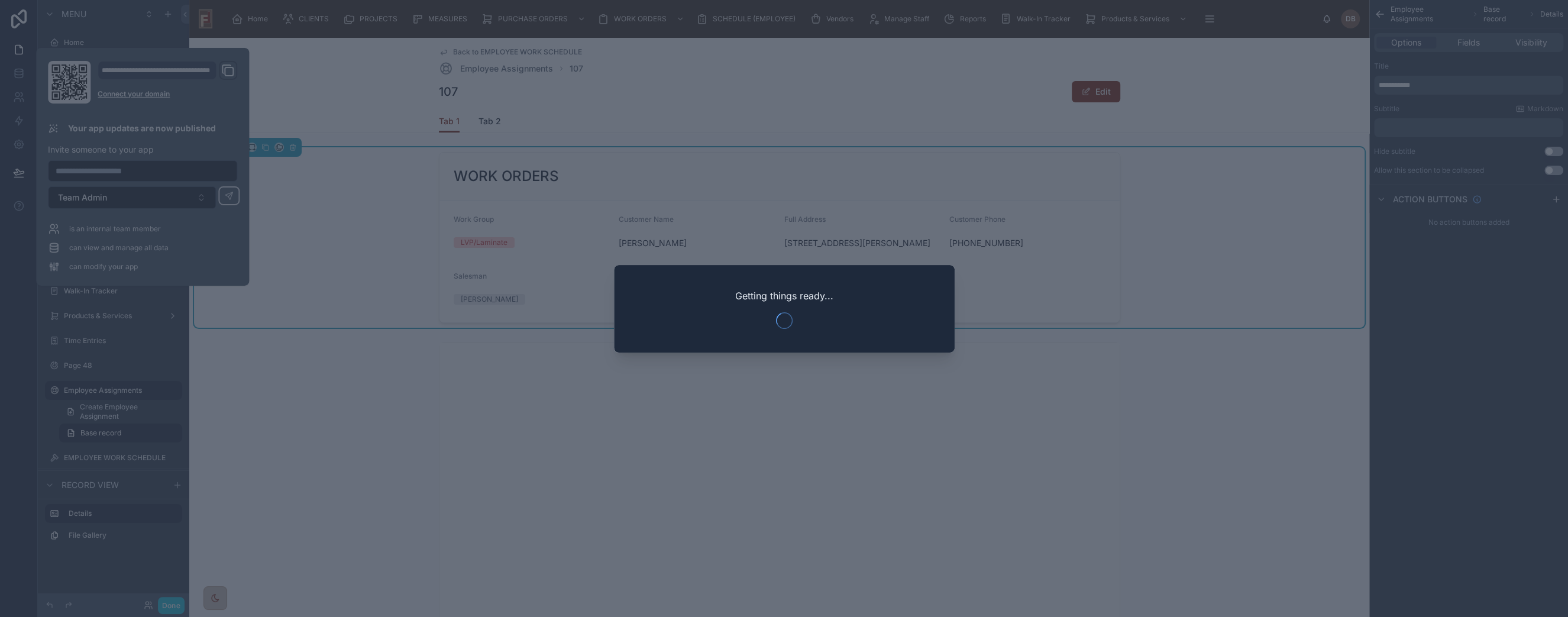
scroll to position [76, 0]
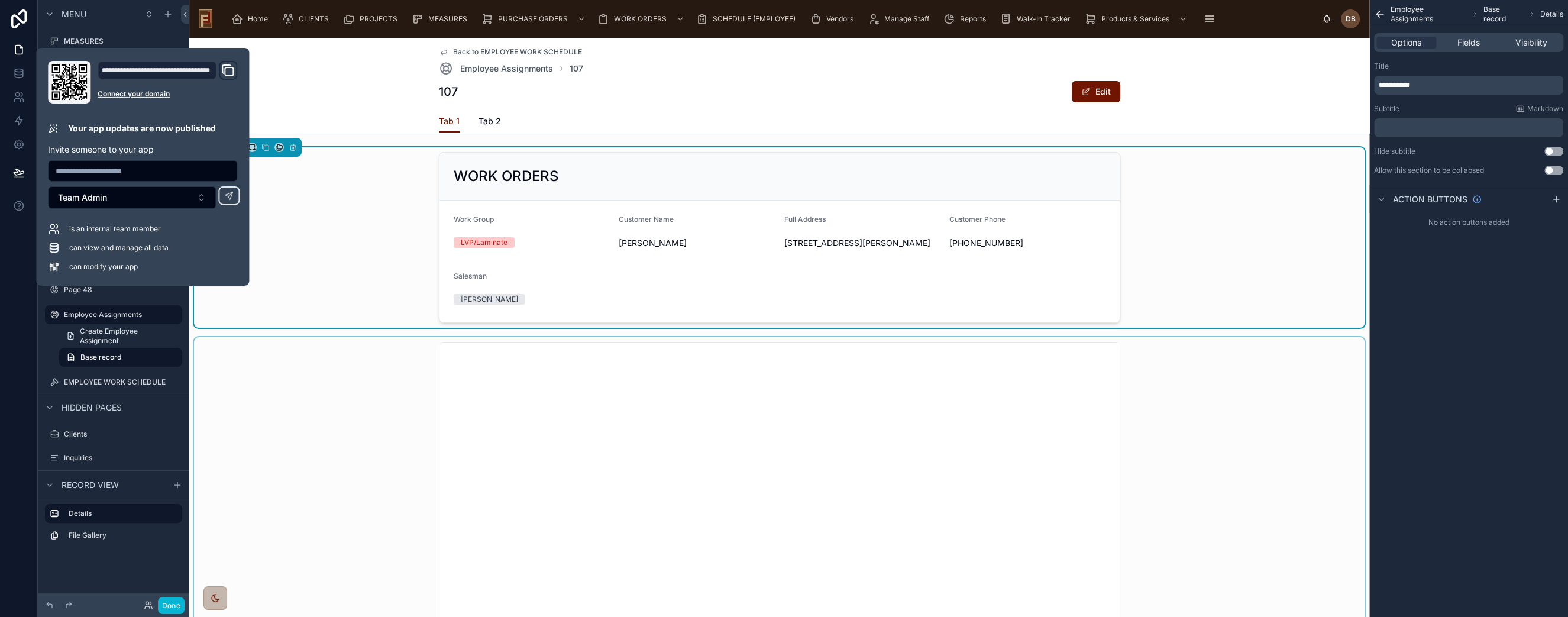
click at [339, 422] on div at bounding box center [779, 573] width 1171 height 472
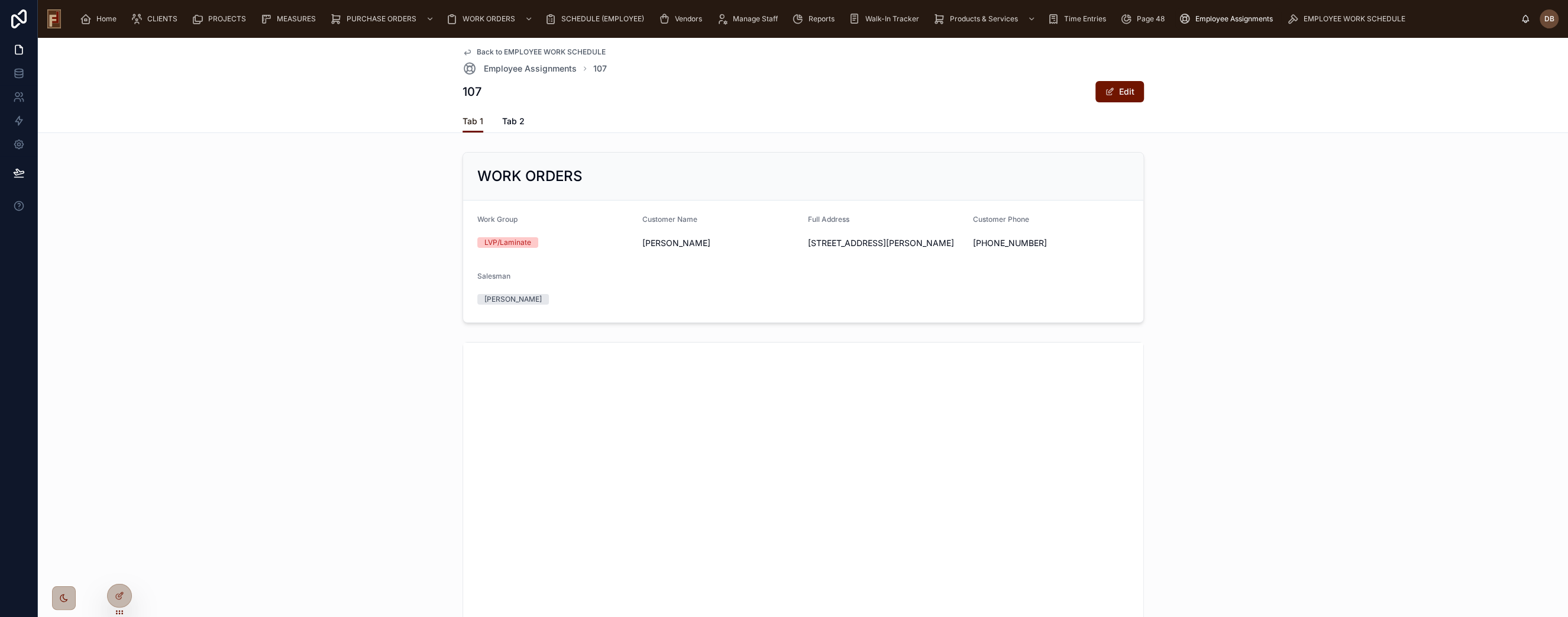
click at [466, 122] on span "Tab 1" at bounding box center [473, 121] width 21 height 12
click at [118, 596] on icon at bounding box center [120, 596] width 9 height 9
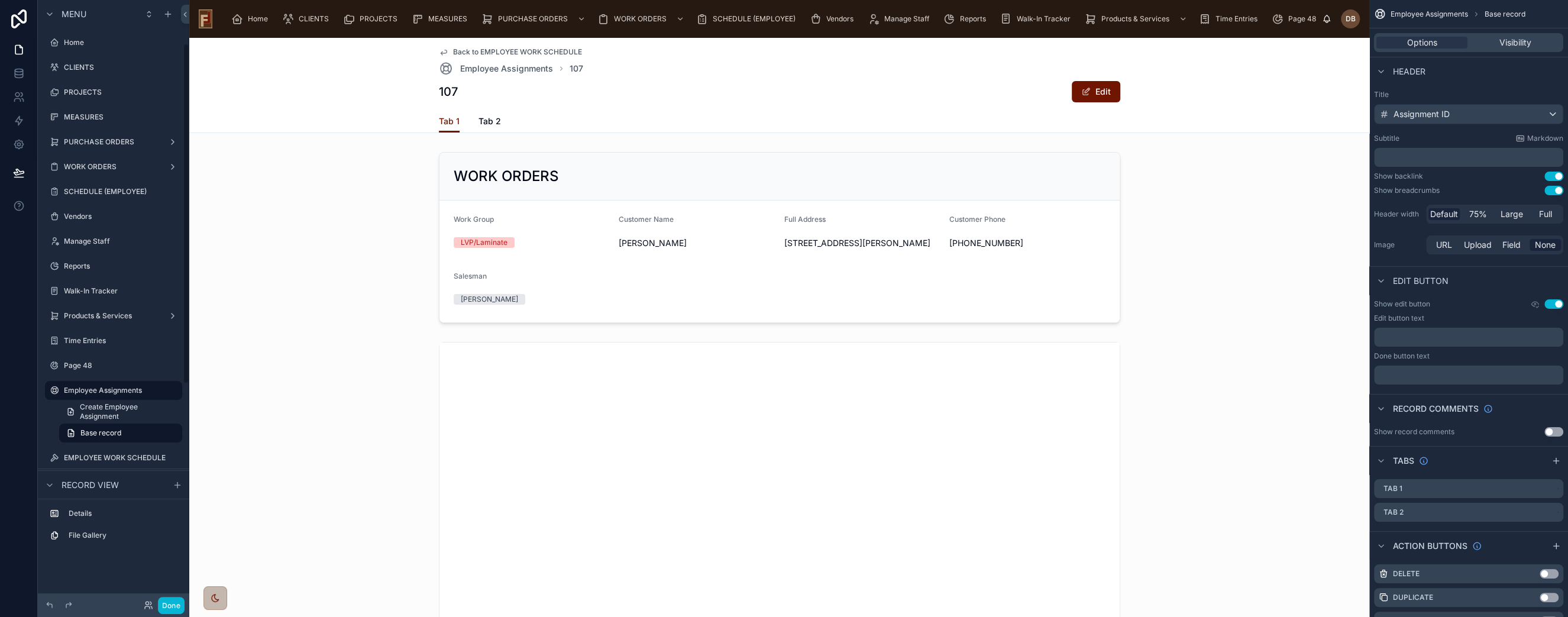
scroll to position [76, 0]
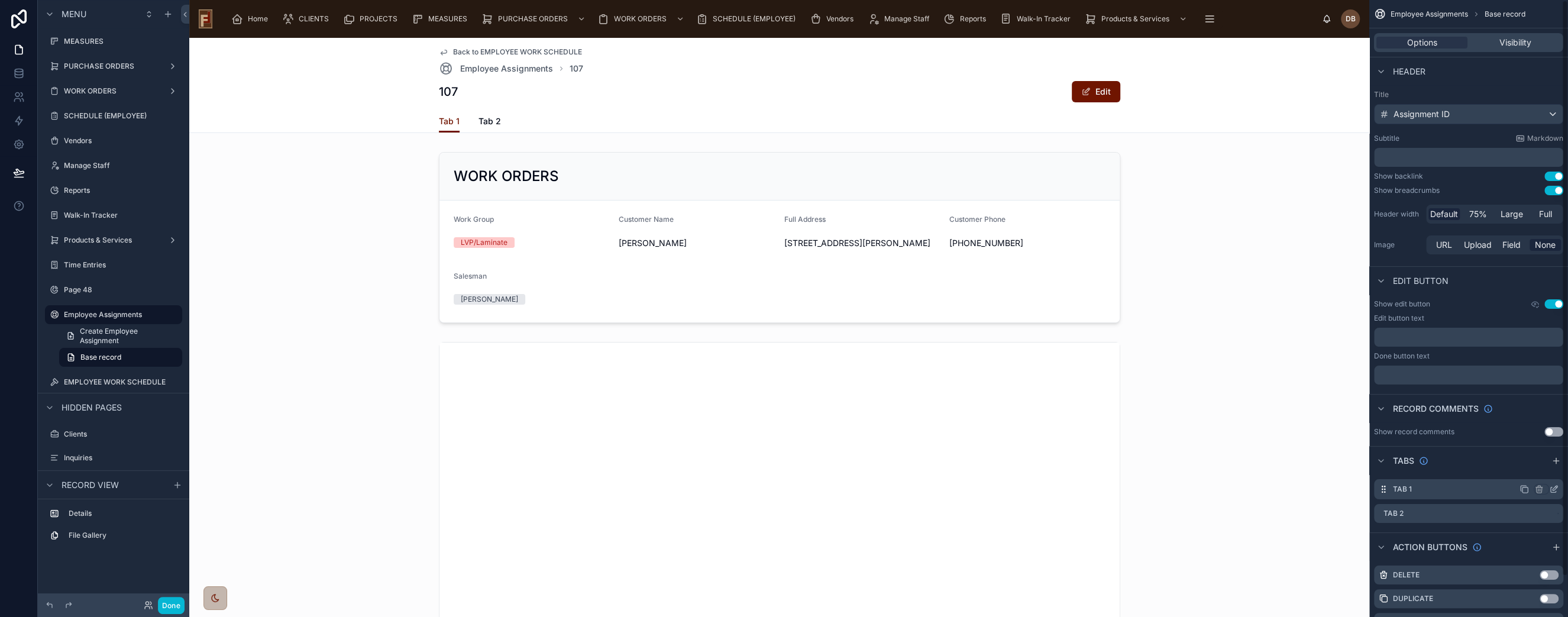
click at [1552, 489] on icon "scrollable content" at bounding box center [1554, 490] width 9 height 9
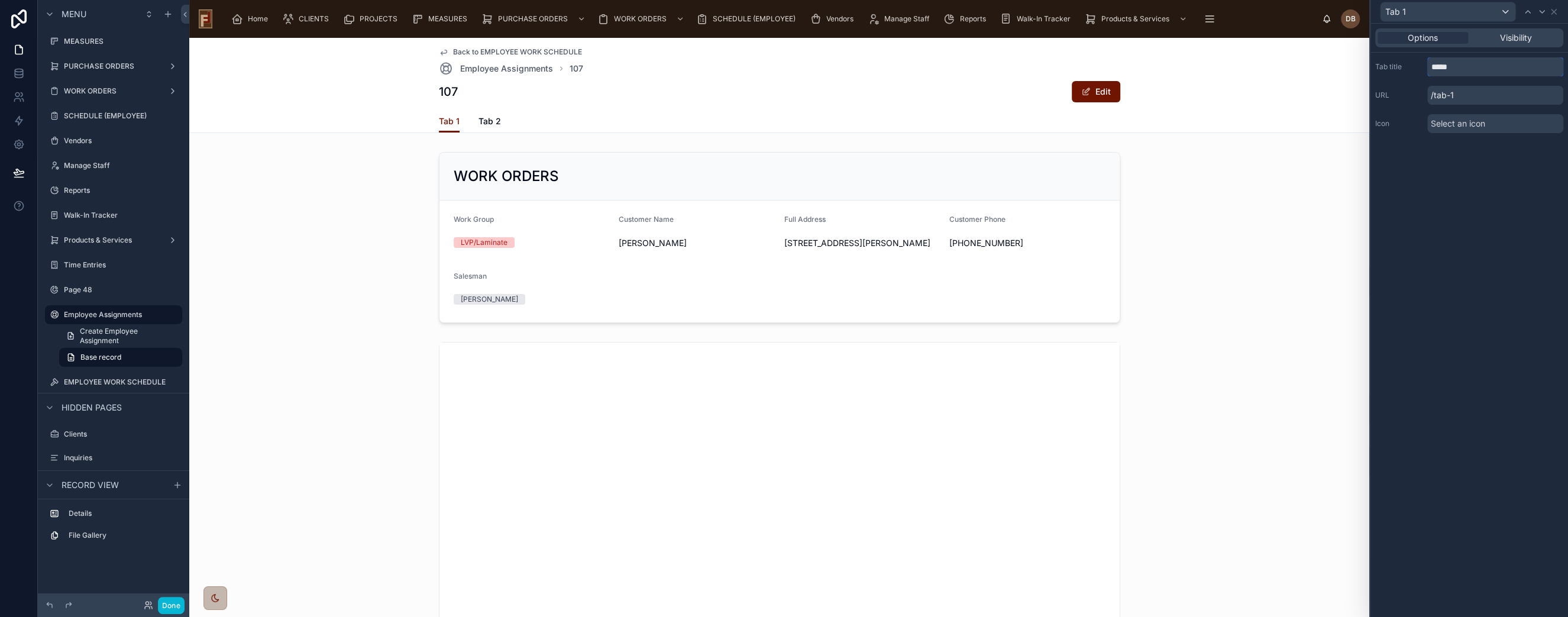
drag, startPoint x: 1456, startPoint y: 62, endPoint x: 1422, endPoint y: 63, distance: 34.0
click at [1422, 63] on div "Tab title *****" at bounding box center [1469, 67] width 188 height 19
type input "**********"
click at [1473, 162] on div "**********" at bounding box center [1469, 320] width 198 height 593
click at [1461, 119] on span "Select an icon" at bounding box center [1458, 123] width 54 height 12
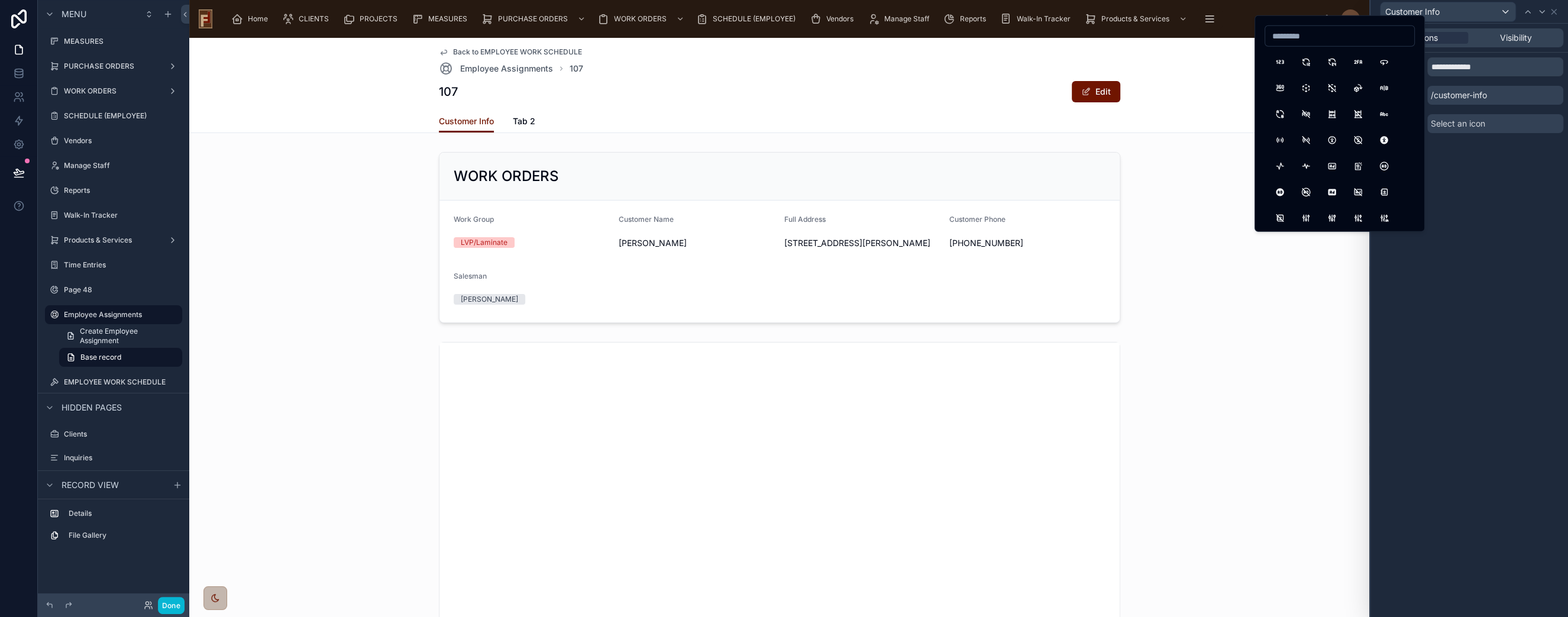
click at [1336, 35] on input at bounding box center [1340, 36] width 149 height 16
drag, startPoint x: 1297, startPoint y: 32, endPoint x: 1265, endPoint y: 34, distance: 32.1
click at [1265, 34] on input "****" at bounding box center [1340, 36] width 149 height 16
click at [1288, 33] on input "******" at bounding box center [1340, 36] width 149 height 16
click at [1288, 33] on input "******" at bounding box center [1340, 36] width 149 height 16
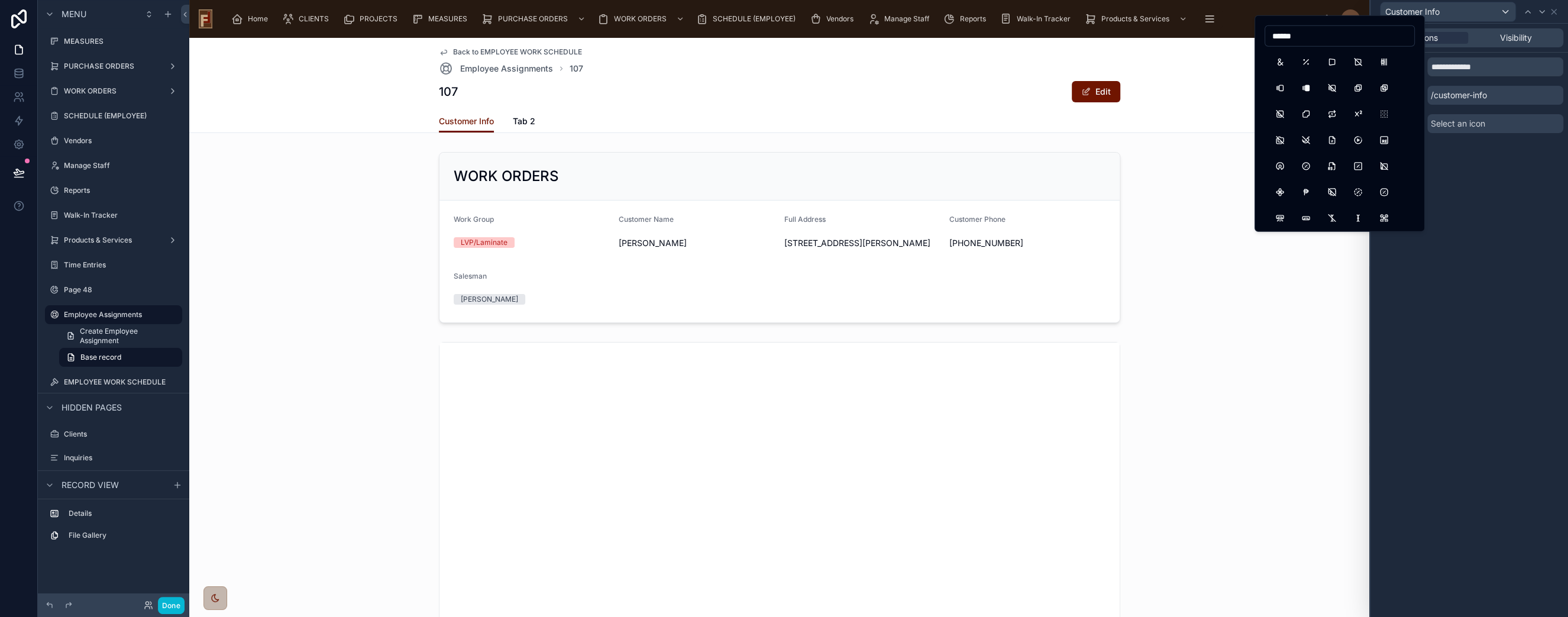
click at [1287, 33] on input "******" at bounding box center [1340, 36] width 149 height 16
type input "******"
click at [1333, 61] on button "Meeple" at bounding box center [1332, 60] width 21 height 21
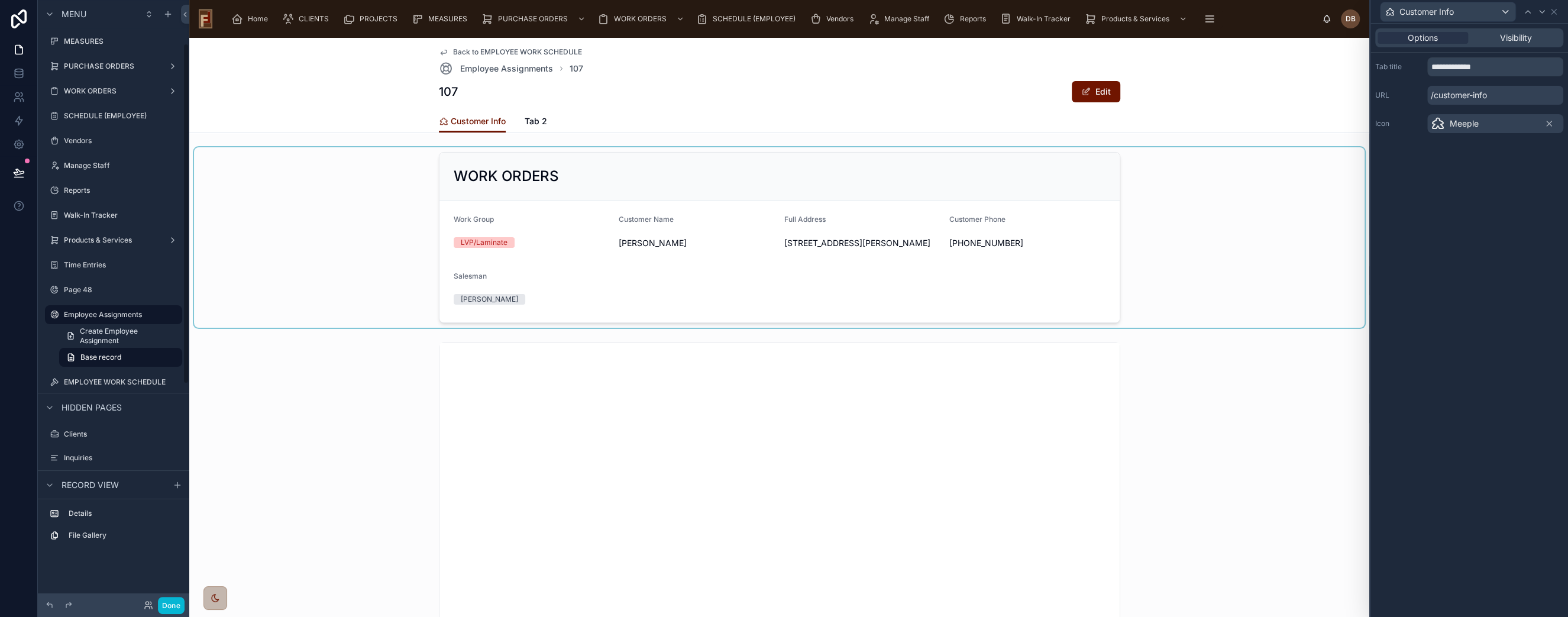
click at [898, 171] on div at bounding box center [779, 238] width 1171 height 180
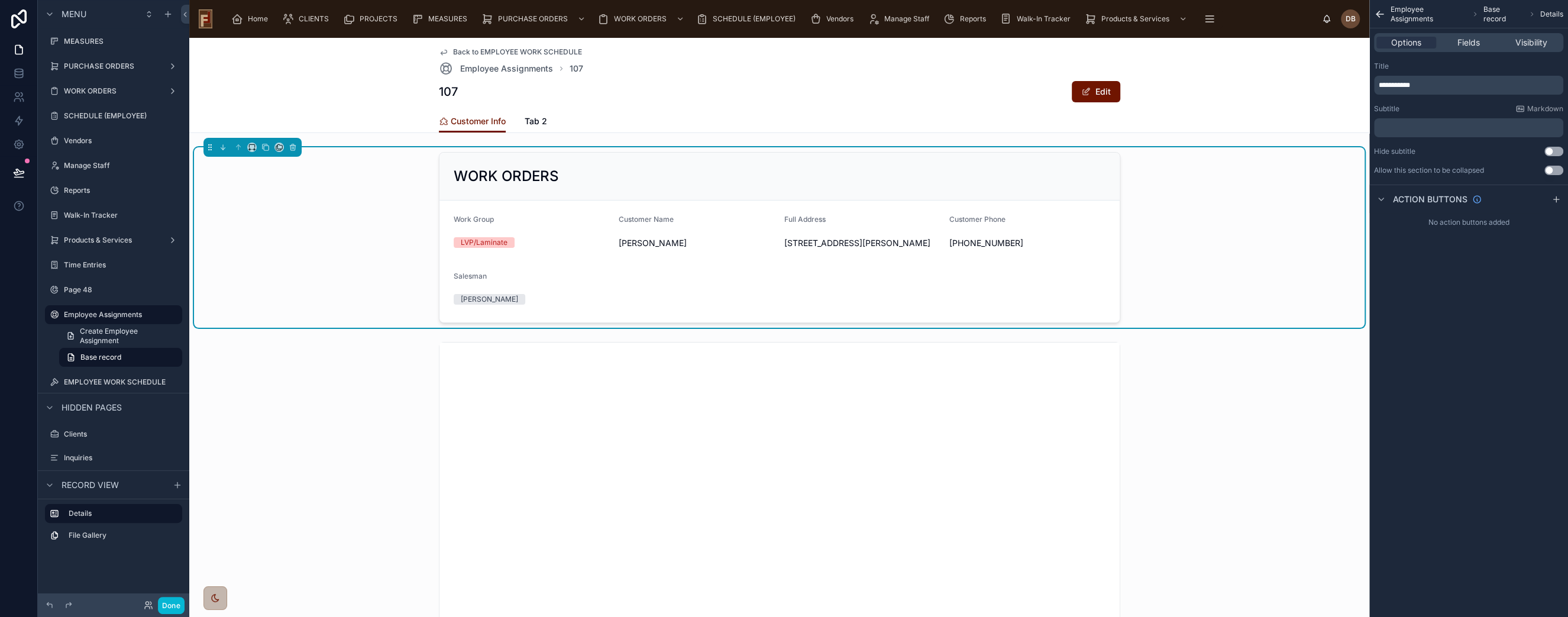
click at [931, 175] on div "WORK ORDERS" at bounding box center [779, 176] width 652 height 19
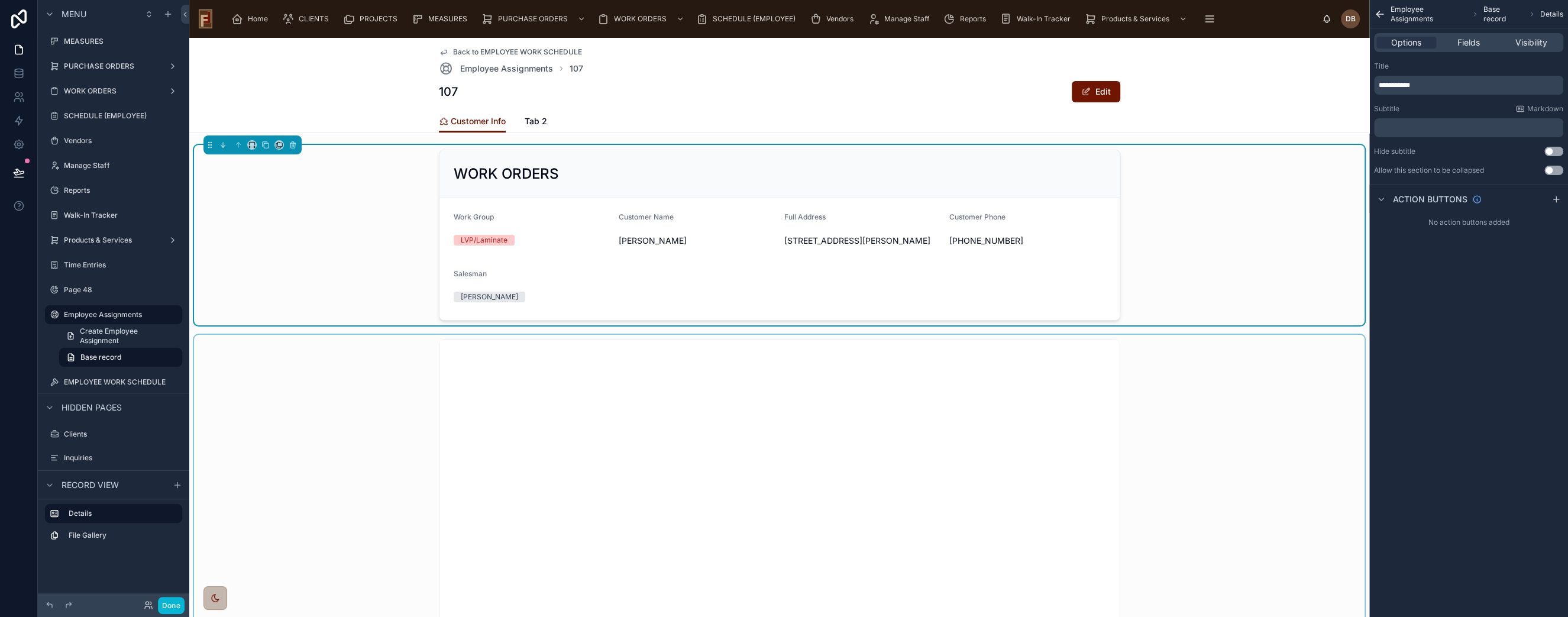
scroll to position [0, 0]
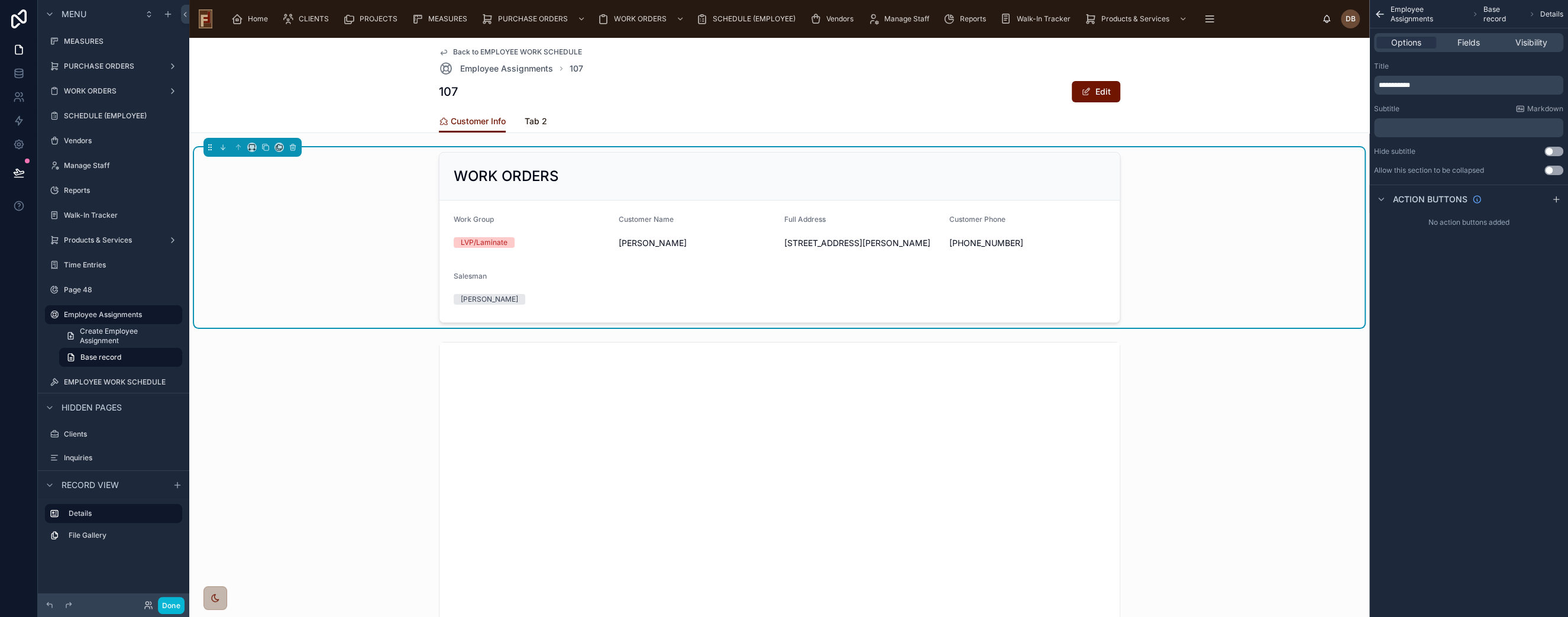
click at [531, 120] on span "Tab 2" at bounding box center [536, 121] width 22 height 12
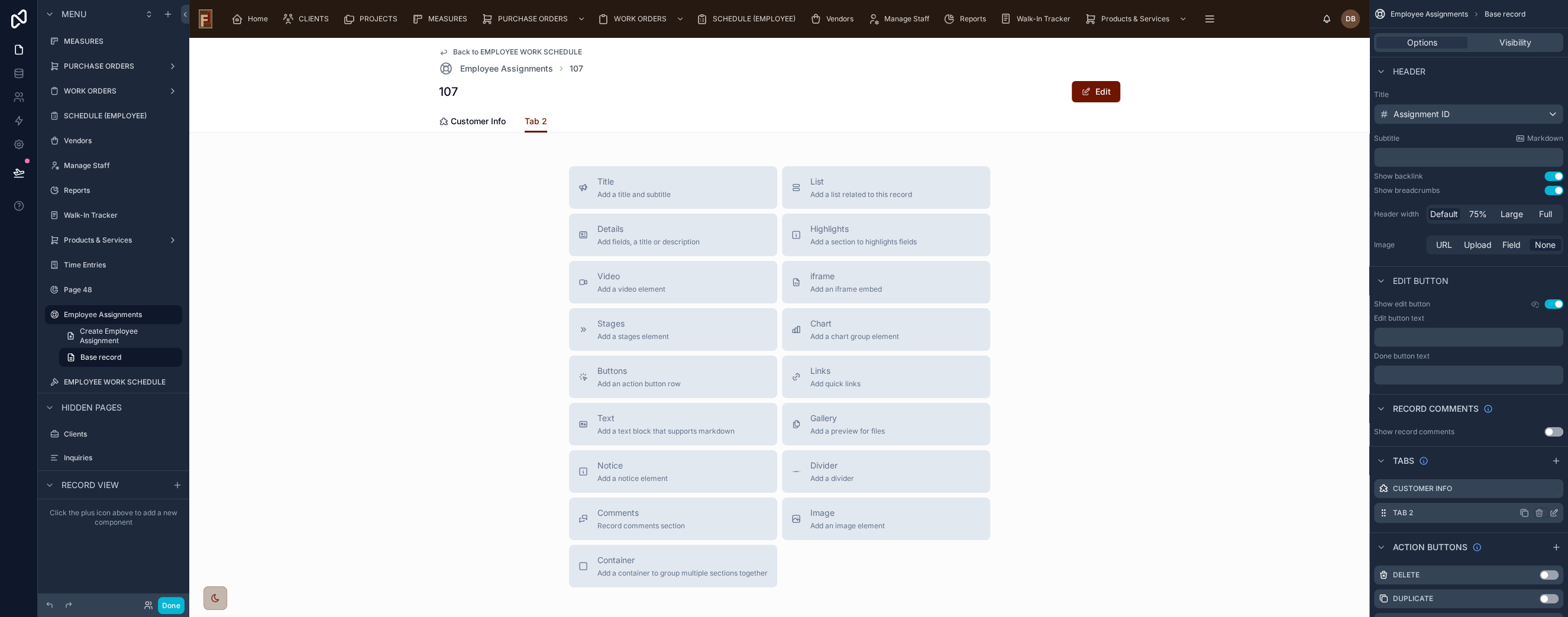
click at [1556, 513] on icon "scrollable content" at bounding box center [1554, 513] width 9 height 9
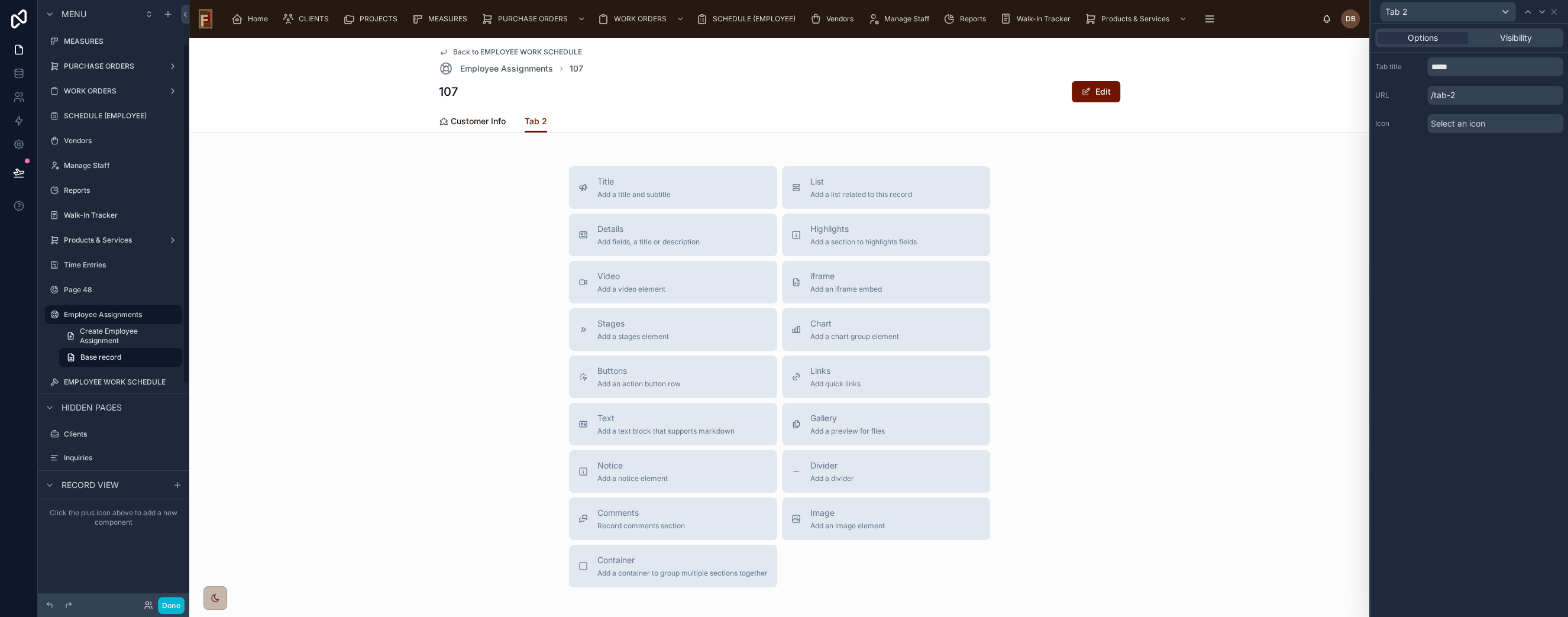
click at [469, 123] on span "Customer Info" at bounding box center [478, 121] width 55 height 12
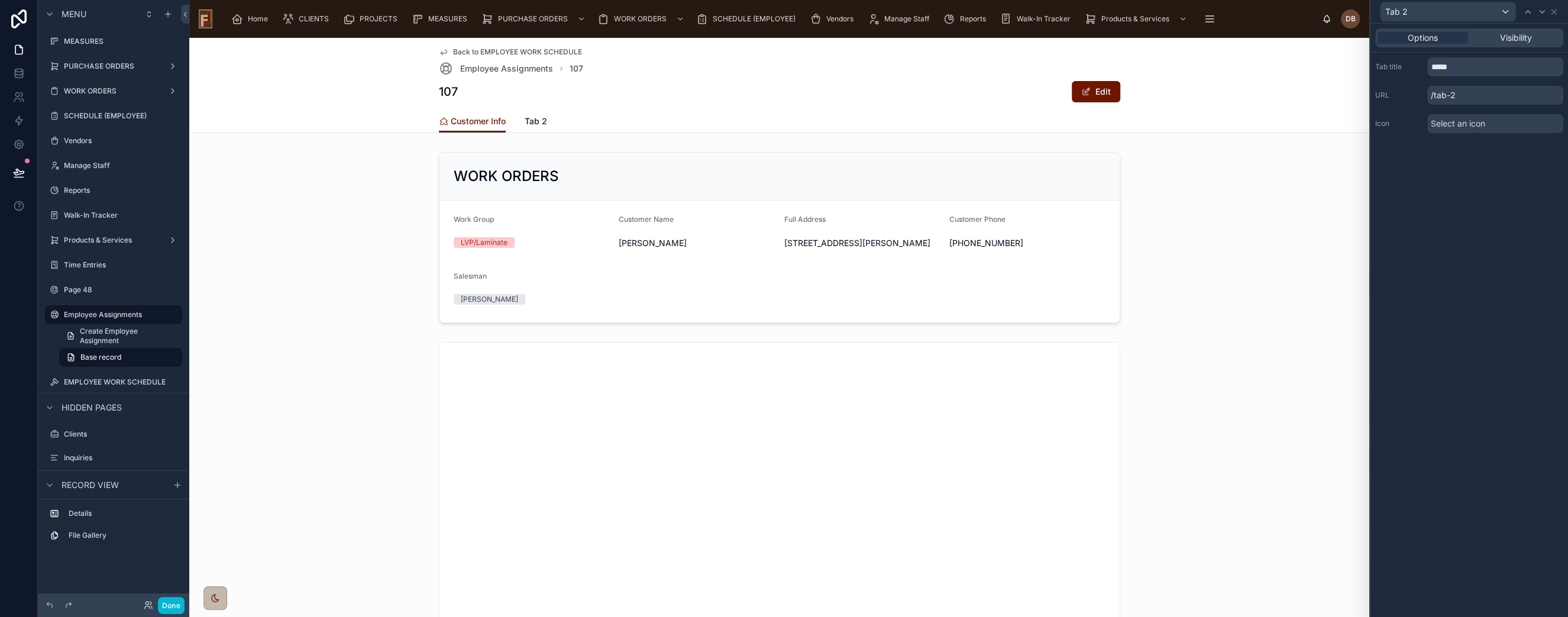
click at [530, 119] on span "Tab 2" at bounding box center [536, 121] width 22 height 12
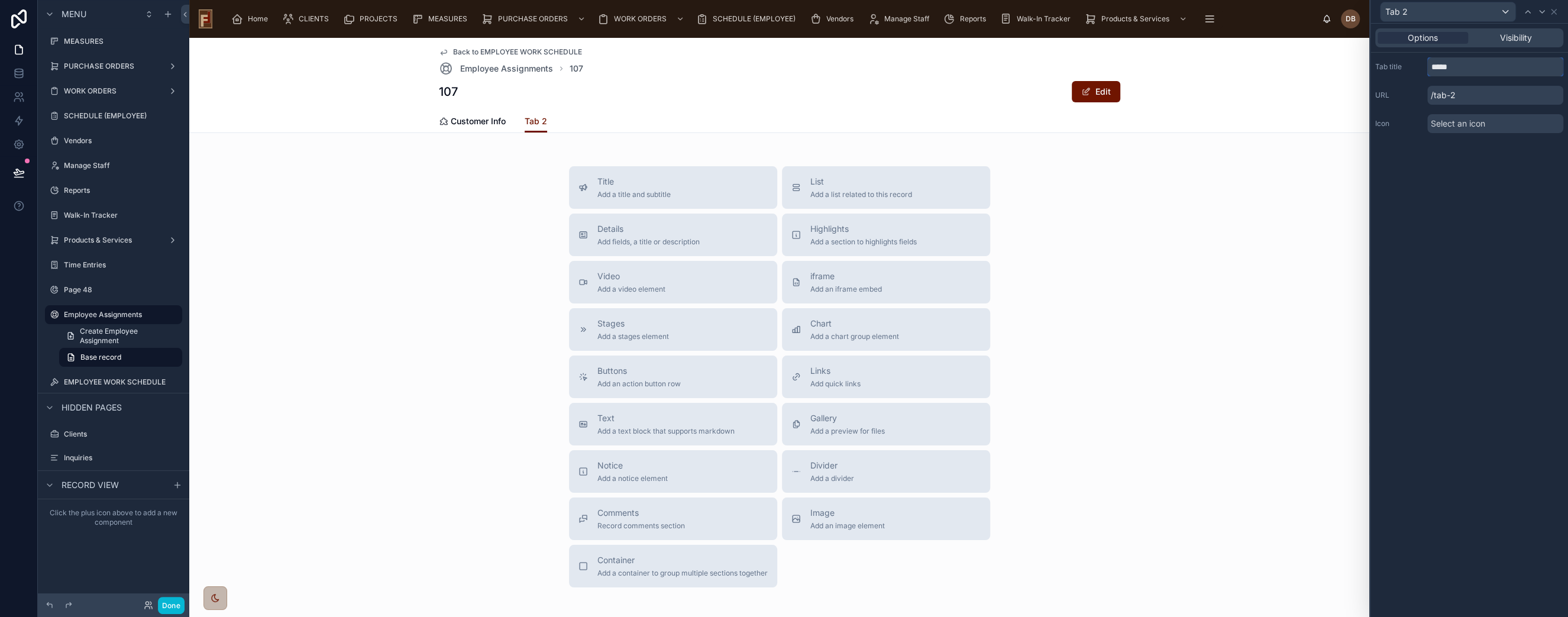
drag, startPoint x: 1458, startPoint y: 70, endPoint x: 1429, endPoint y: 69, distance: 29.0
click at [1429, 69] on input "*****" at bounding box center [1495, 67] width 136 height 19
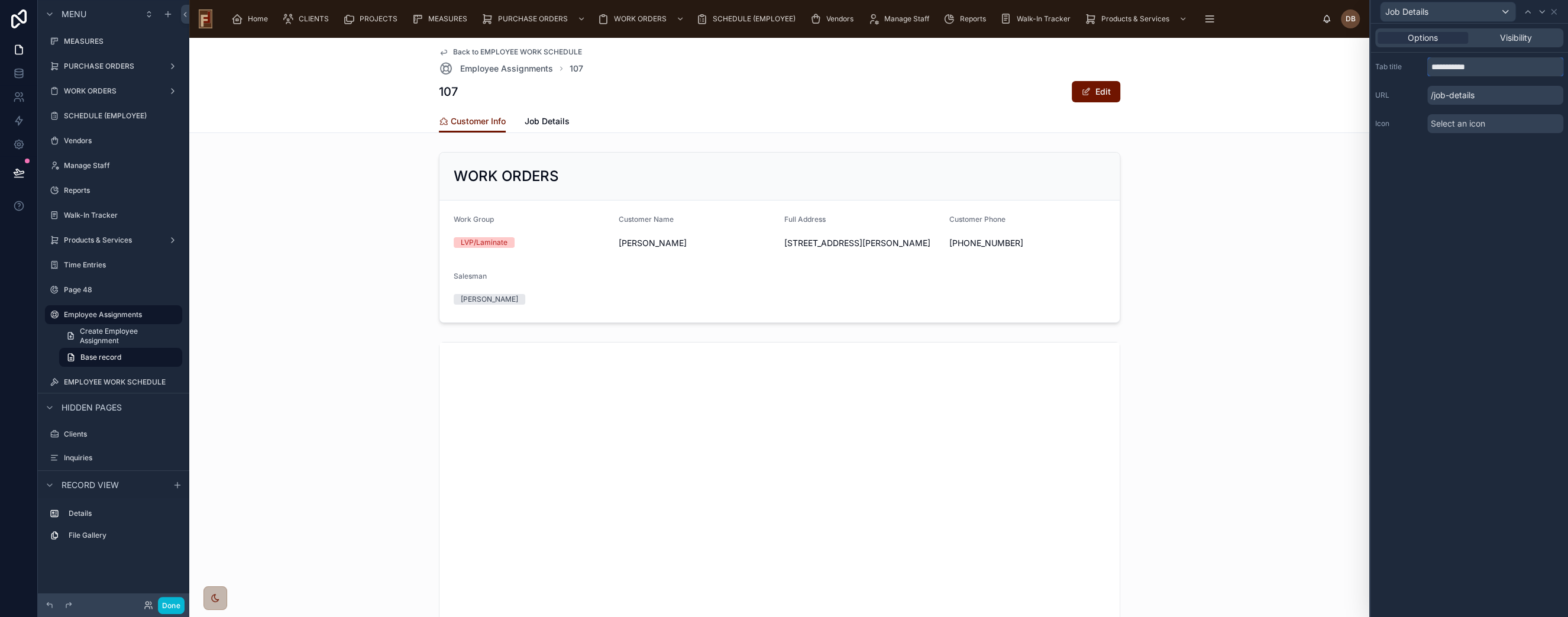
type input "**********"
click at [1472, 122] on span "Select an icon" at bounding box center [1458, 123] width 54 height 12
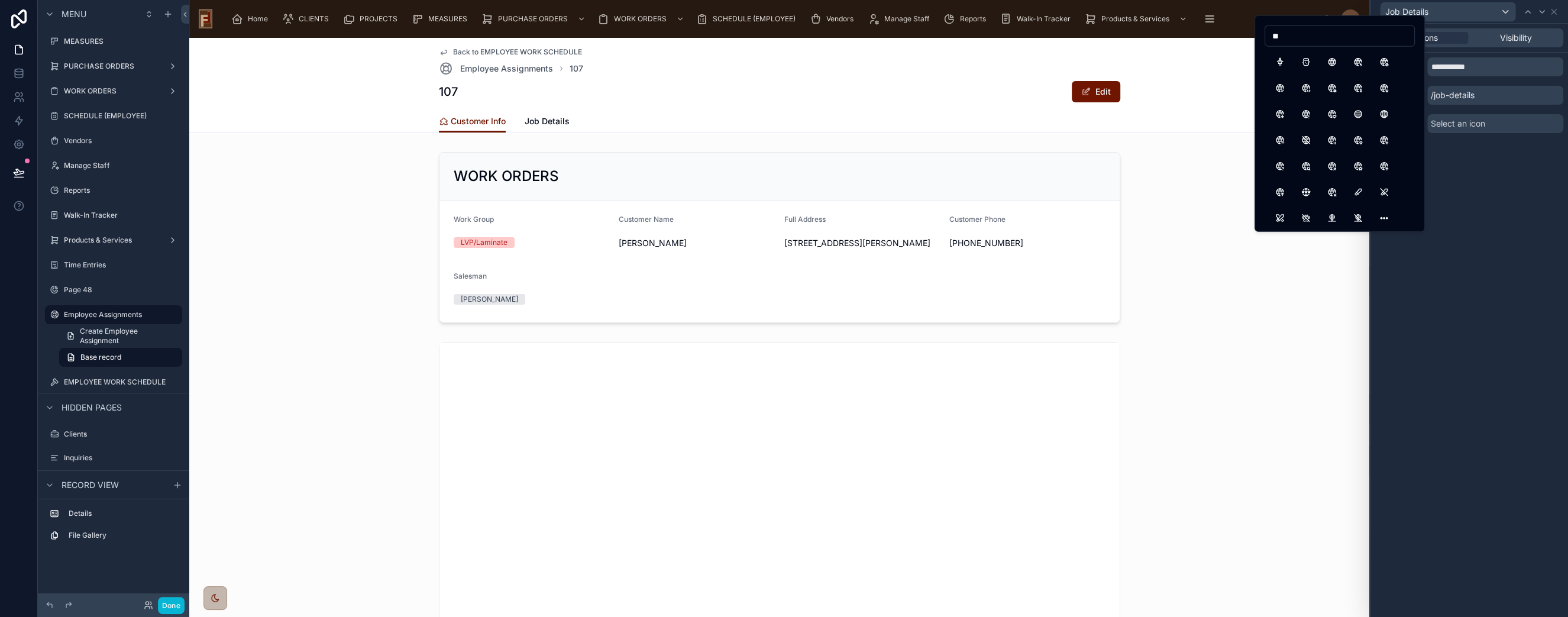
type input "*"
type input "****"
click at [1276, 58] on button "Hammer" at bounding box center [1280, 62] width 21 height 21
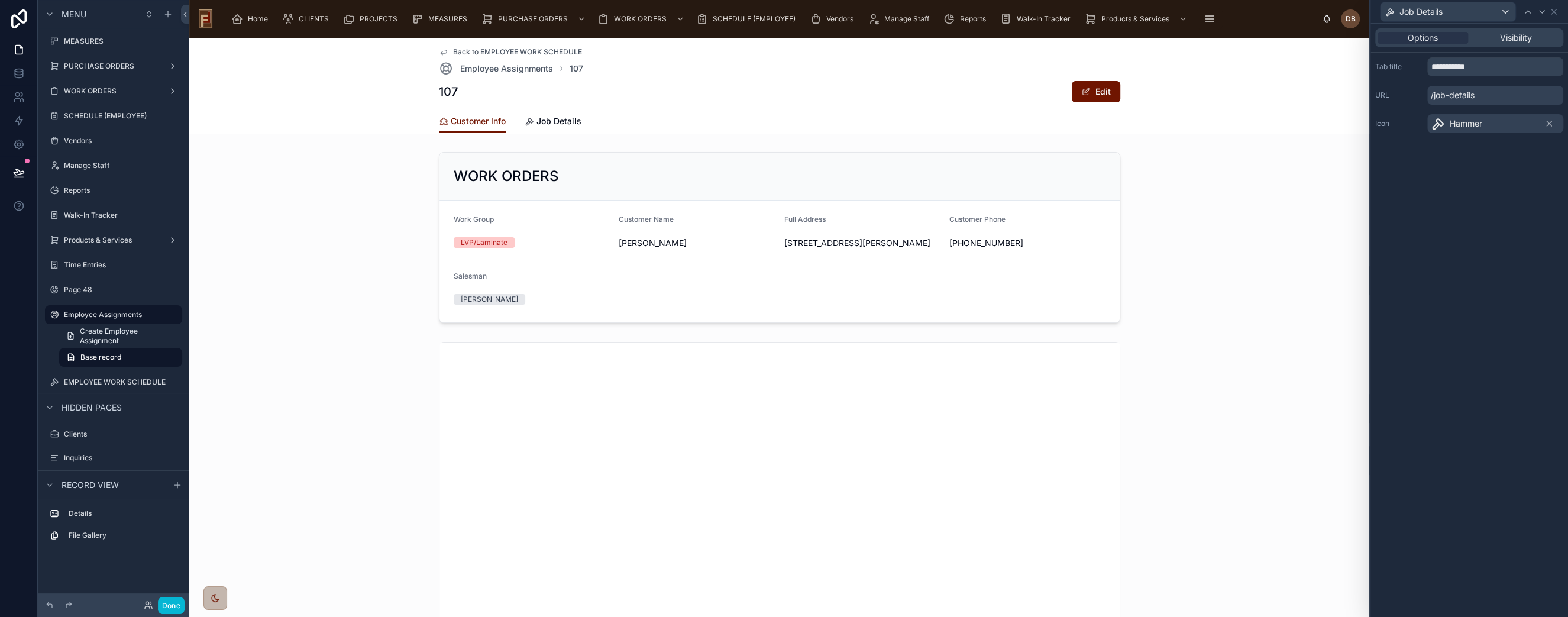
drag, startPoint x: 1548, startPoint y: 125, endPoint x: 1517, endPoint y: 119, distance: 31.6
click at [1548, 125] on icon at bounding box center [1549, 123] width 5 height 5
click at [1479, 124] on span "Select an icon" at bounding box center [1458, 123] width 54 height 12
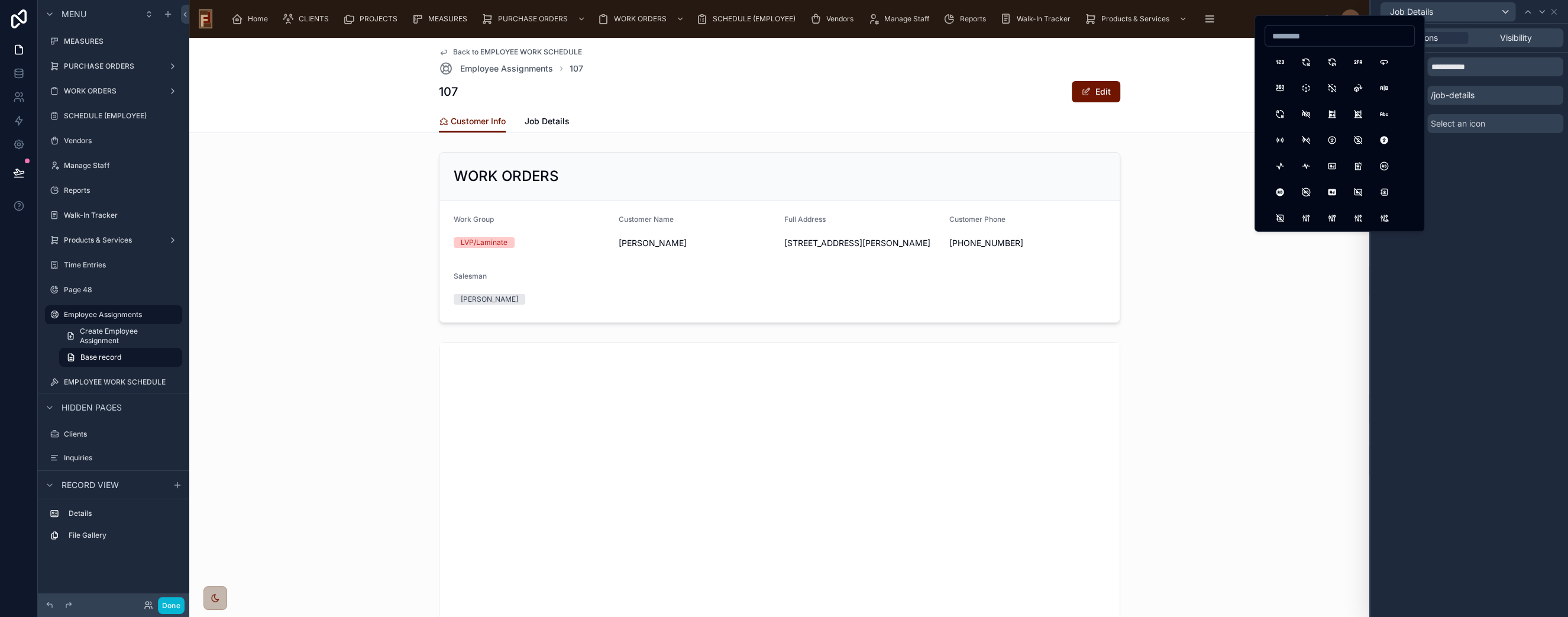
type input "*"
click at [1311, 35] on input "******" at bounding box center [1340, 36] width 149 height 16
type input "*"
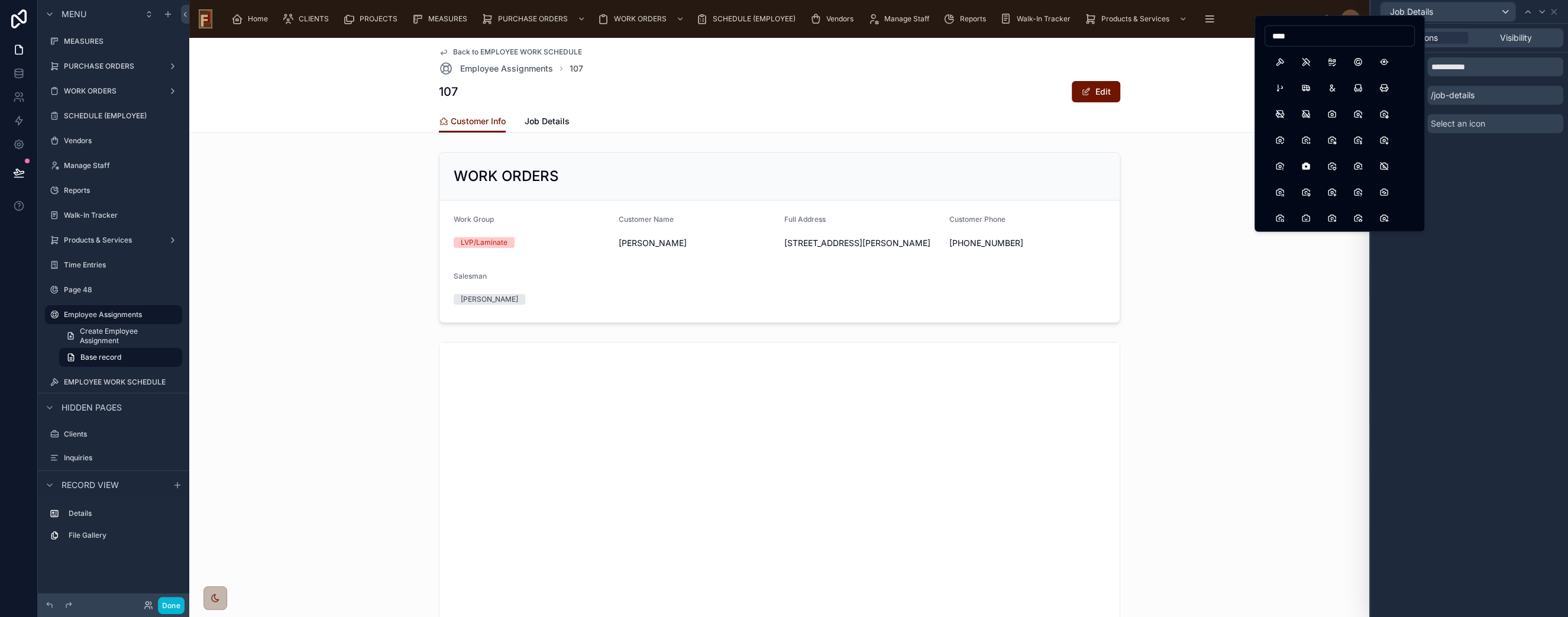
drag, startPoint x: 1304, startPoint y: 37, endPoint x: 1270, endPoint y: 37, distance: 34.0
click at [1270, 37] on input "****" at bounding box center [1340, 36] width 149 height 16
type input "****"
click at [1278, 60] on button "Tool" at bounding box center [1280, 62] width 21 height 21
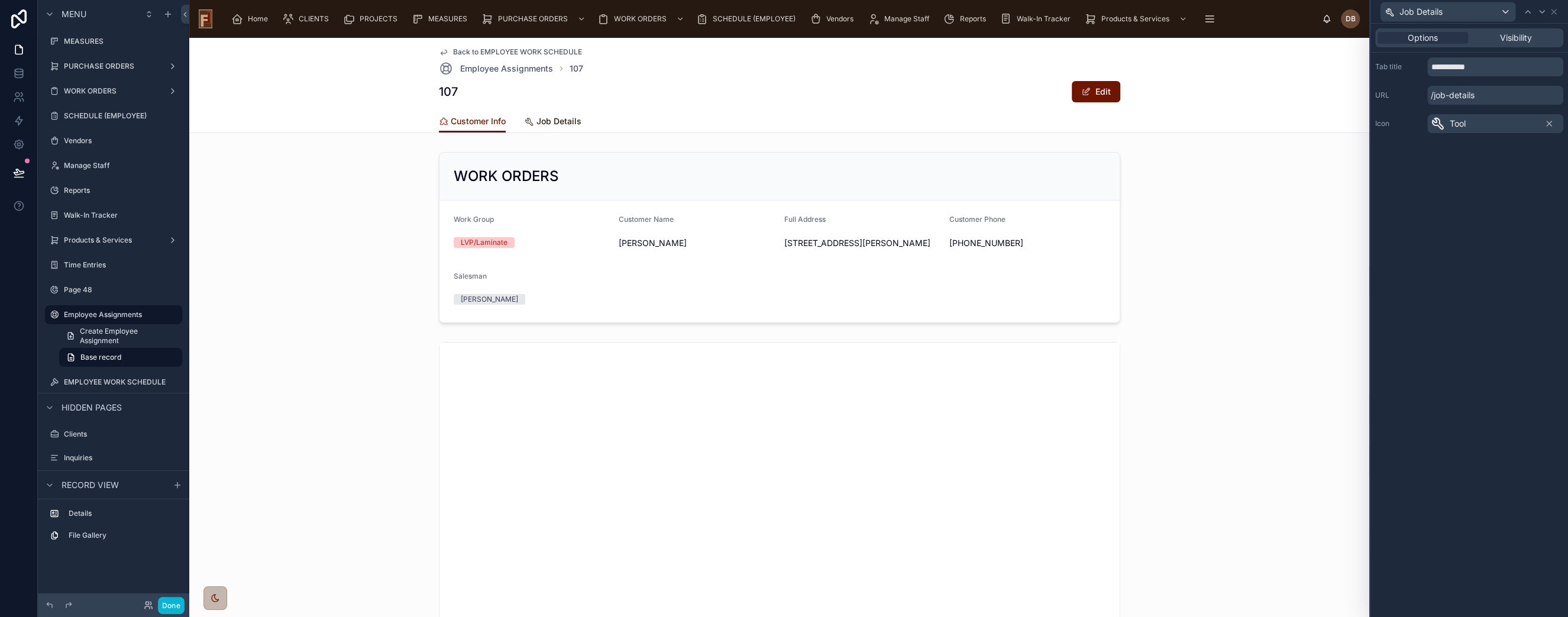
click at [554, 123] on span "Job Details" at bounding box center [559, 121] width 45 height 12
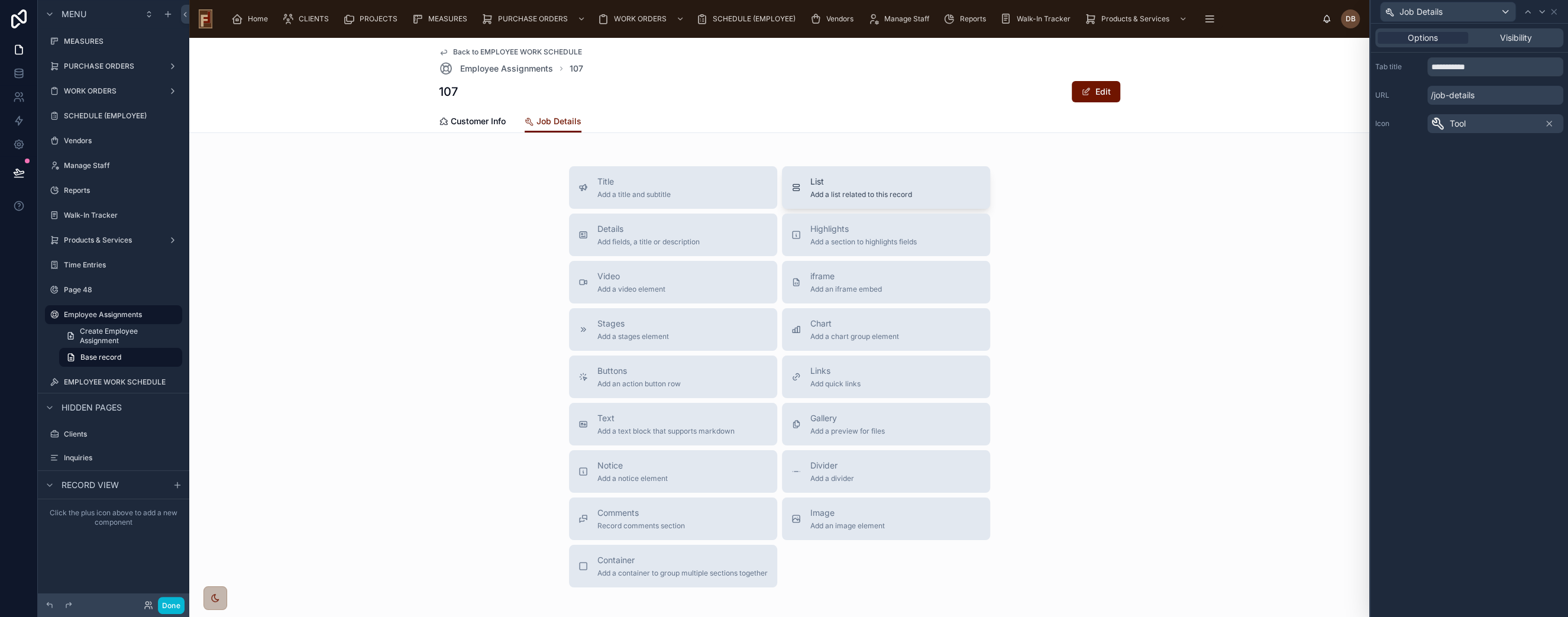
click at [871, 187] on span "List" at bounding box center [861, 181] width 102 height 12
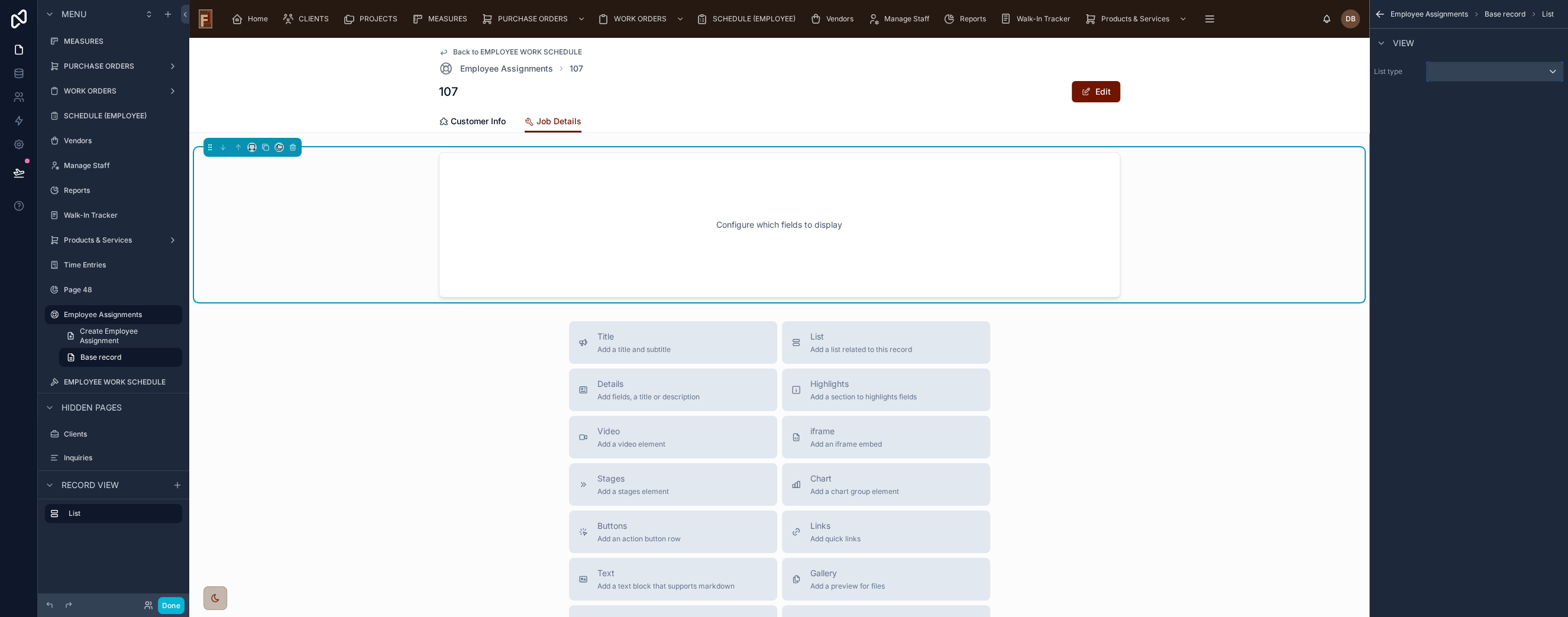
click at [1485, 70] on div "scrollable content" at bounding box center [1494, 72] width 136 height 19
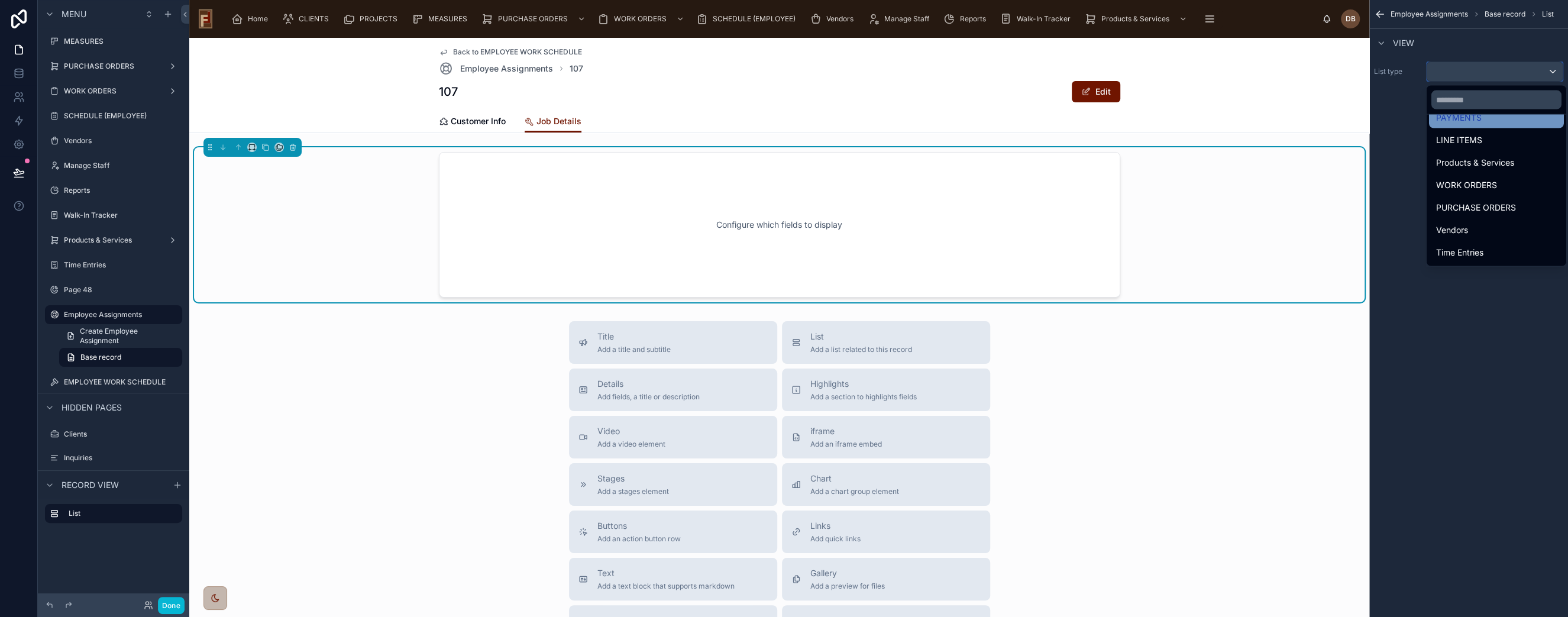
scroll to position [197, 0]
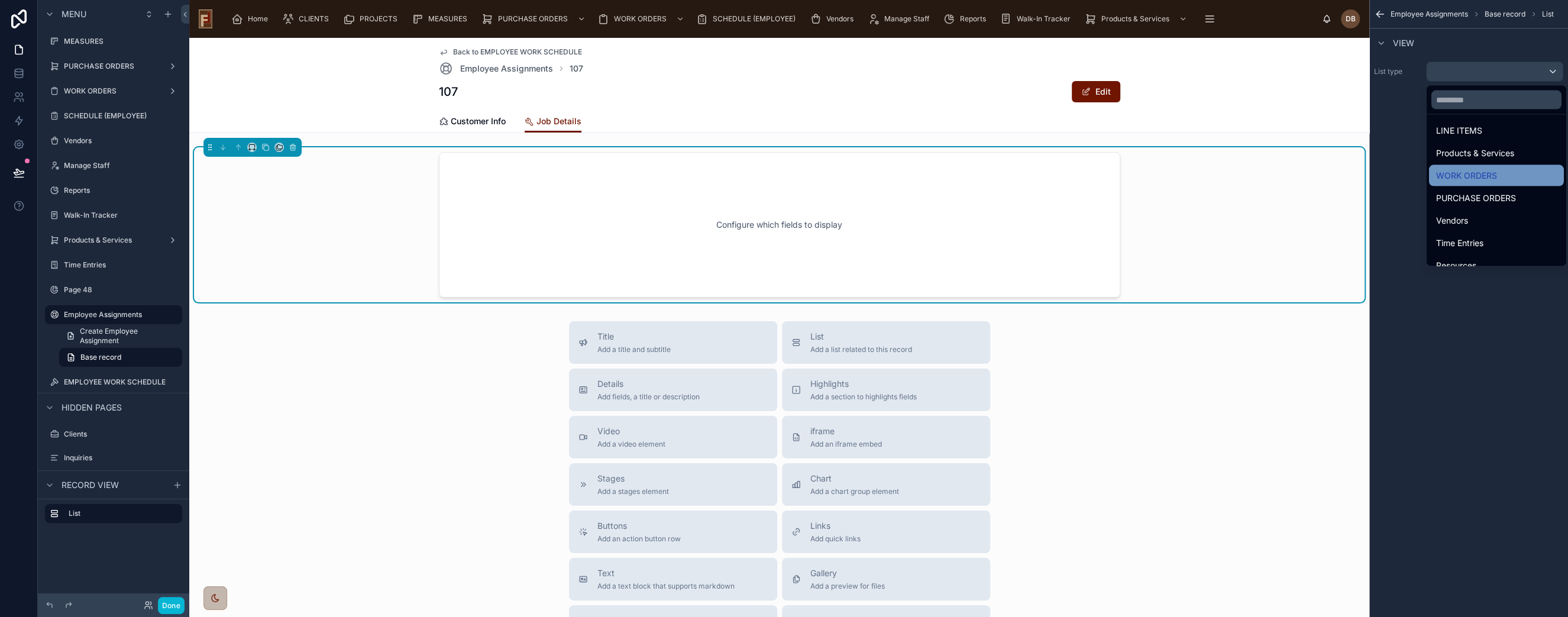
click at [1512, 172] on div "WORK ORDERS" at bounding box center [1496, 175] width 121 height 14
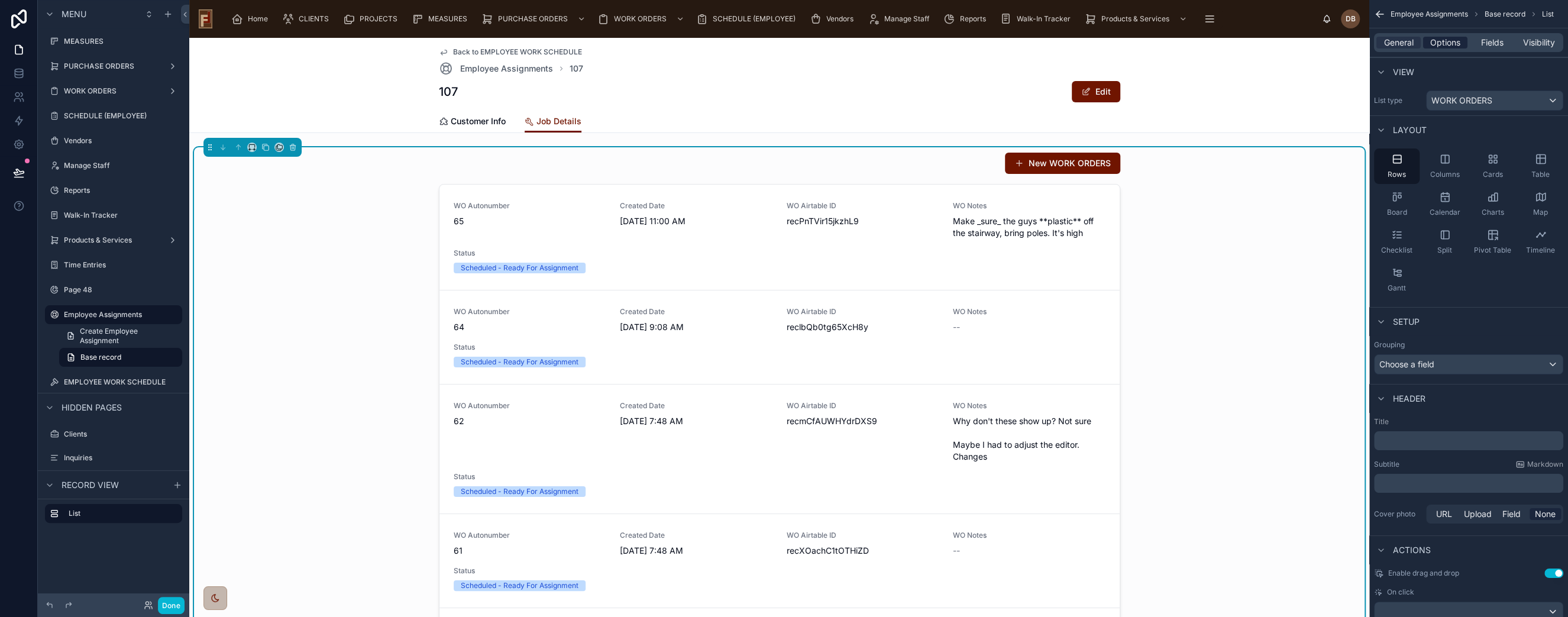
click at [1446, 43] on span "Options" at bounding box center [1445, 42] width 30 height 12
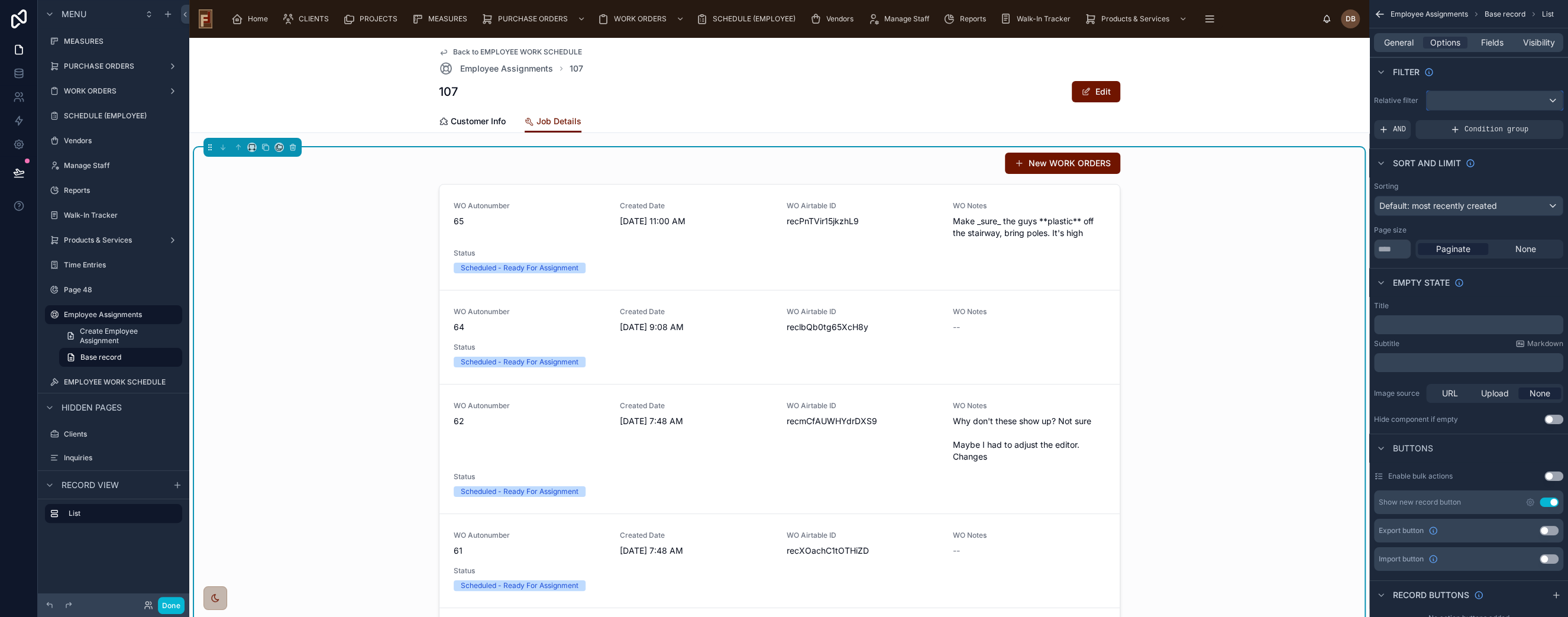
click at [1477, 98] on div "scrollable content" at bounding box center [1494, 101] width 136 height 19
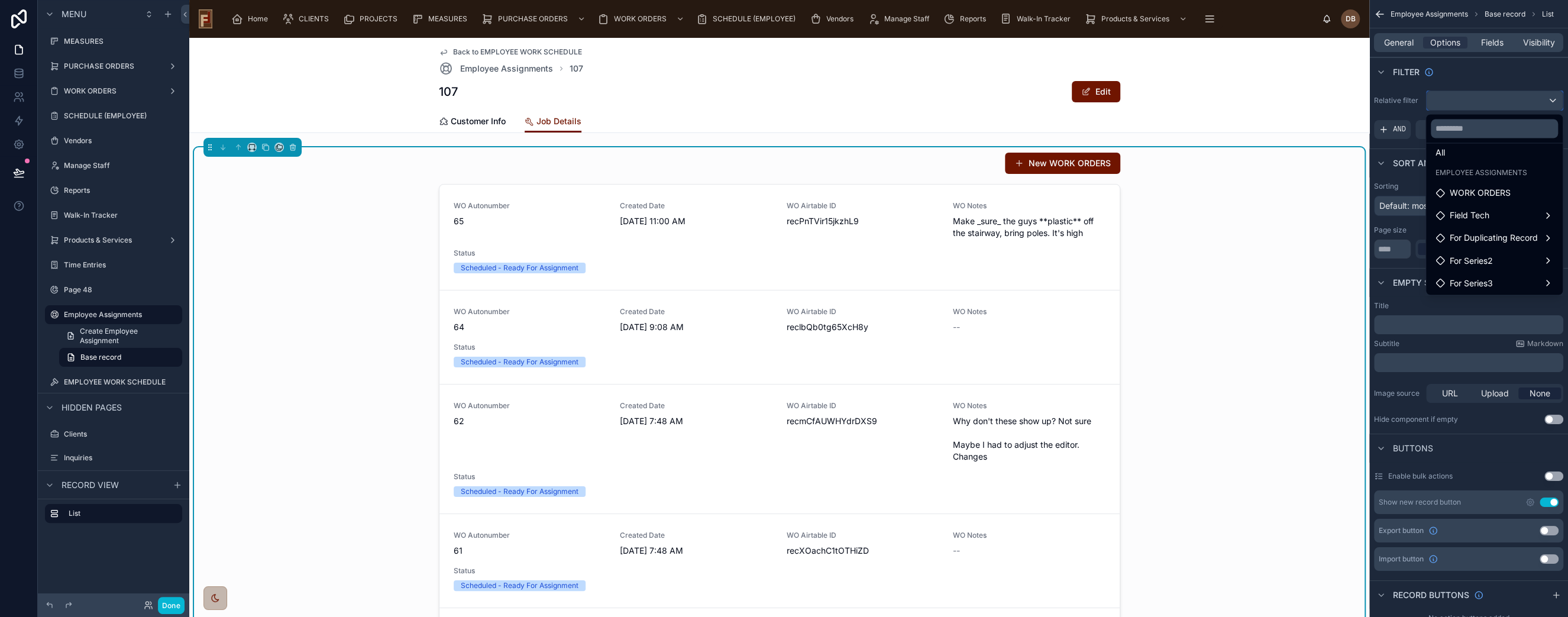
scroll to position [12, 0]
click at [1508, 213] on div "Field Tech" at bounding box center [1495, 215] width 118 height 14
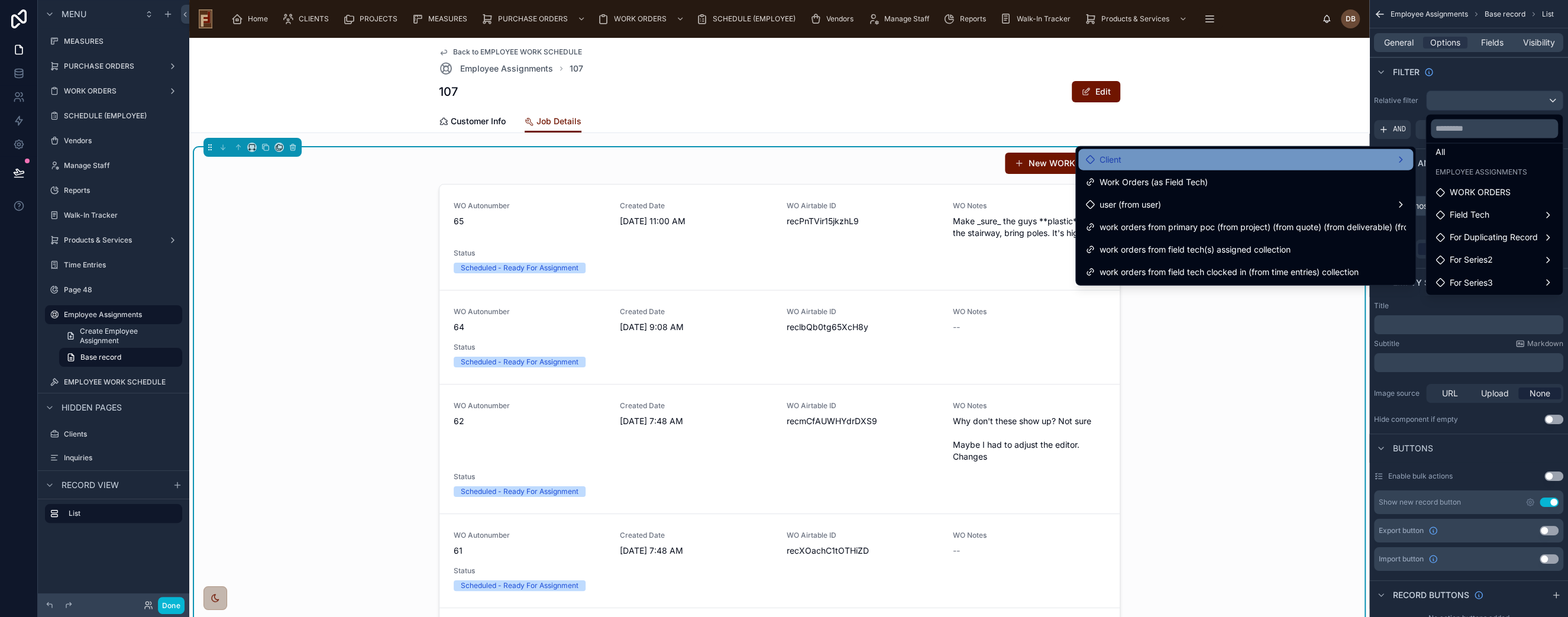
click at [1237, 162] on div "Client" at bounding box center [1246, 159] width 321 height 14
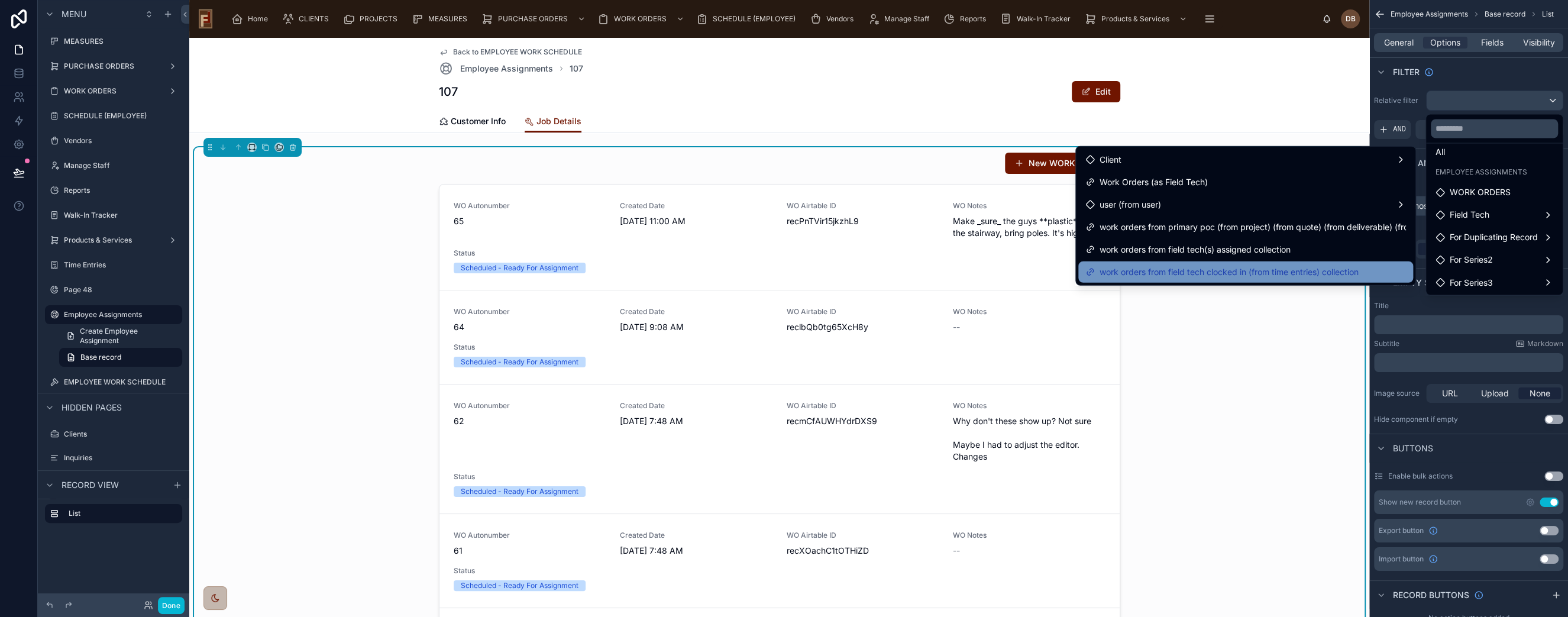
click at [1200, 269] on span "work orders from field tech clocked in (from time entries) collection" at bounding box center [1229, 272] width 259 height 14
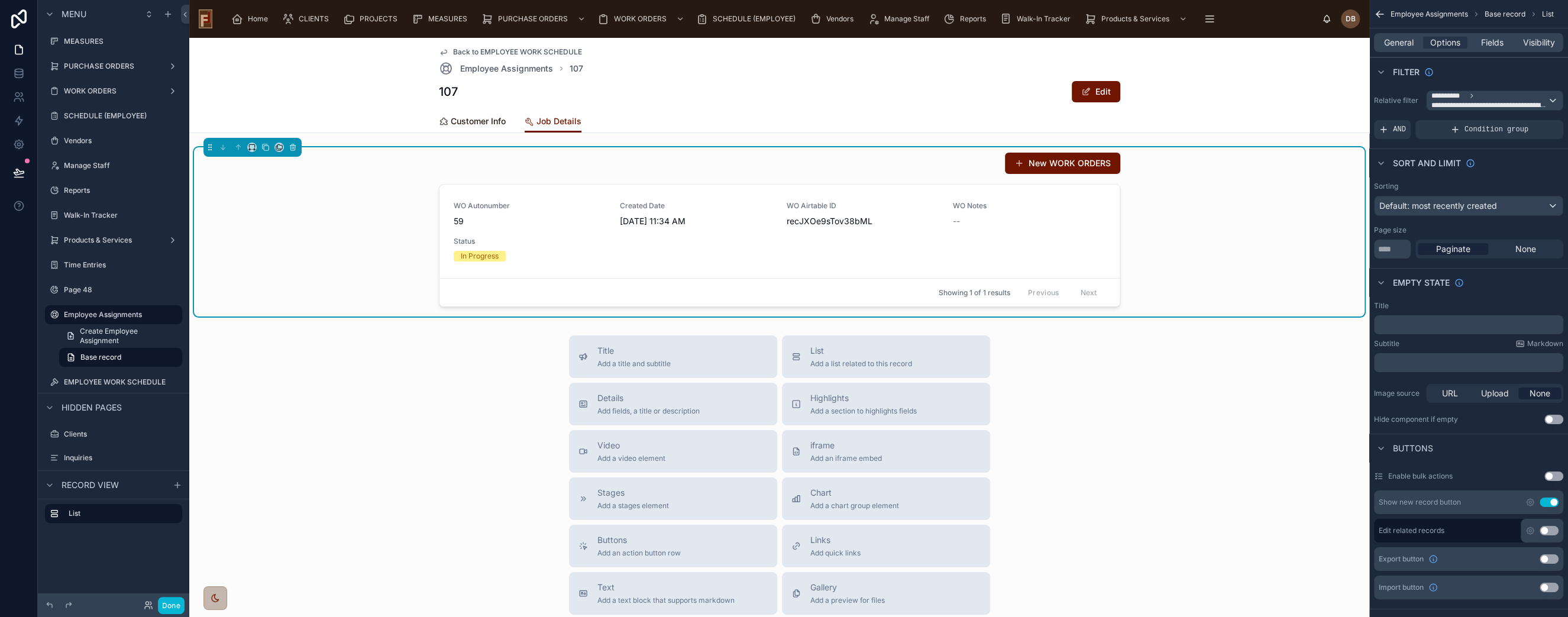
click at [475, 122] on span "Customer Info" at bounding box center [478, 121] width 55 height 12
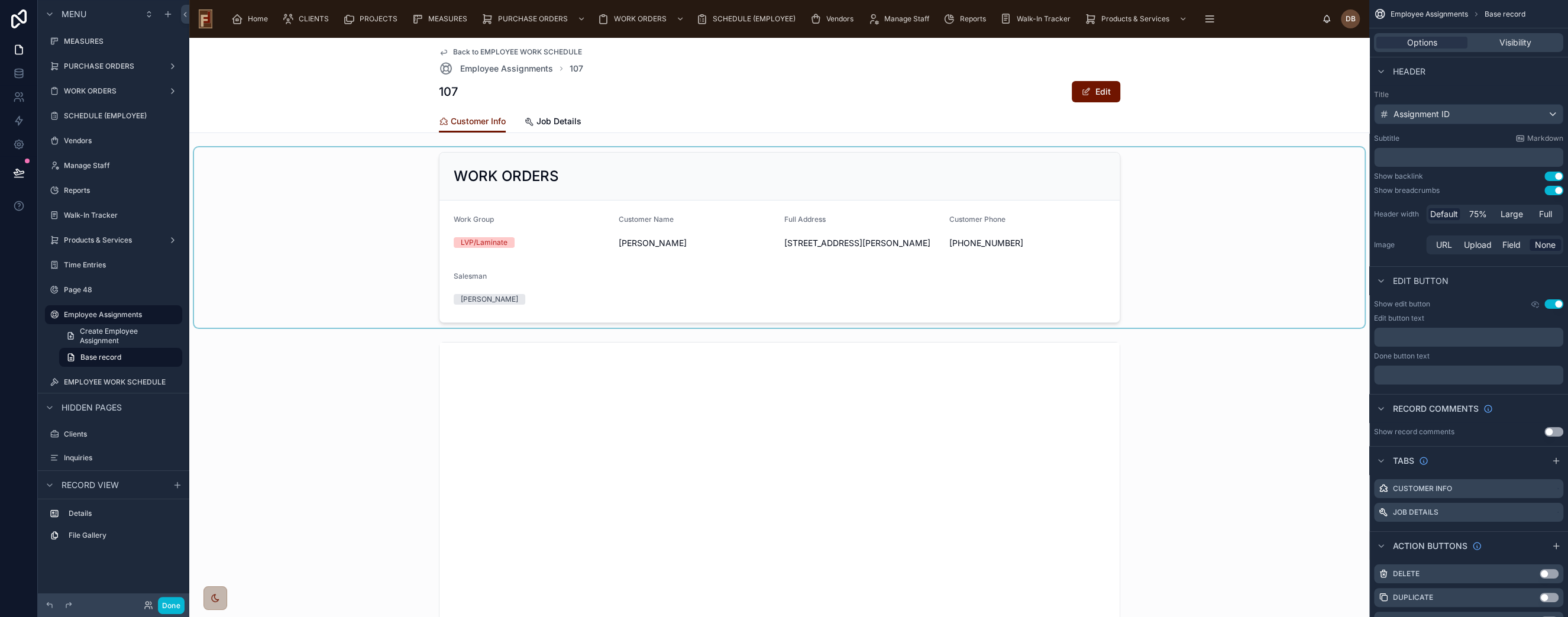
click at [739, 179] on div at bounding box center [779, 238] width 1171 height 180
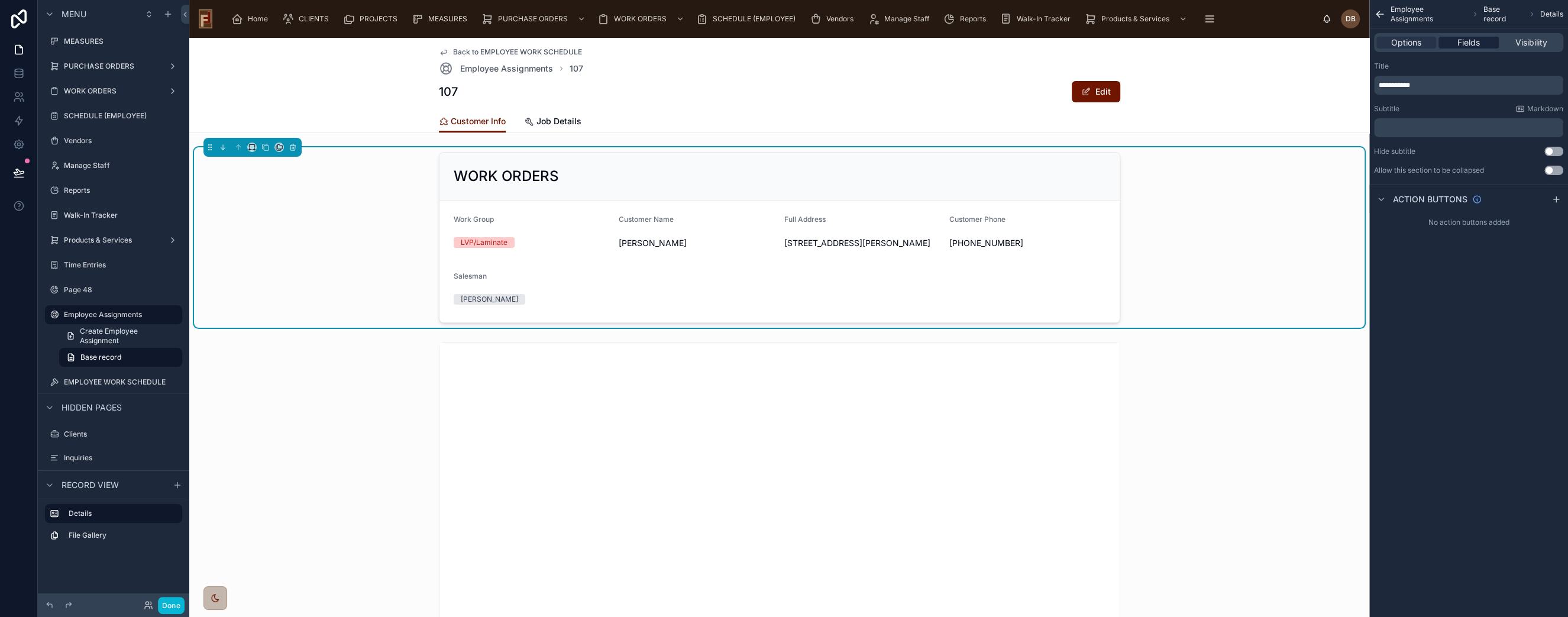
click at [1464, 41] on span "Fields" at bounding box center [1468, 42] width 22 height 12
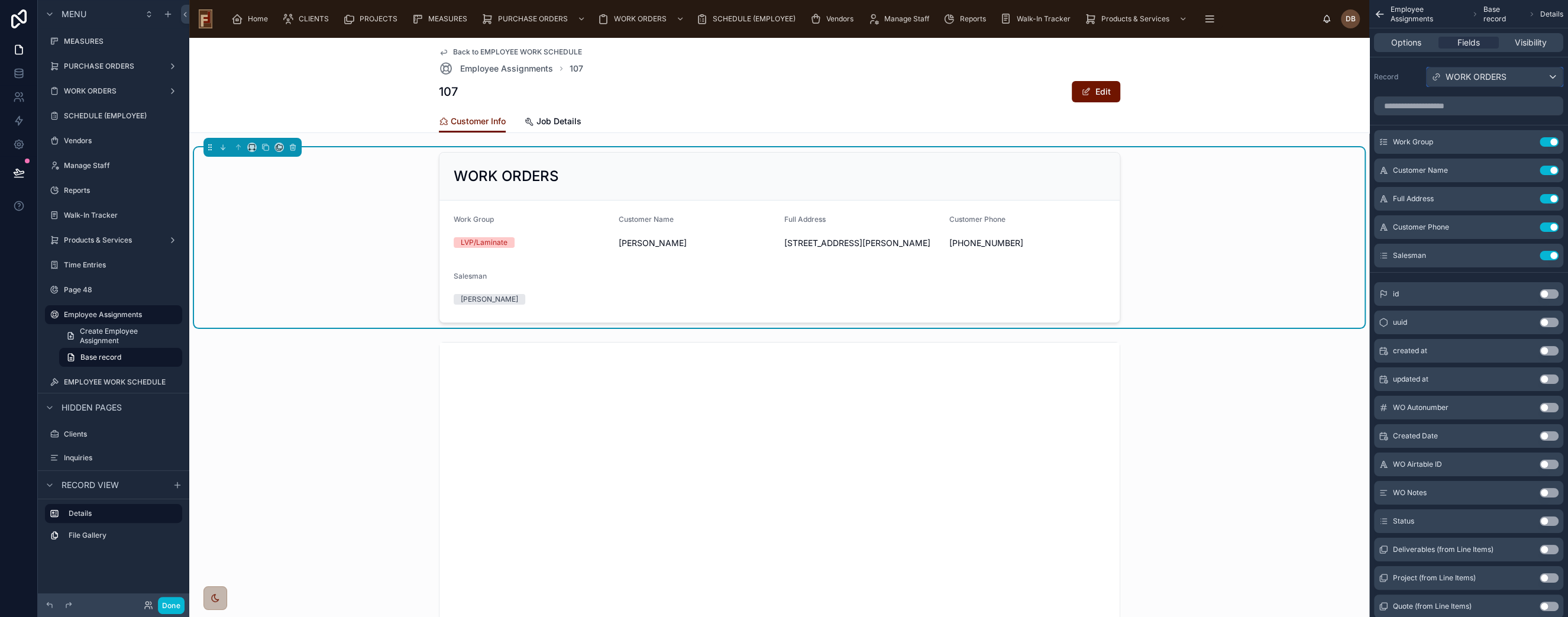
click at [1473, 74] on span "WORK ORDERS" at bounding box center [1476, 77] width 61 height 12
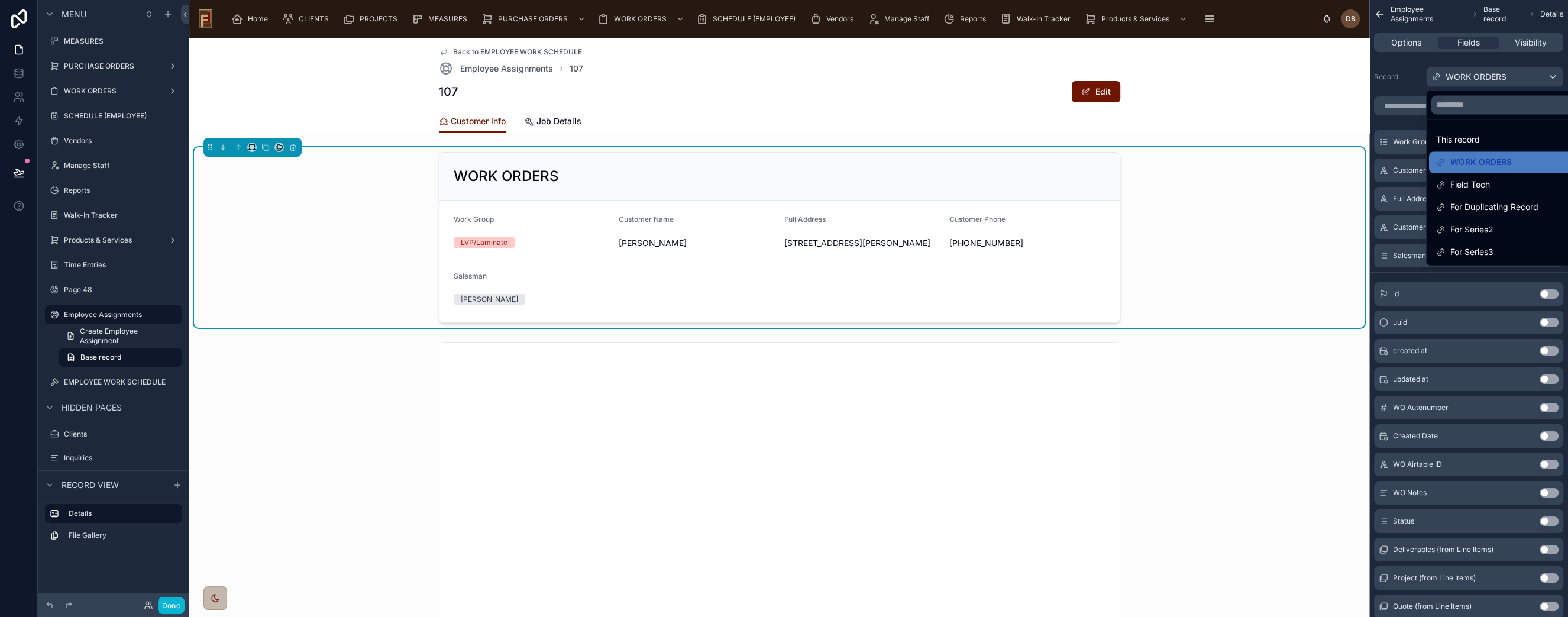
click at [892, 168] on div "WORK ORDERS" at bounding box center [779, 176] width 652 height 19
click at [358, 383] on div at bounding box center [779, 573] width 1171 height 472
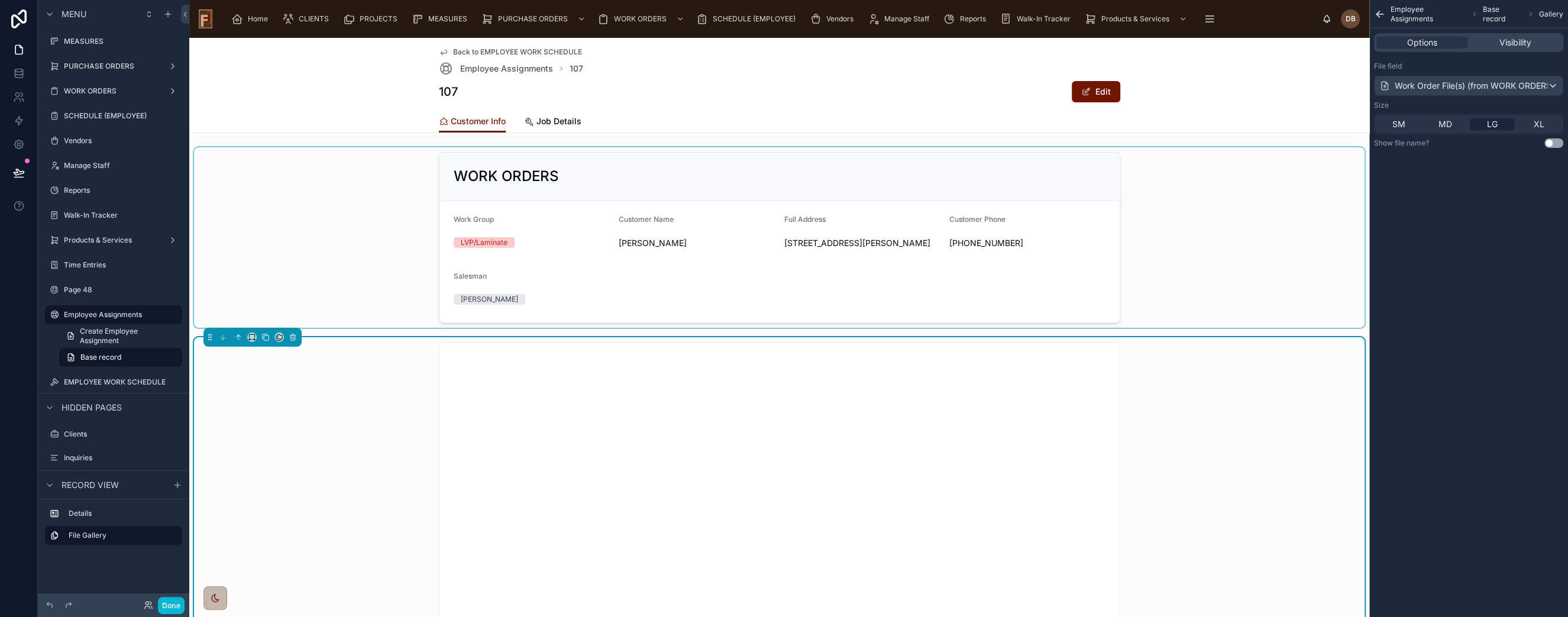
click at [593, 209] on div at bounding box center [779, 238] width 1171 height 180
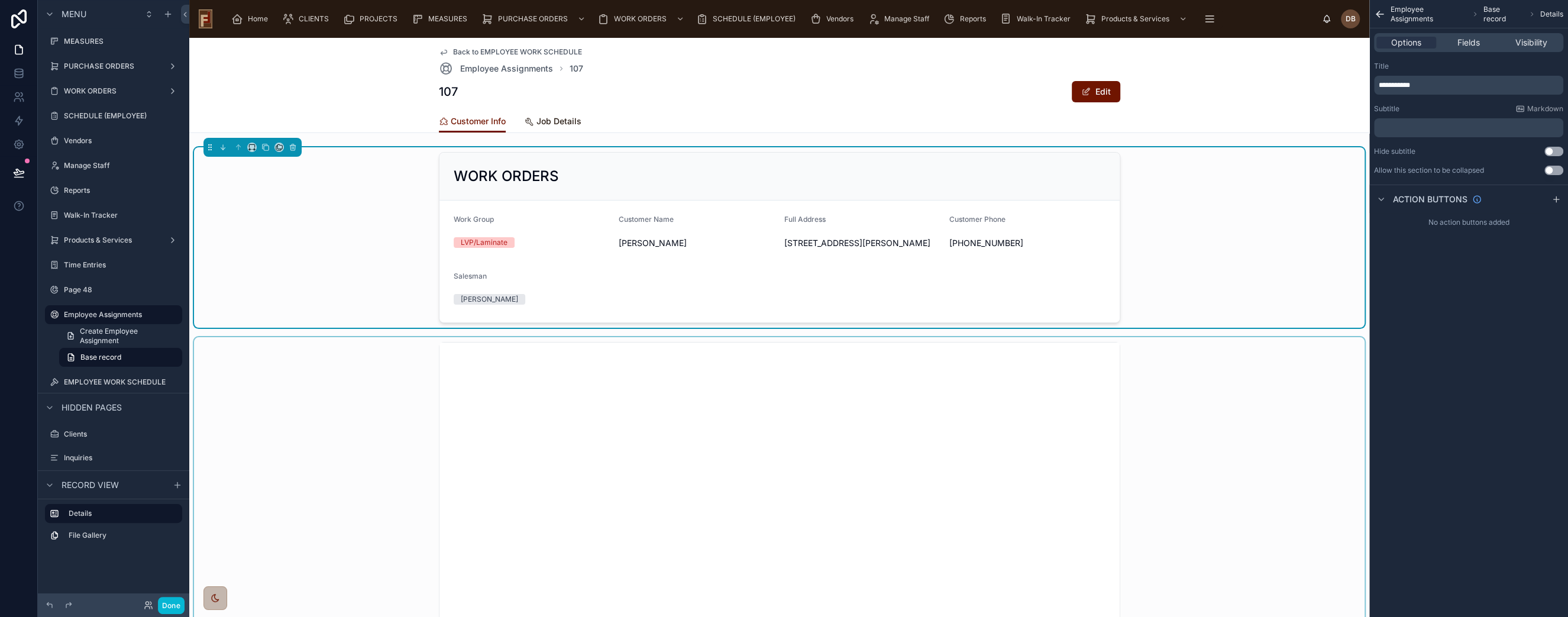
click at [565, 127] on link "Job Details" at bounding box center [553, 122] width 57 height 24
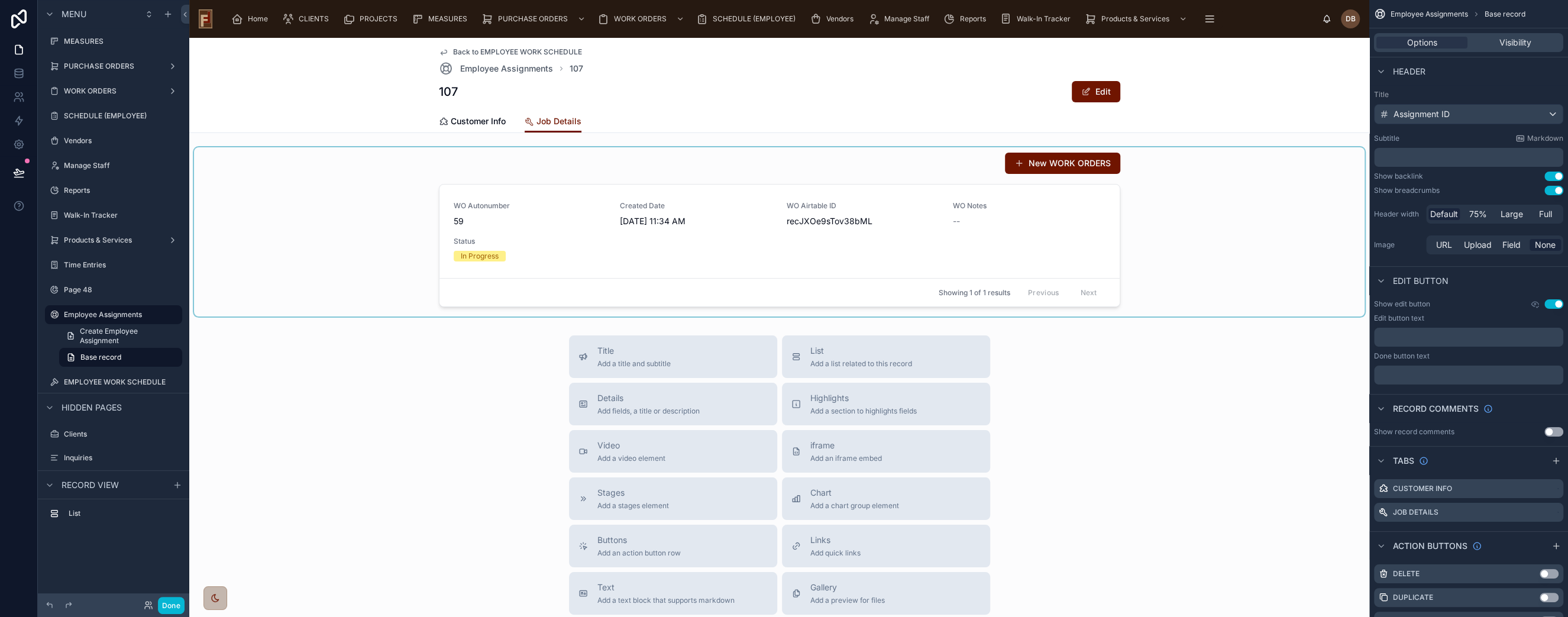
click at [638, 208] on div at bounding box center [779, 232] width 1171 height 169
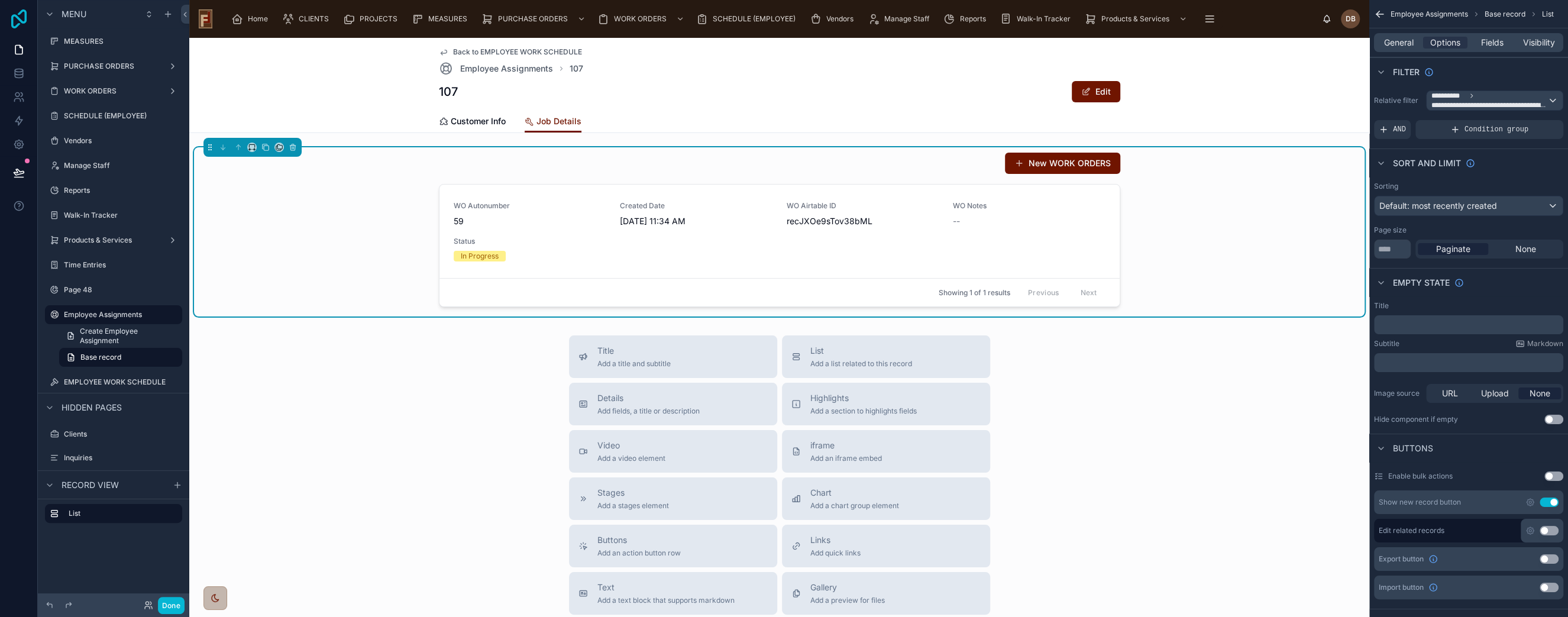
click at [20, 24] on icon at bounding box center [18, 19] width 24 height 19
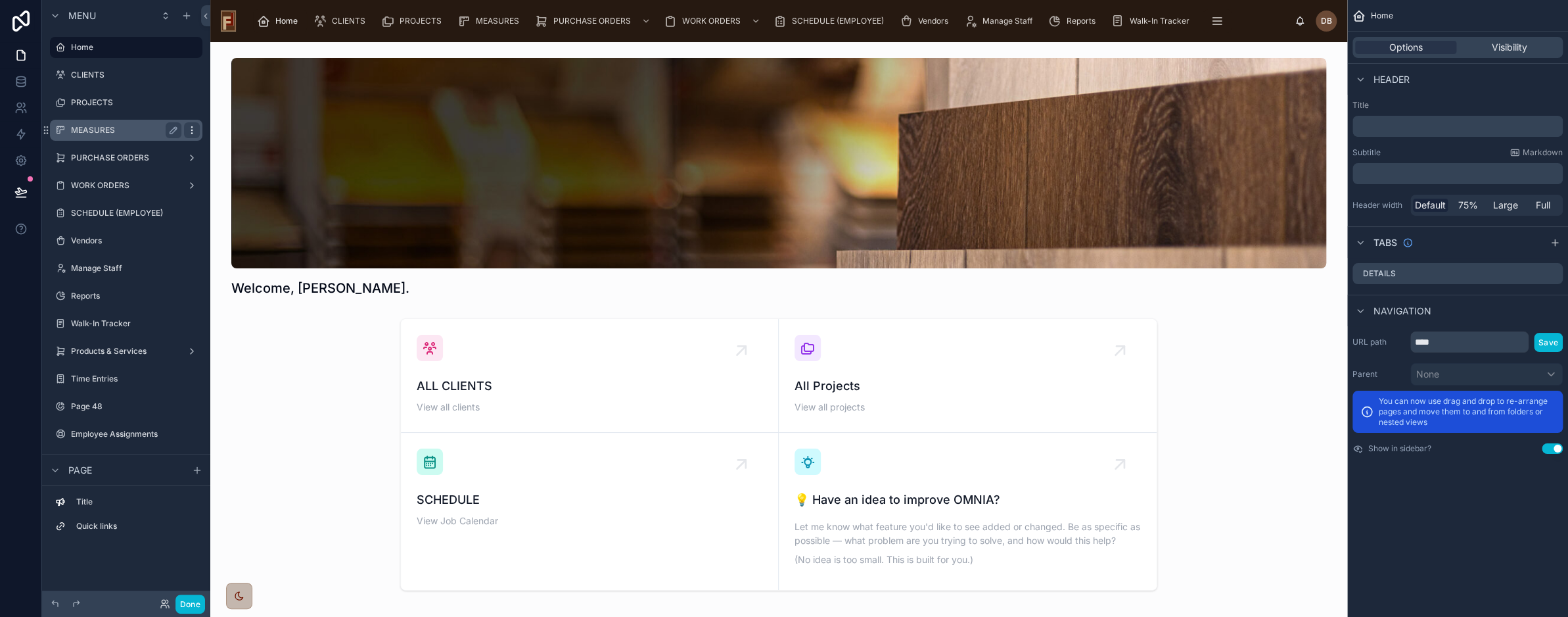
click at [193, 131] on icon "scrollable content" at bounding box center [192, 130] width 11 height 11
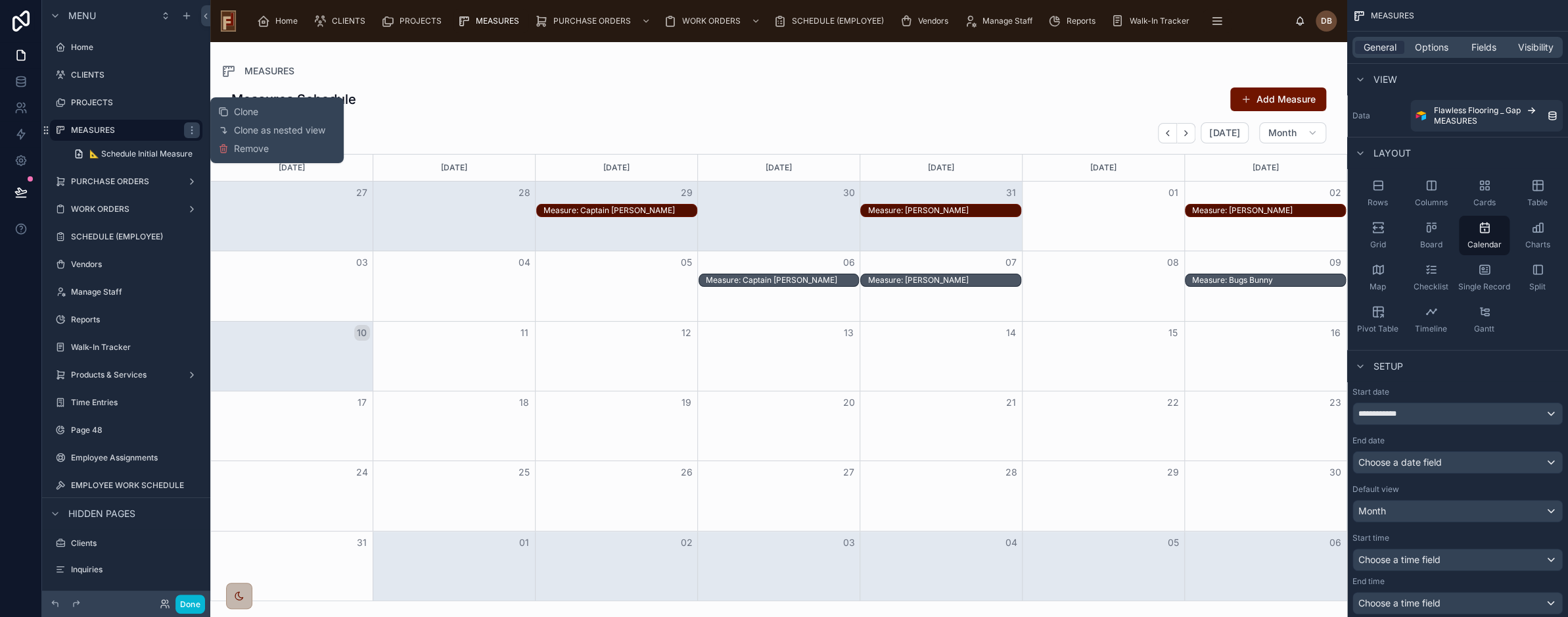
click at [425, 81] on div at bounding box center [779, 330] width 1137 height 575
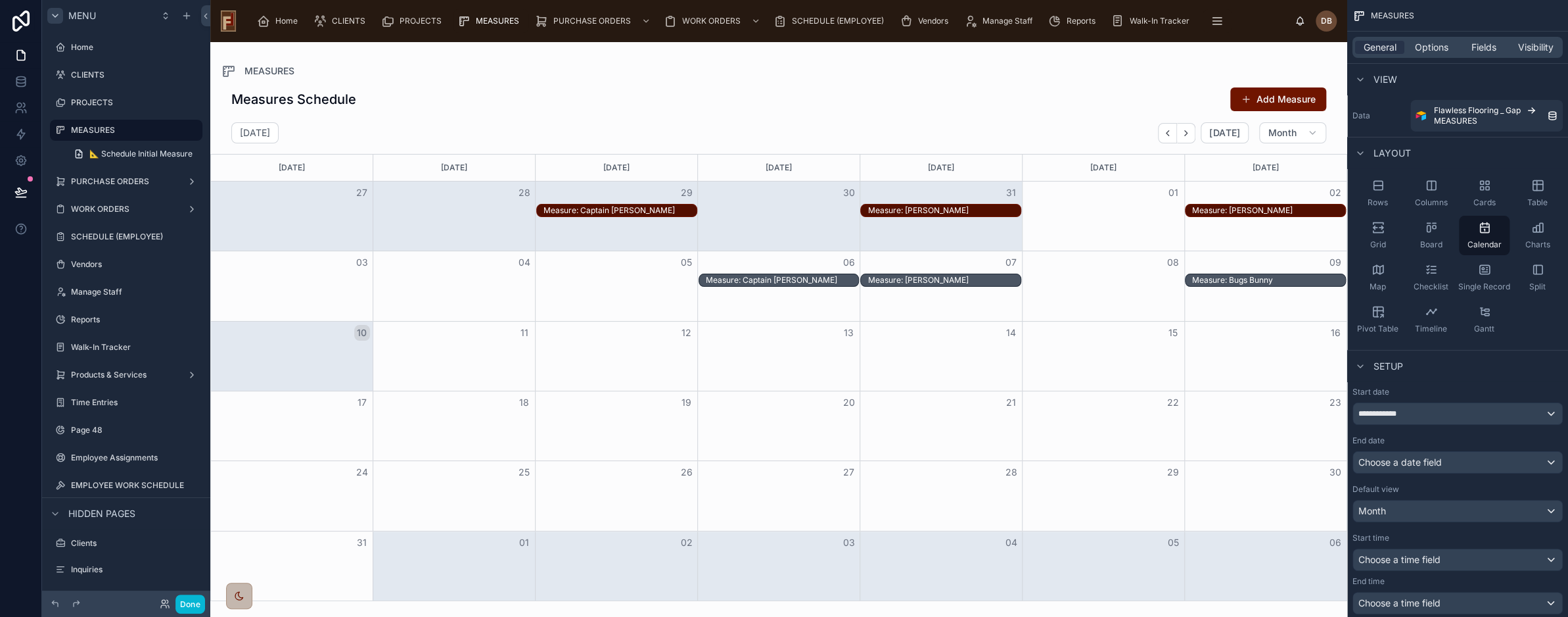
click at [53, 17] on icon "scrollable content" at bounding box center [55, 16] width 11 height 11
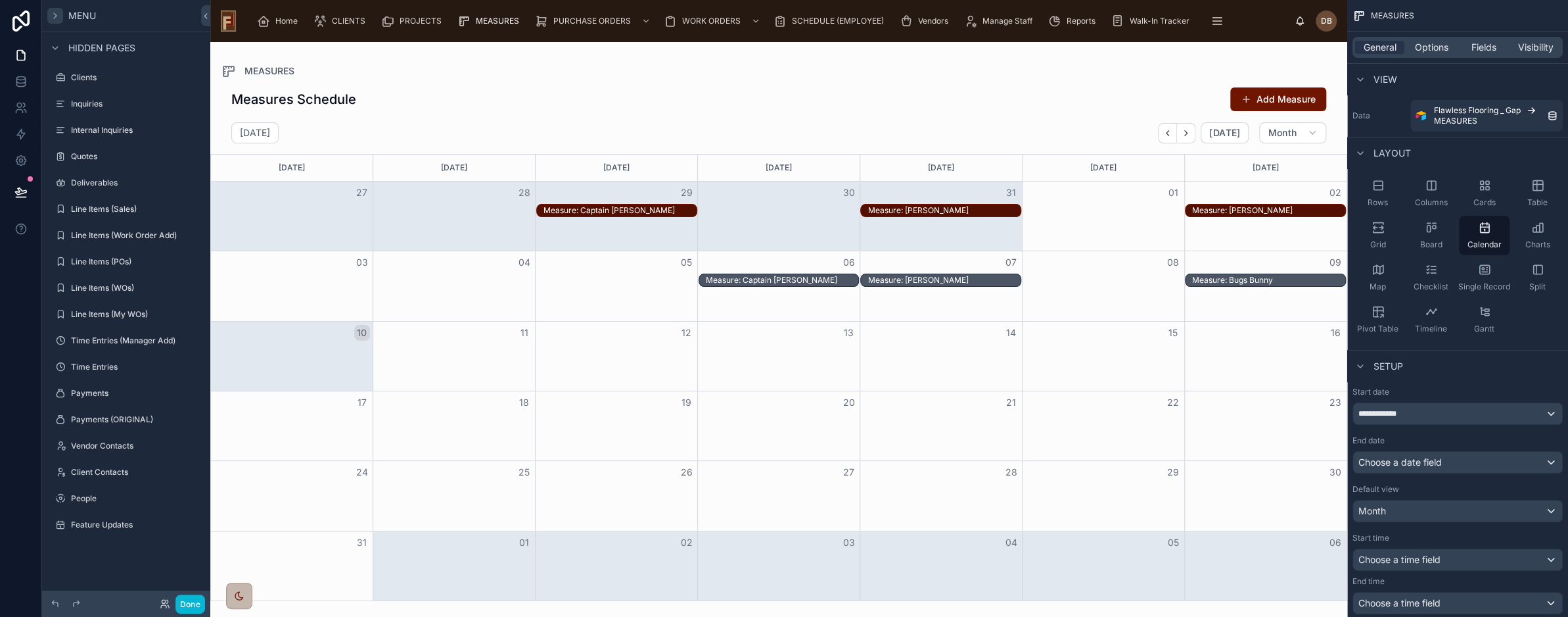
click at [53, 17] on icon "scrollable content" at bounding box center [55, 16] width 11 height 11
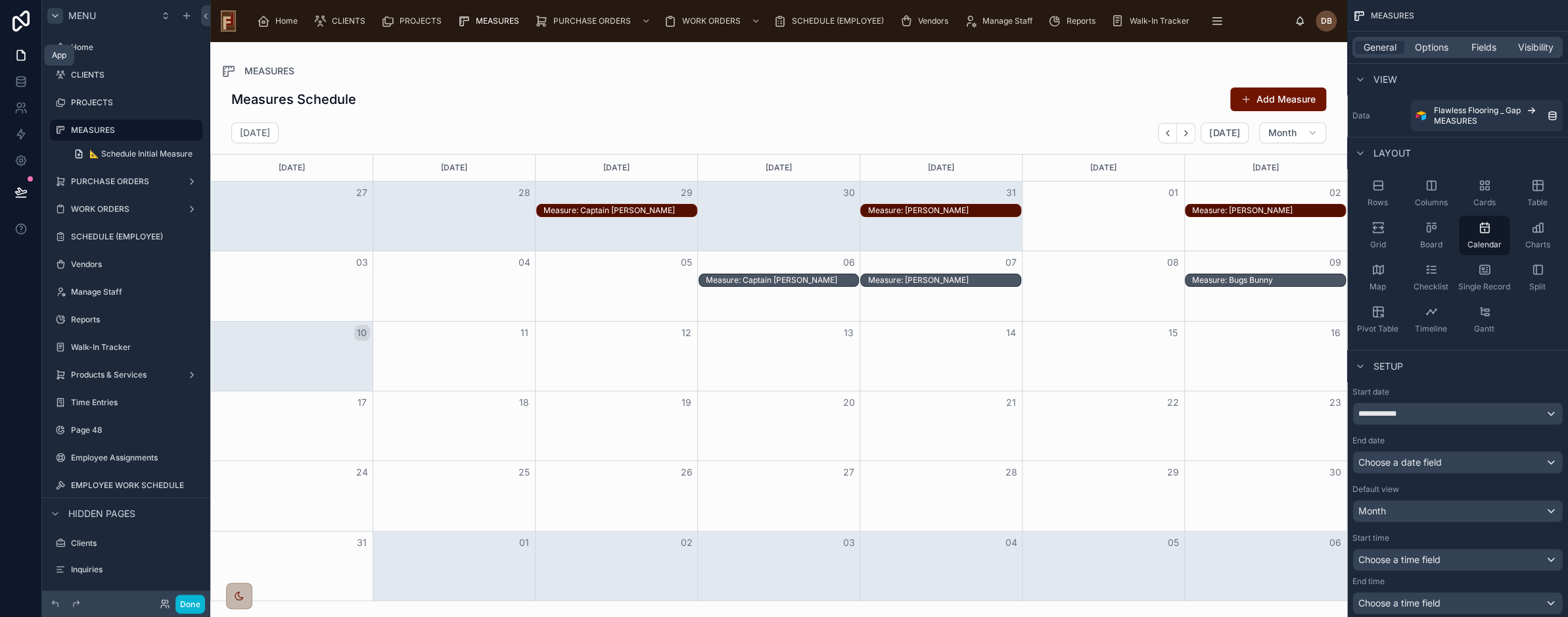
click at [23, 60] on icon at bounding box center [20, 55] width 13 height 13
click at [20, 160] on icon at bounding box center [20, 160] width 13 height 13
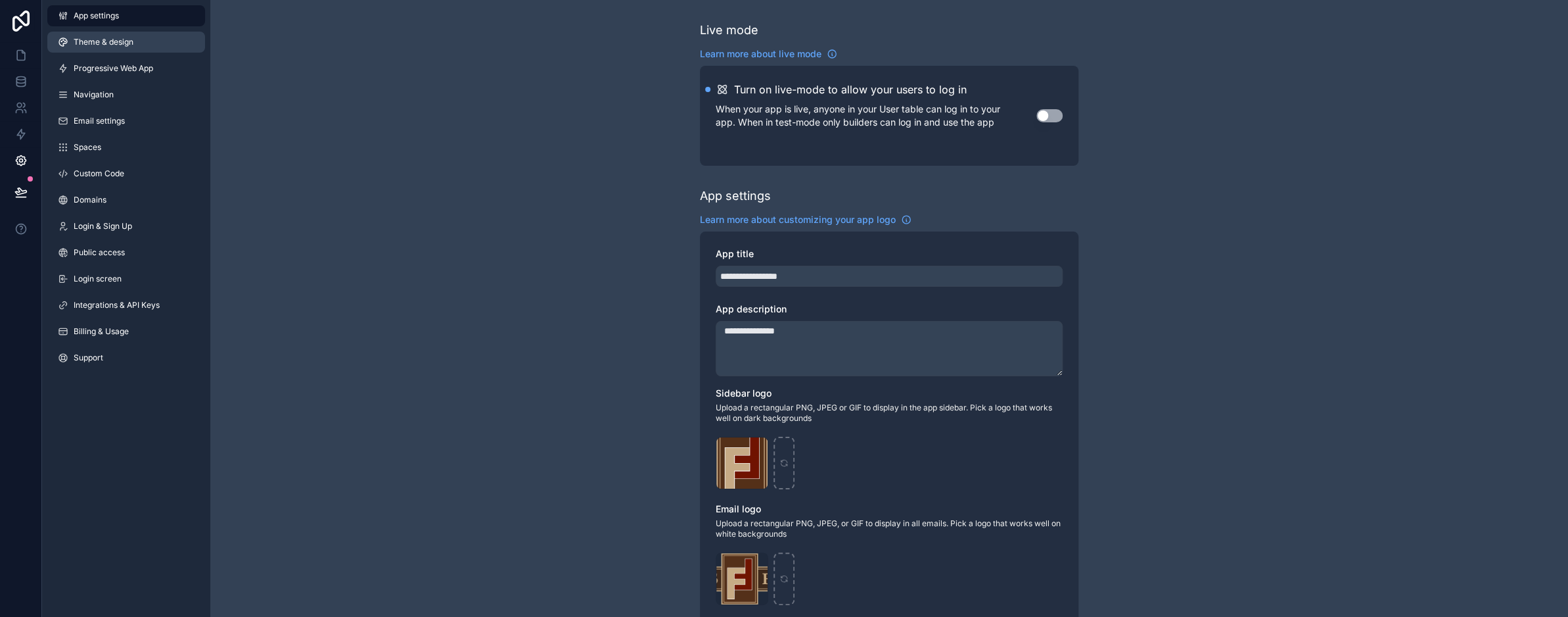
click at [126, 39] on span "Theme & design" at bounding box center [104, 42] width 60 height 11
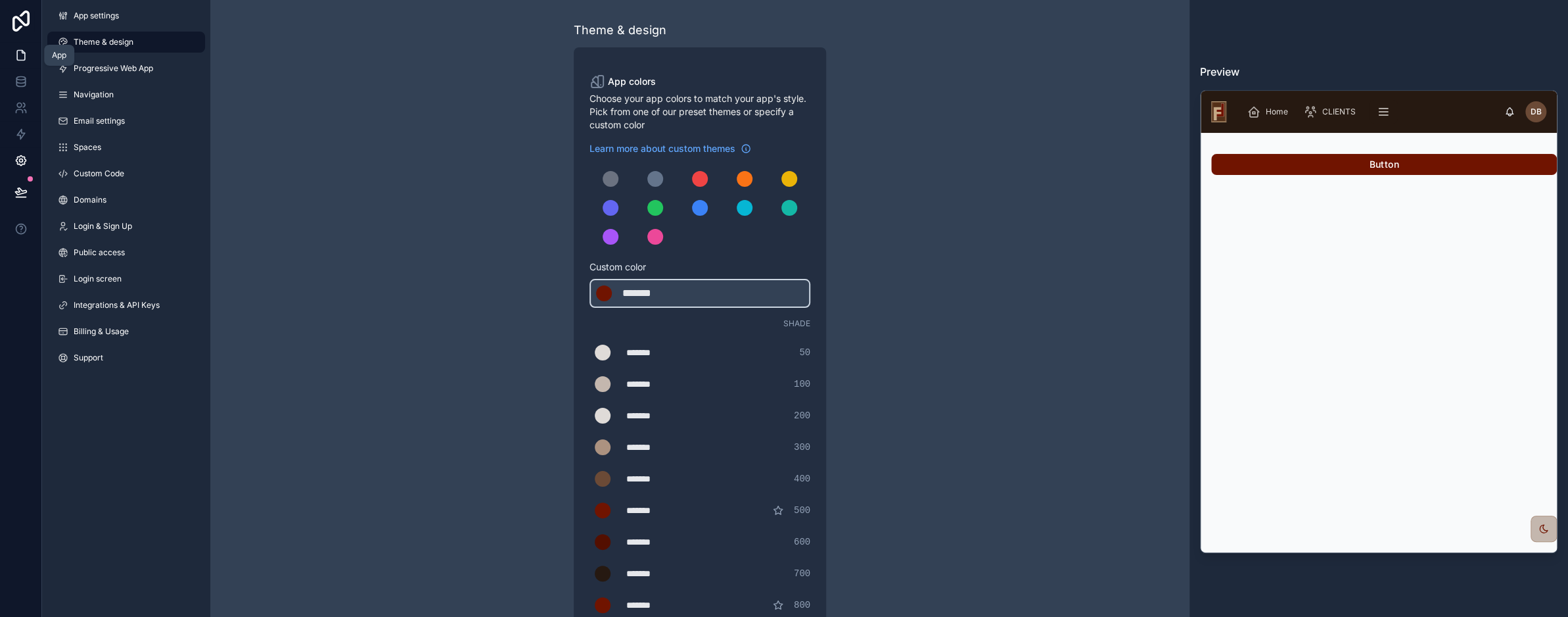
click at [21, 55] on icon at bounding box center [20, 55] width 13 height 13
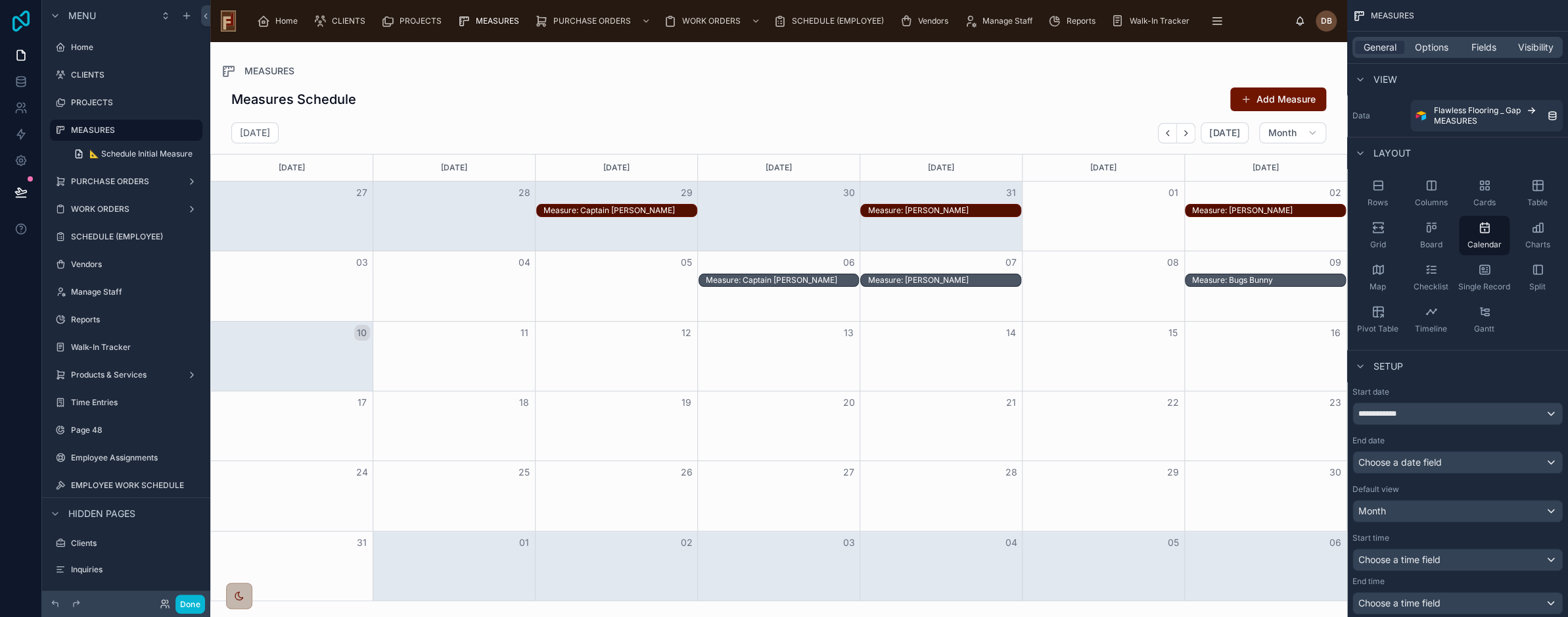
click at [23, 18] on icon at bounding box center [20, 21] width 26 height 21
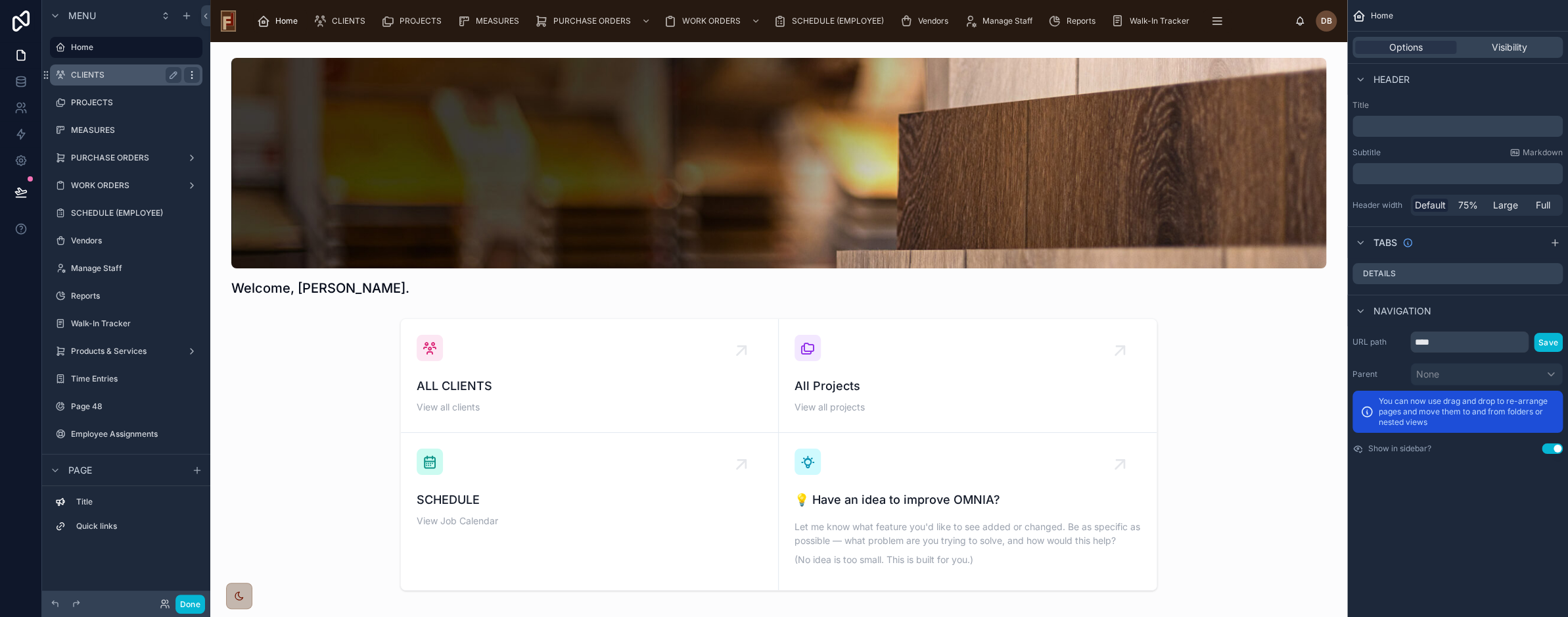
click at [195, 75] on icon "scrollable content" at bounding box center [192, 75] width 11 height 11
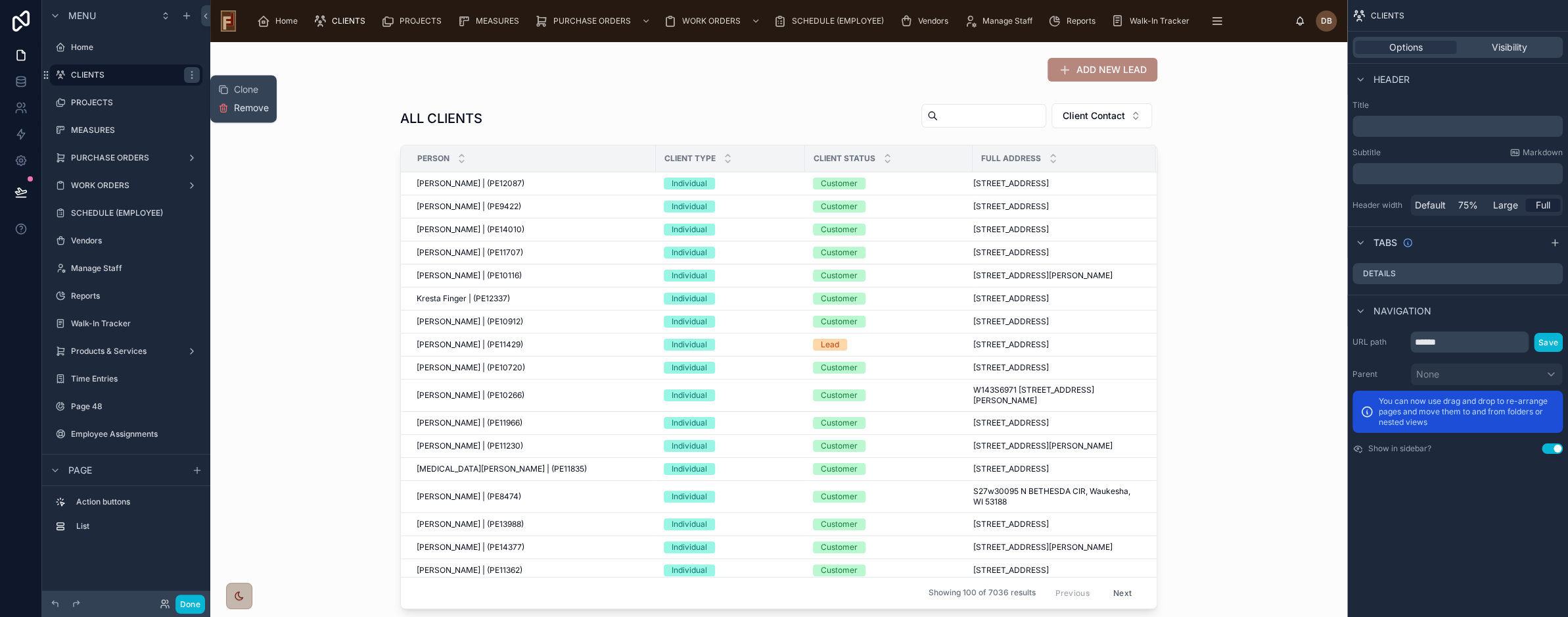
click at [255, 107] on span "Remove" at bounding box center [251, 108] width 35 height 13
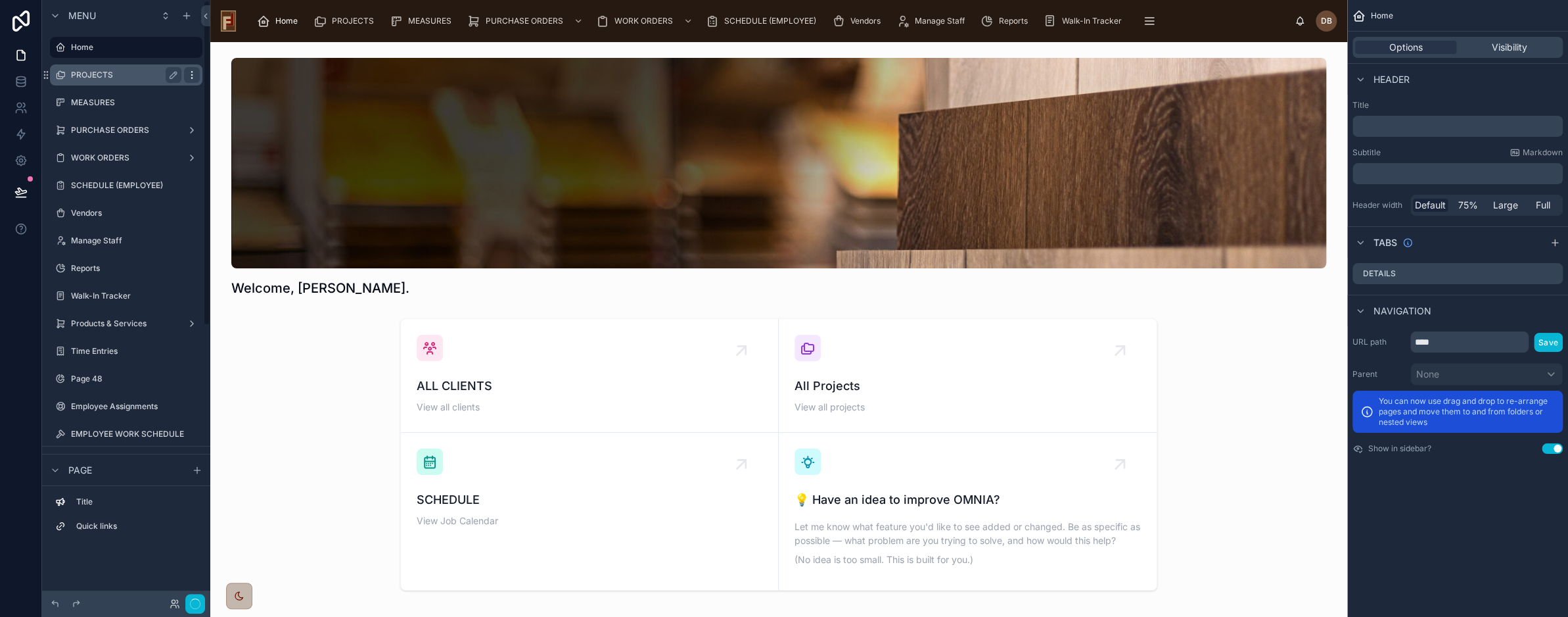
click at [193, 76] on icon "scrollable content" at bounding box center [192, 75] width 11 height 11
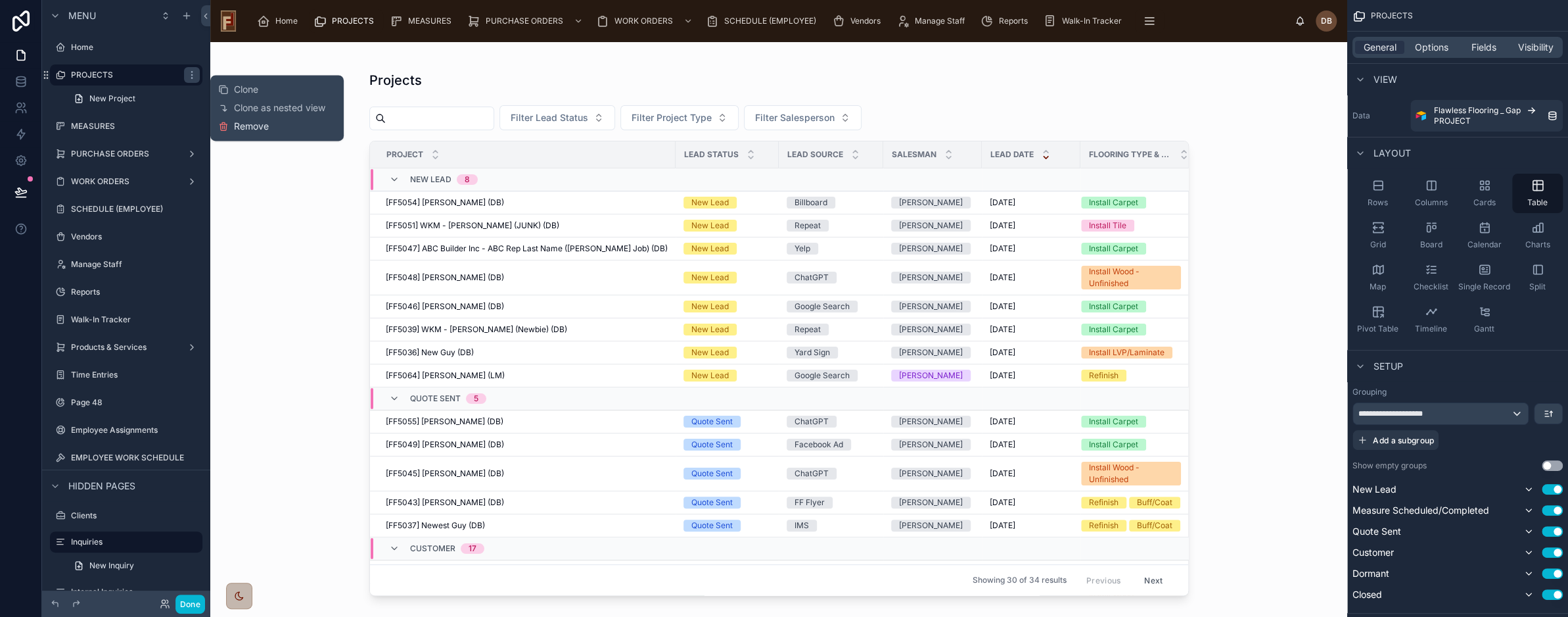
click at [255, 126] on span "Remove" at bounding box center [251, 126] width 35 height 13
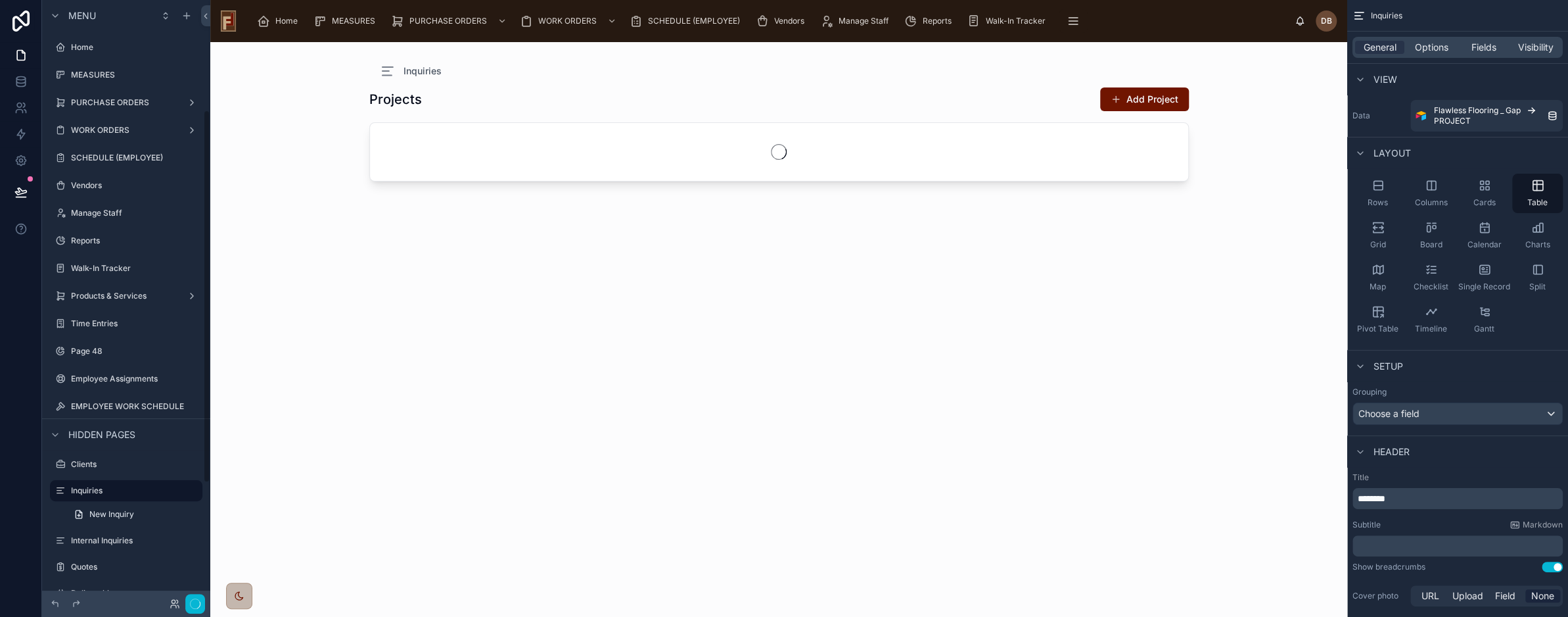
scroll to position [176, 0]
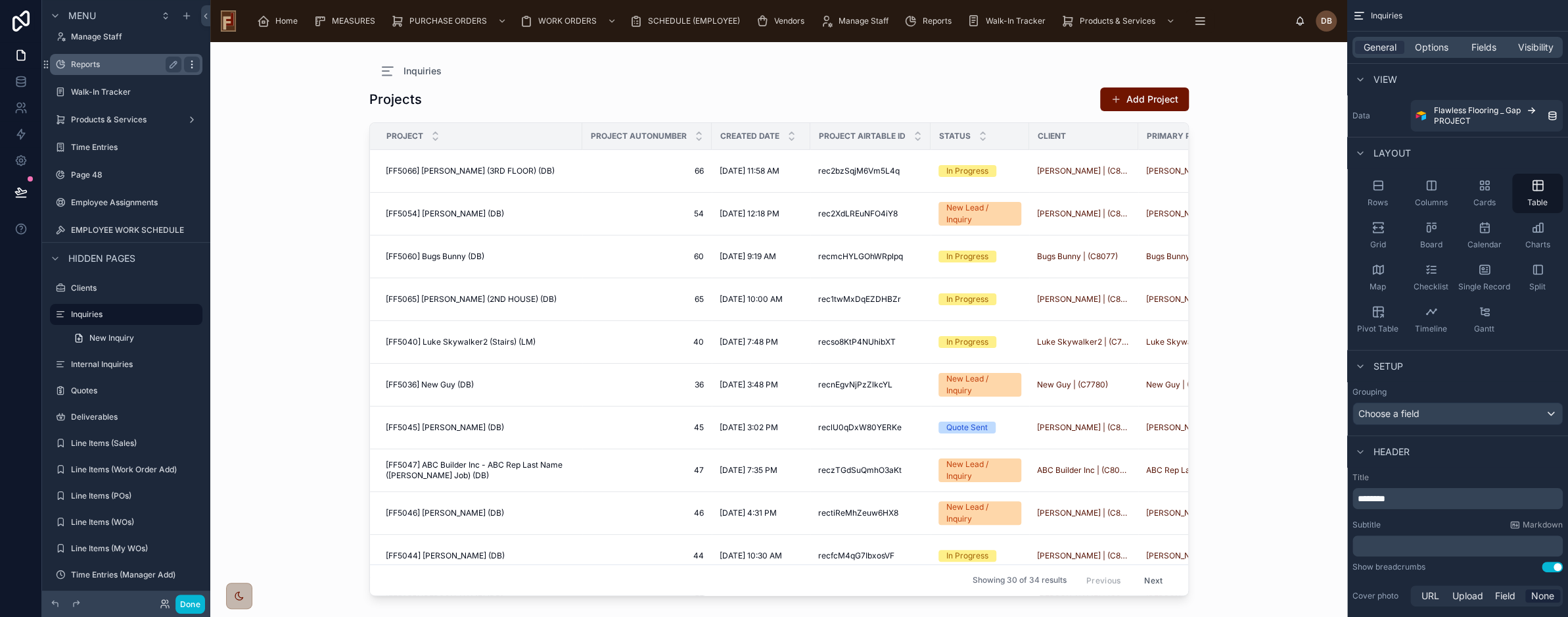
click at [192, 67] on icon "scrollable content" at bounding box center [191, 67] width 1 height 1
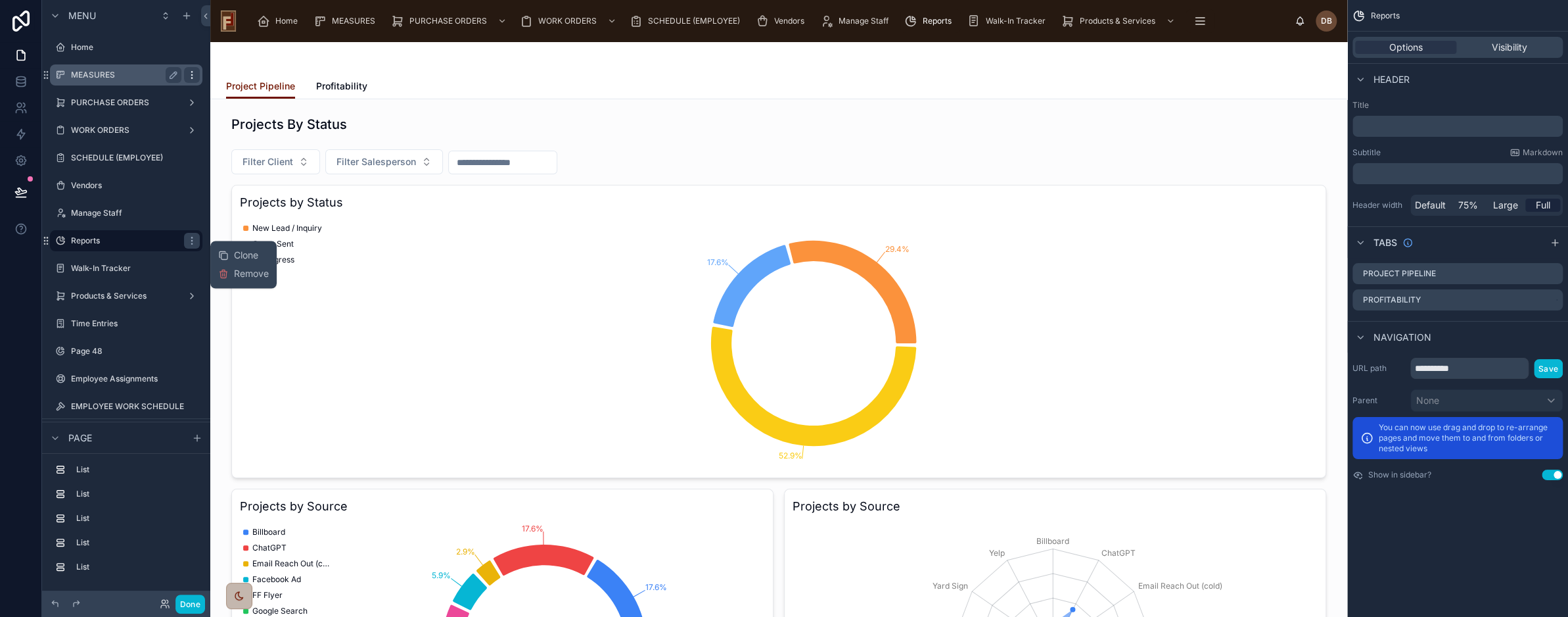
click at [190, 78] on icon "scrollable content" at bounding box center [192, 75] width 11 height 11
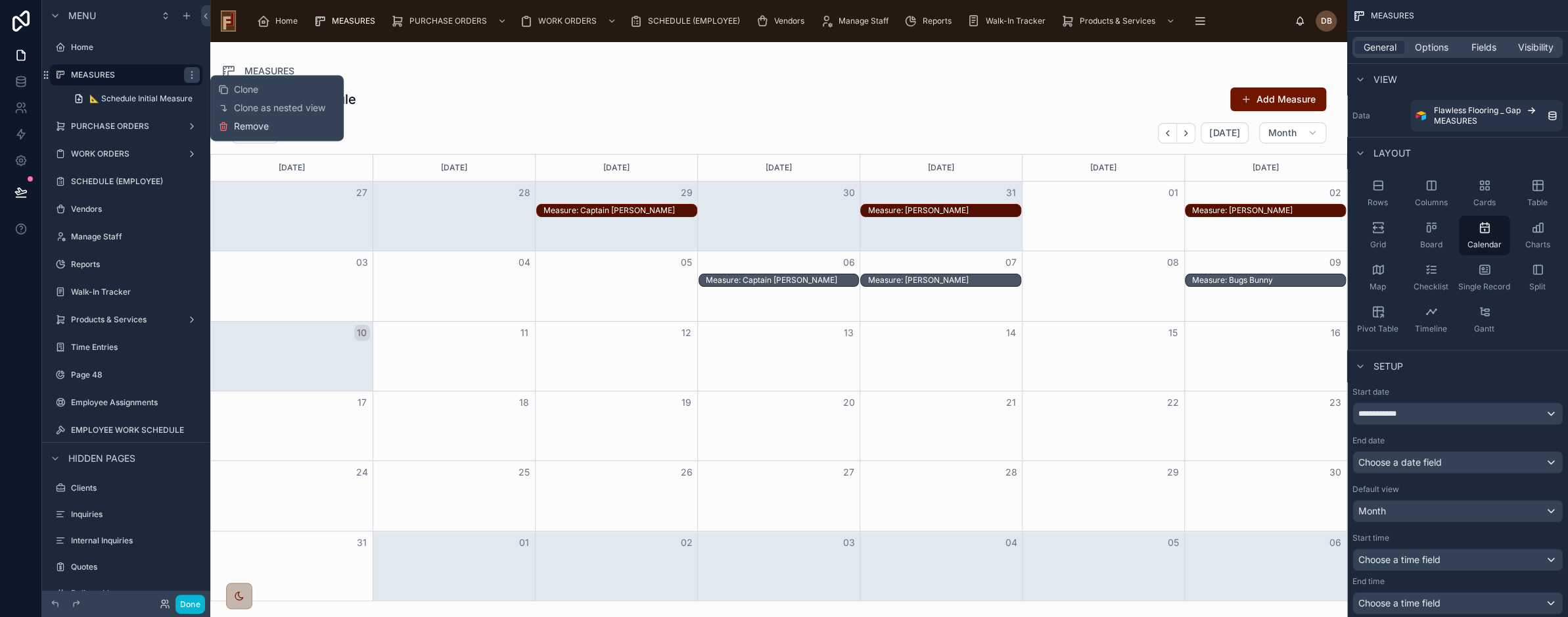
click at [258, 128] on span "Remove" at bounding box center [251, 126] width 35 height 13
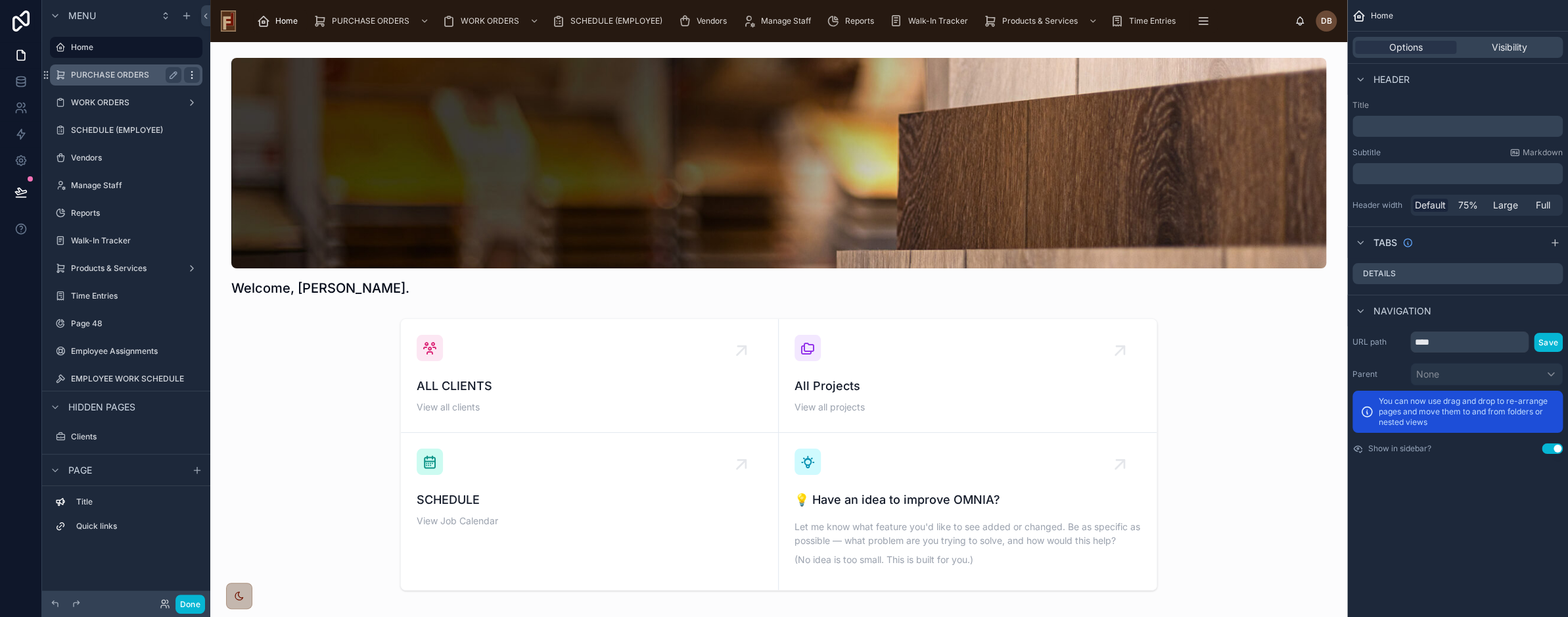
click at [195, 75] on icon "scrollable content" at bounding box center [192, 75] width 11 height 11
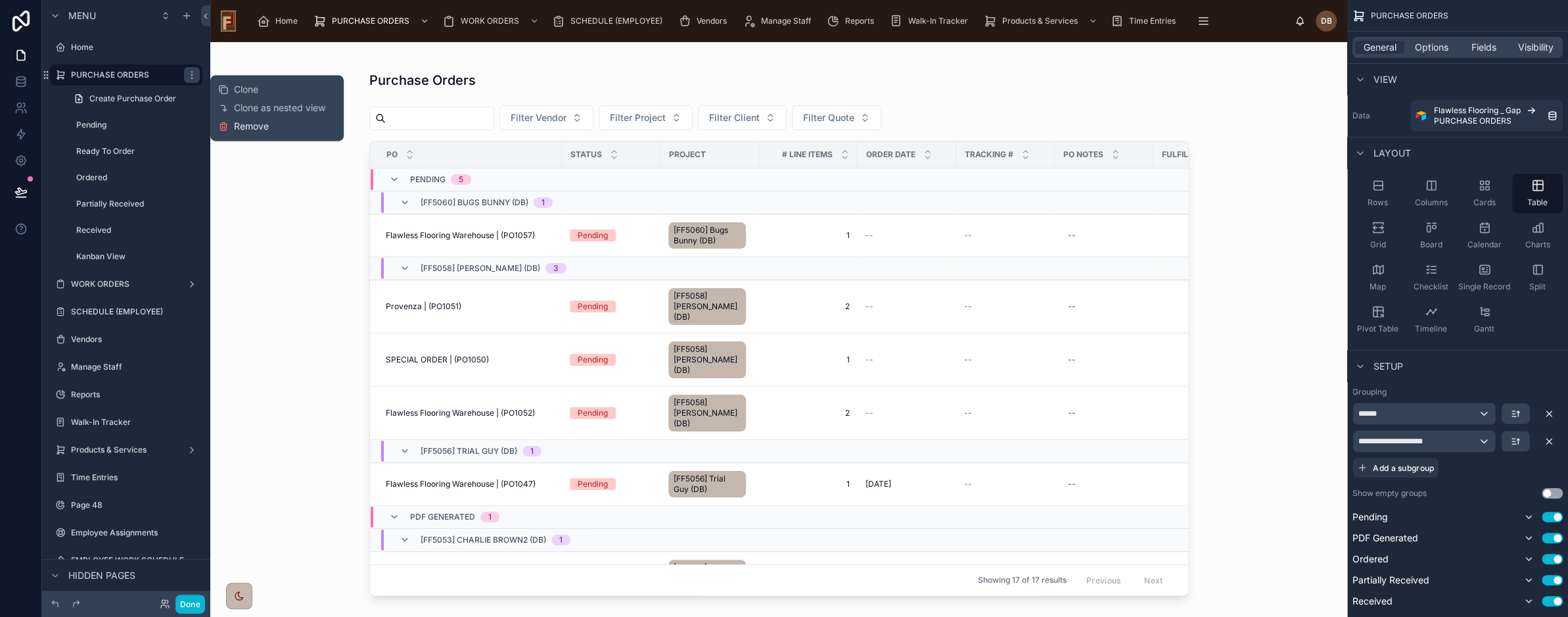
click at [245, 128] on span "Remove" at bounding box center [251, 126] width 35 height 13
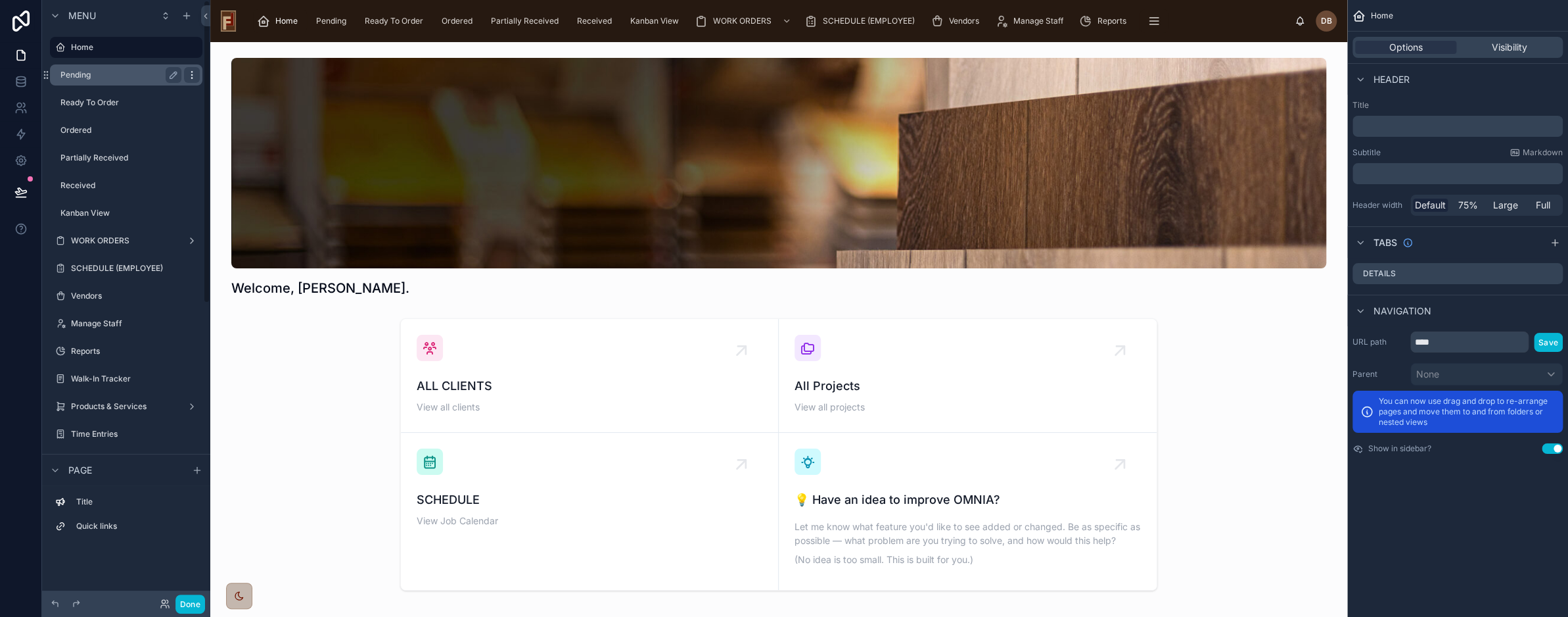
click at [197, 74] on div "scrollable content" at bounding box center [192, 74] width 16 height 16
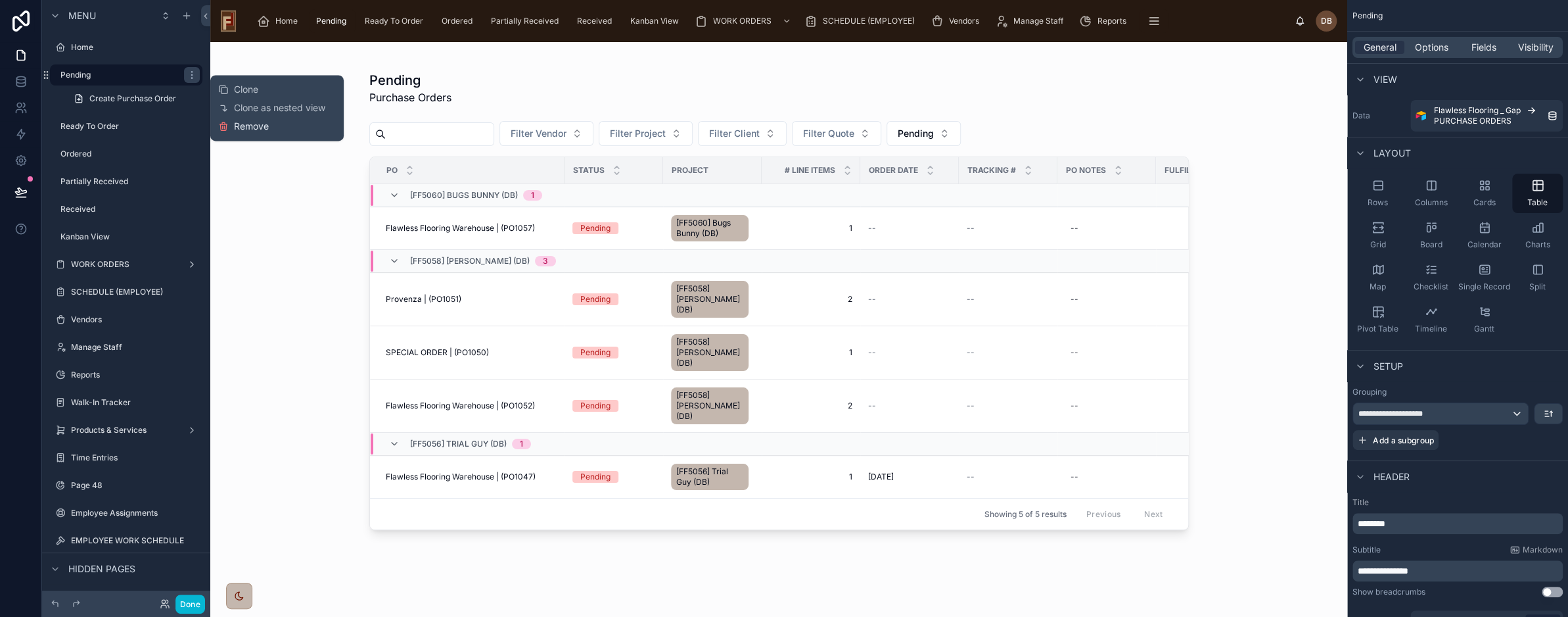
click at [251, 123] on span "Remove" at bounding box center [251, 126] width 35 height 13
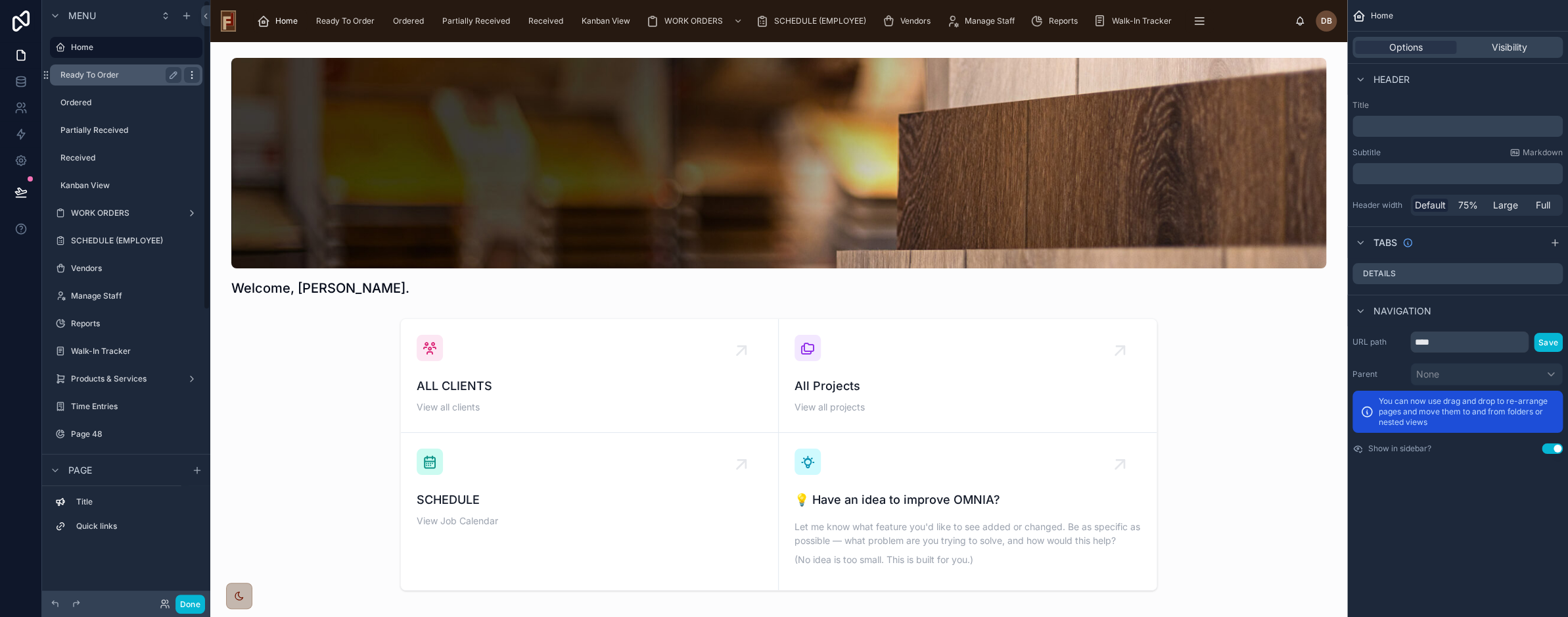
click at [194, 79] on icon "scrollable content" at bounding box center [192, 75] width 11 height 11
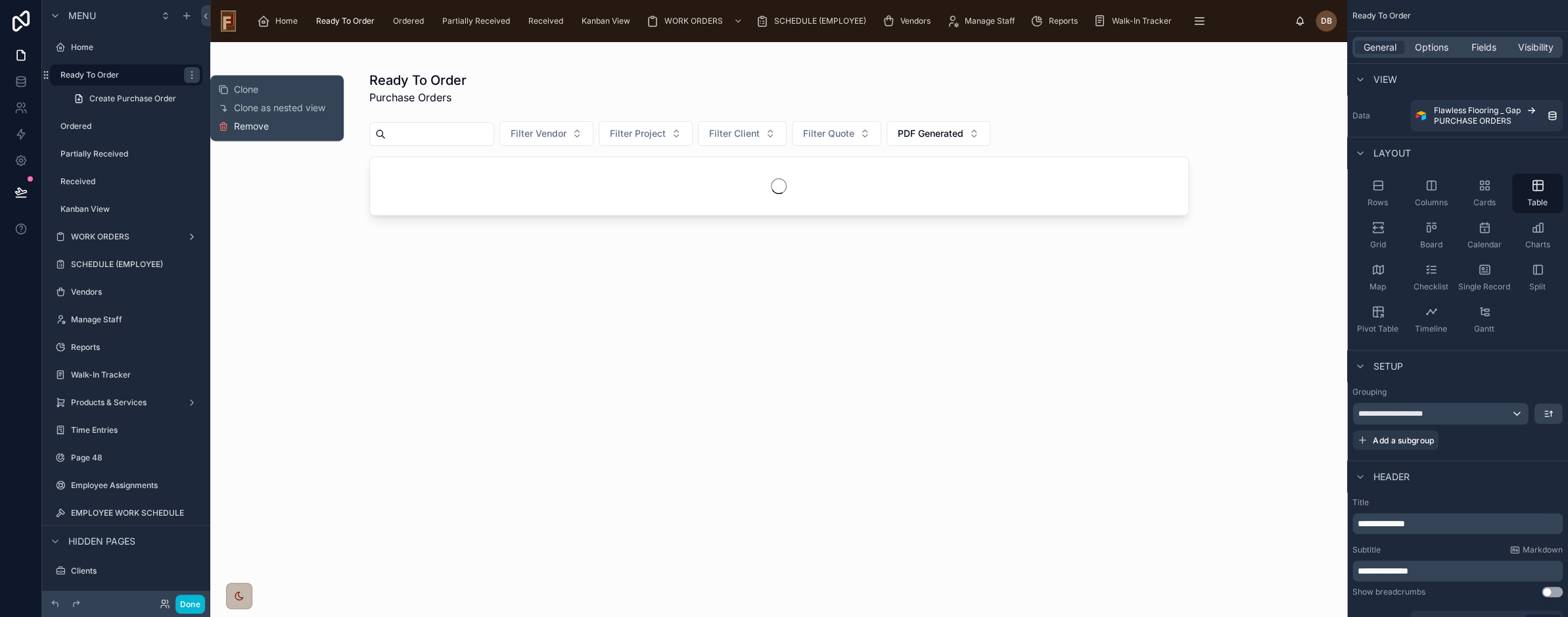
click at [253, 126] on span "Remove" at bounding box center [251, 126] width 35 height 13
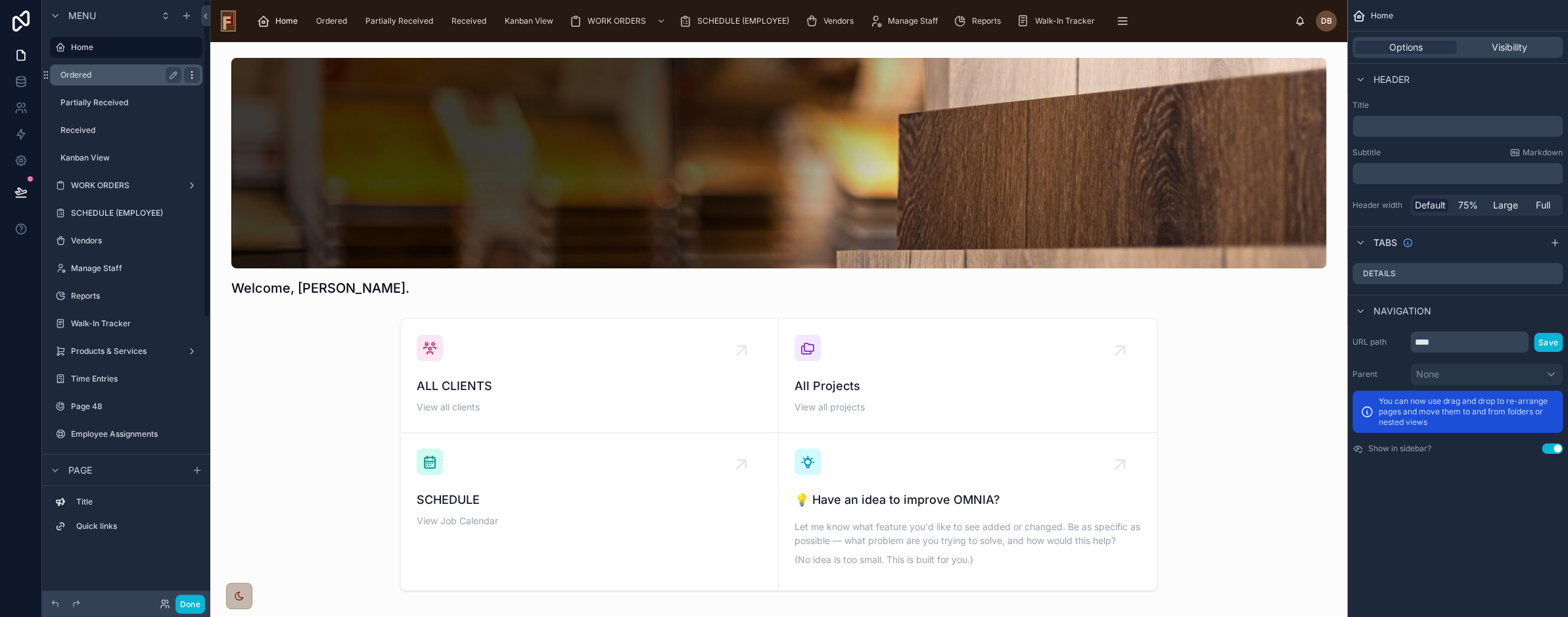
click at [192, 74] on icon "scrollable content" at bounding box center [192, 75] width 11 height 11
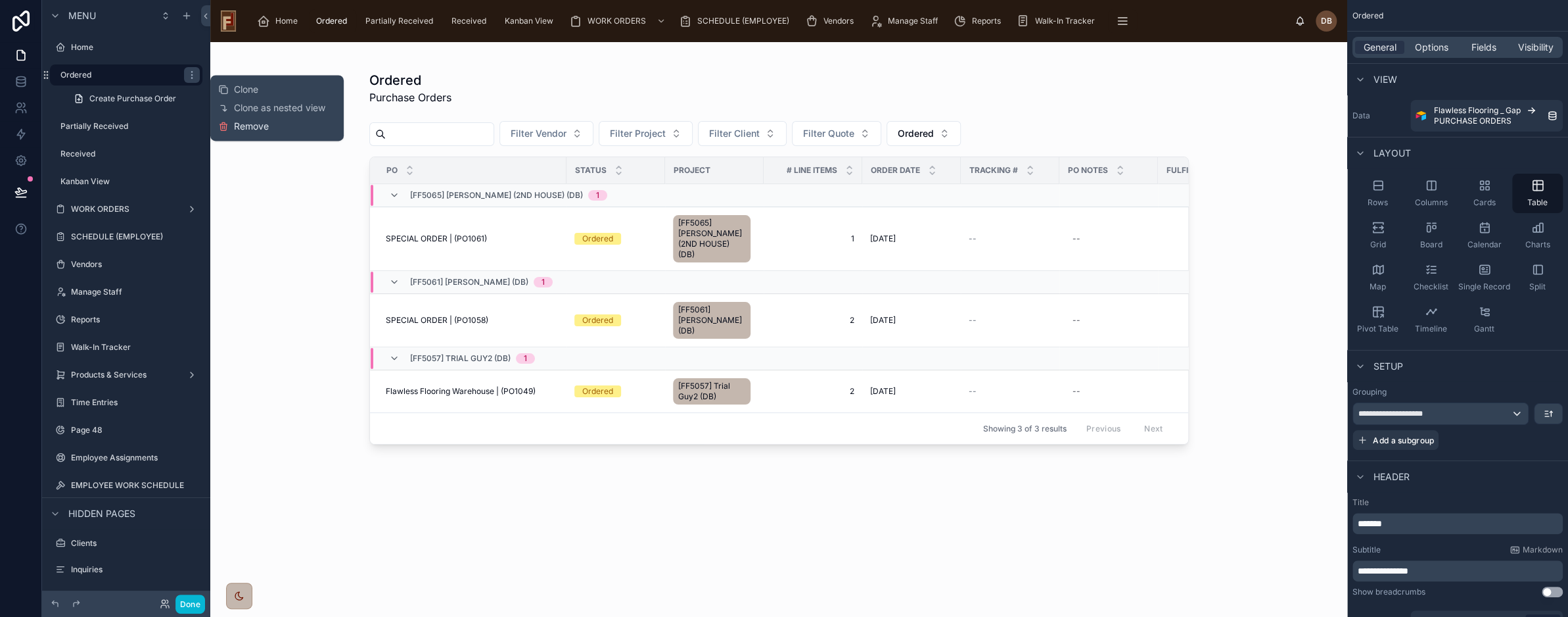
click at [262, 127] on span "Remove" at bounding box center [251, 126] width 35 height 13
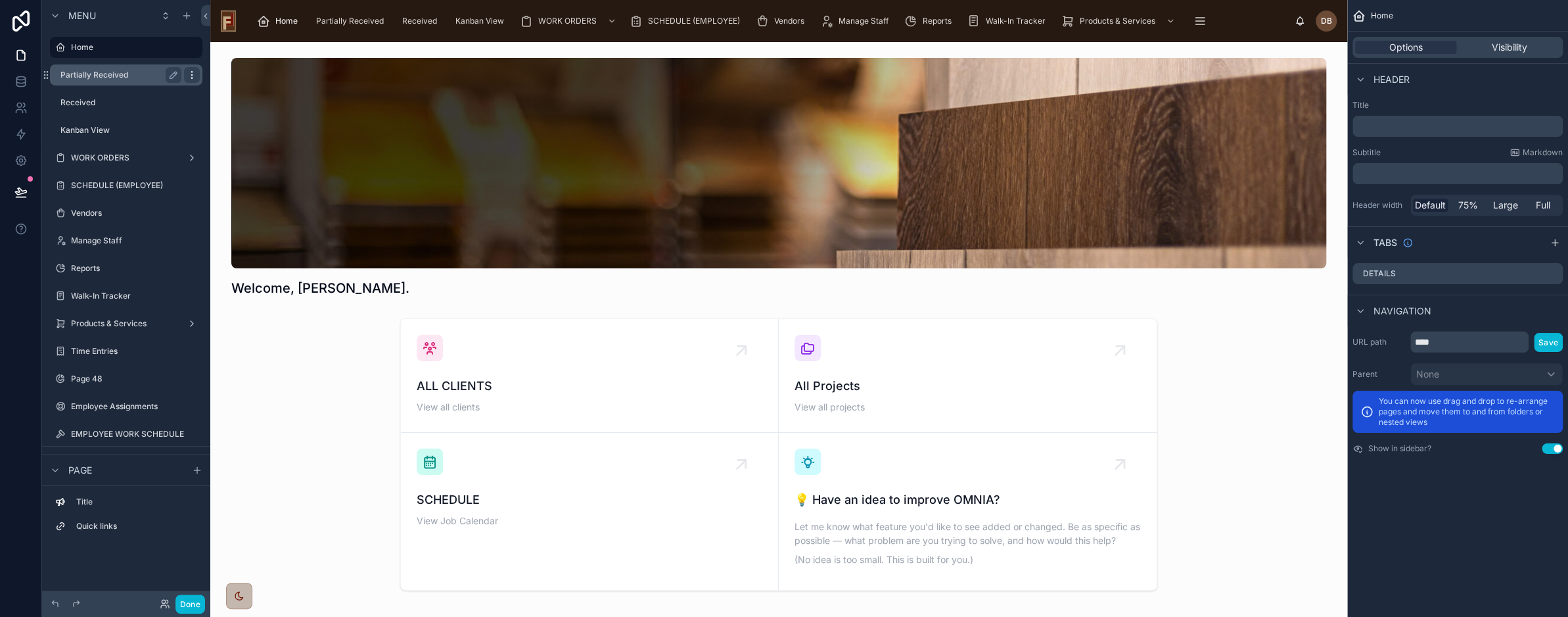
click at [195, 75] on icon "scrollable content" at bounding box center [192, 75] width 11 height 11
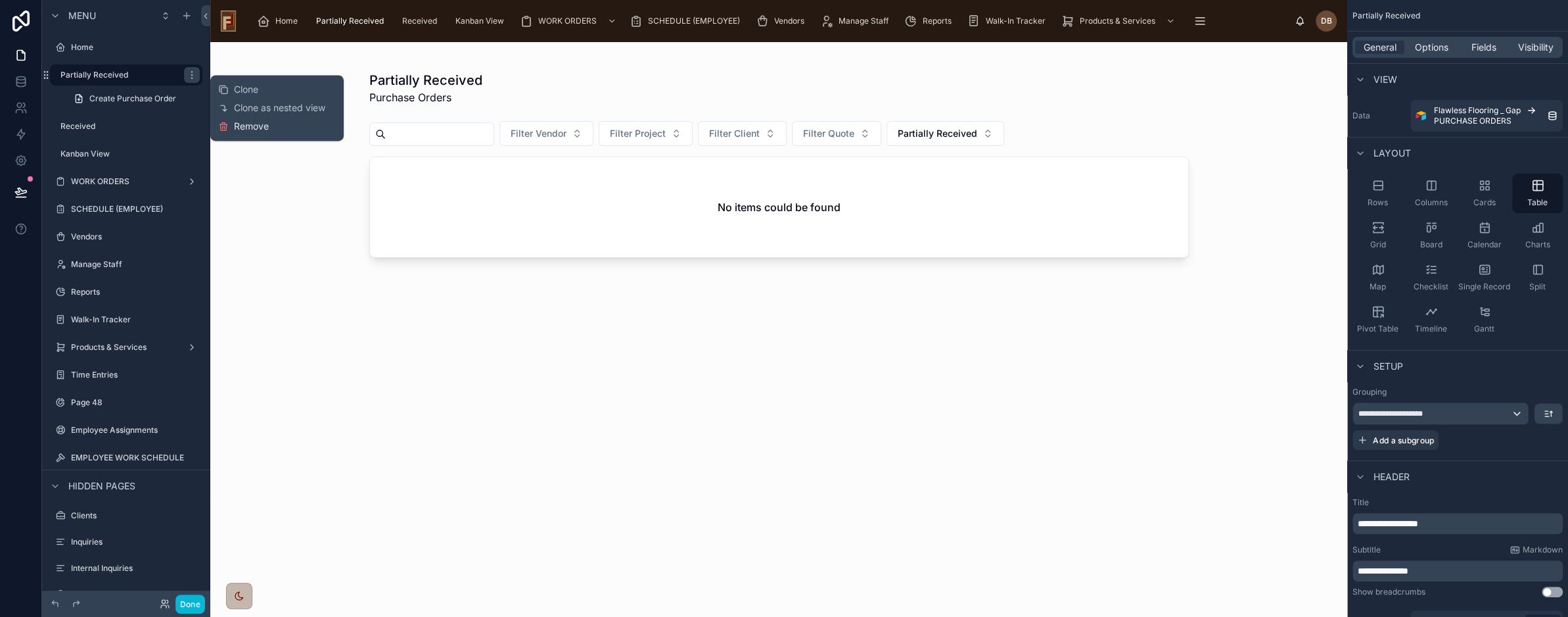
click at [242, 123] on span "Remove" at bounding box center [251, 126] width 35 height 13
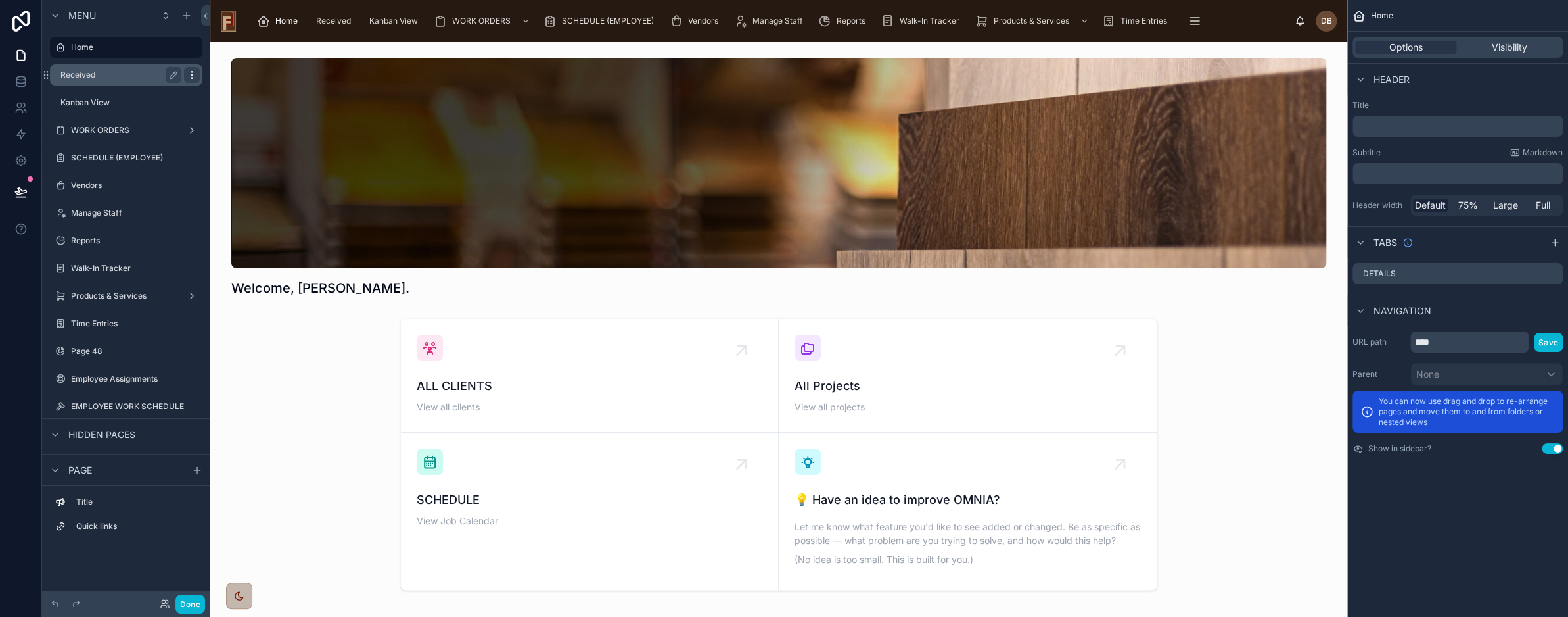
click at [196, 76] on icon "scrollable content" at bounding box center [192, 75] width 11 height 11
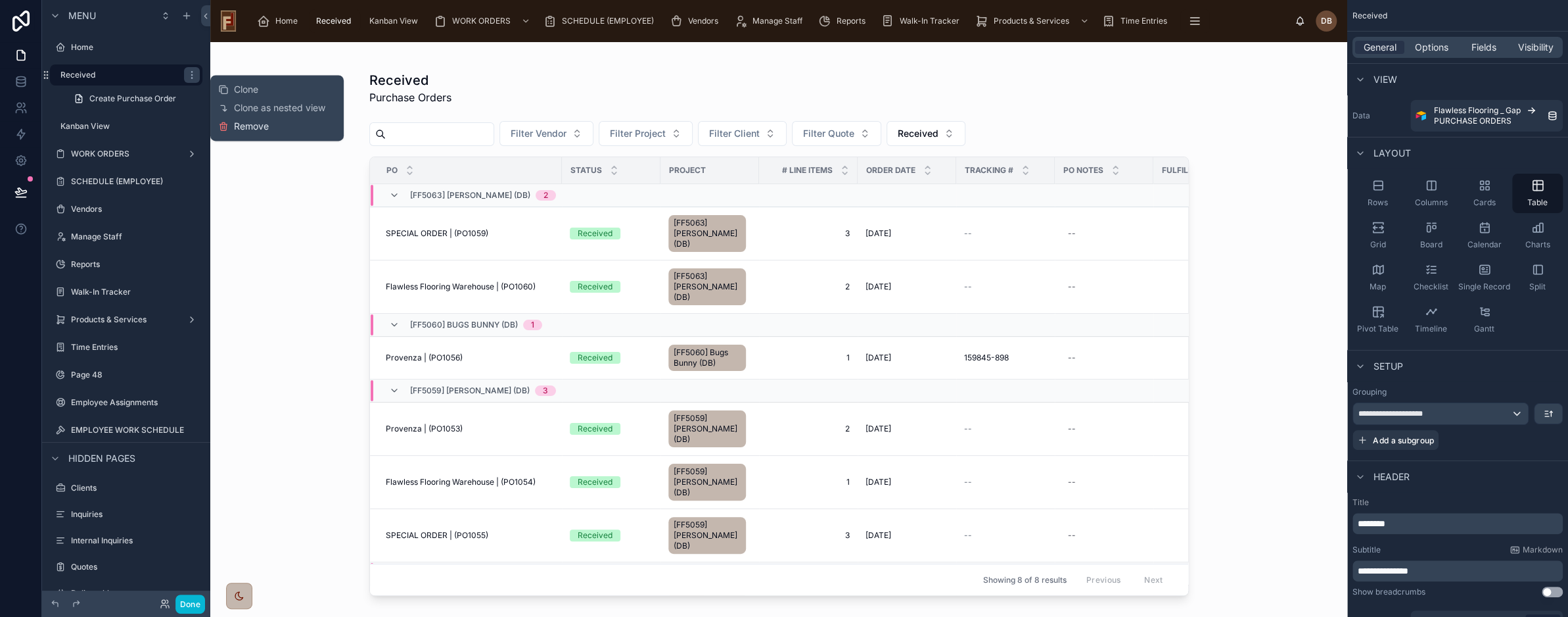
click at [253, 129] on span "Remove" at bounding box center [251, 126] width 35 height 13
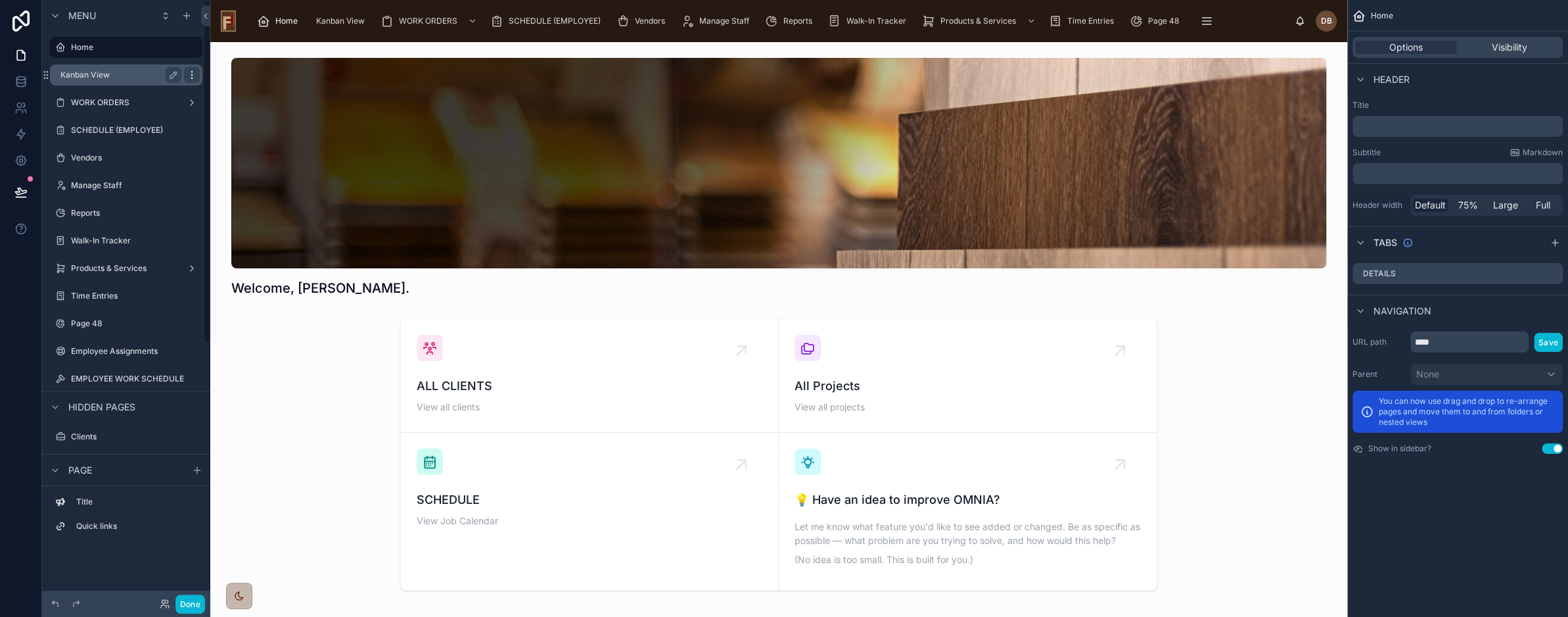
click at [190, 77] on icon "scrollable content" at bounding box center [192, 75] width 11 height 11
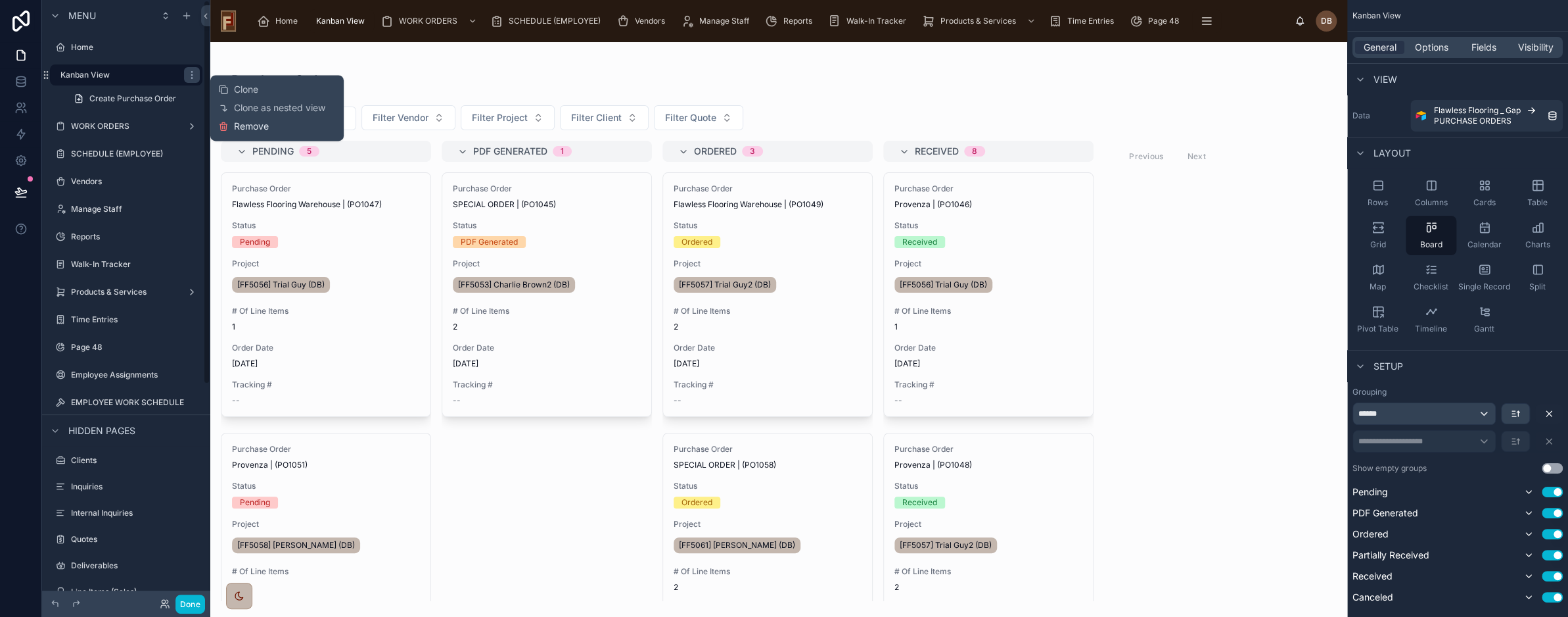
click at [249, 127] on span "Remove" at bounding box center [251, 126] width 35 height 13
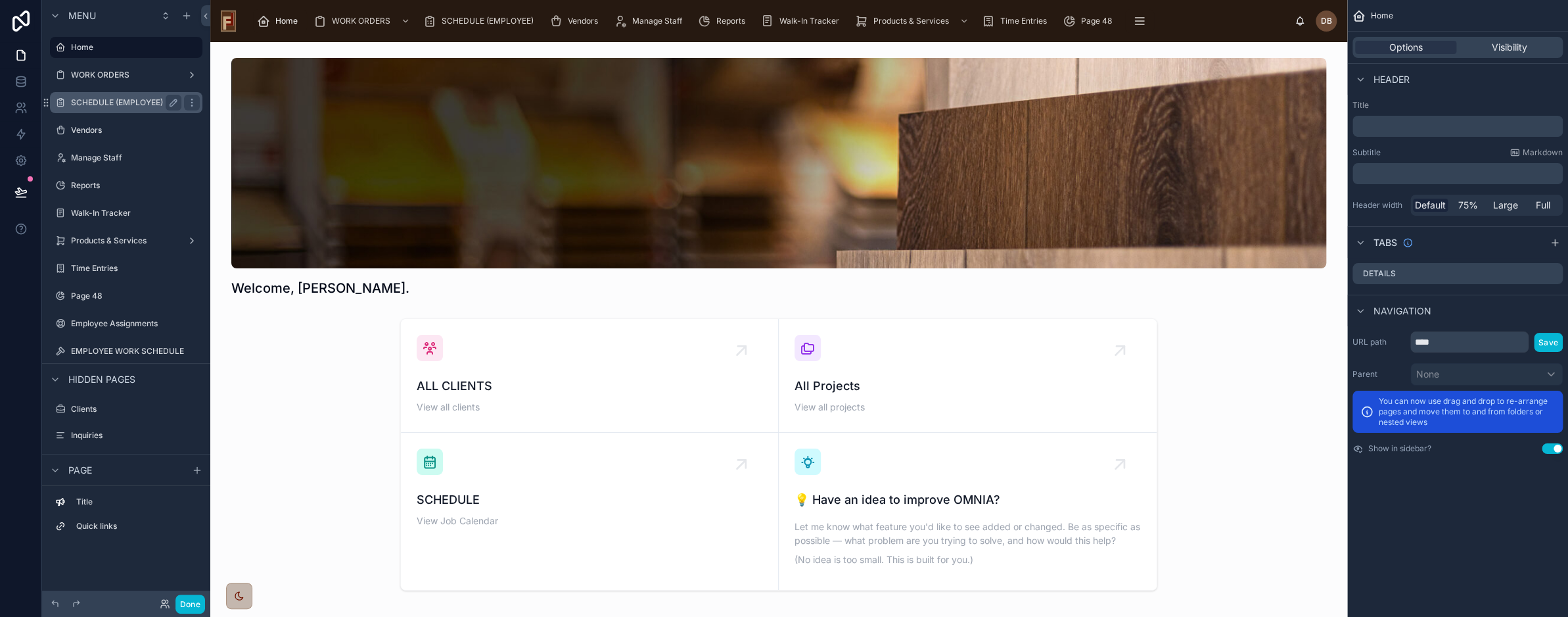
click at [114, 102] on label "SCHEDULE (EMPLOYEE)" at bounding box center [123, 102] width 105 height 11
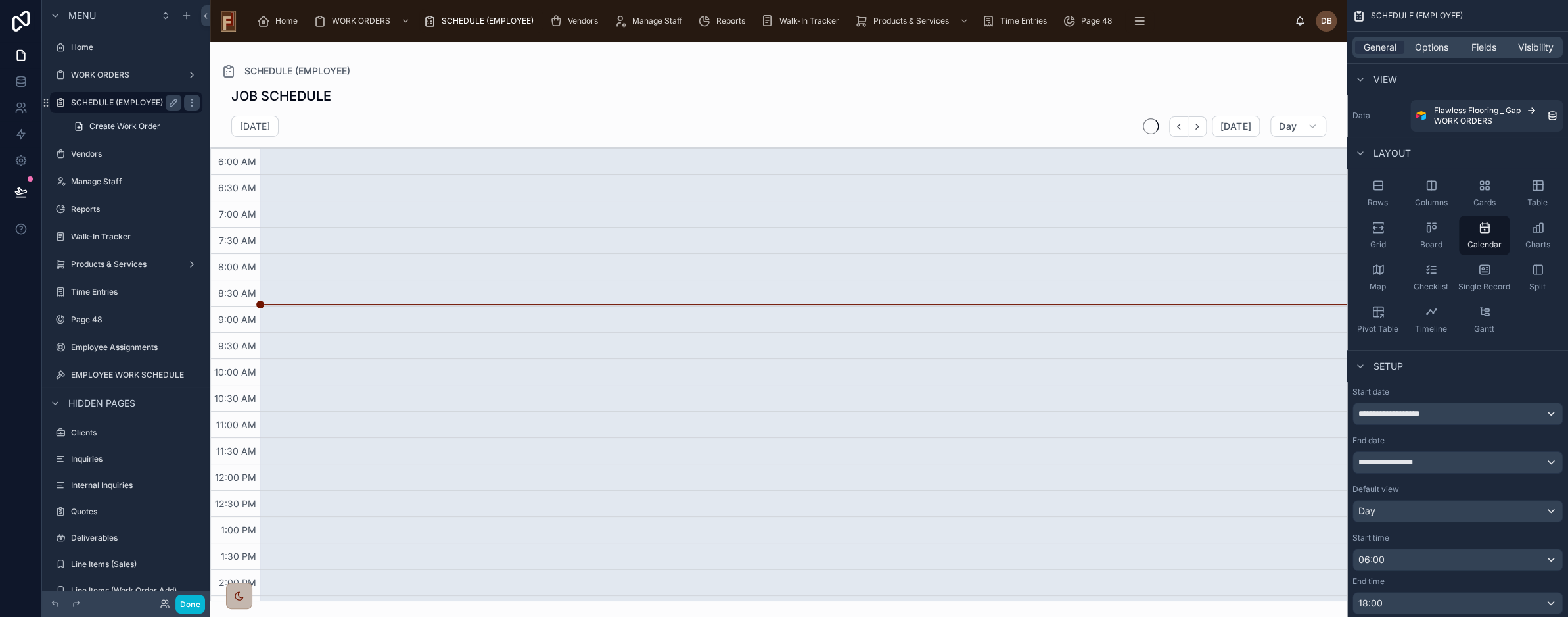
scroll to position [179, 0]
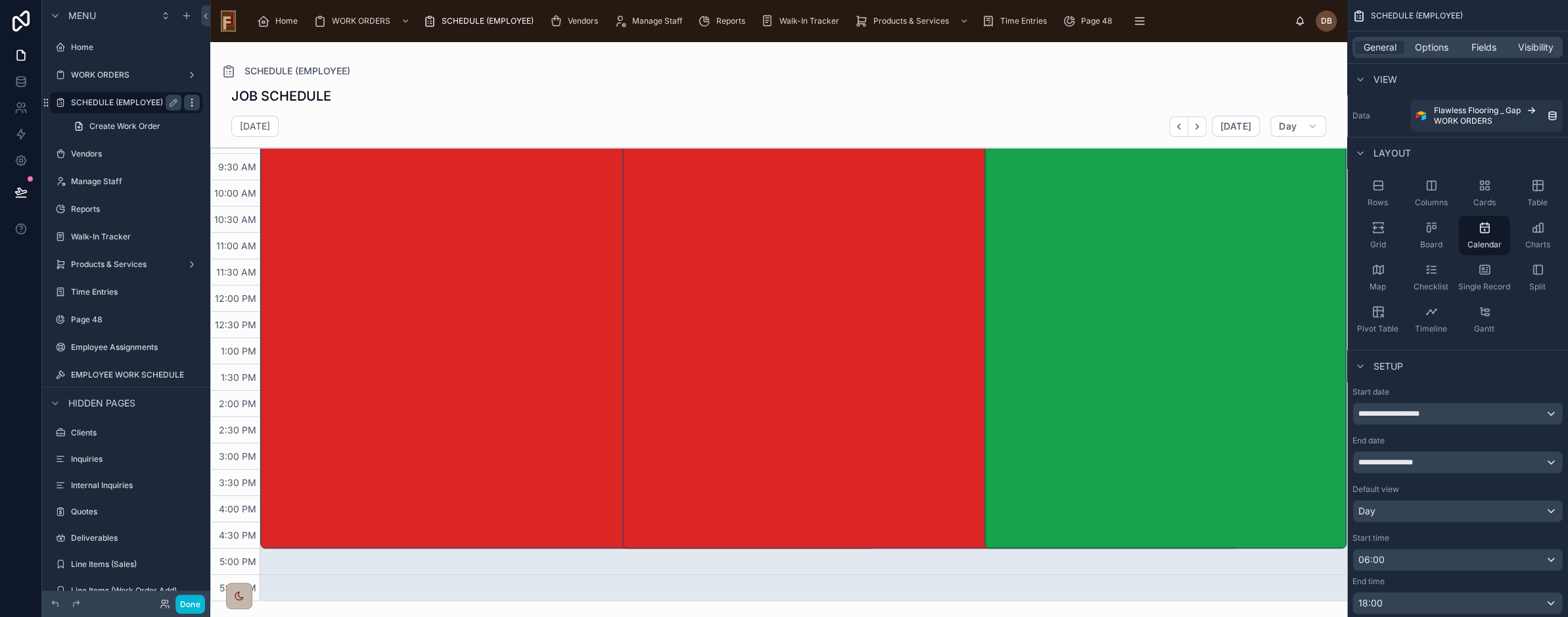
click at [190, 102] on icon "scrollable content" at bounding box center [192, 102] width 11 height 11
click at [255, 123] on span "Remove" at bounding box center [251, 120] width 35 height 13
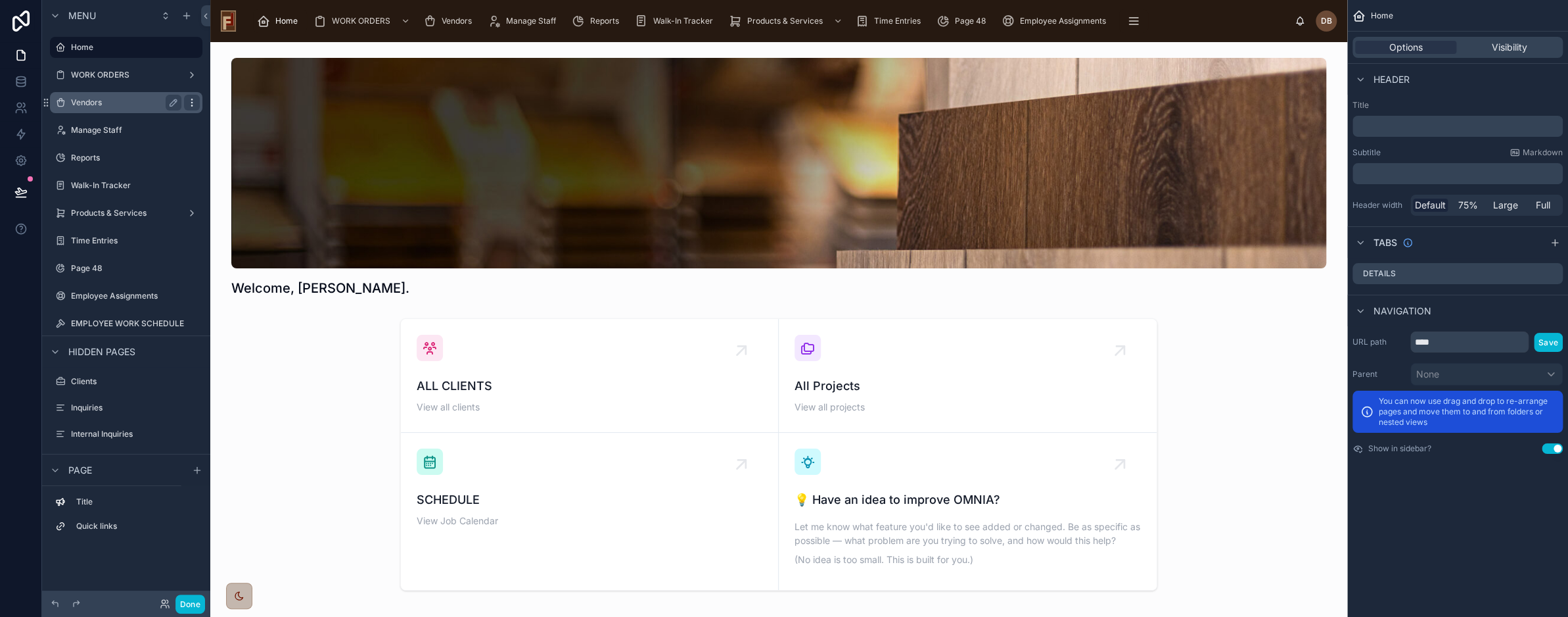
click at [194, 102] on icon "scrollable content" at bounding box center [192, 102] width 11 height 11
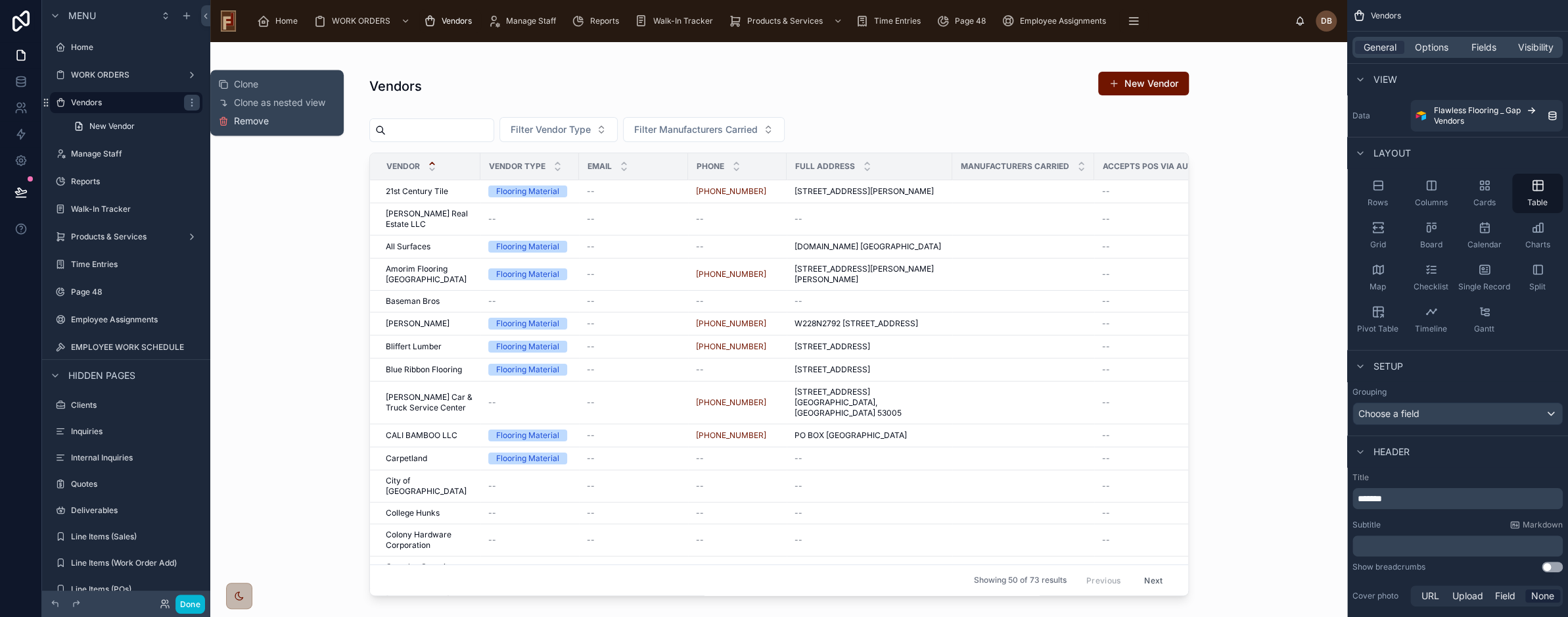
click at [256, 122] on span "Remove" at bounding box center [251, 120] width 35 height 13
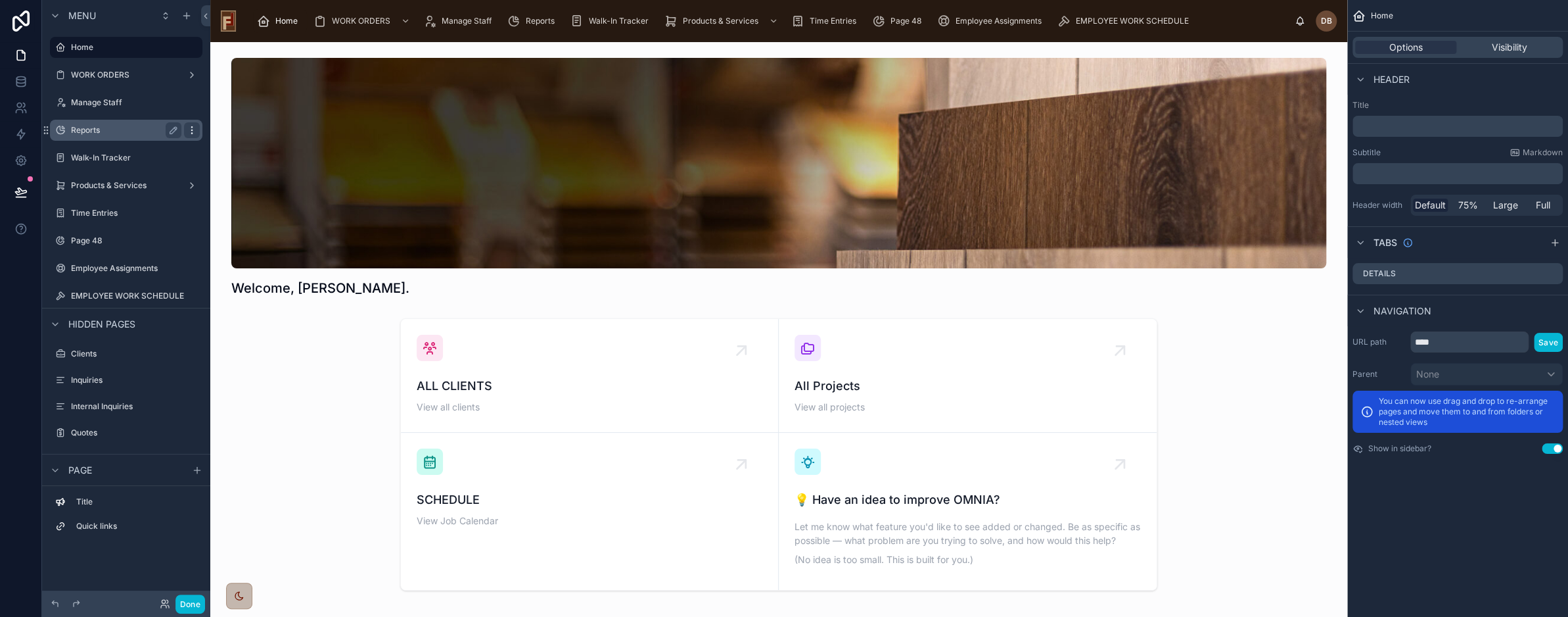
click at [193, 129] on icon "scrollable content" at bounding box center [192, 130] width 11 height 11
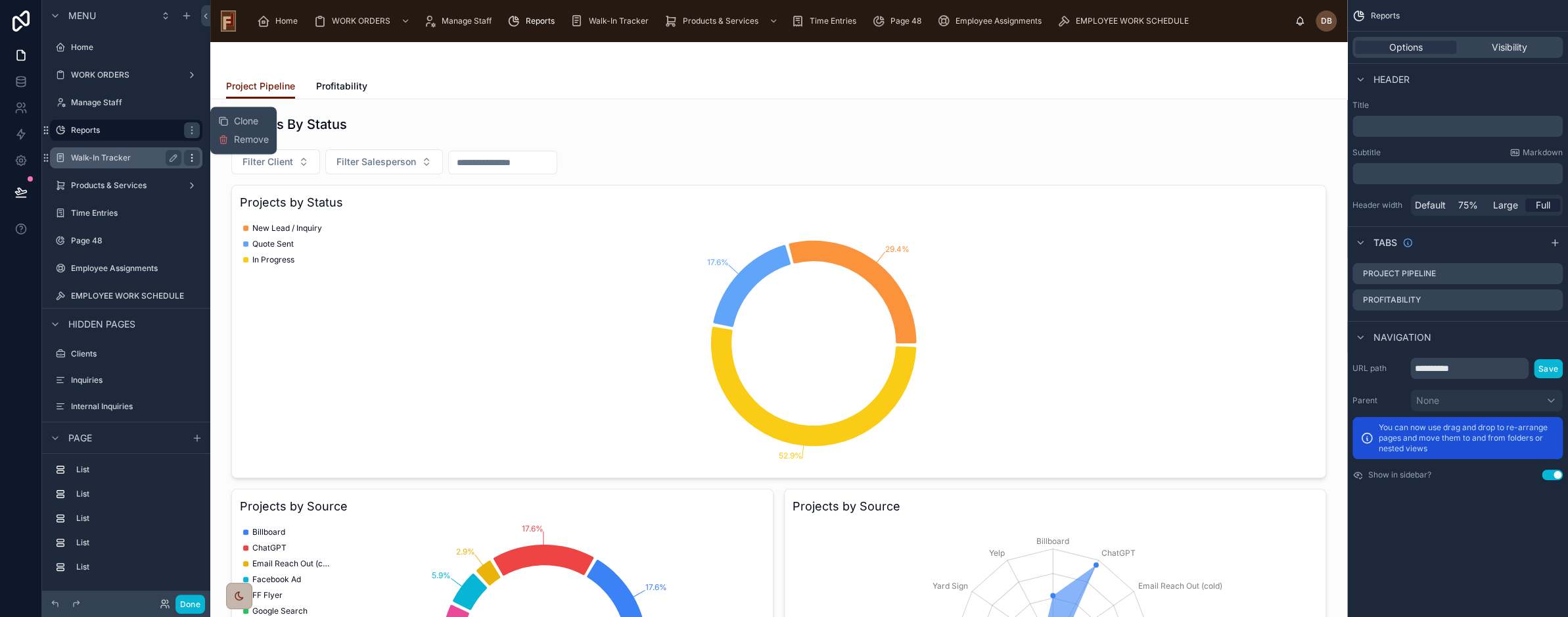
click at [193, 159] on icon "scrollable content" at bounding box center [192, 158] width 11 height 11
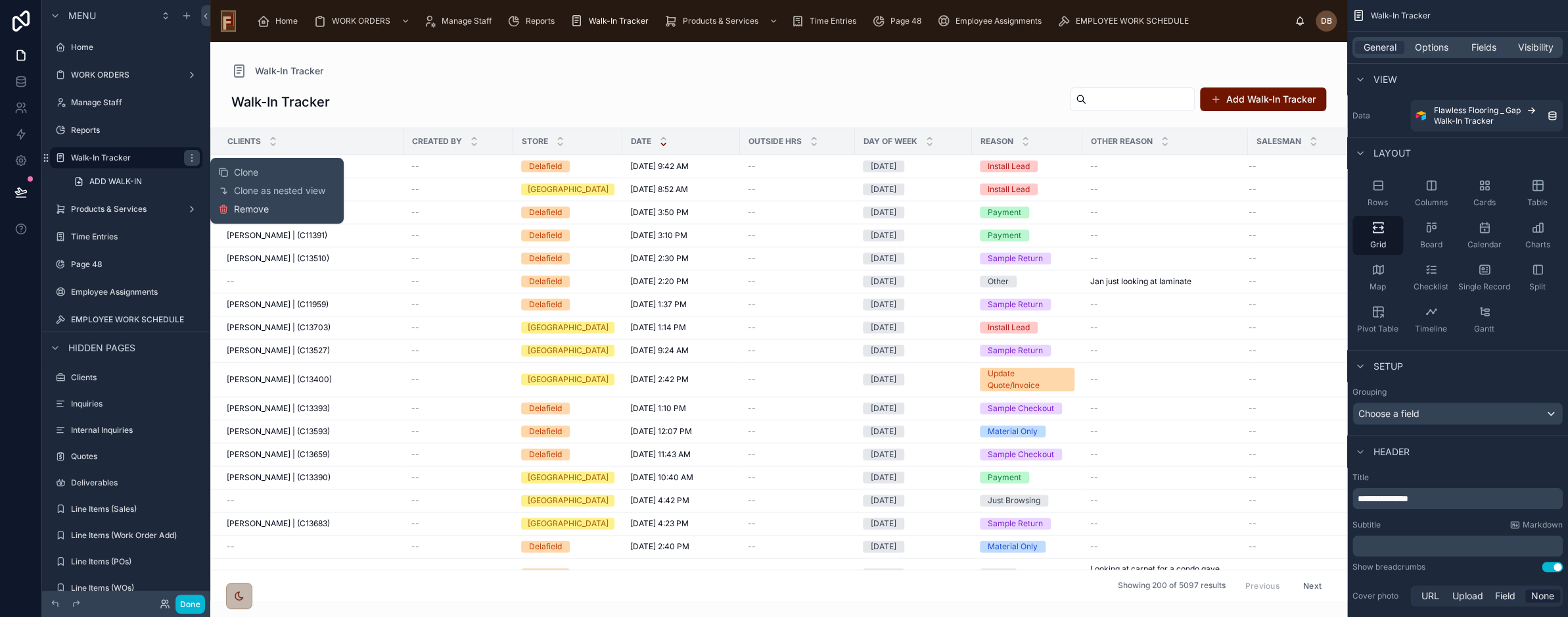
click at [256, 212] on span "Remove" at bounding box center [251, 208] width 35 height 13
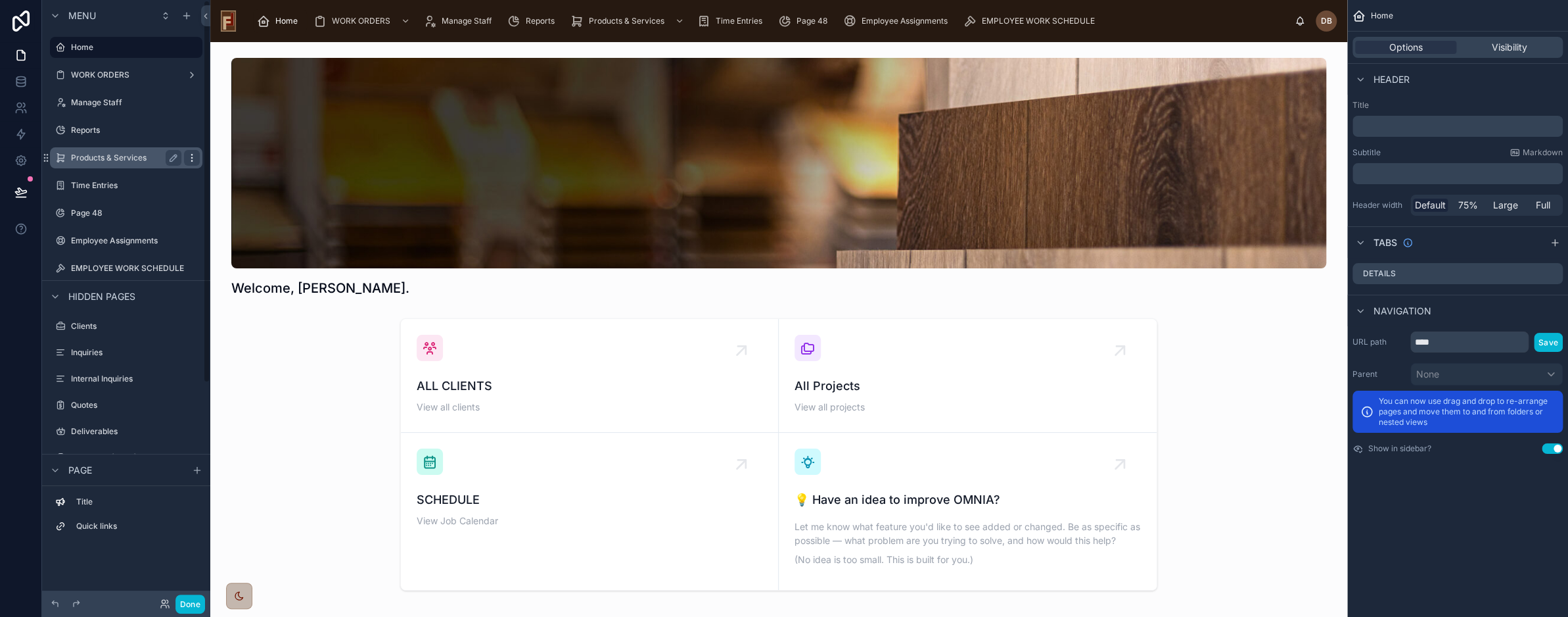
click at [194, 159] on icon "scrollable content" at bounding box center [192, 158] width 11 height 11
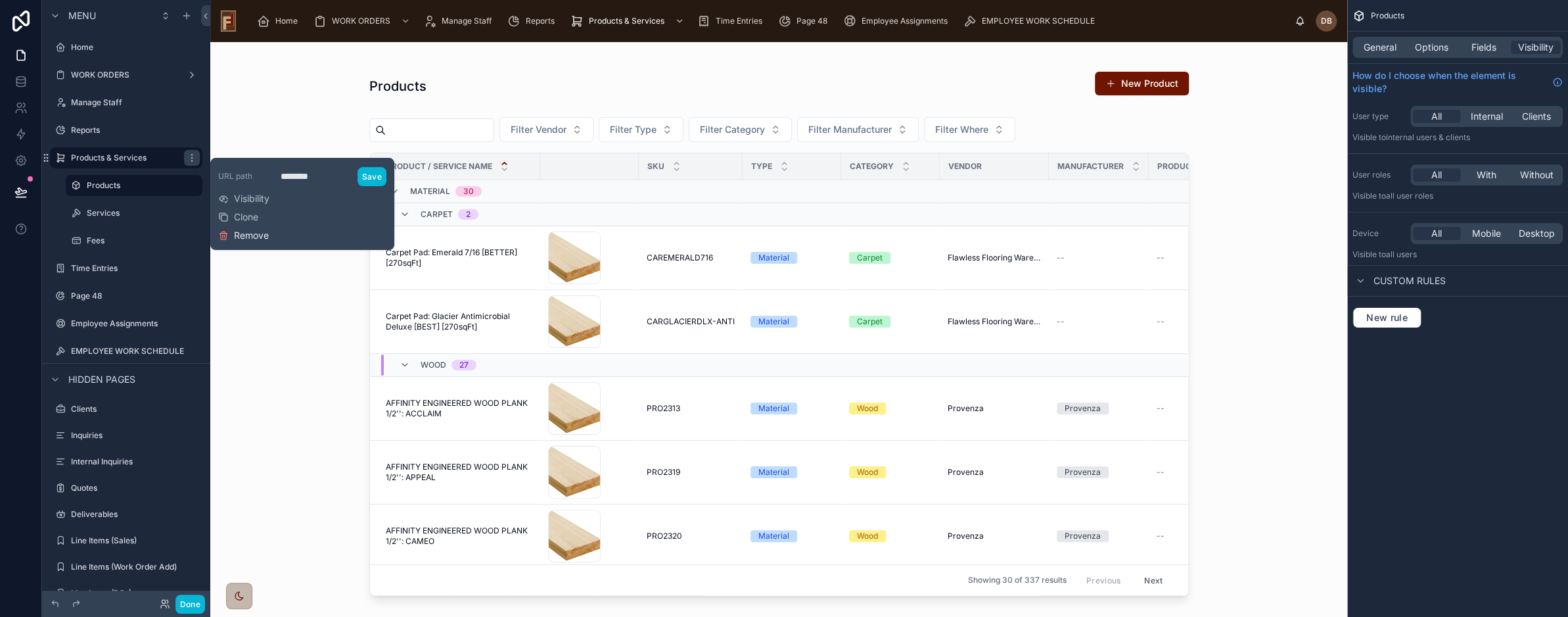
click at [255, 236] on span "Remove" at bounding box center [251, 235] width 35 height 13
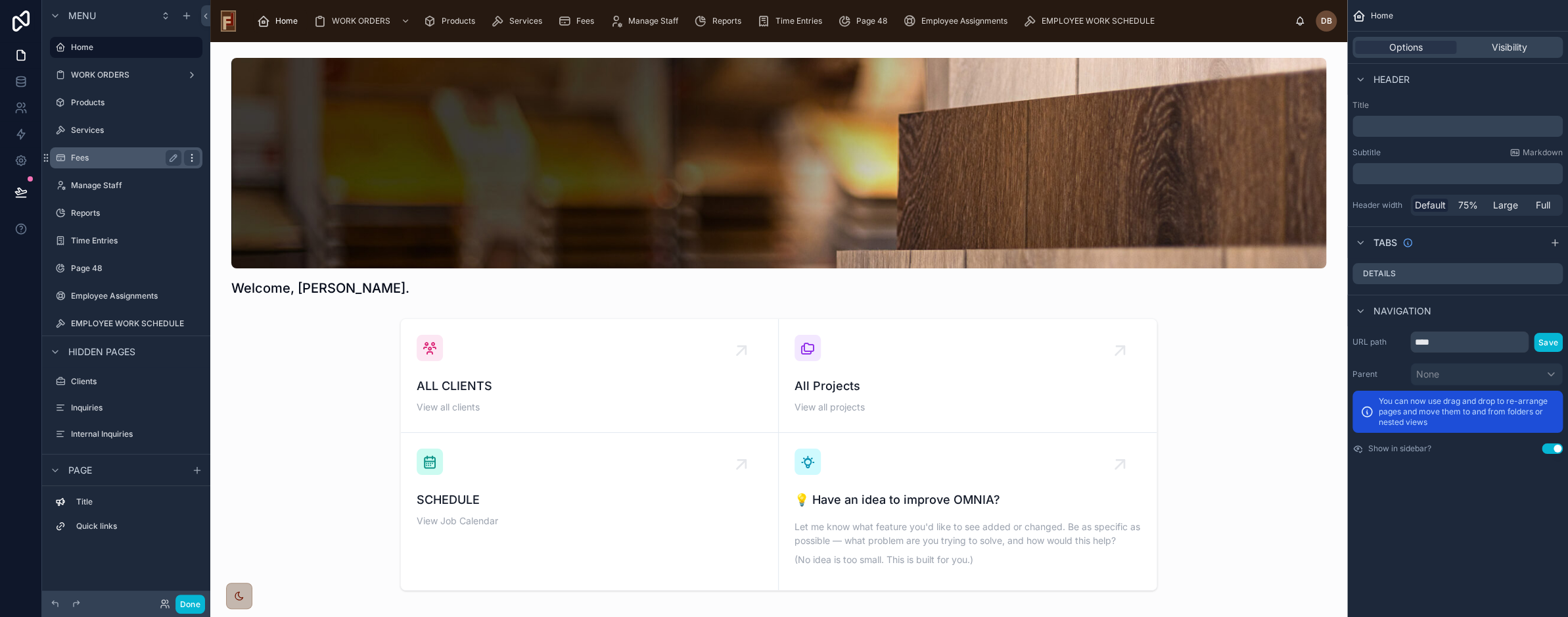
click at [193, 157] on icon "scrollable content" at bounding box center [192, 158] width 11 height 11
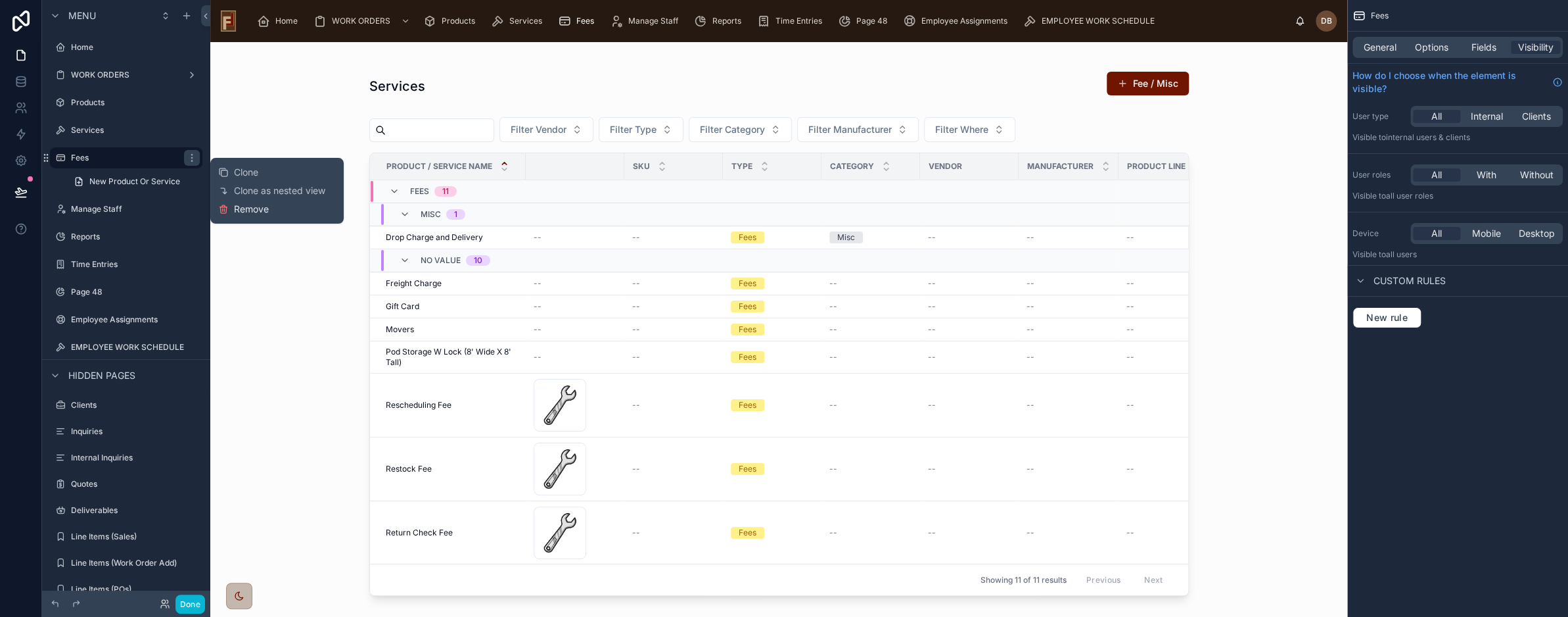
click at [244, 212] on span "Remove" at bounding box center [251, 208] width 35 height 13
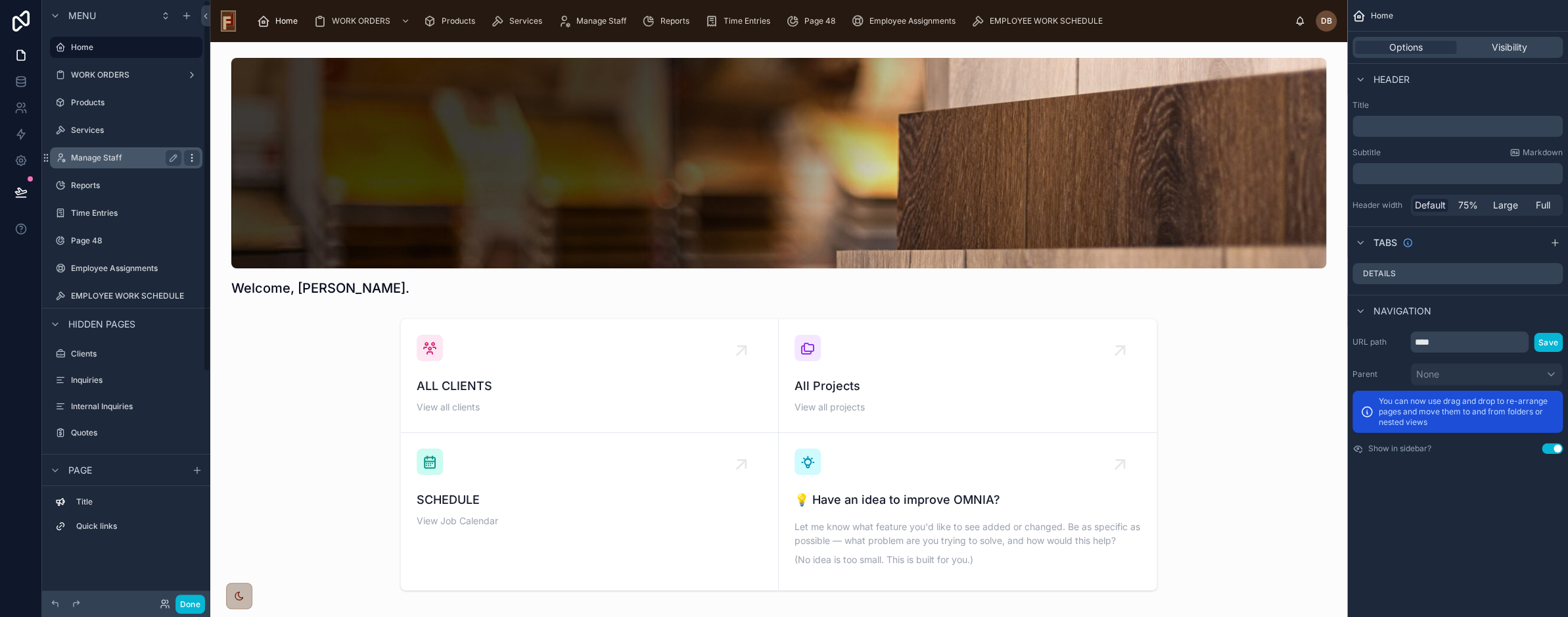
click at [193, 159] on icon "scrollable content" at bounding box center [192, 158] width 11 height 11
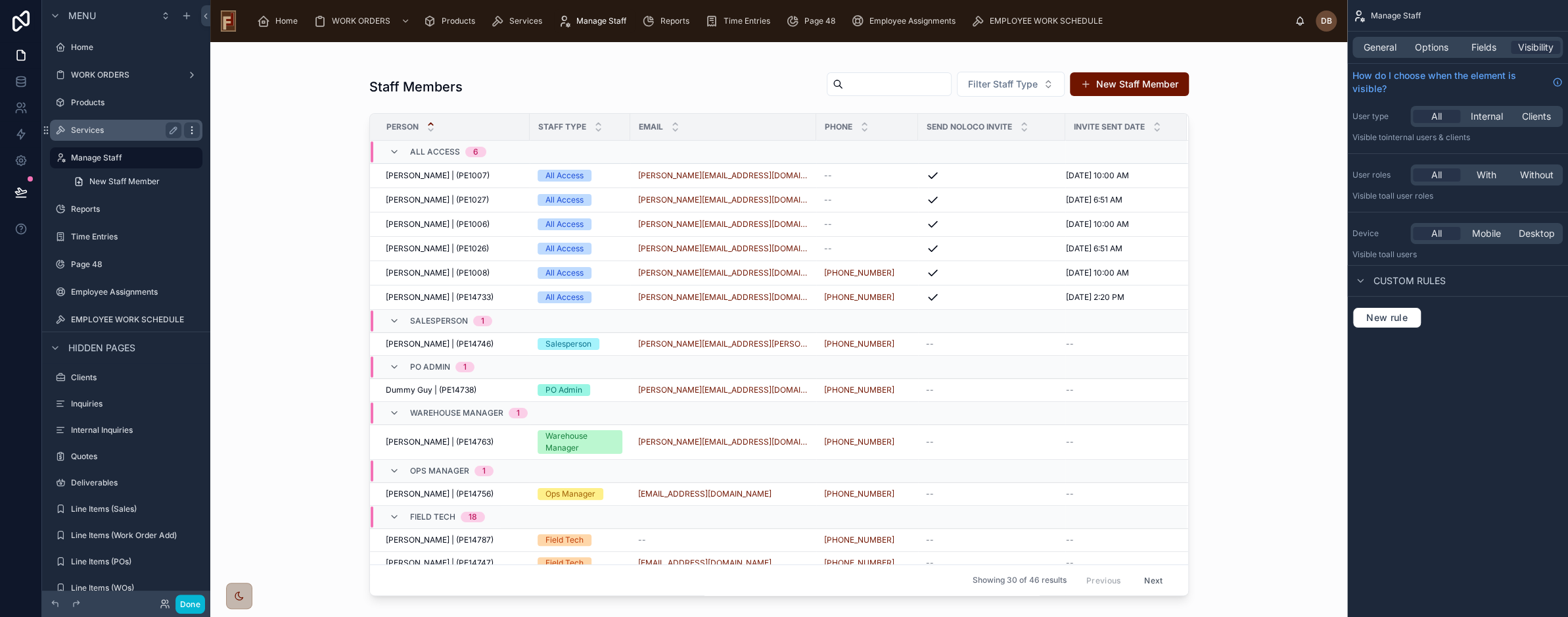
click at [190, 128] on icon "scrollable content" at bounding box center [192, 130] width 11 height 11
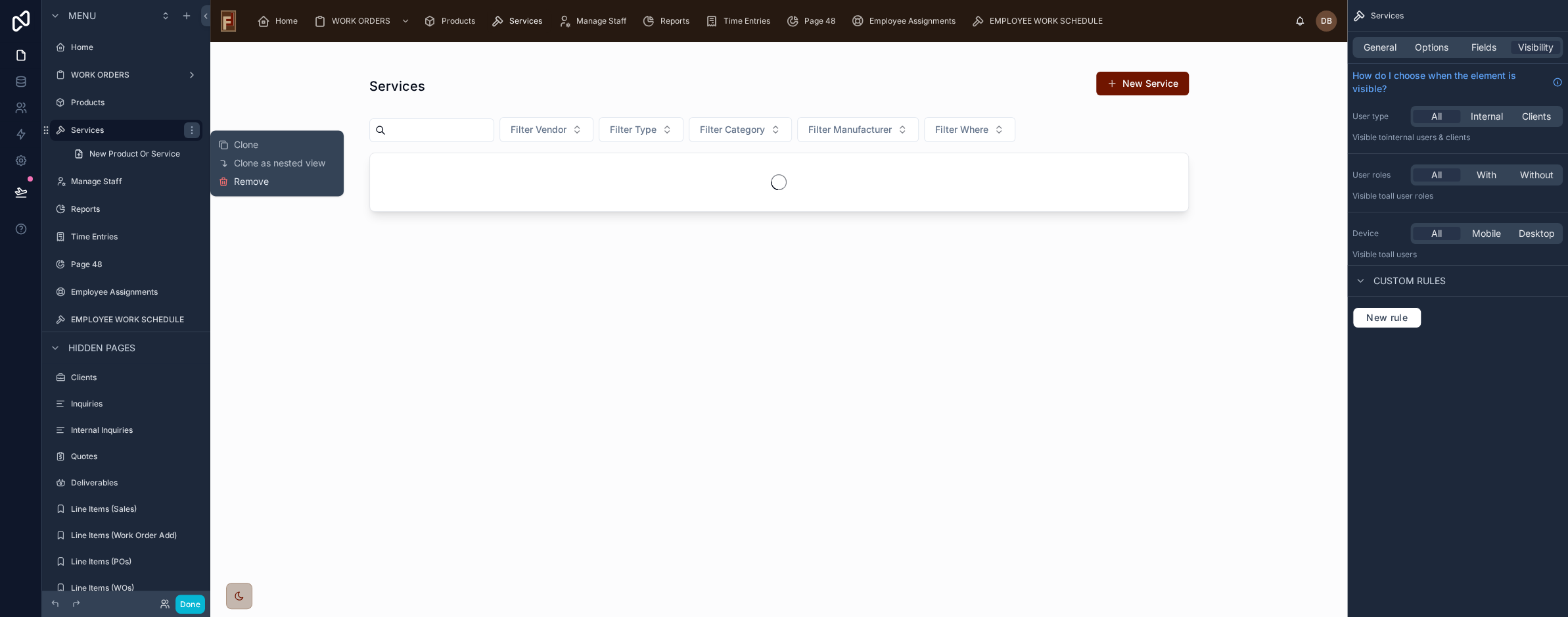
click at [249, 181] on span "Remove" at bounding box center [251, 181] width 35 height 13
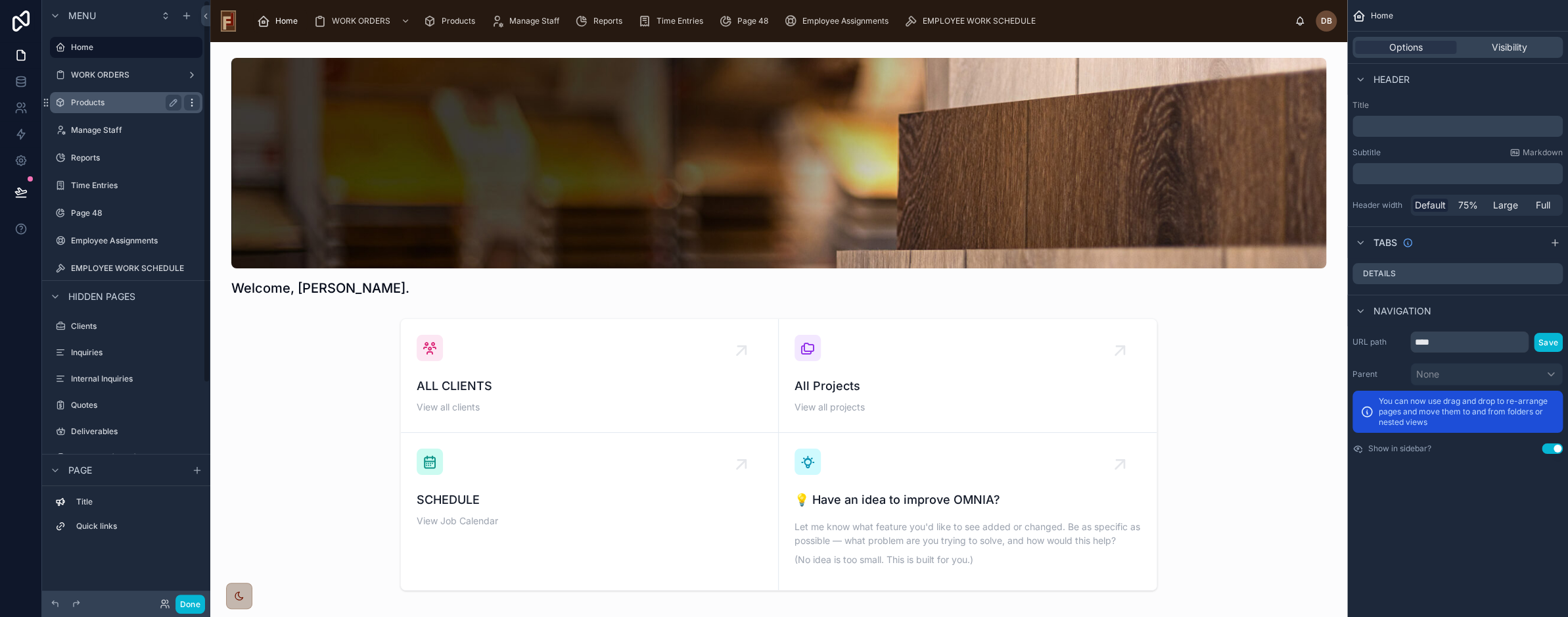
click at [192, 99] on icon "scrollable content" at bounding box center [191, 99] width 1 height 1
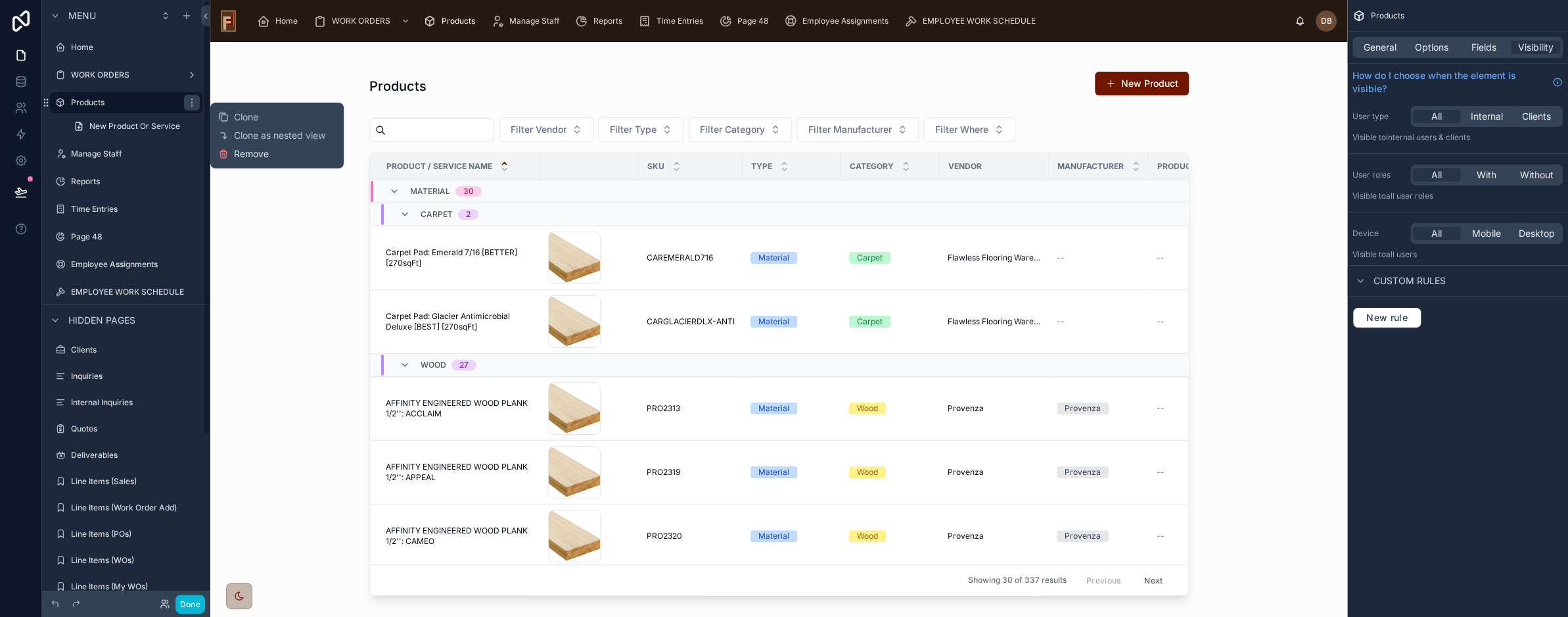
click at [247, 154] on span "Remove" at bounding box center [251, 153] width 35 height 13
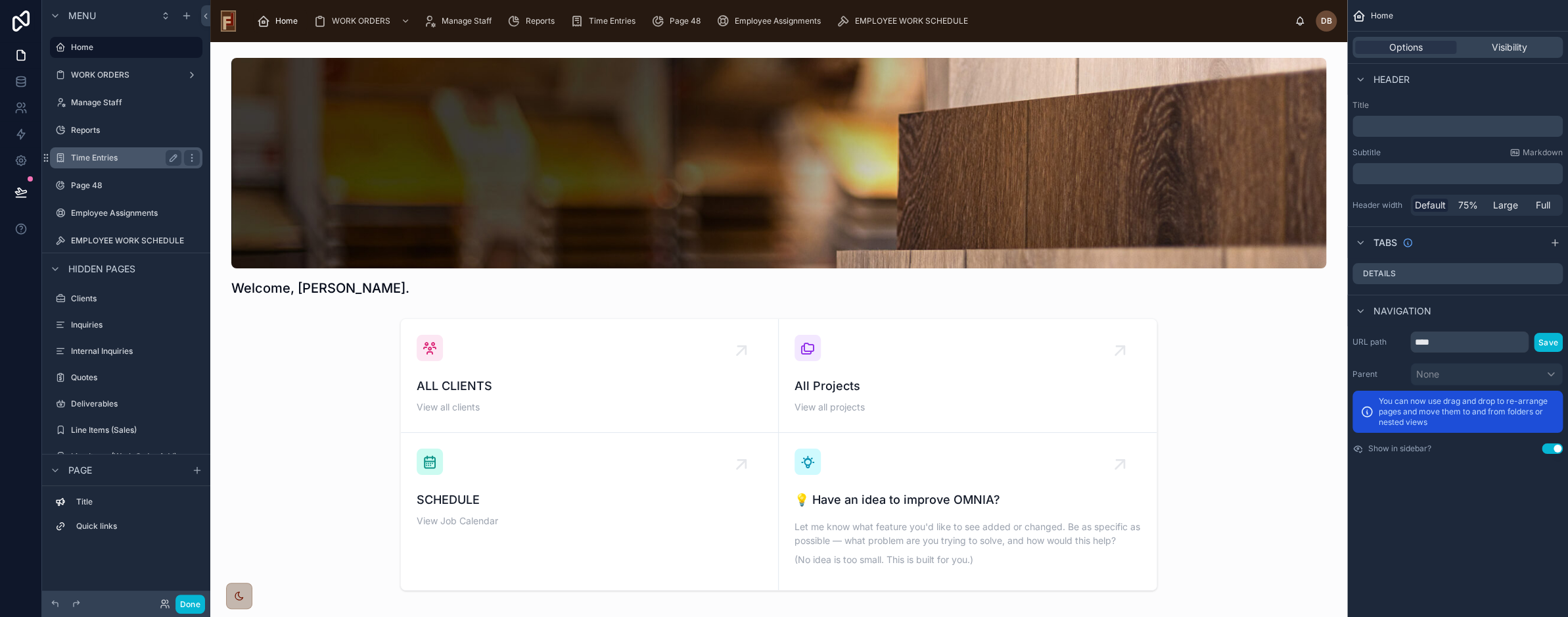
click at [95, 157] on label "Time Entries" at bounding box center [123, 158] width 105 height 11
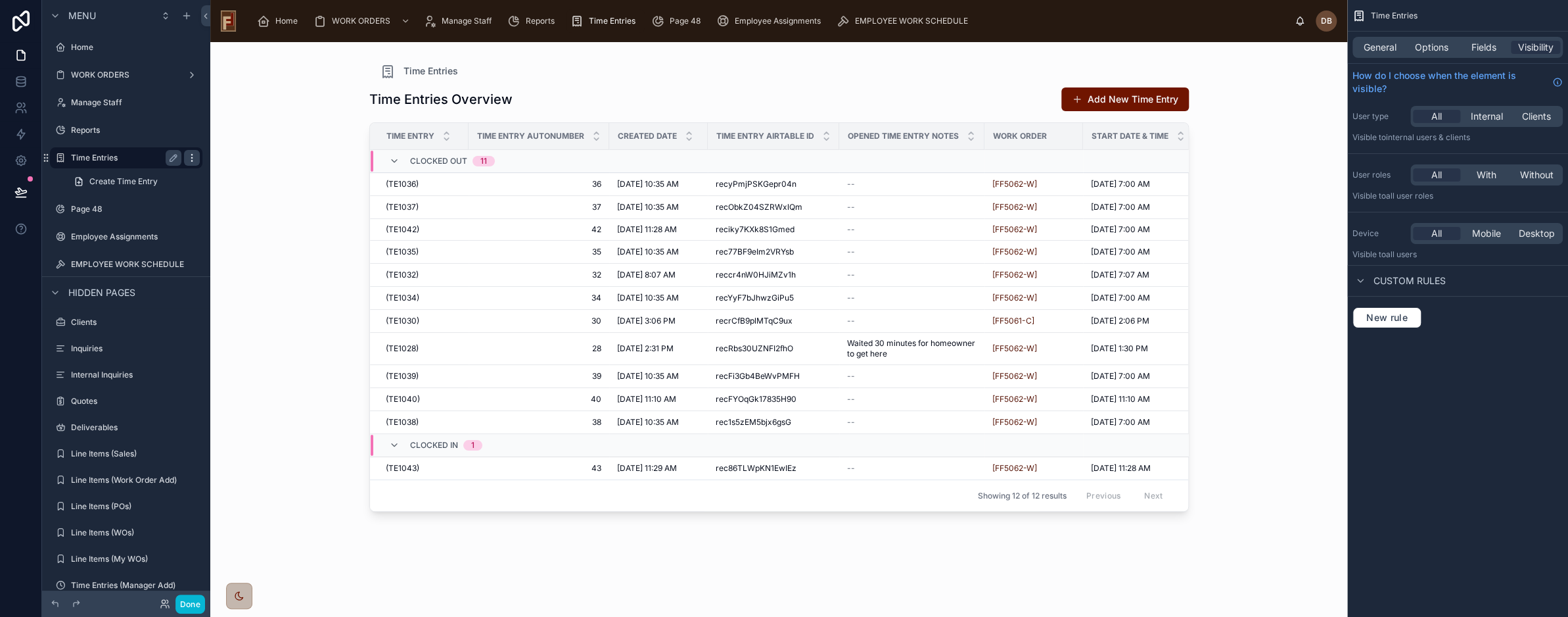
click at [194, 158] on icon "scrollable content" at bounding box center [192, 158] width 11 height 11
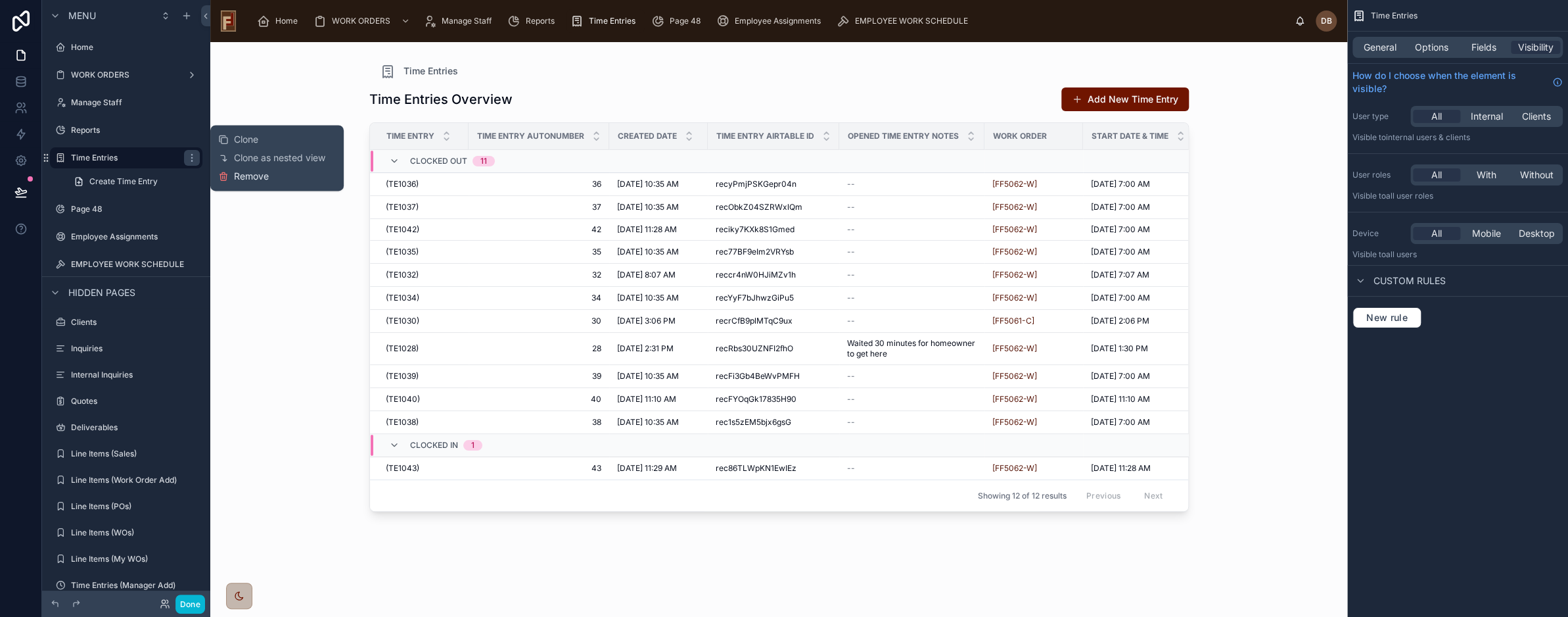
click at [250, 175] on span "Remove" at bounding box center [251, 175] width 35 height 13
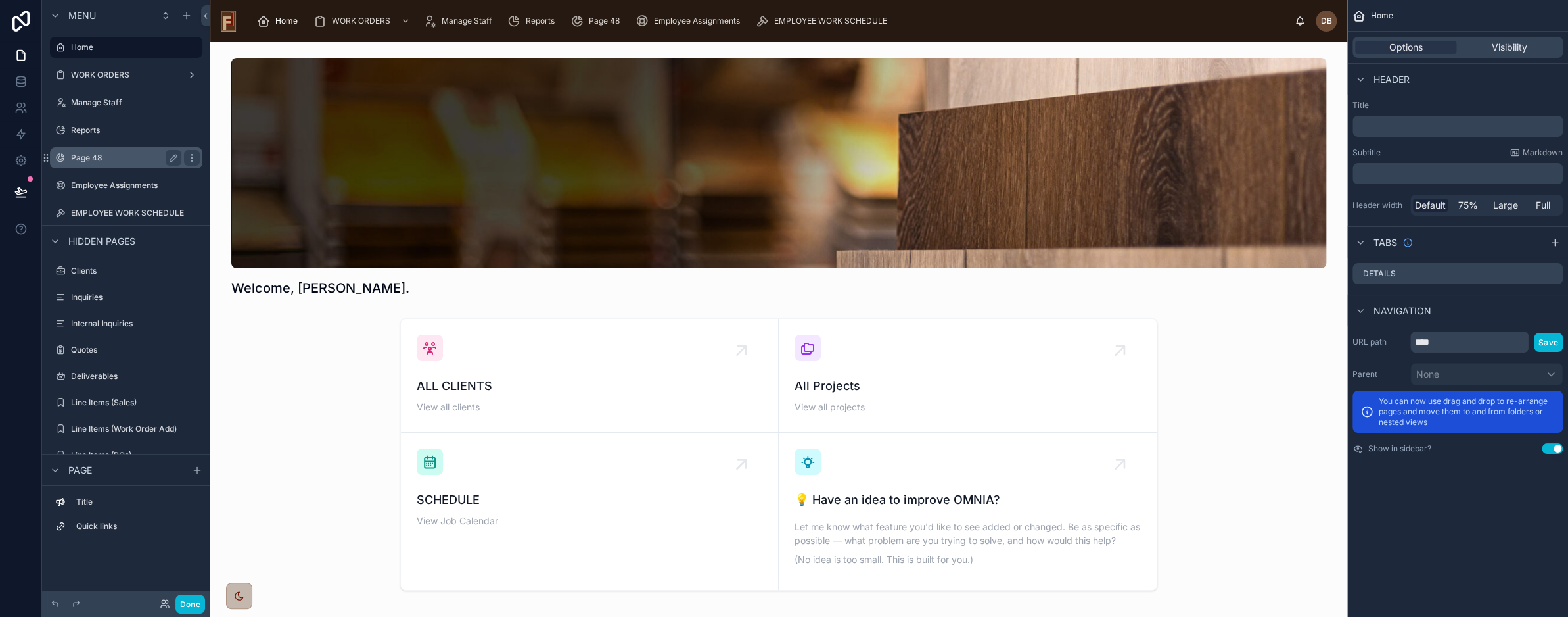
click at [81, 159] on label "Page 48" at bounding box center [123, 158] width 105 height 11
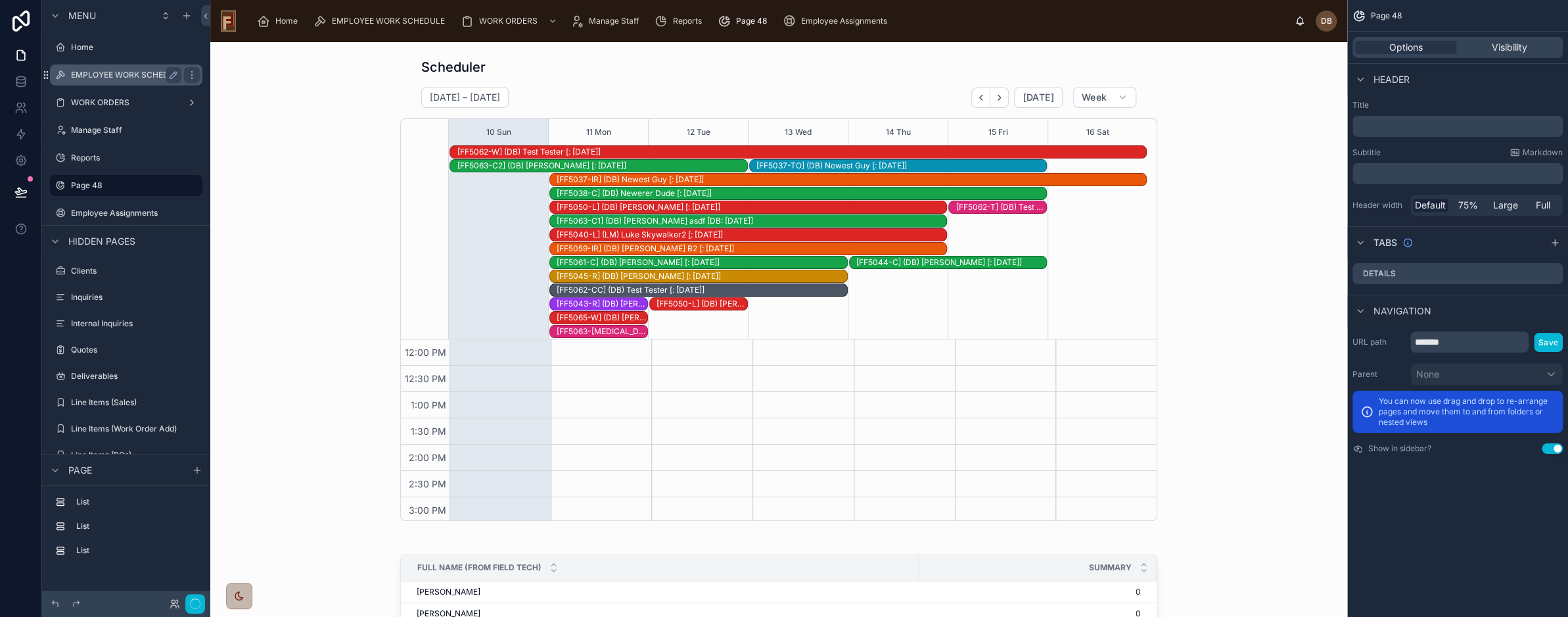
scroll to position [0, 1364]
click at [111, 212] on label "Employee Assignments" at bounding box center [123, 213] width 105 height 11
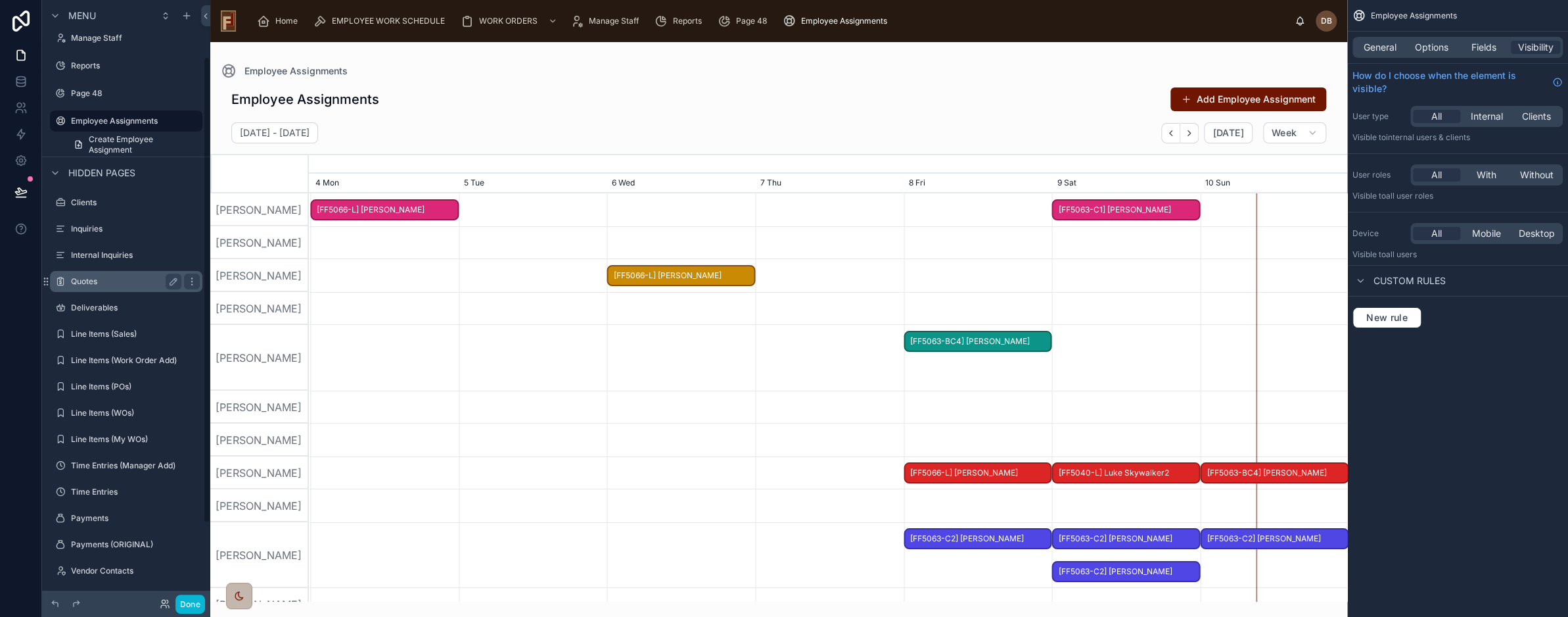
scroll to position [174, 0]
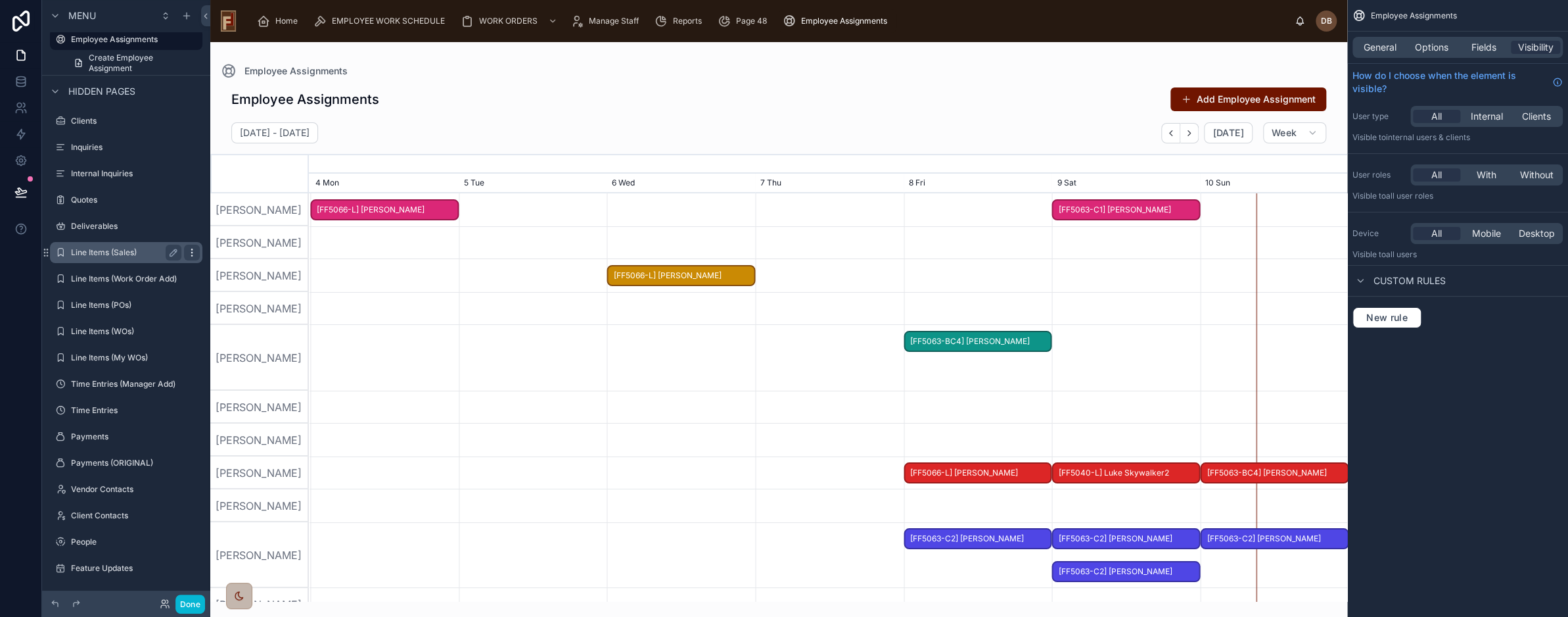
click at [191, 253] on icon "scrollable content" at bounding box center [191, 252] width 1 height 1
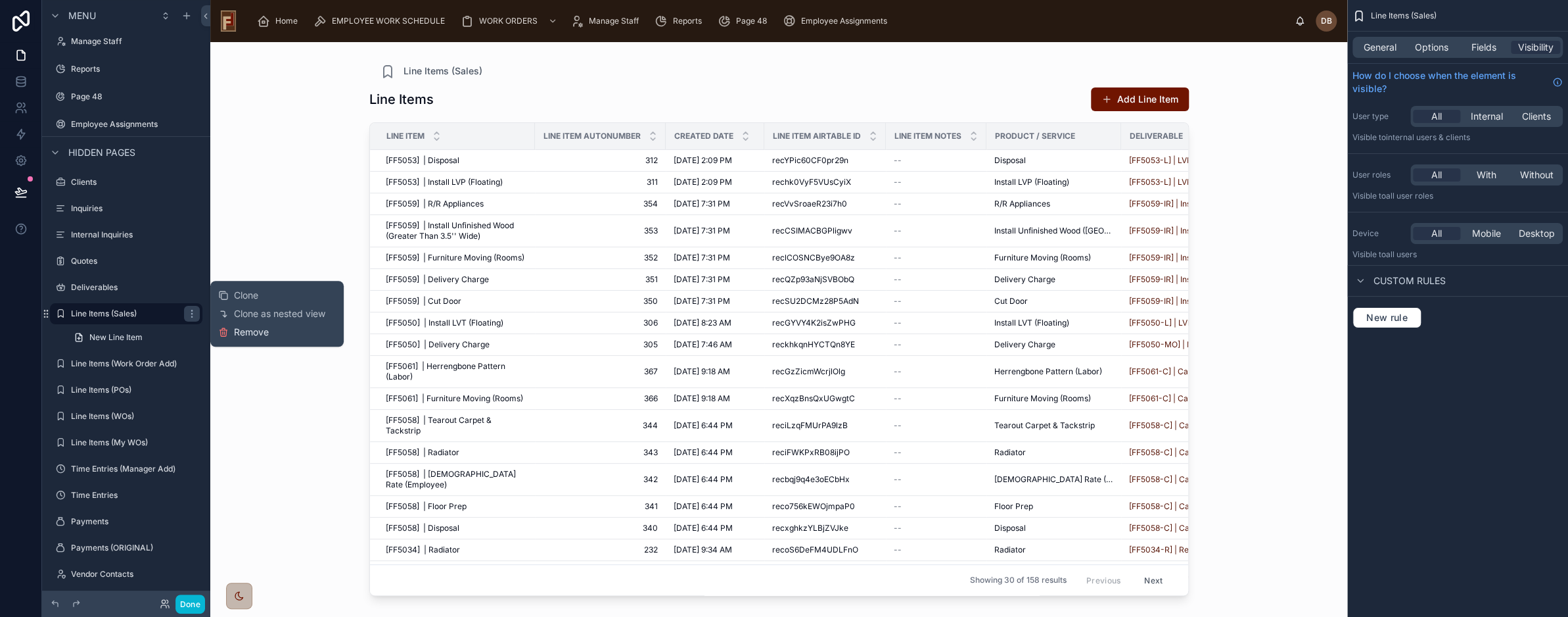
click at [261, 334] on span "Remove" at bounding box center [251, 331] width 35 height 13
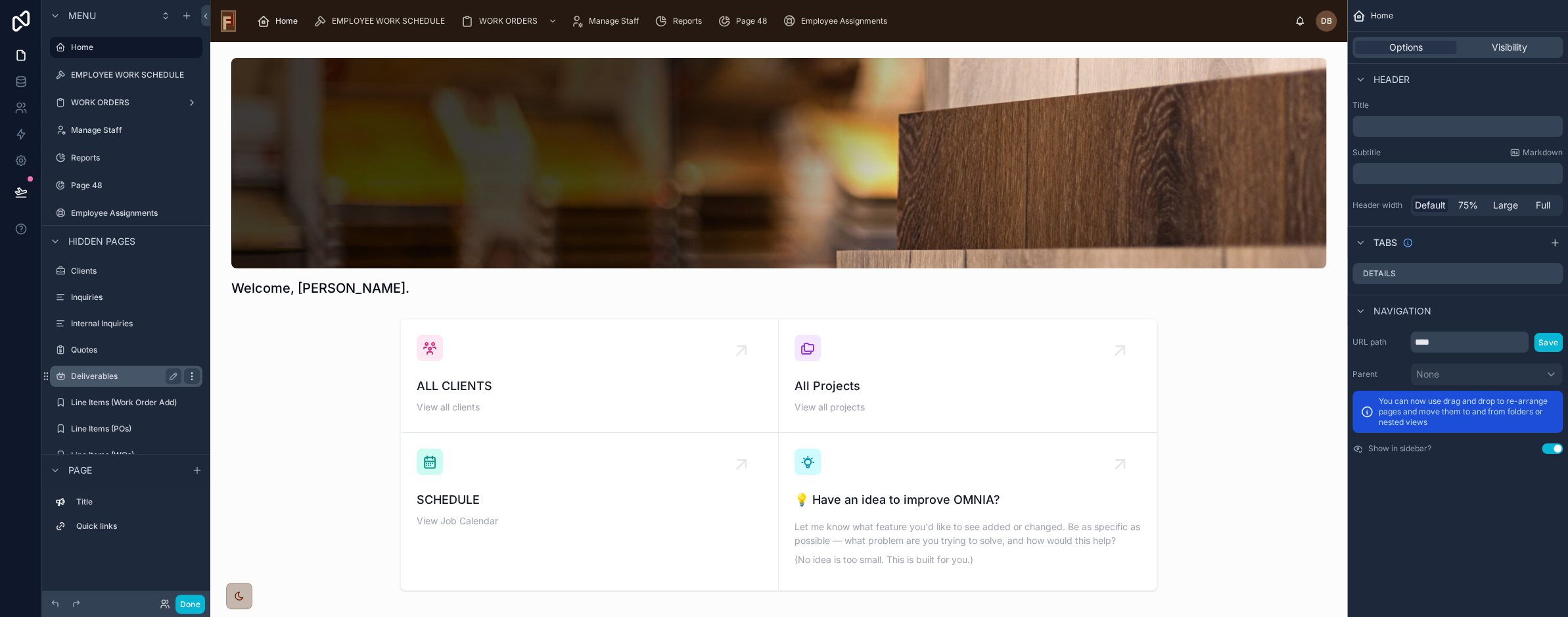
click at [190, 378] on icon "scrollable content" at bounding box center [192, 376] width 11 height 11
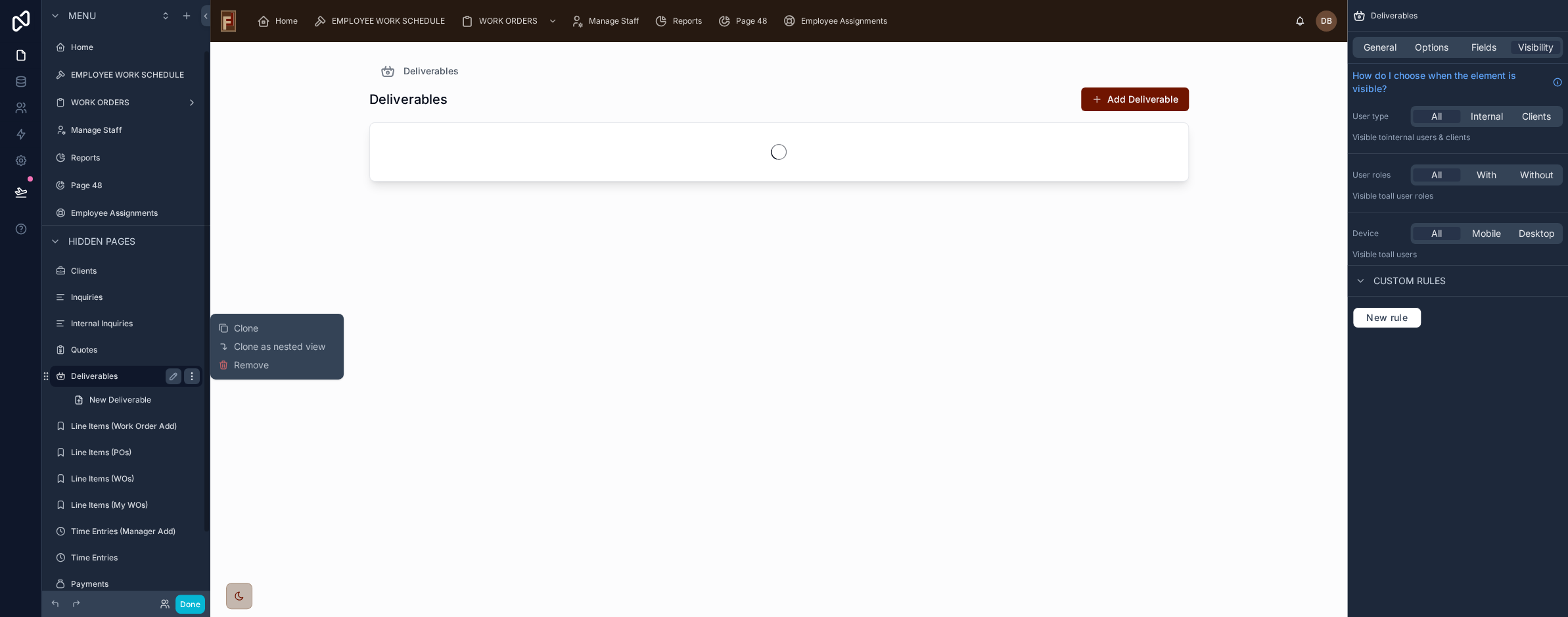
scroll to position [62, 0]
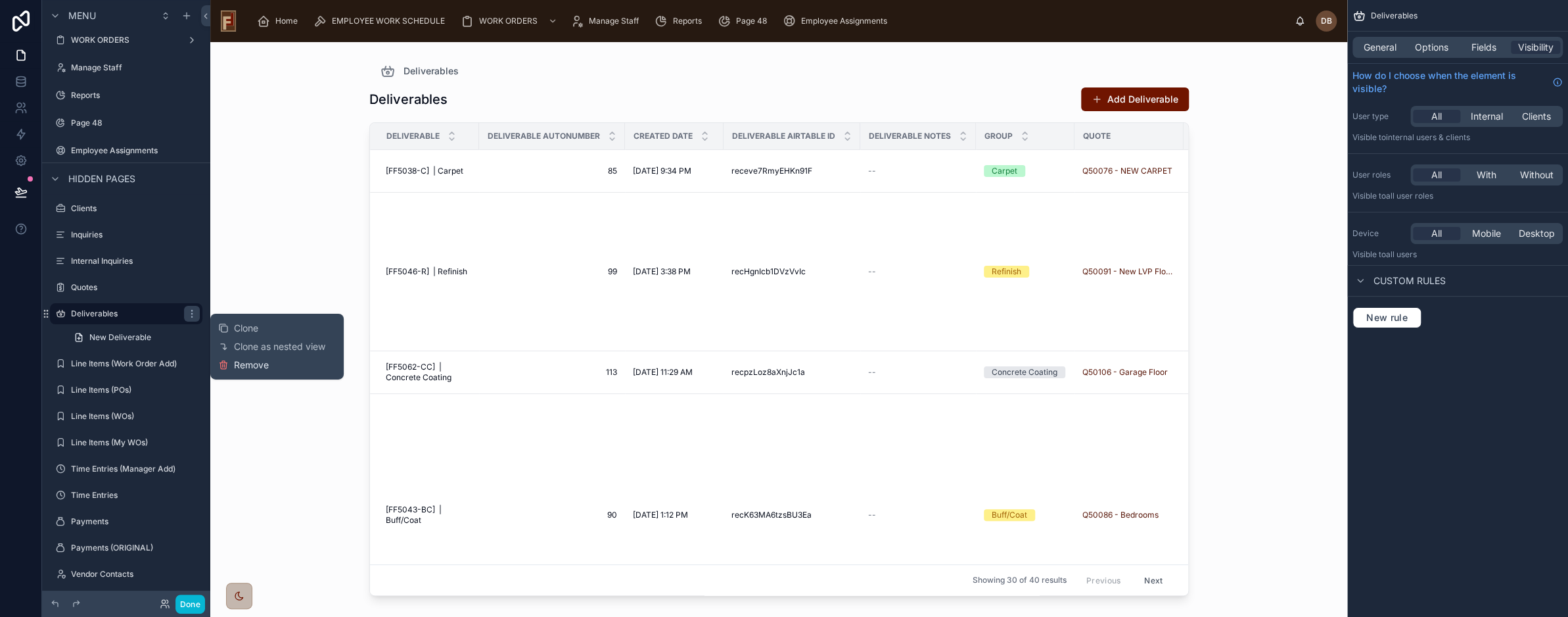
click at [255, 366] on span "Remove" at bounding box center [251, 364] width 35 height 13
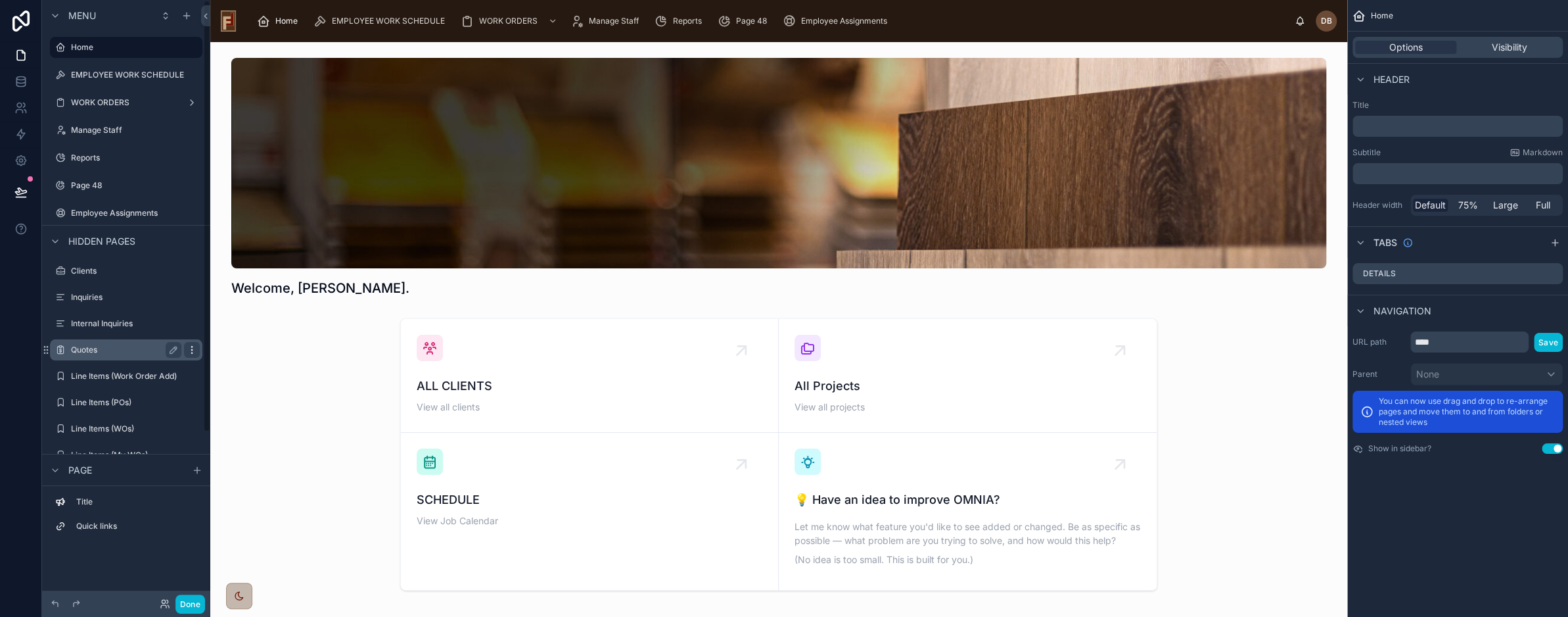
click at [195, 349] on icon "scrollable content" at bounding box center [192, 350] width 11 height 11
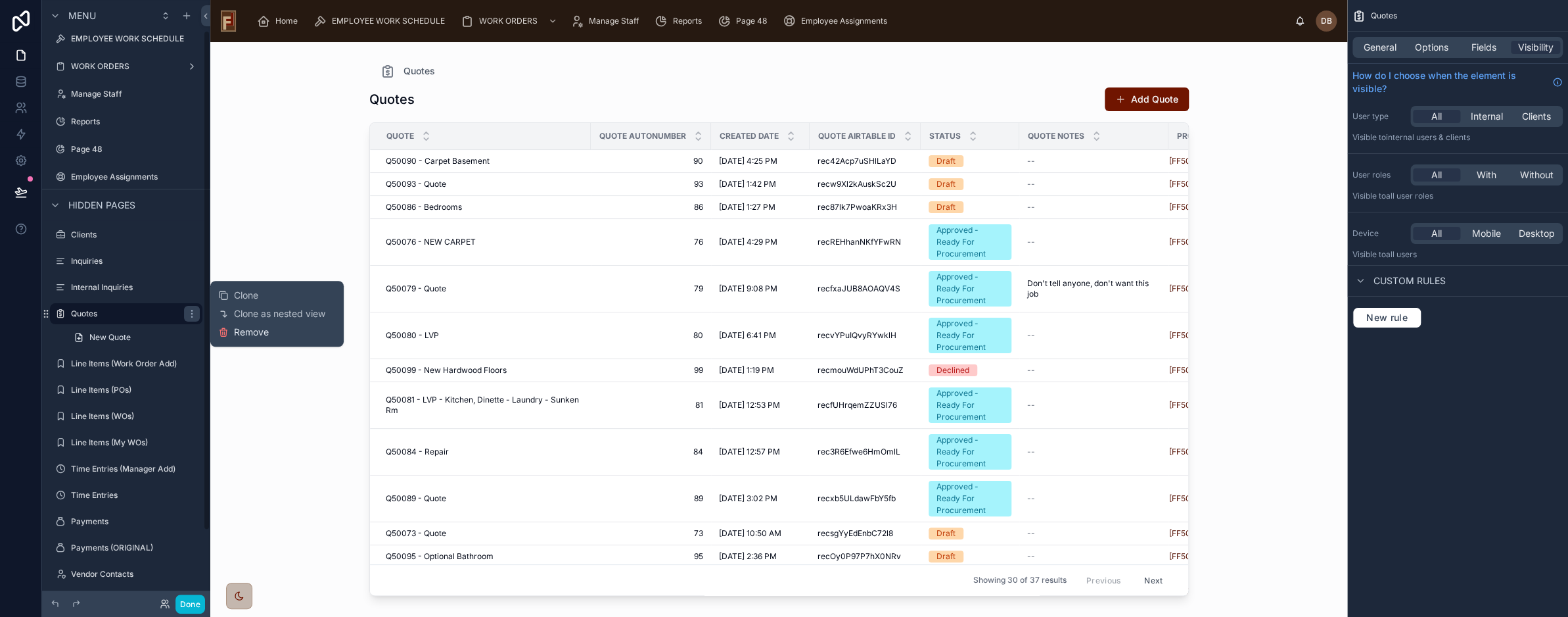
click at [252, 333] on span "Remove" at bounding box center [251, 331] width 35 height 13
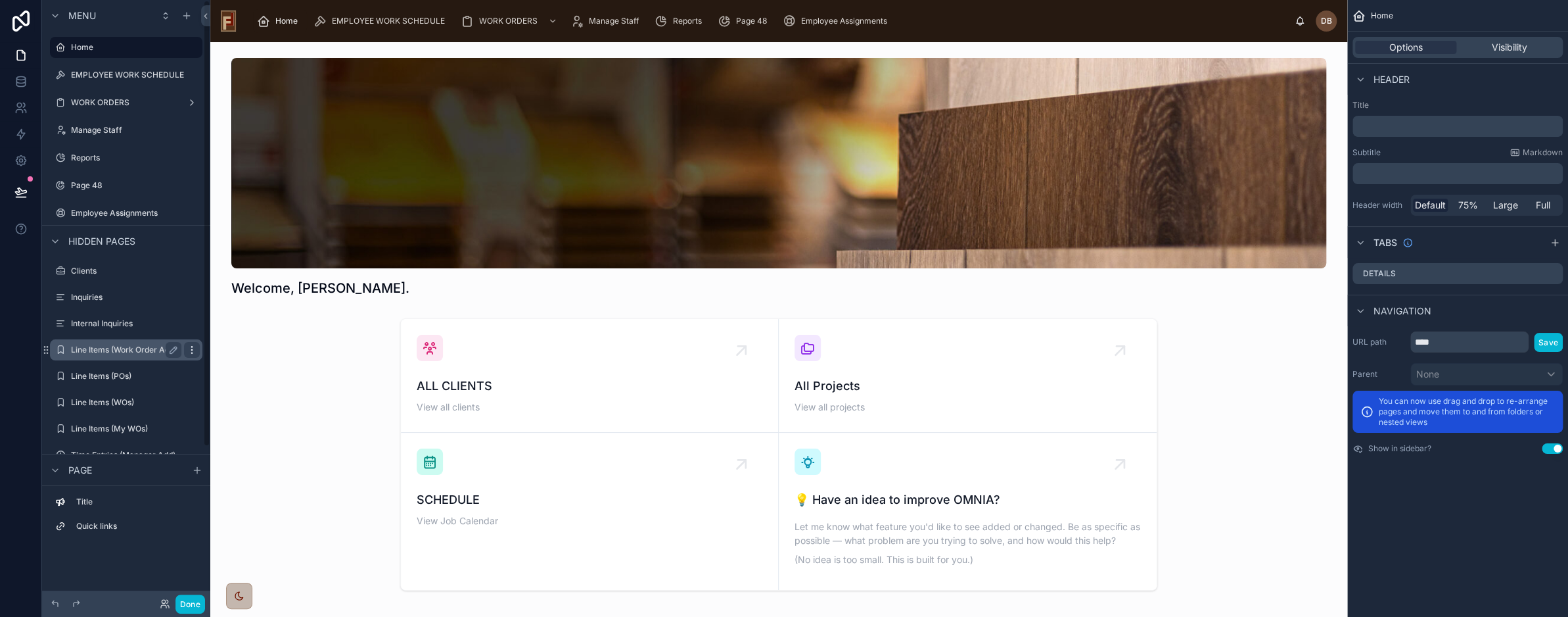
click at [195, 346] on icon "scrollable content" at bounding box center [192, 350] width 11 height 11
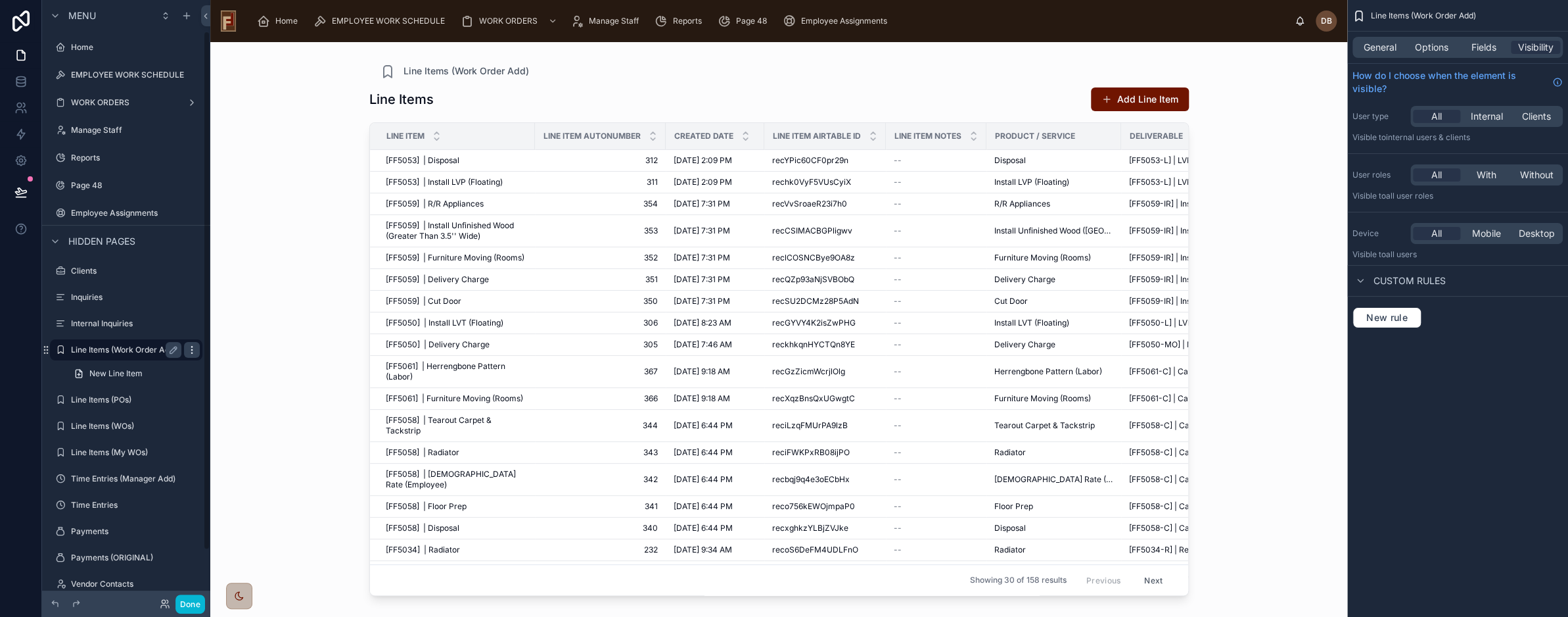
scroll to position [36, 0]
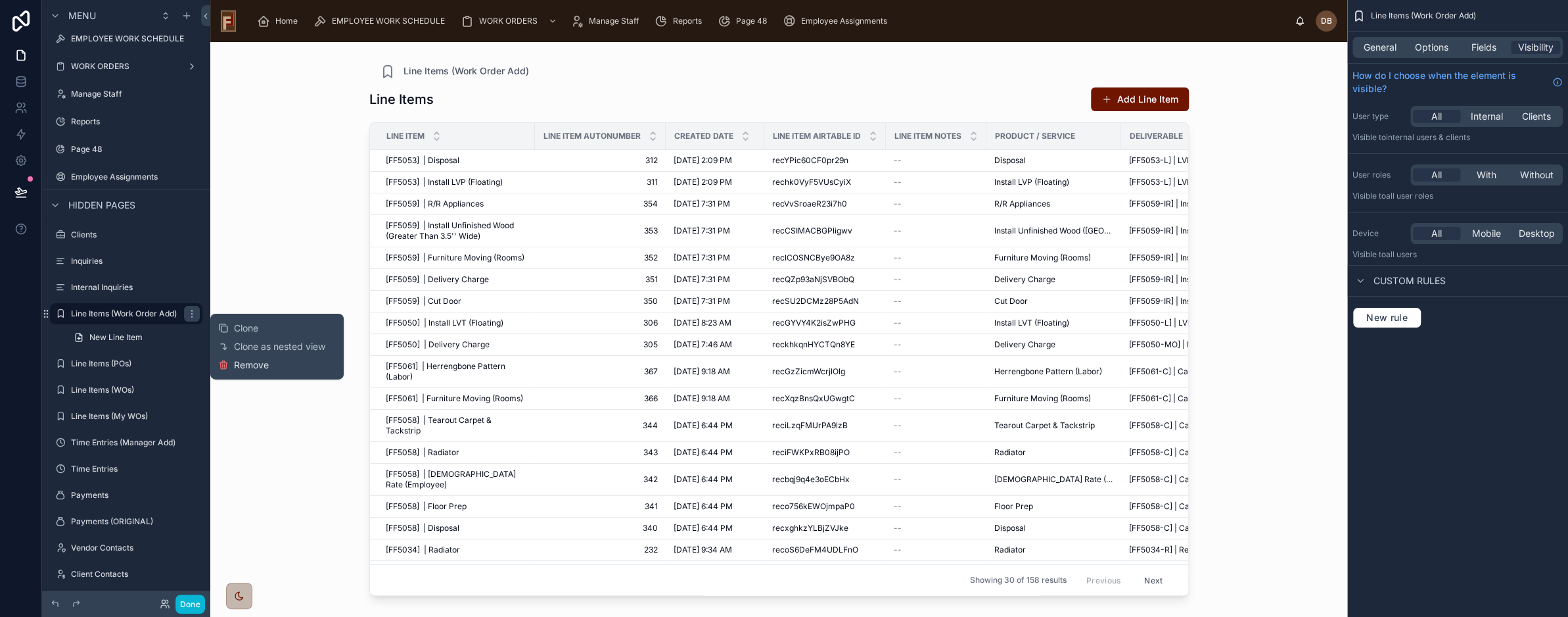
click at [253, 362] on span "Remove" at bounding box center [251, 364] width 35 height 13
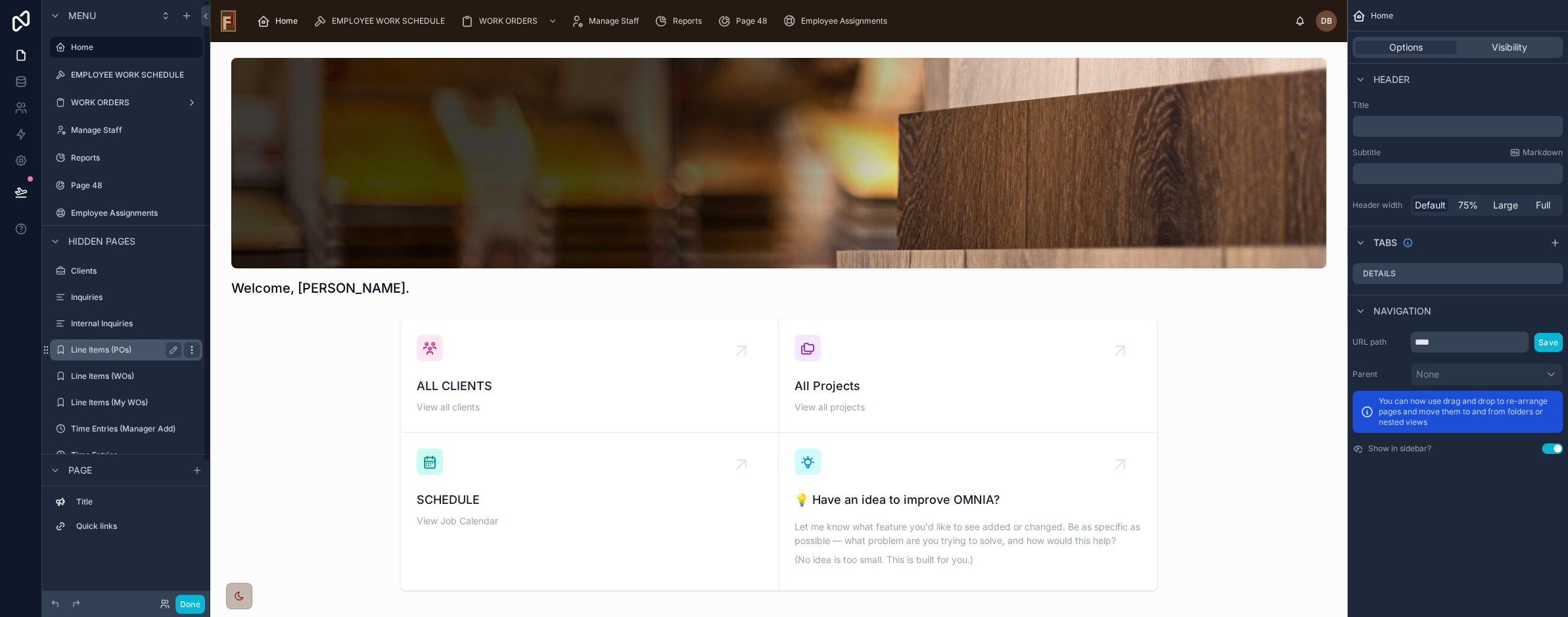
click at [190, 349] on icon "scrollable content" at bounding box center [192, 350] width 11 height 11
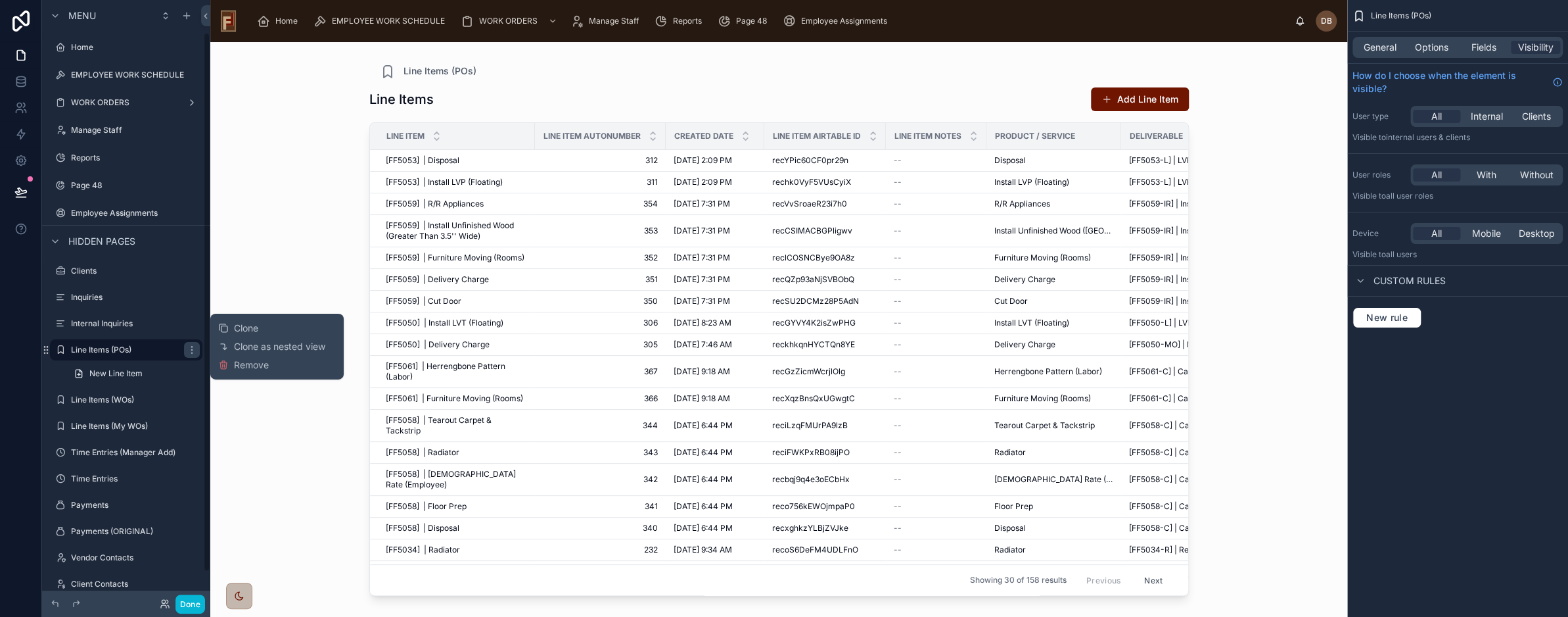
scroll to position [36, 0]
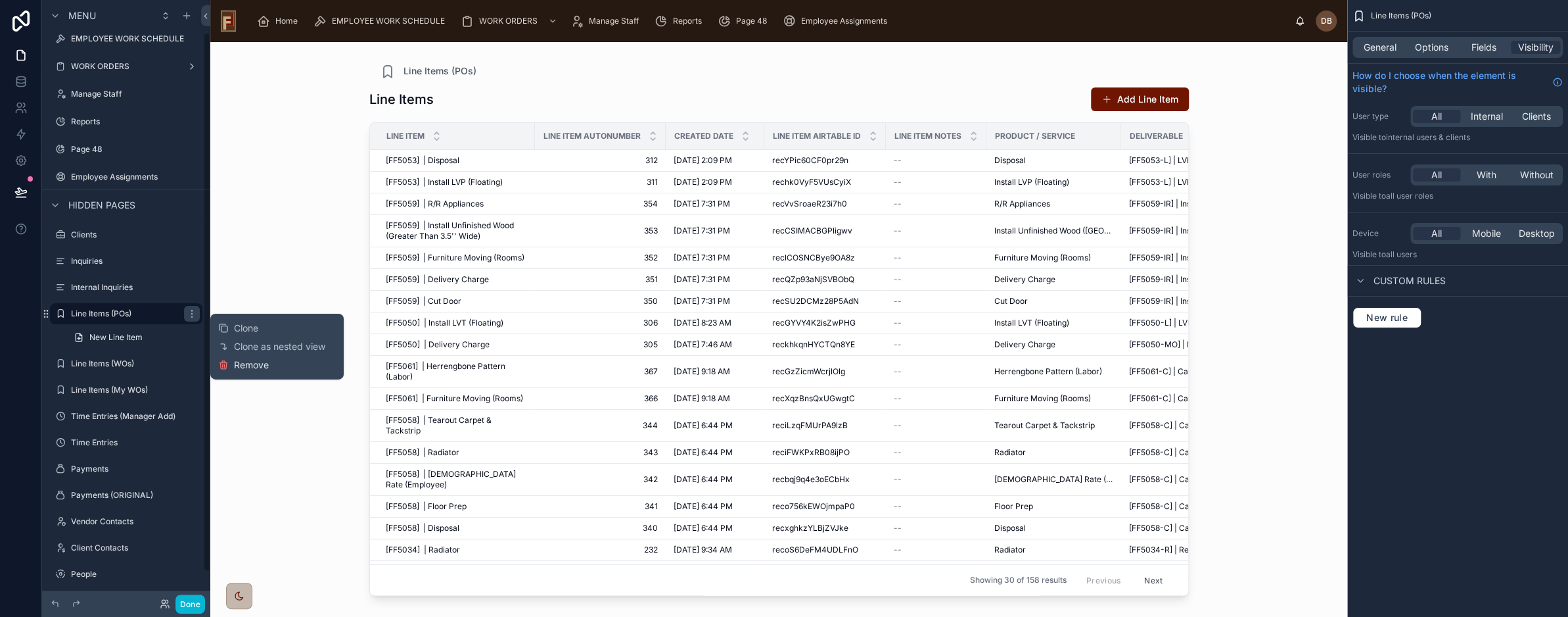
click at [247, 361] on span "Remove" at bounding box center [251, 364] width 35 height 13
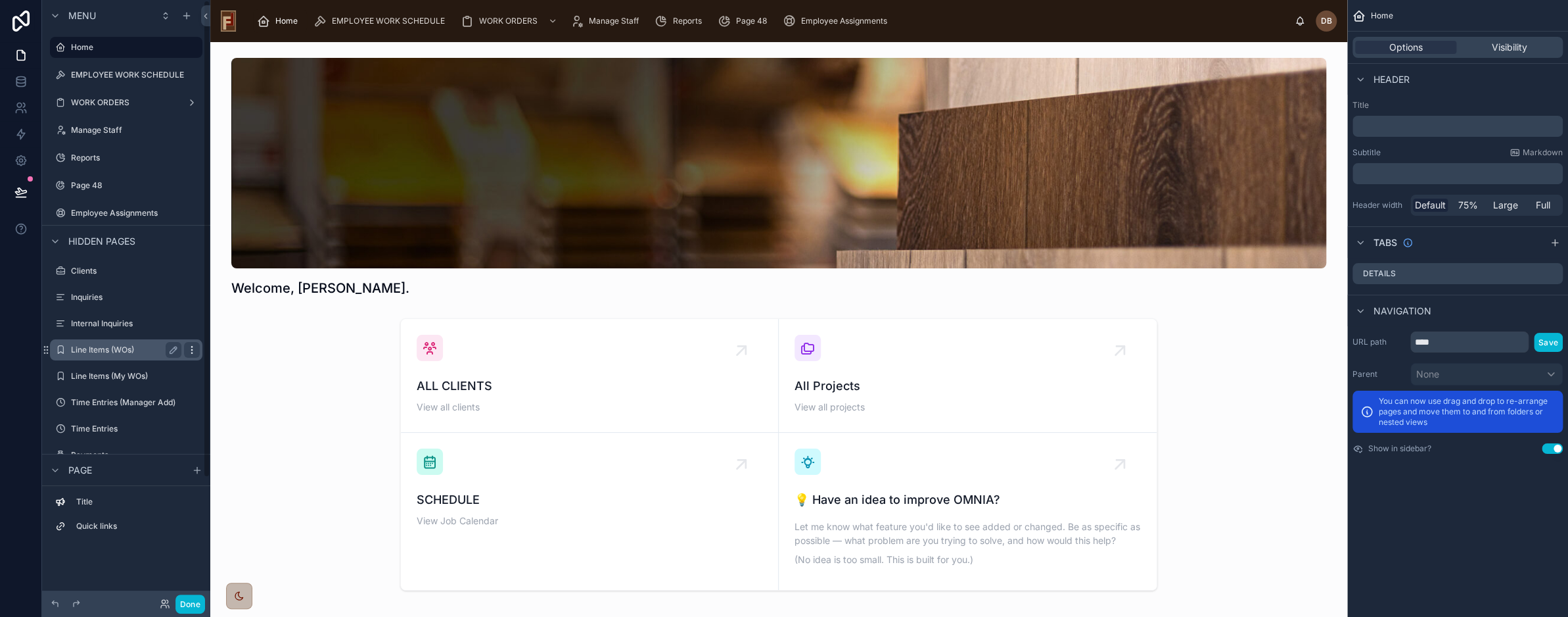
click at [190, 351] on icon "scrollable content" at bounding box center [192, 350] width 11 height 11
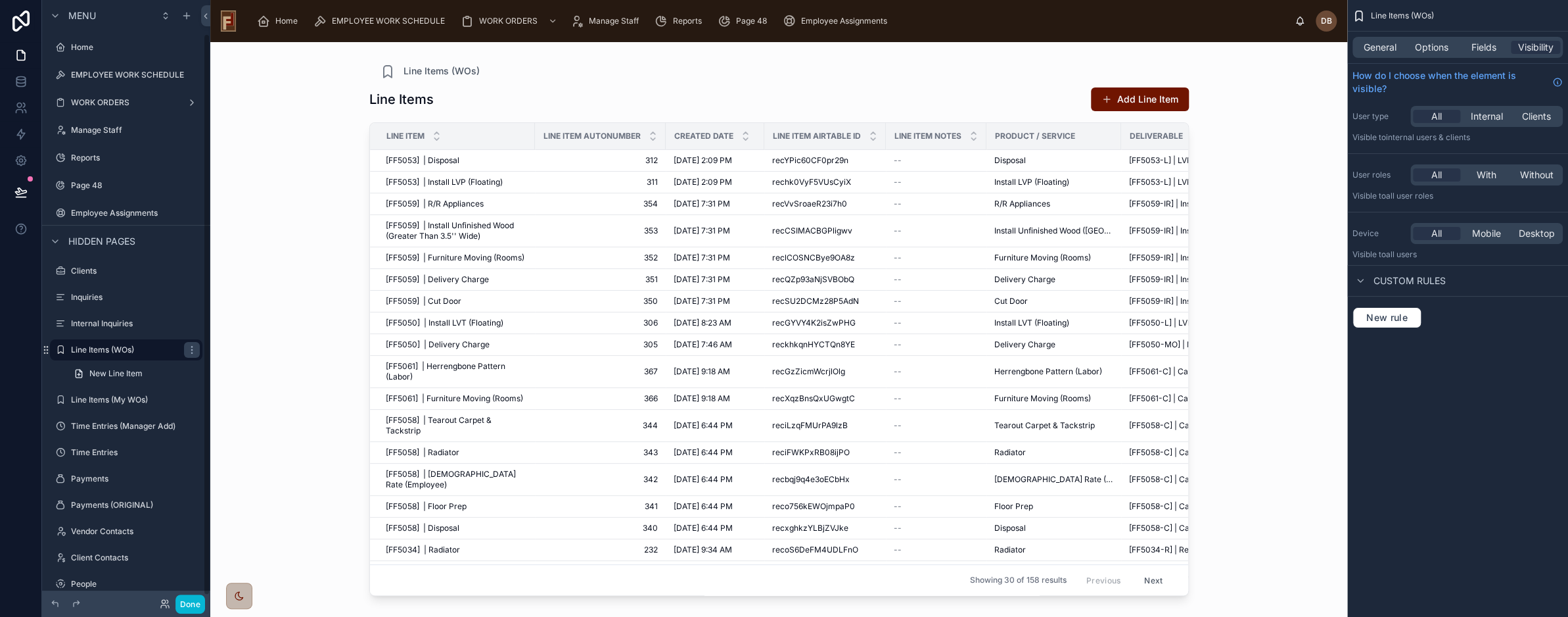
scroll to position [36, 0]
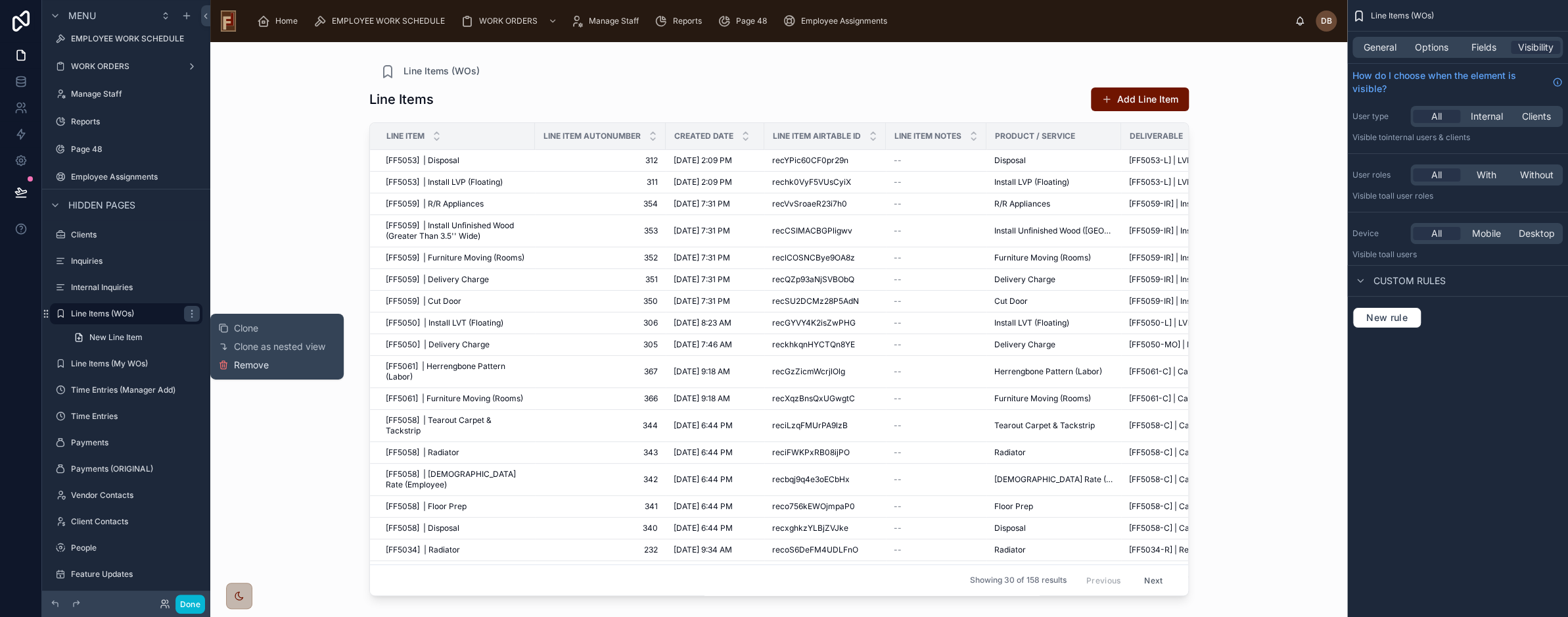
click at [256, 364] on span "Remove" at bounding box center [251, 364] width 35 height 13
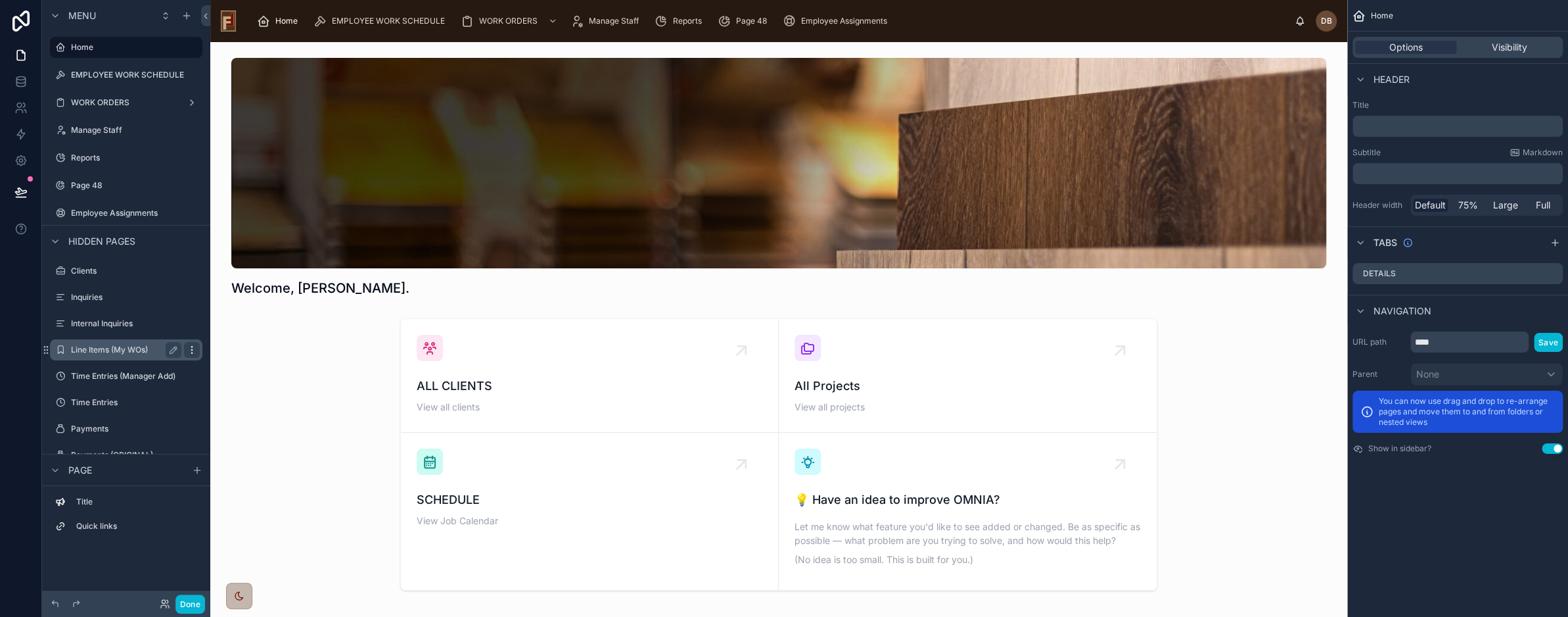
click at [192, 351] on icon "scrollable content" at bounding box center [192, 350] width 11 height 11
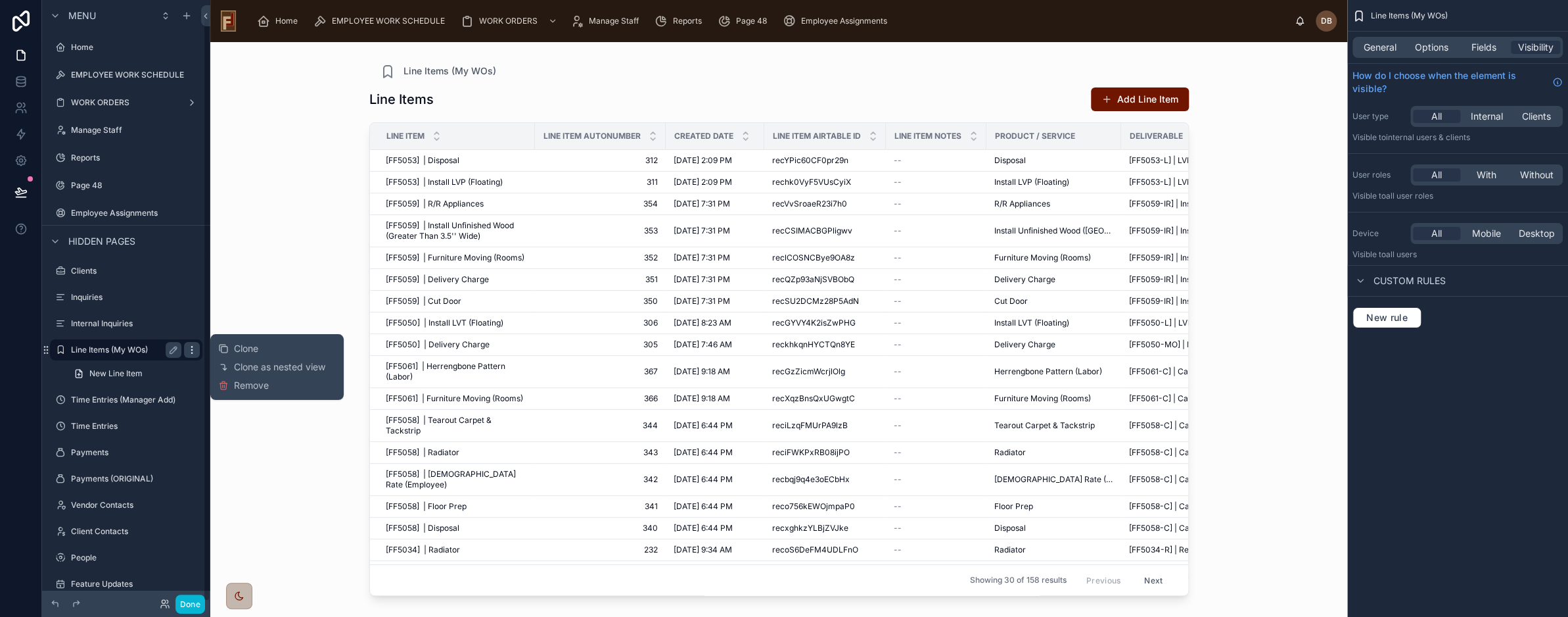
scroll to position [16, 0]
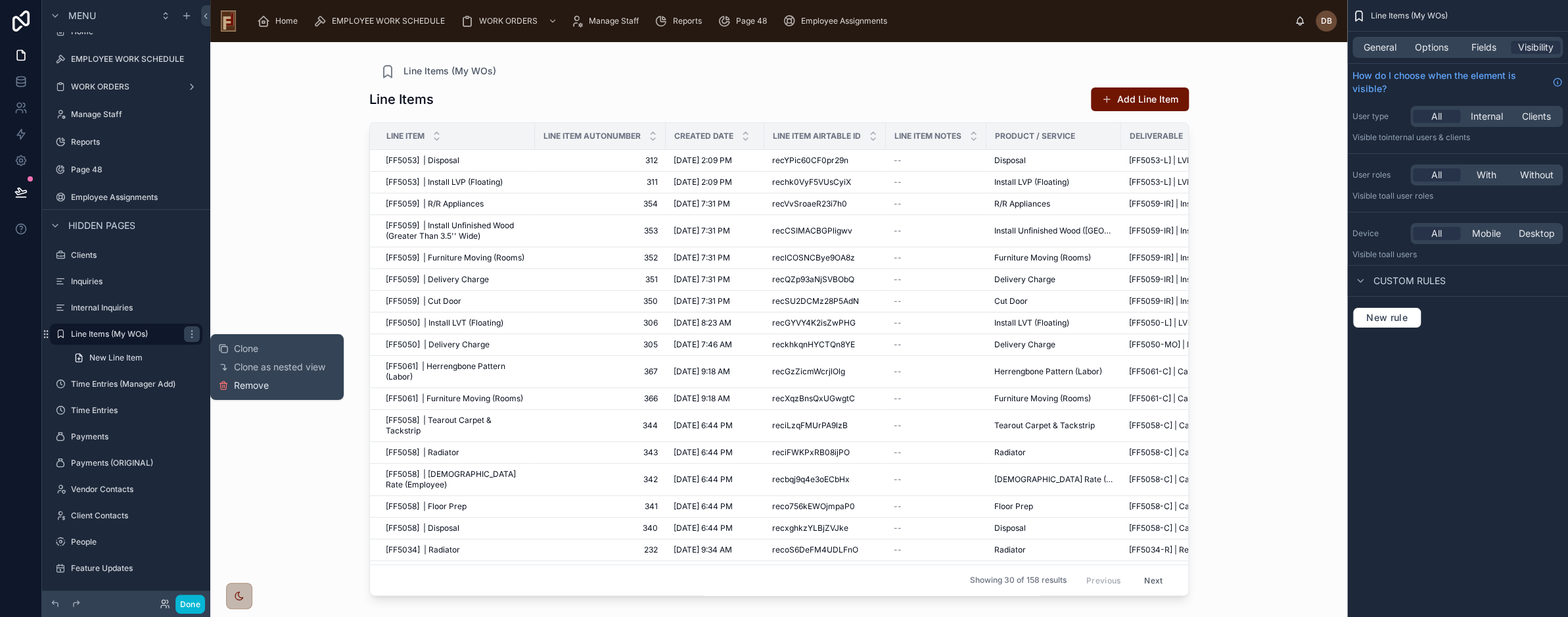
click at [260, 384] on span "Remove" at bounding box center [251, 384] width 35 height 13
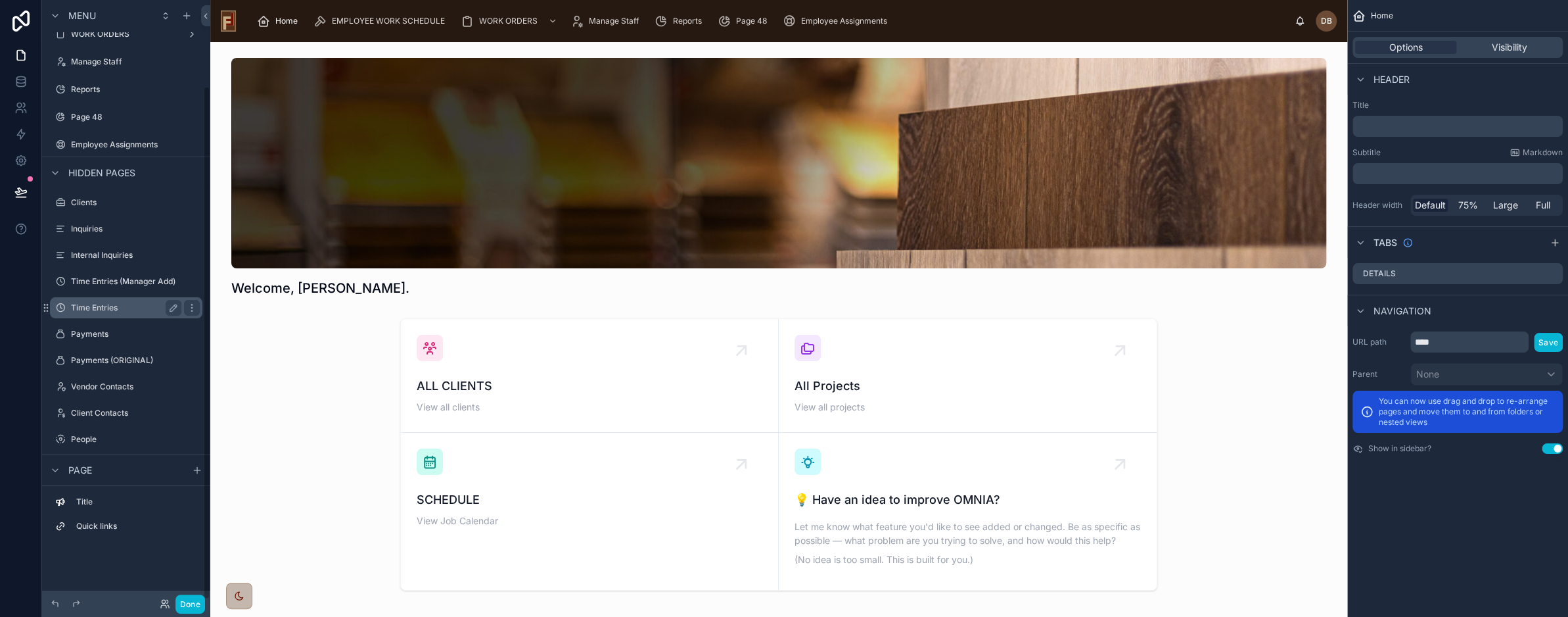
scroll to position [102, 0]
click at [192, 302] on icon "scrollable content" at bounding box center [192, 299] width 11 height 11
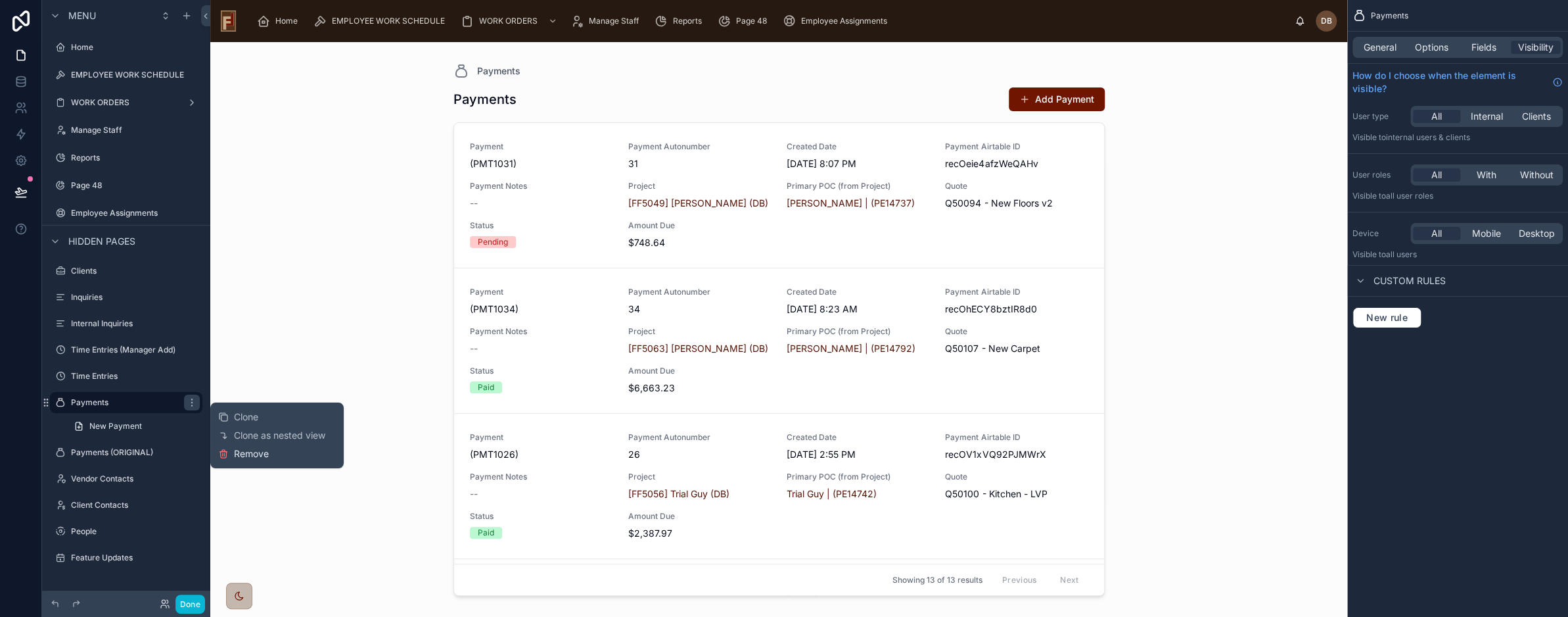
click at [262, 454] on span "Remove" at bounding box center [251, 453] width 35 height 13
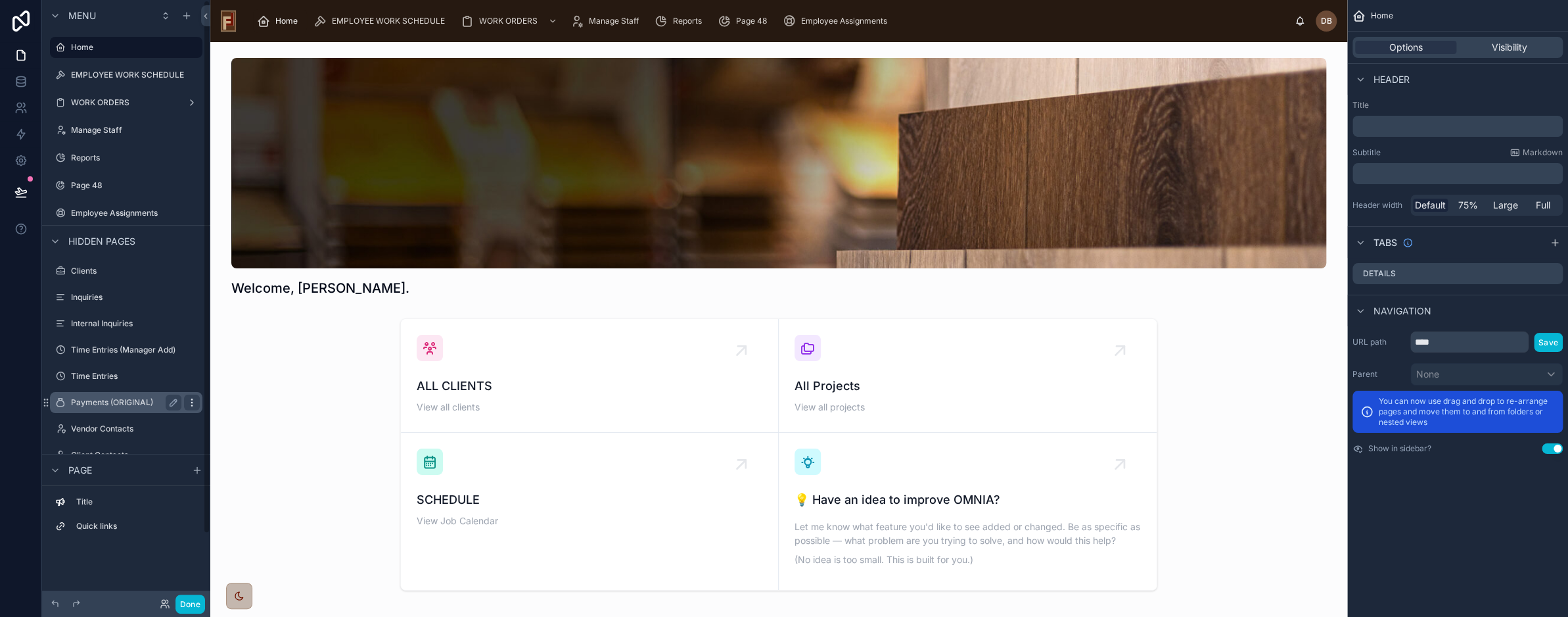
click at [193, 402] on icon "scrollable content" at bounding box center [192, 403] width 11 height 11
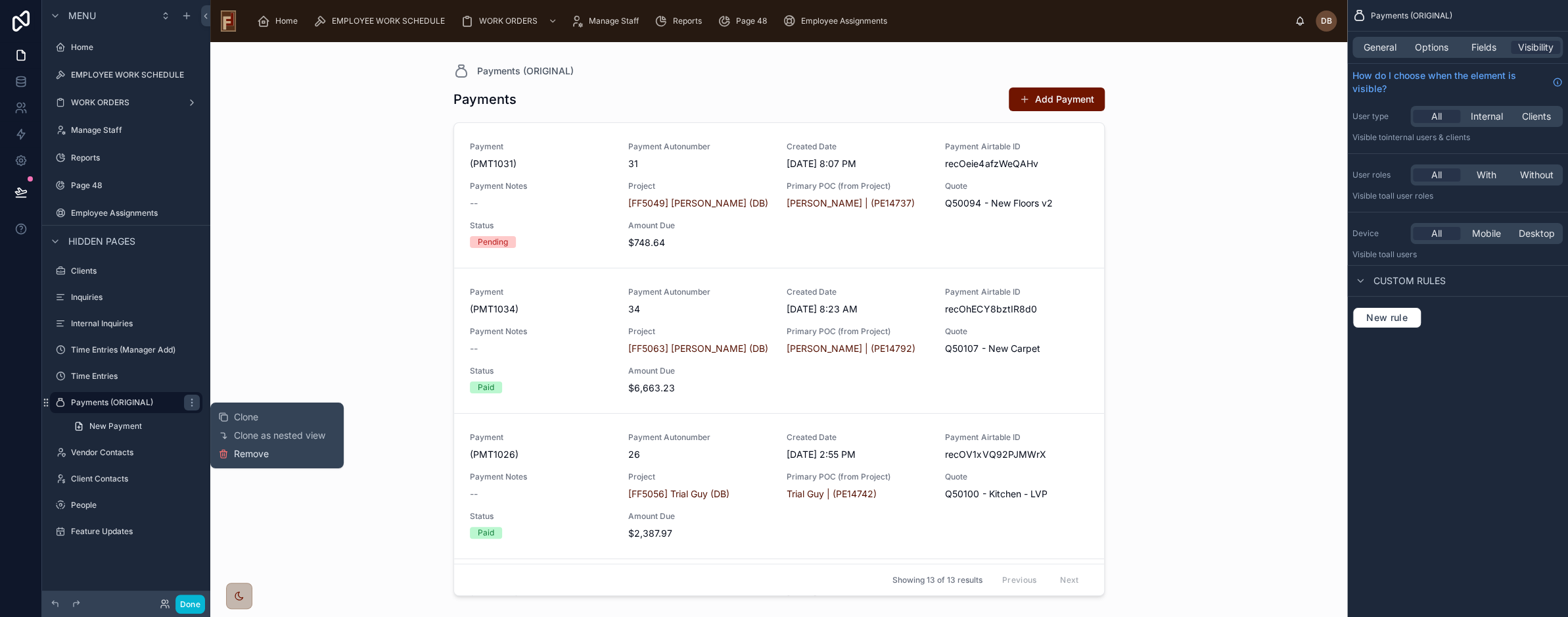
click at [253, 451] on span "Remove" at bounding box center [251, 453] width 35 height 13
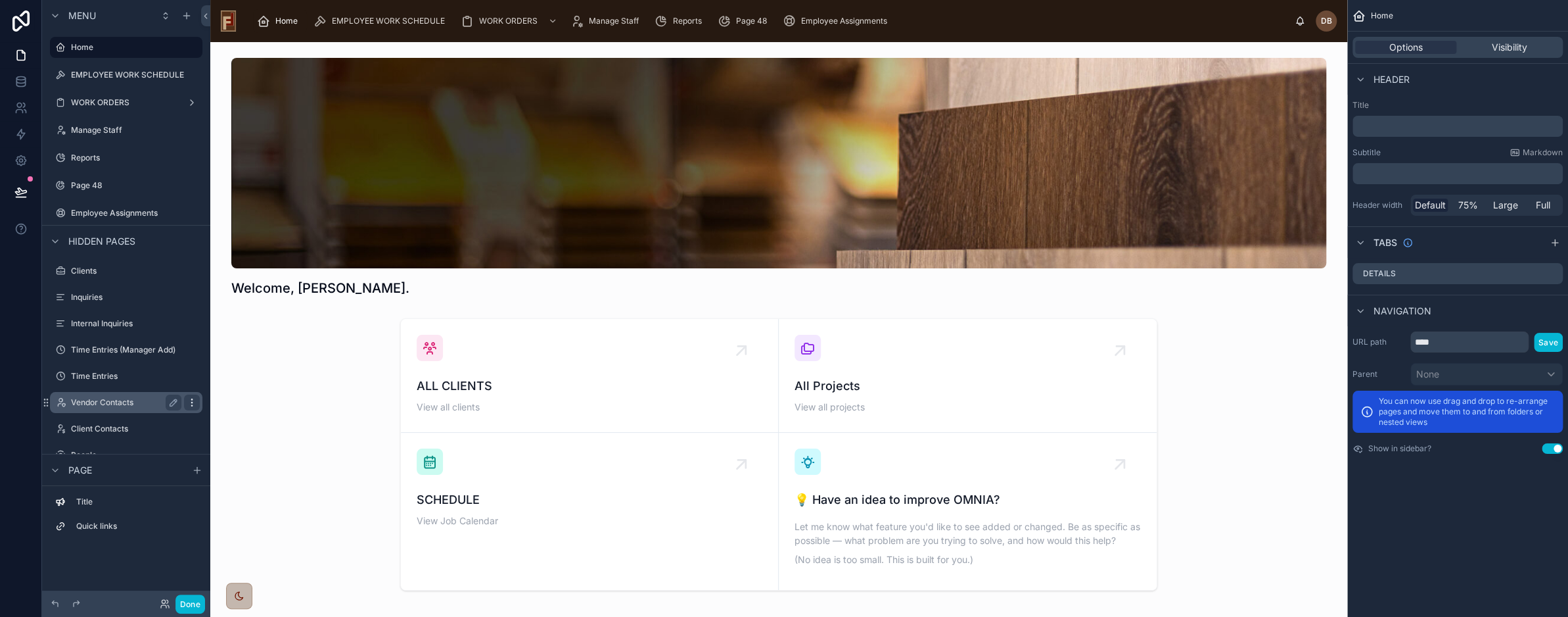
click at [193, 403] on icon "scrollable content" at bounding box center [192, 403] width 11 height 11
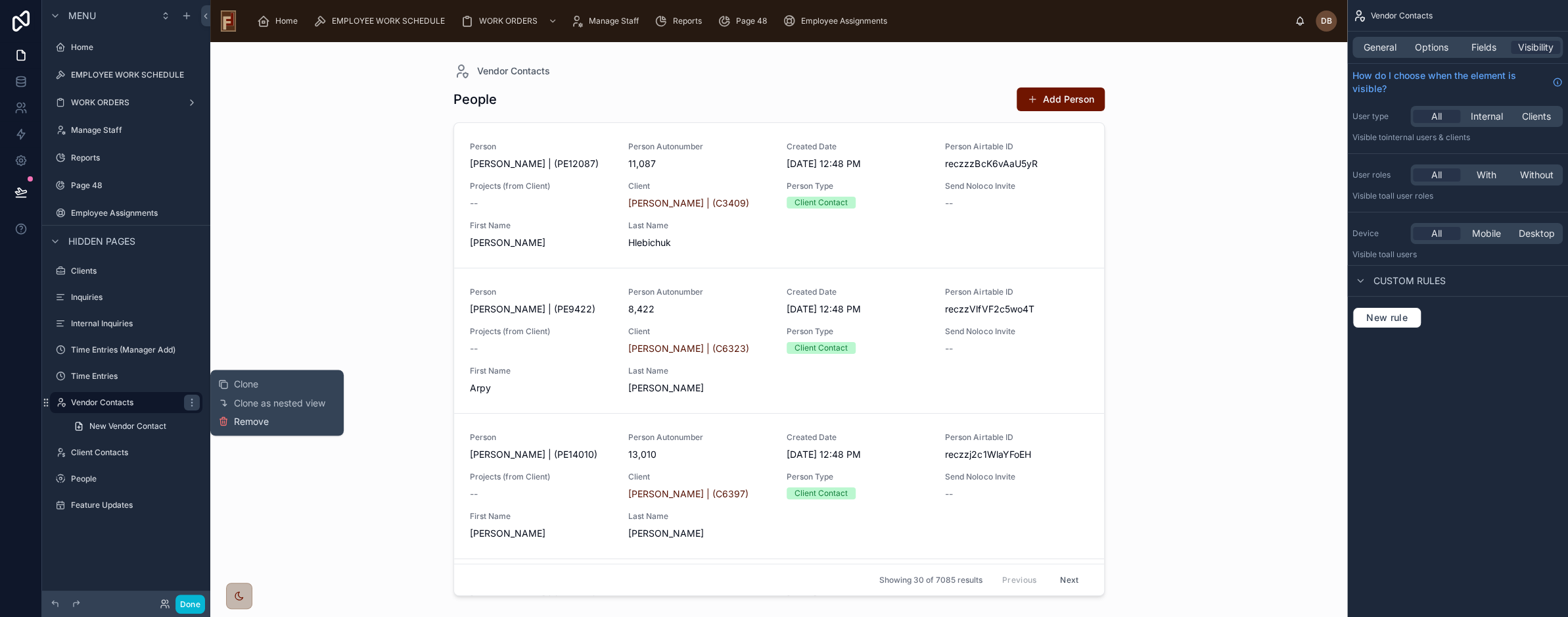
click at [250, 419] on span "Remove" at bounding box center [251, 420] width 35 height 13
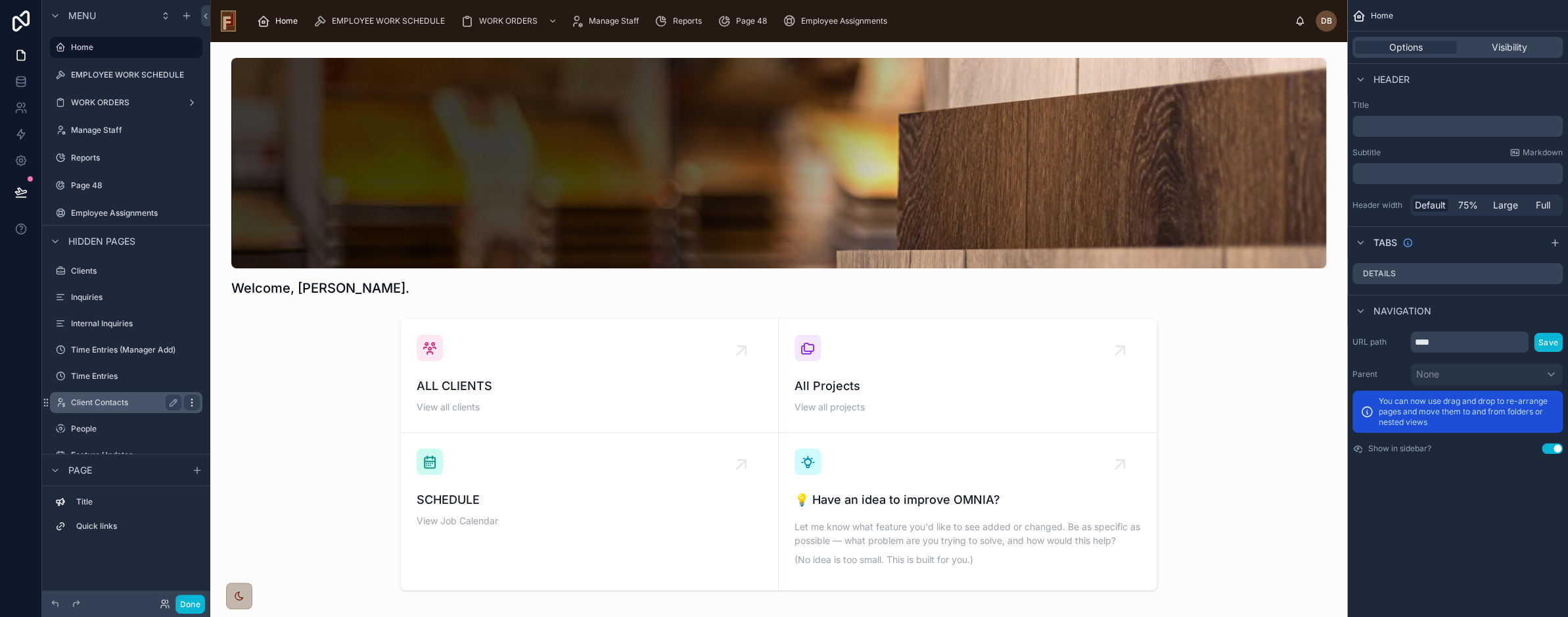
click at [194, 402] on icon "scrollable content" at bounding box center [192, 403] width 11 height 11
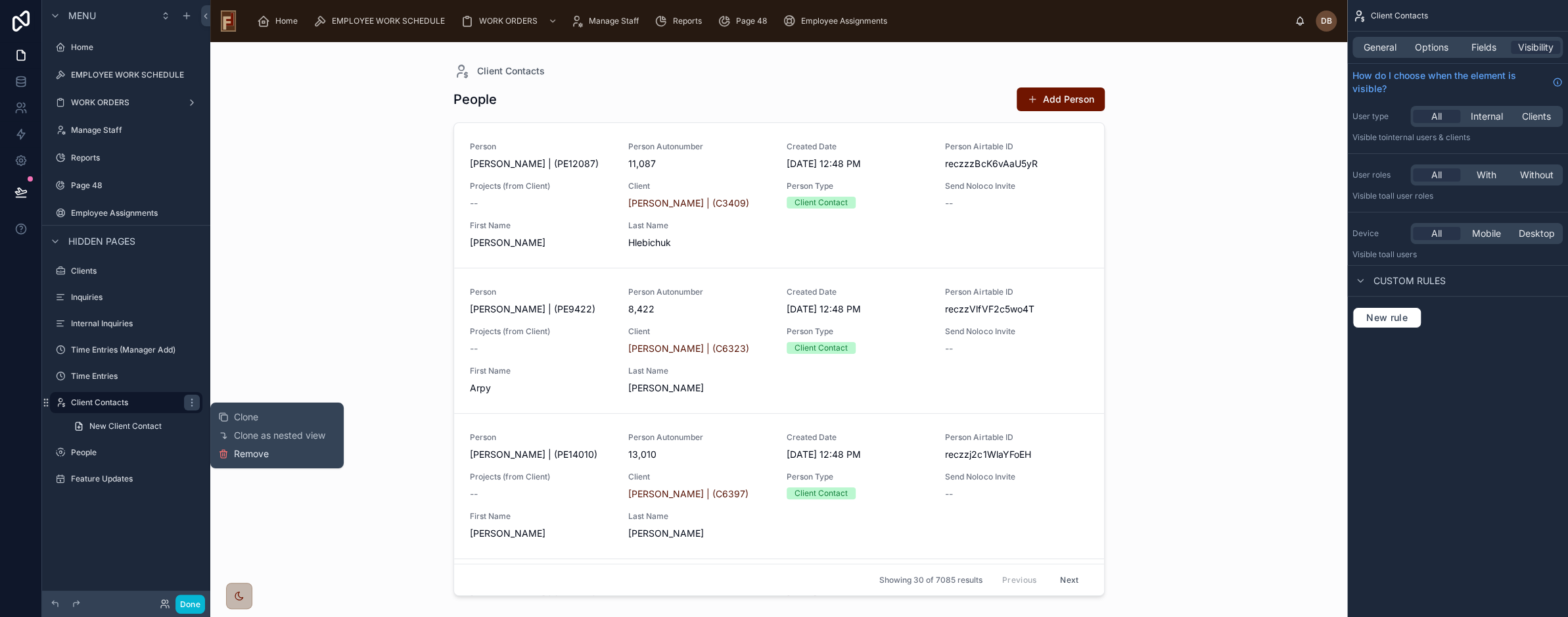
click at [265, 453] on span "Remove" at bounding box center [251, 453] width 35 height 13
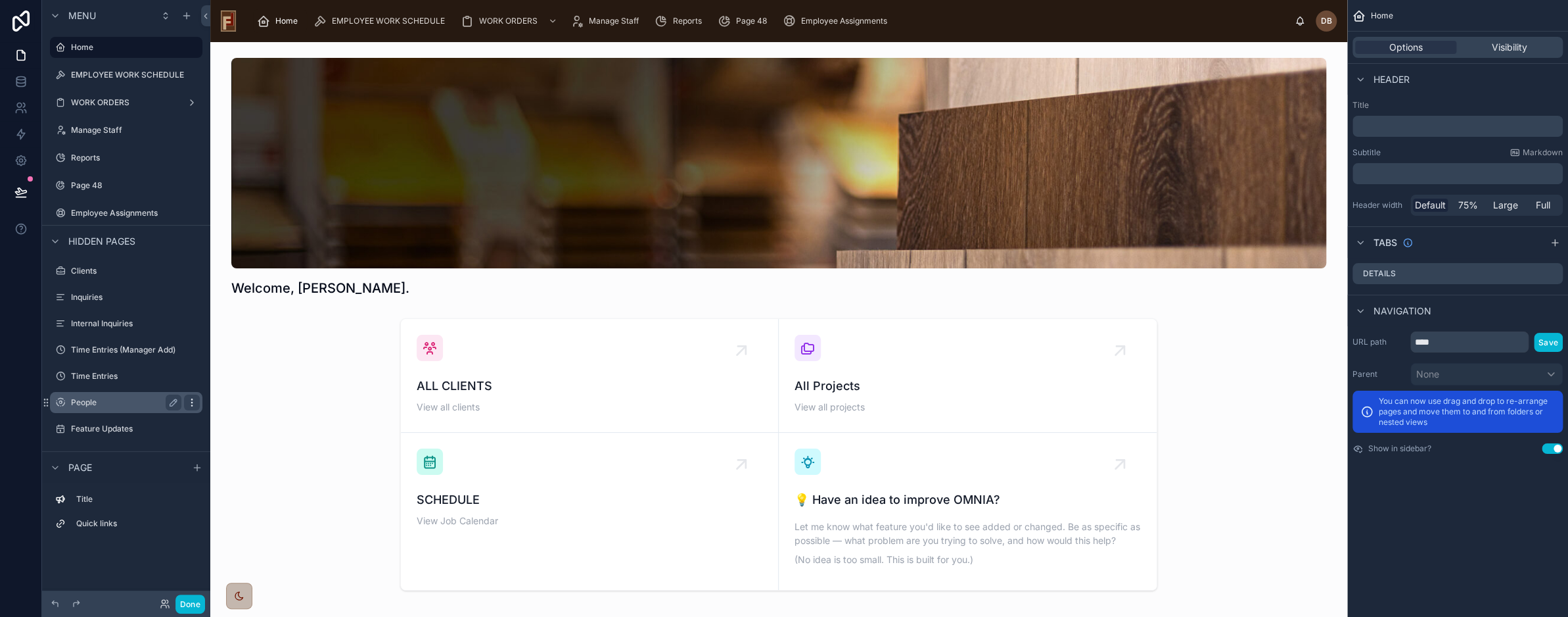
click at [190, 403] on icon "scrollable content" at bounding box center [192, 403] width 11 height 11
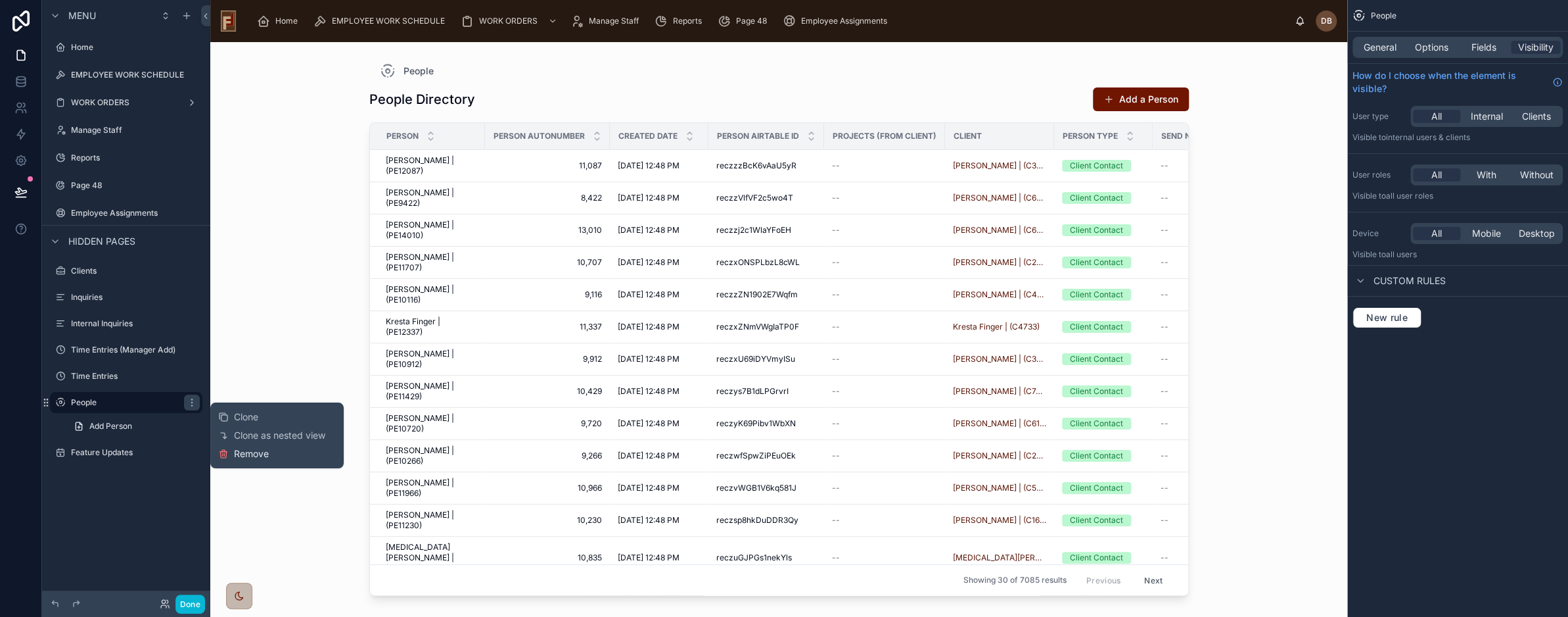
click at [244, 455] on span "Remove" at bounding box center [251, 453] width 35 height 13
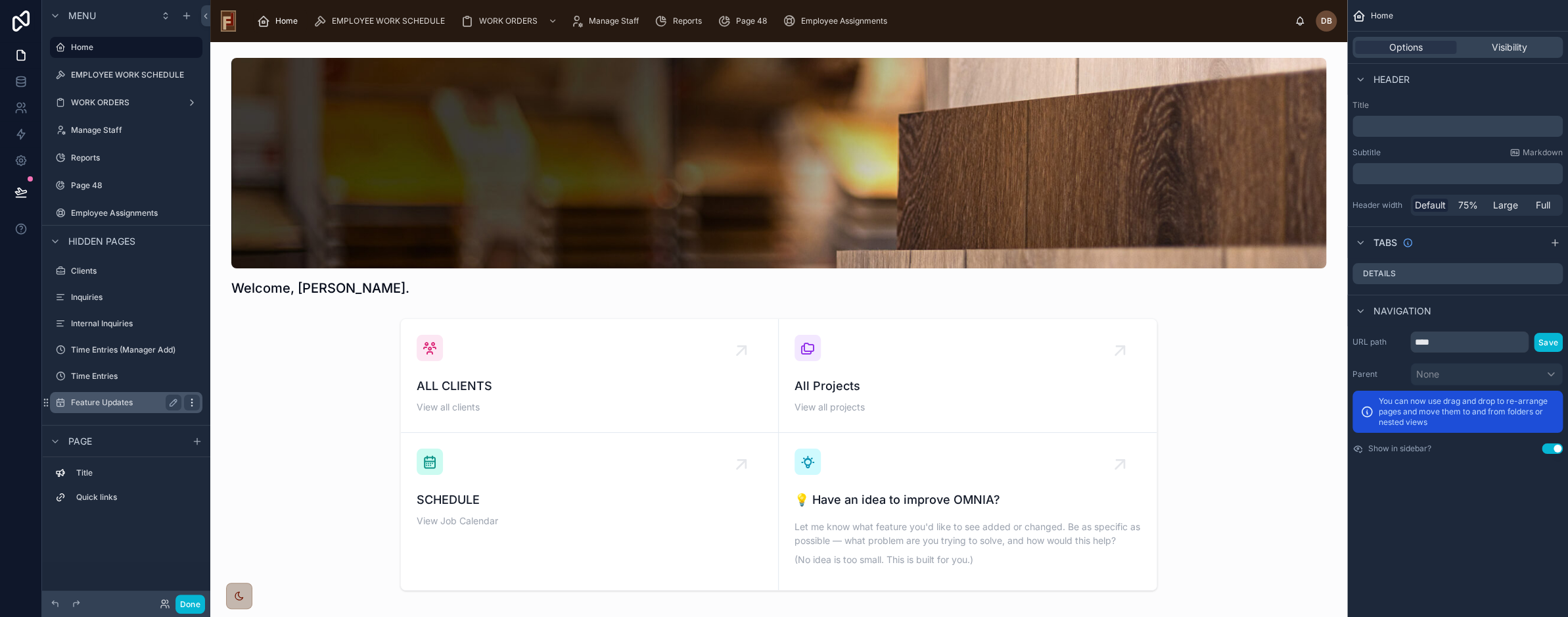
click at [195, 403] on icon "scrollable content" at bounding box center [192, 403] width 11 height 11
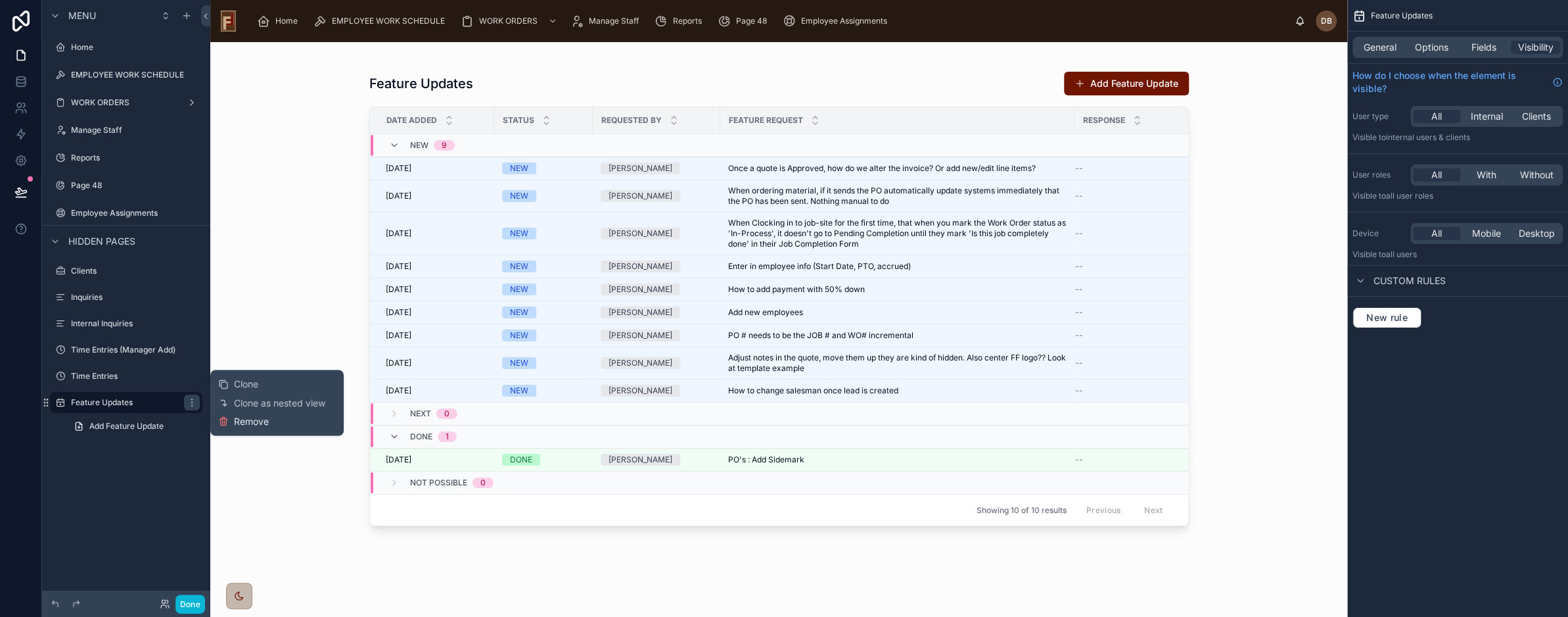
click at [253, 424] on span "Remove" at bounding box center [251, 420] width 35 height 13
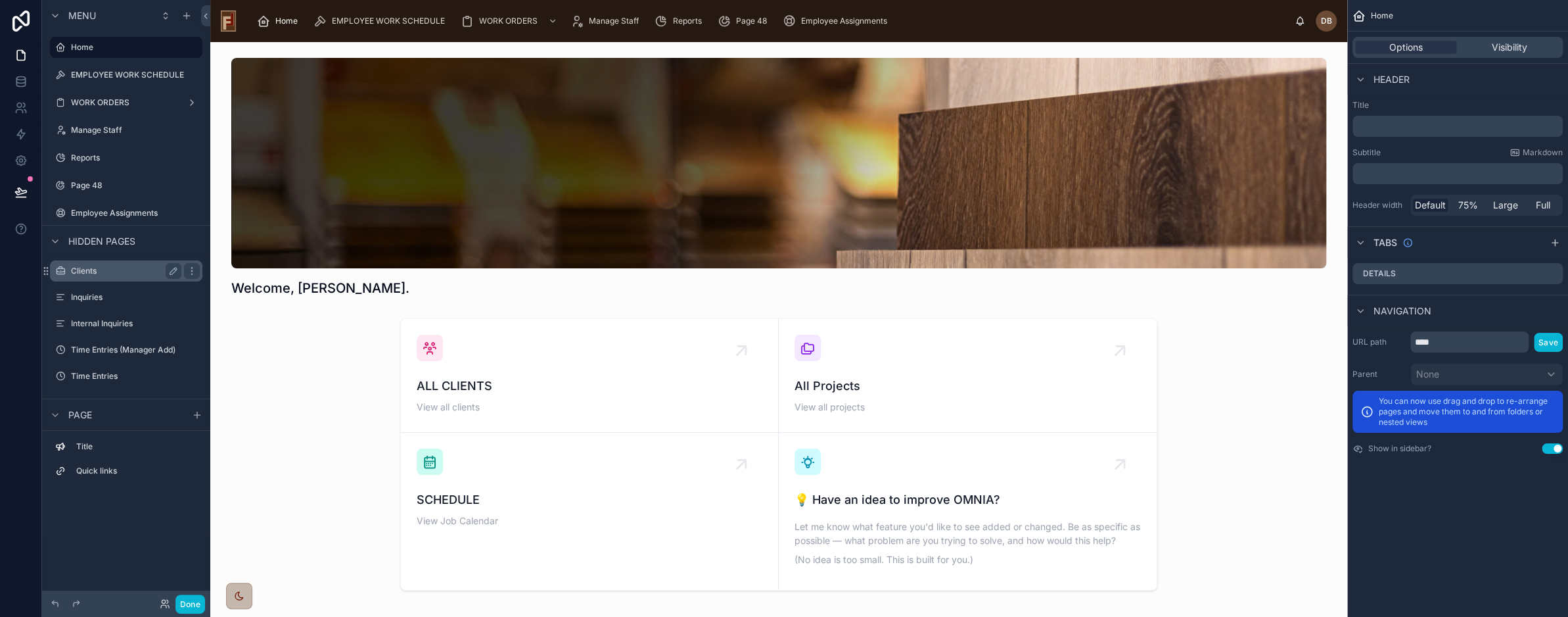
click at [119, 272] on label "Clients" at bounding box center [123, 271] width 105 height 11
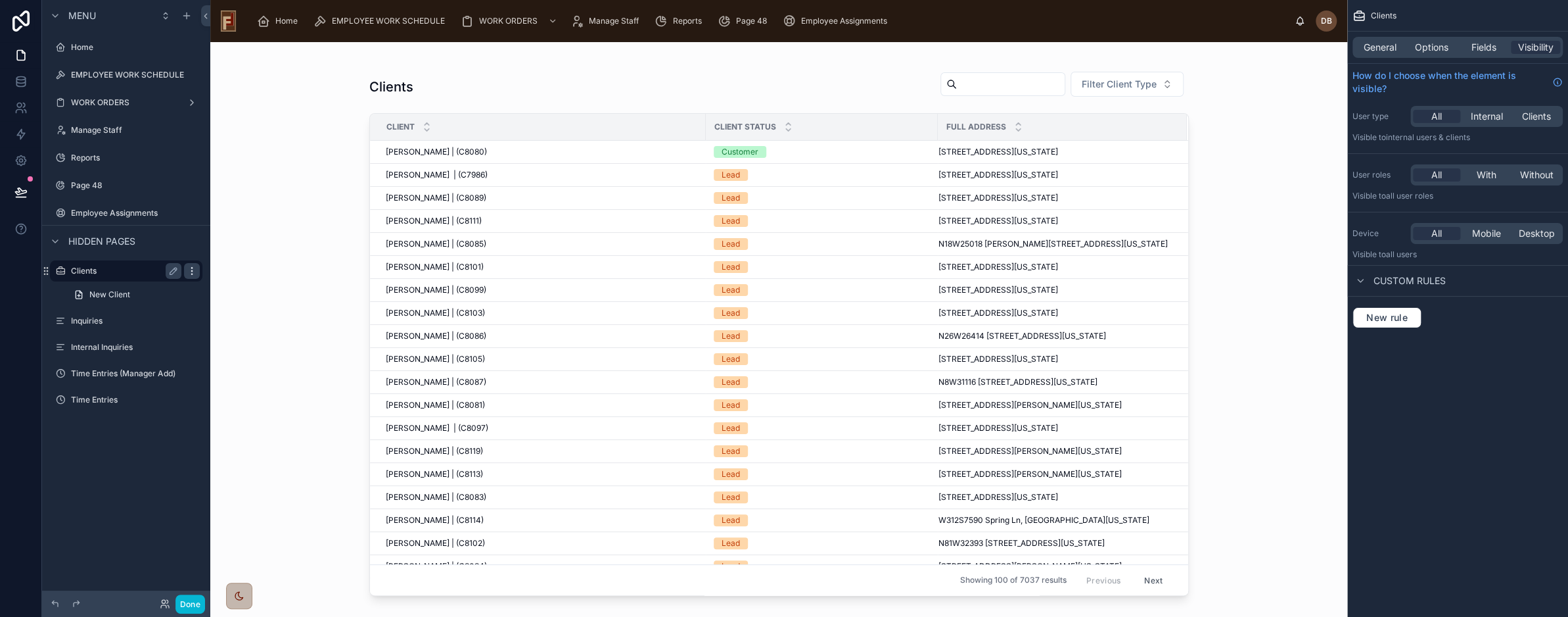
click at [190, 269] on icon "scrollable content" at bounding box center [192, 271] width 11 height 11
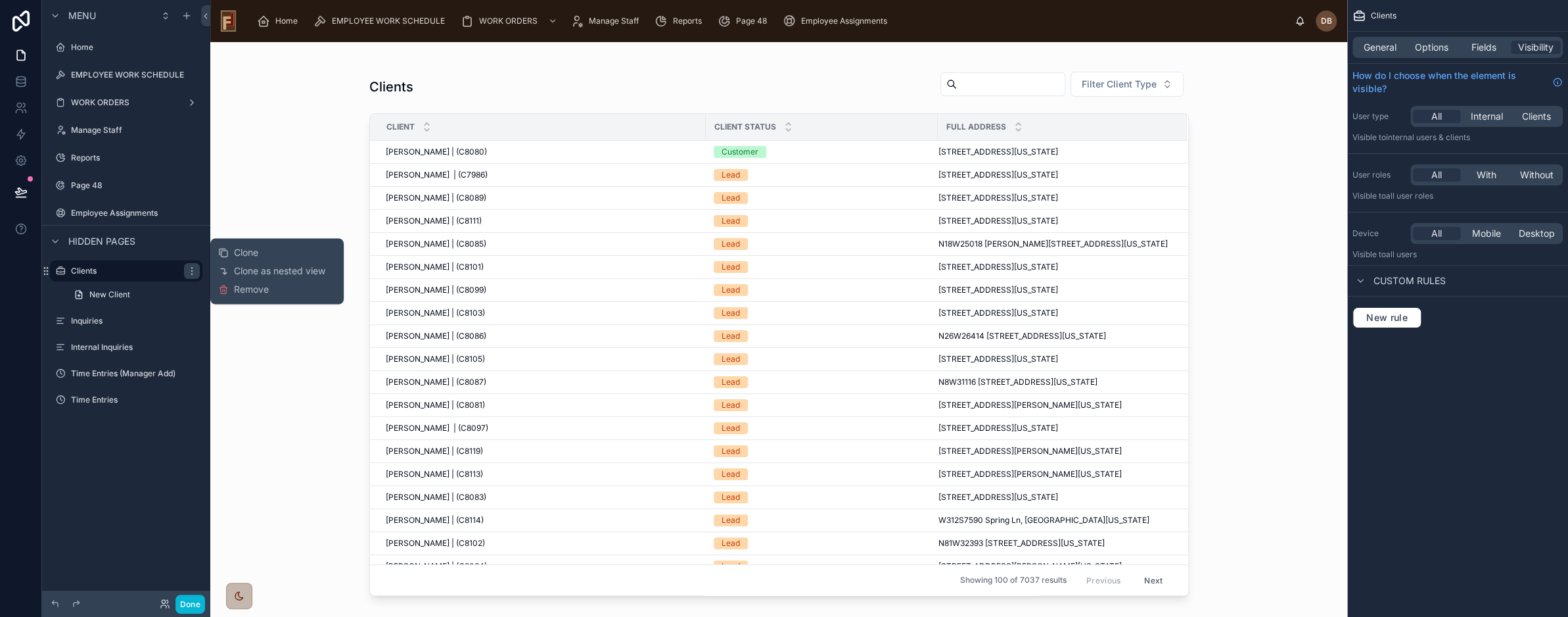
click at [275, 287] on div "Clone Clone as nested view Remove" at bounding box center [277, 270] width 117 height 55
click at [243, 288] on span "Remove" at bounding box center [251, 289] width 35 height 13
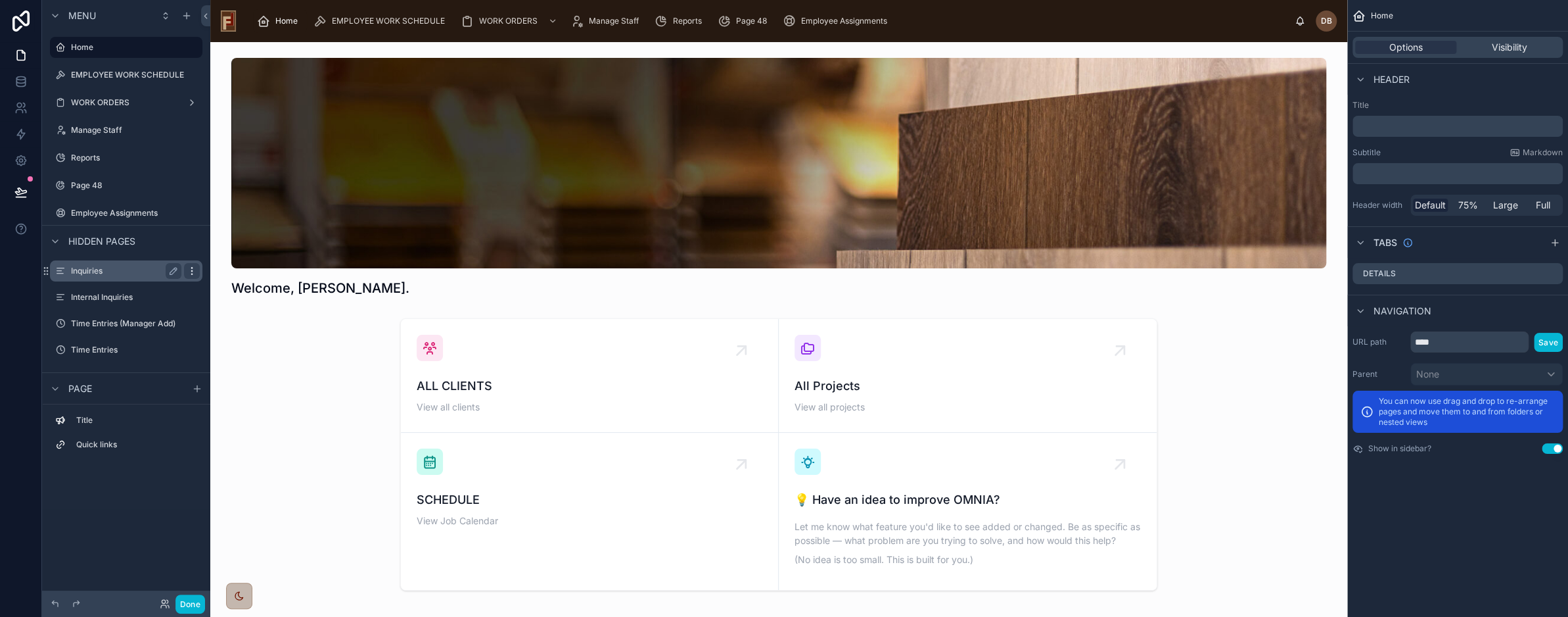
click at [193, 271] on icon "scrollable content" at bounding box center [192, 271] width 11 height 11
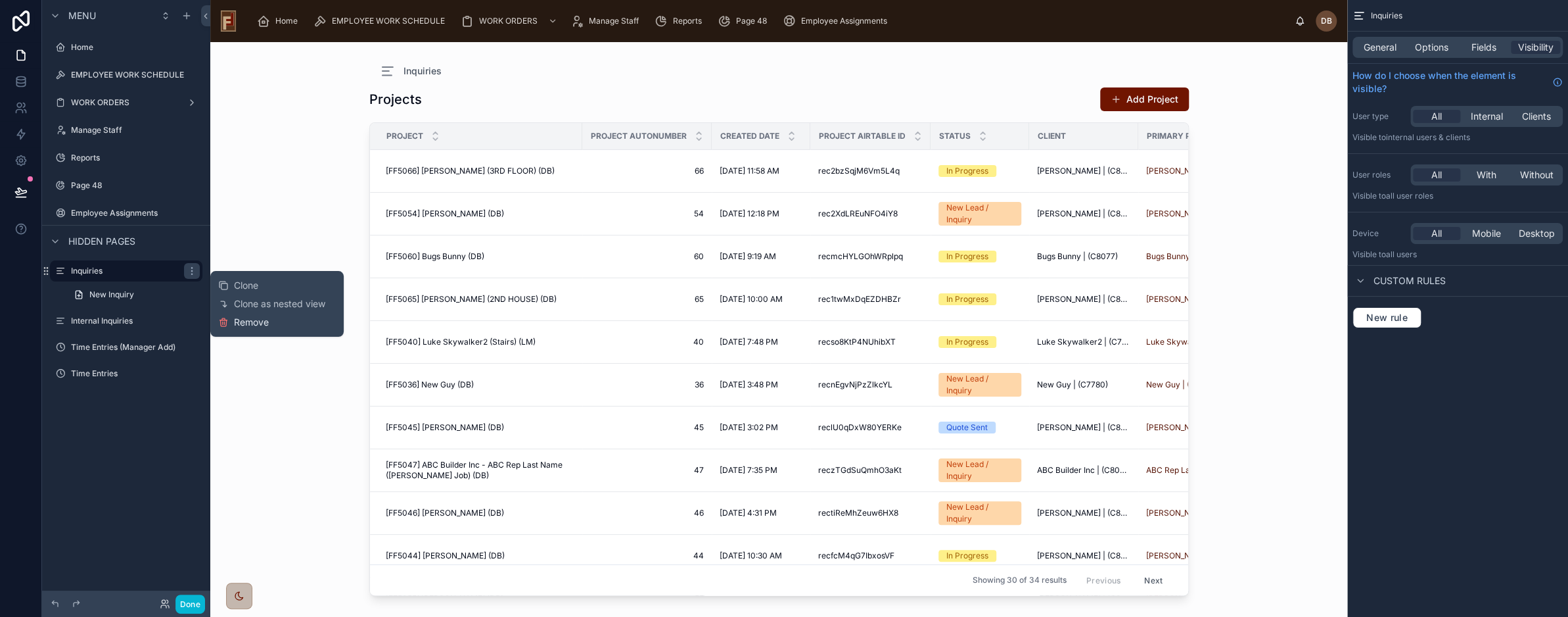
click at [254, 323] on span "Remove" at bounding box center [251, 321] width 35 height 13
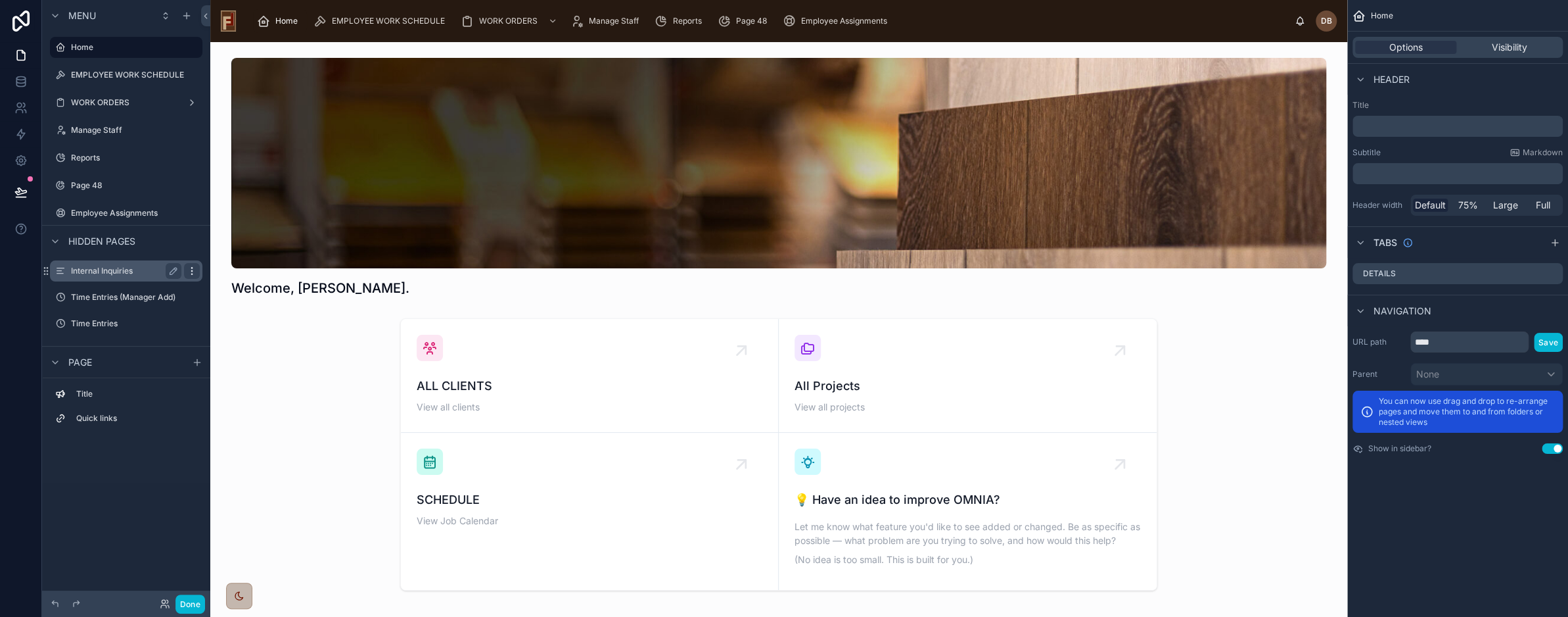
click at [194, 271] on icon "scrollable content" at bounding box center [192, 271] width 11 height 11
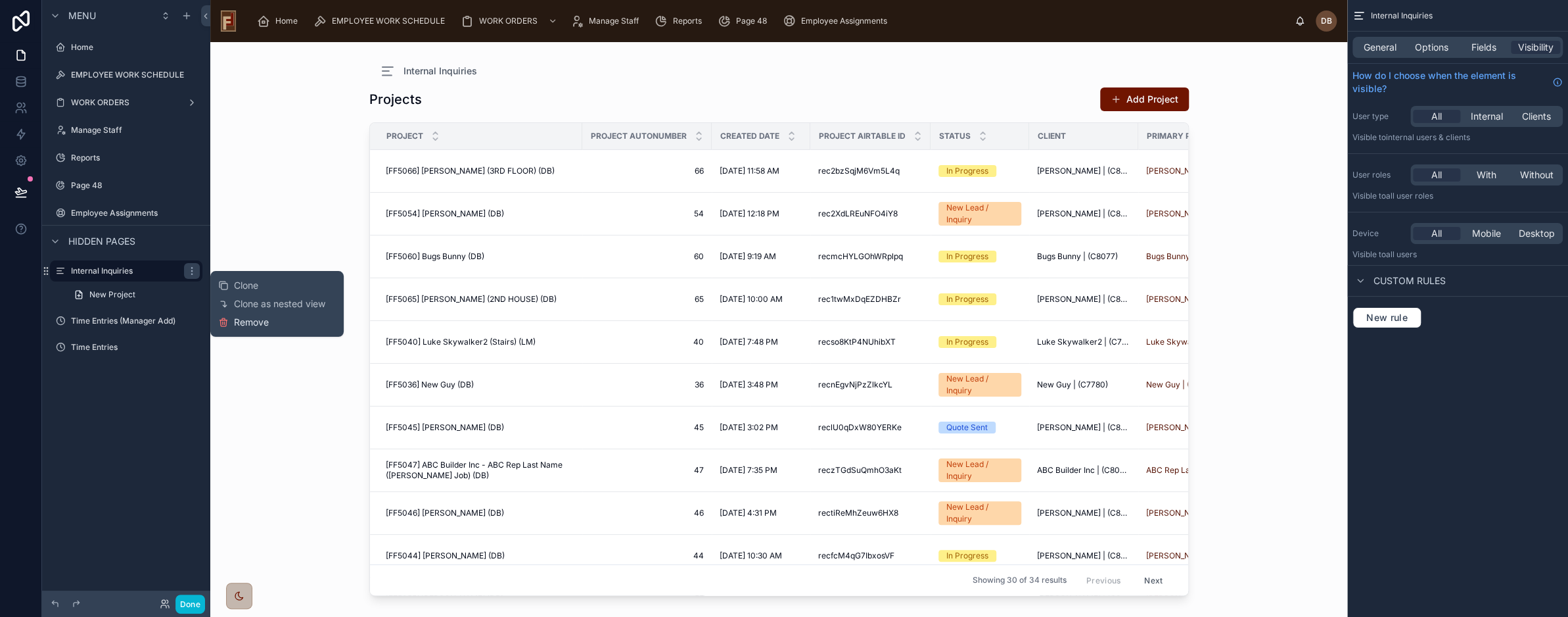
click at [260, 322] on span "Remove" at bounding box center [251, 321] width 35 height 13
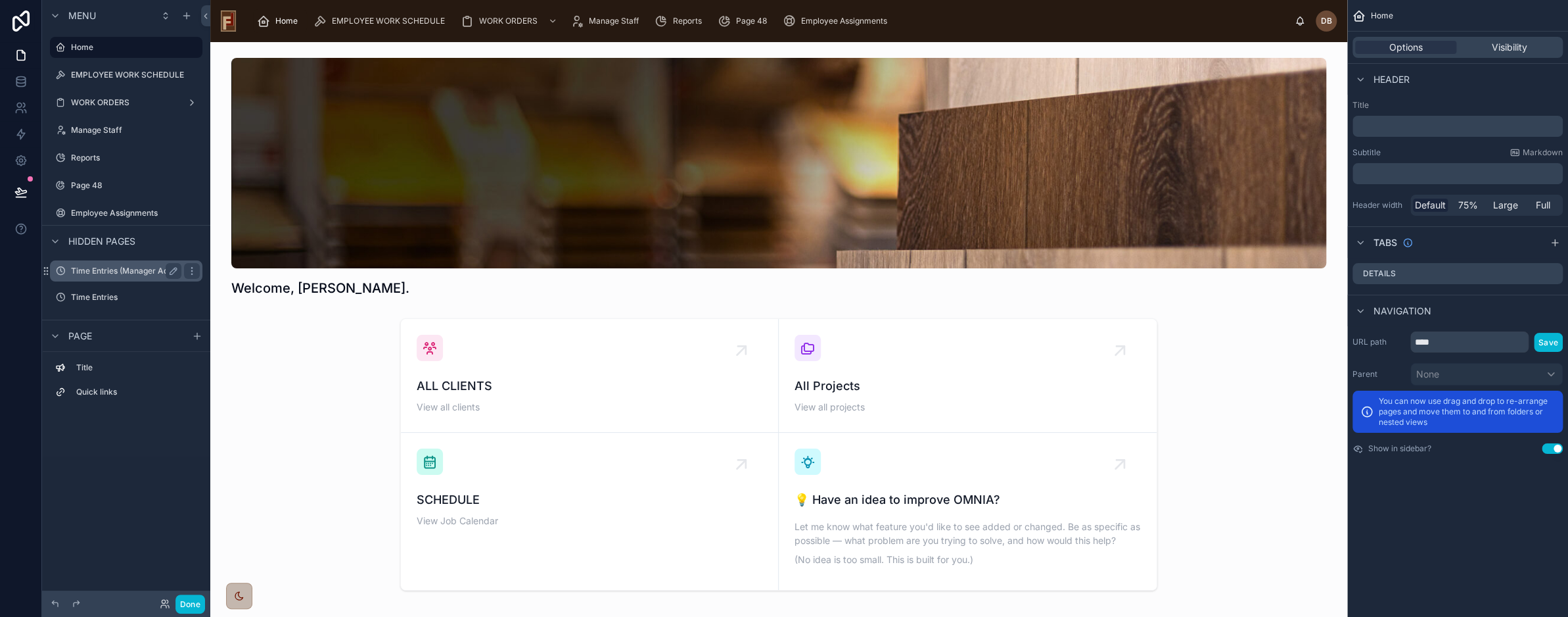
click at [95, 269] on label "Time Entries (Manager Add)" at bounding box center [123, 271] width 105 height 11
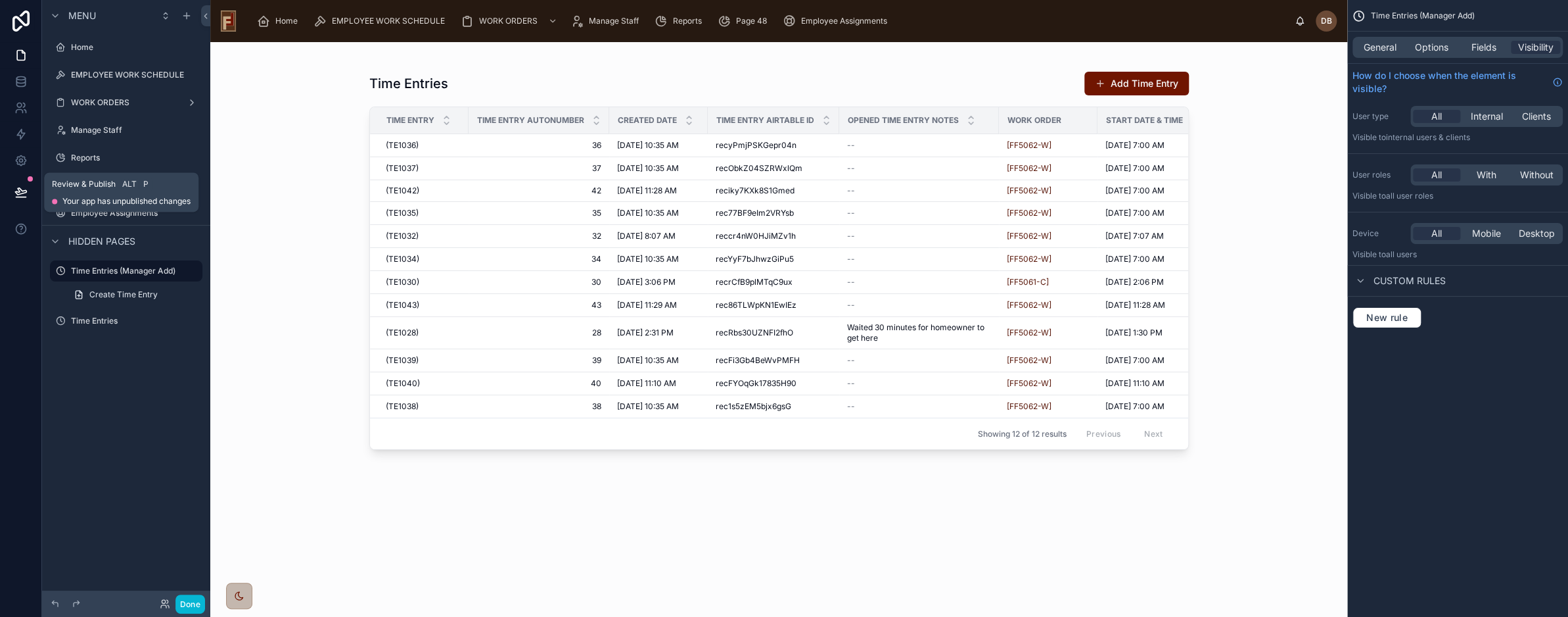
click at [20, 194] on icon at bounding box center [20, 191] width 11 height 7
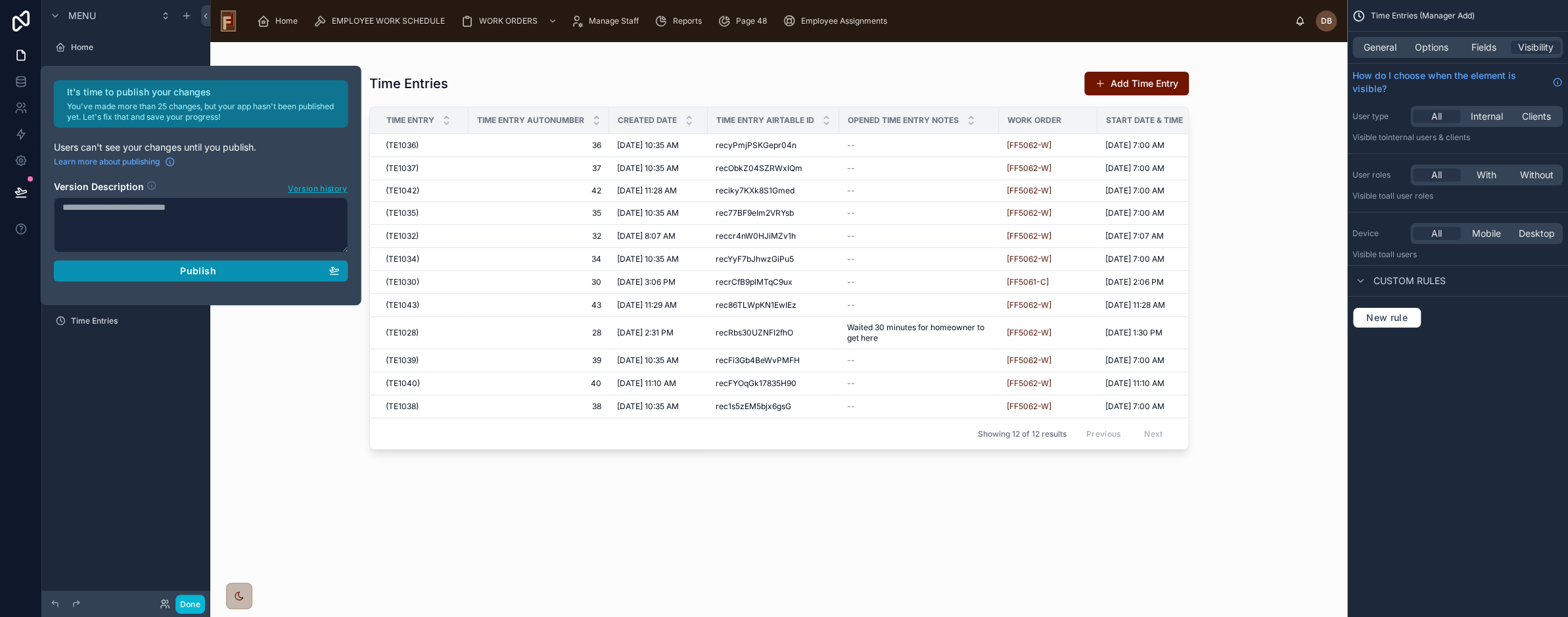
click at [201, 273] on span "Publish" at bounding box center [197, 271] width 35 height 12
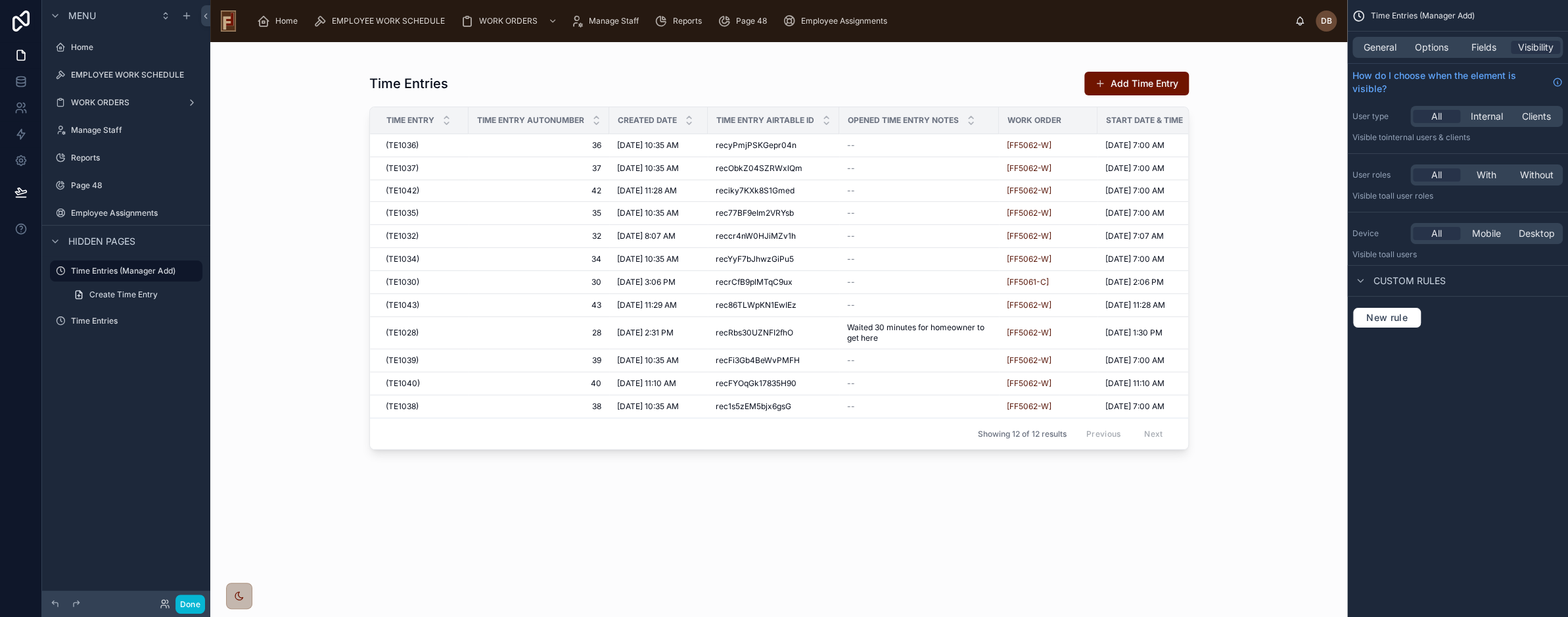
click at [156, 402] on div "Menu Home EMPLOYEE WORK SCHEDULE WORK ORDERS Manage Staff Reports Page 48 Emplo…" at bounding box center [126, 300] width 168 height 601
click at [283, 23] on span "Home" at bounding box center [287, 21] width 23 height 11
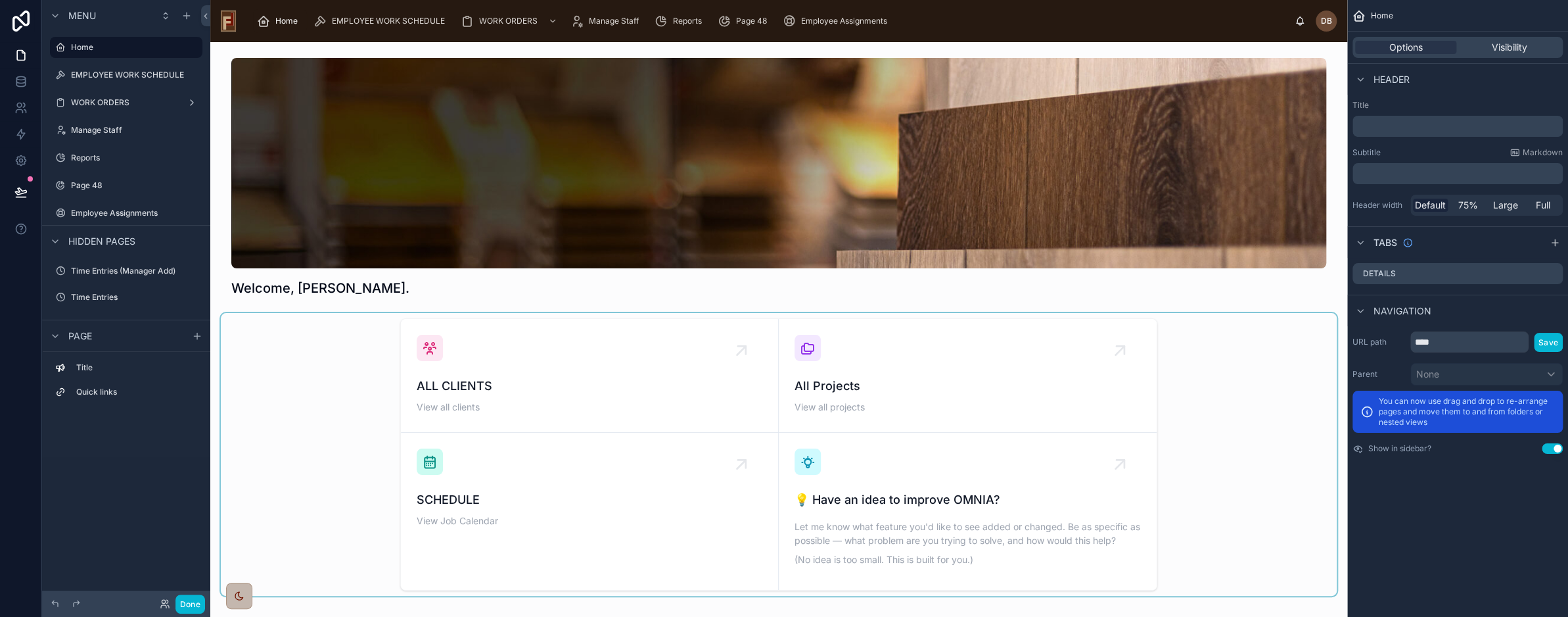
click at [335, 362] on div at bounding box center [779, 454] width 1116 height 283
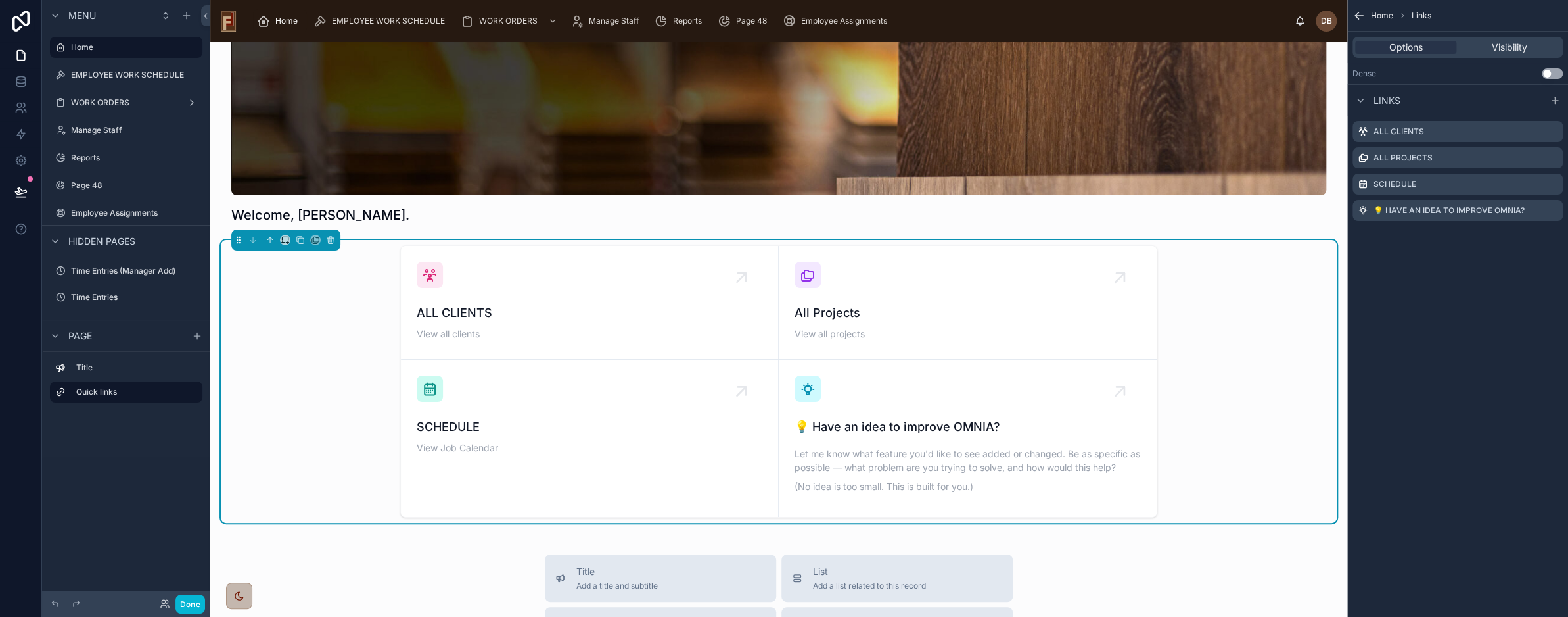
scroll to position [65, 0]
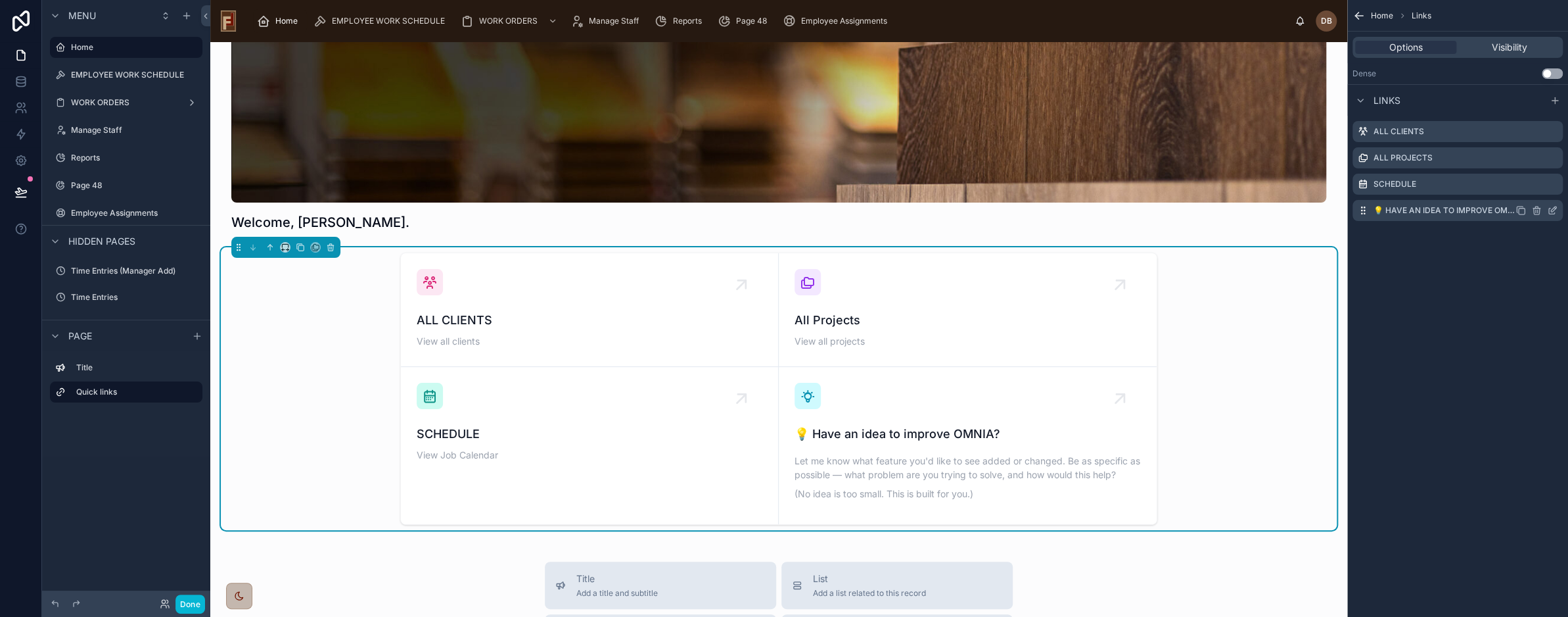
click at [1536, 211] on icon "scrollable content" at bounding box center [1536, 211] width 0 height 2
click at [1530, 190] on icon at bounding box center [1530, 190] width 11 height 11
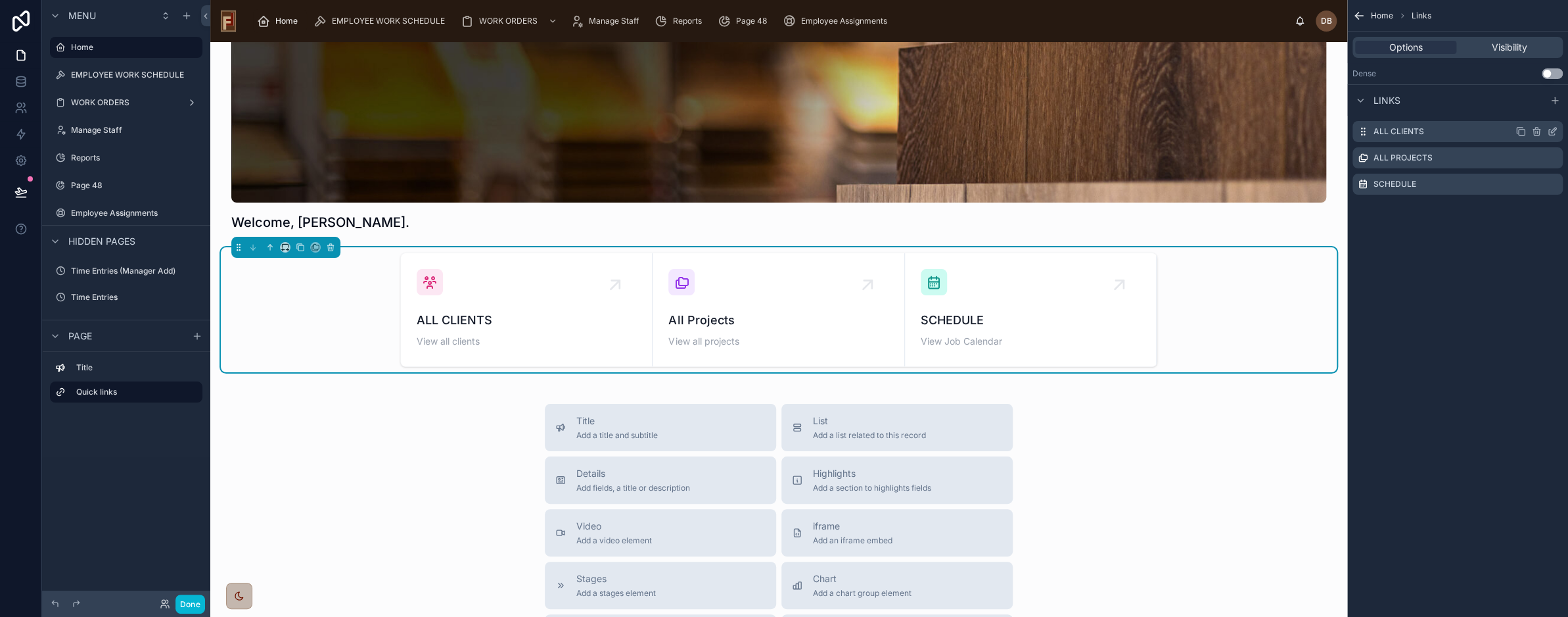
click at [1538, 128] on icon "scrollable content" at bounding box center [1536, 132] width 11 height 11
click at [1530, 110] on icon at bounding box center [1530, 111] width 11 height 11
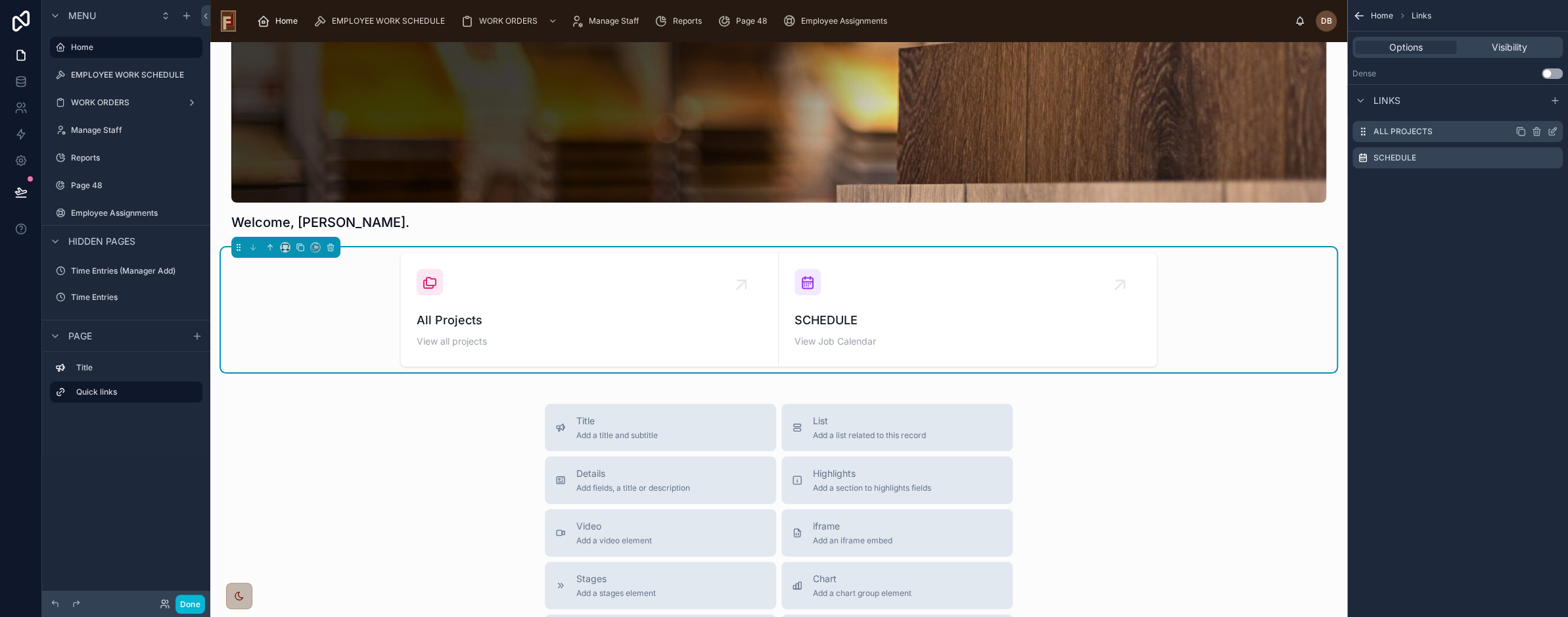
click at [1536, 131] on icon "scrollable content" at bounding box center [1536, 132] width 11 height 11
click at [1530, 107] on icon at bounding box center [1530, 108] width 2 height 2
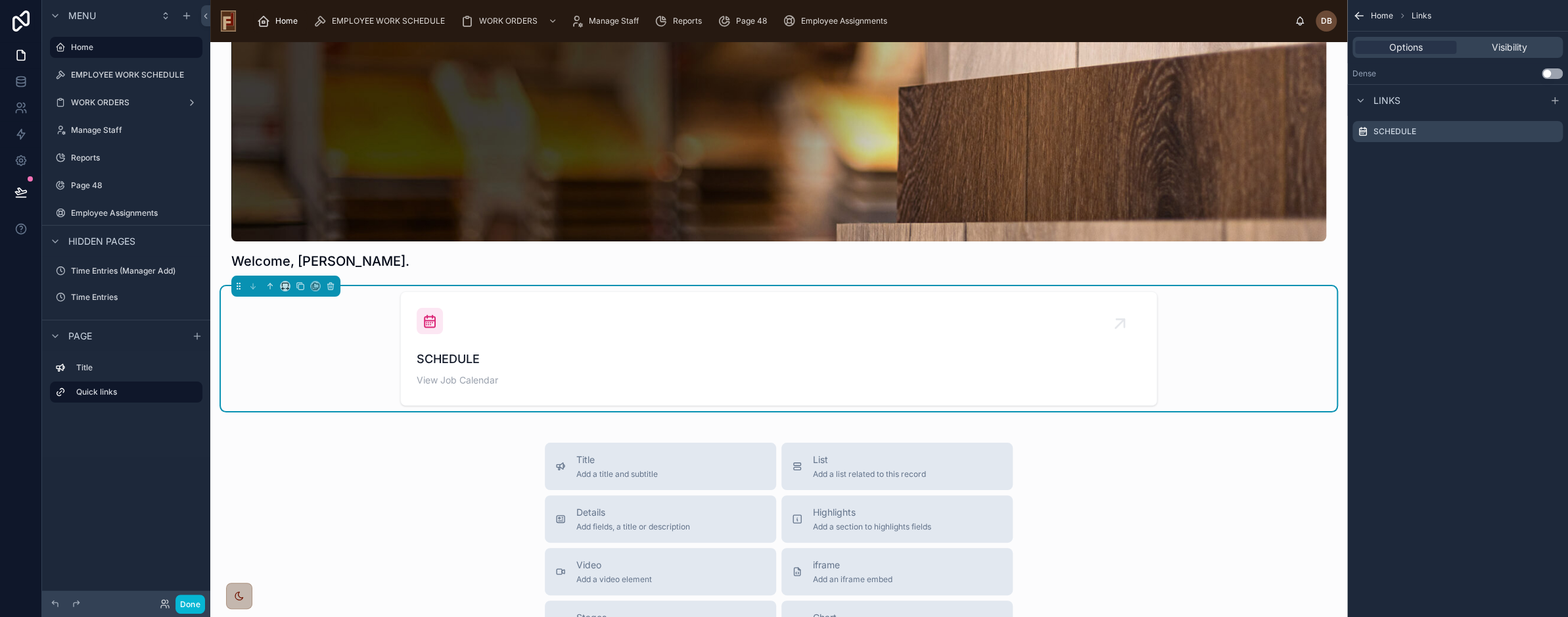
scroll to position [29, 0]
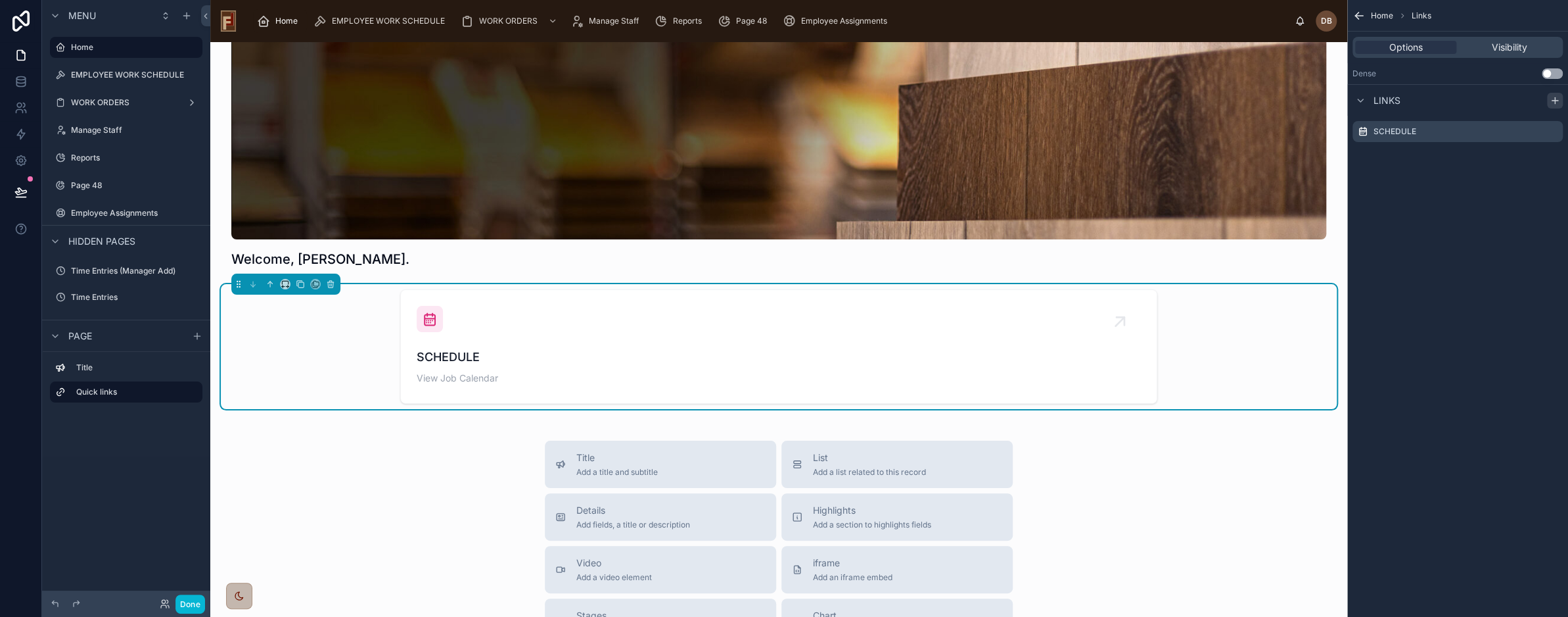
click at [1553, 101] on icon "scrollable content" at bounding box center [1554, 101] width 6 height 0
click at [1548, 158] on icon "scrollable content" at bounding box center [1552, 158] width 11 height 11
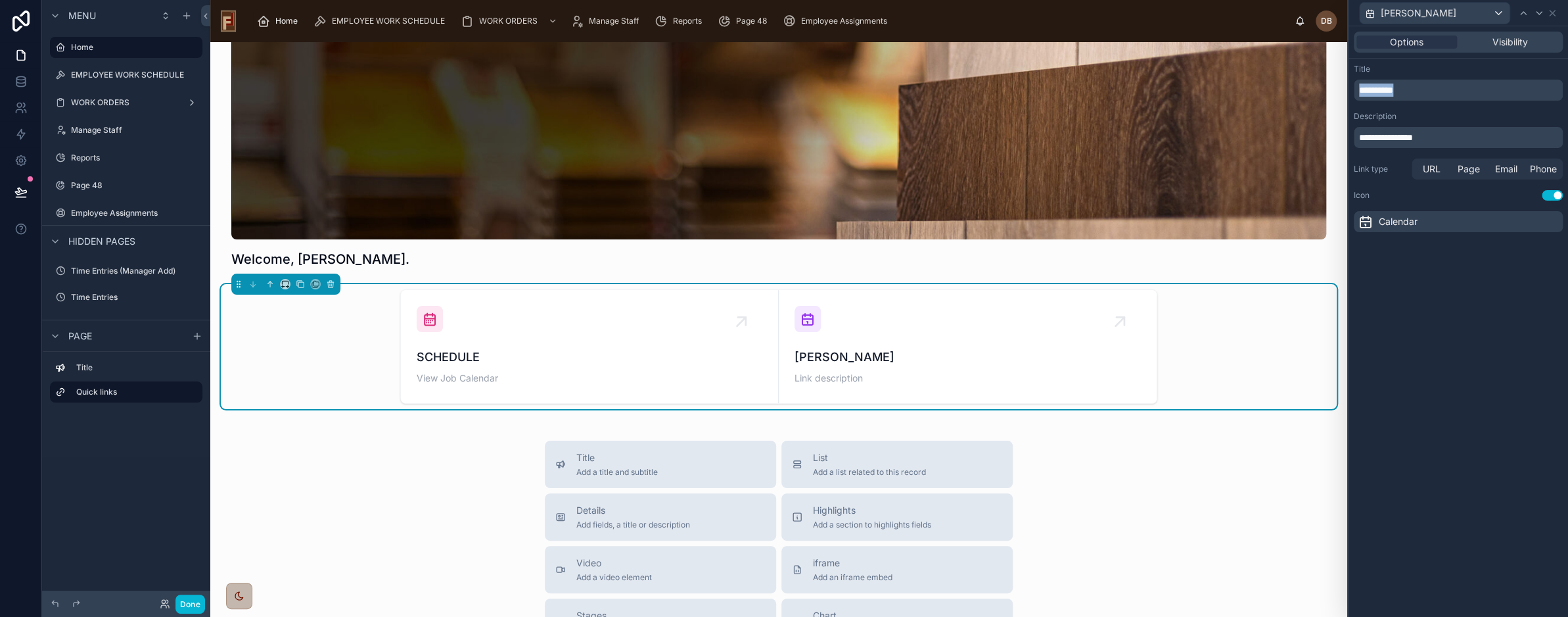
drag, startPoint x: 1406, startPoint y: 89, endPoint x: 1354, endPoint y: 91, distance: 52.0
click at [1354, 91] on div "**********" at bounding box center [1458, 90] width 209 height 21
drag, startPoint x: 1433, startPoint y: 137, endPoint x: 1356, endPoint y: 138, distance: 77.0
click at [1356, 138] on div "**********" at bounding box center [1458, 138] width 209 height 21
click at [1430, 136] on p "**********" at bounding box center [1459, 137] width 201 height 13
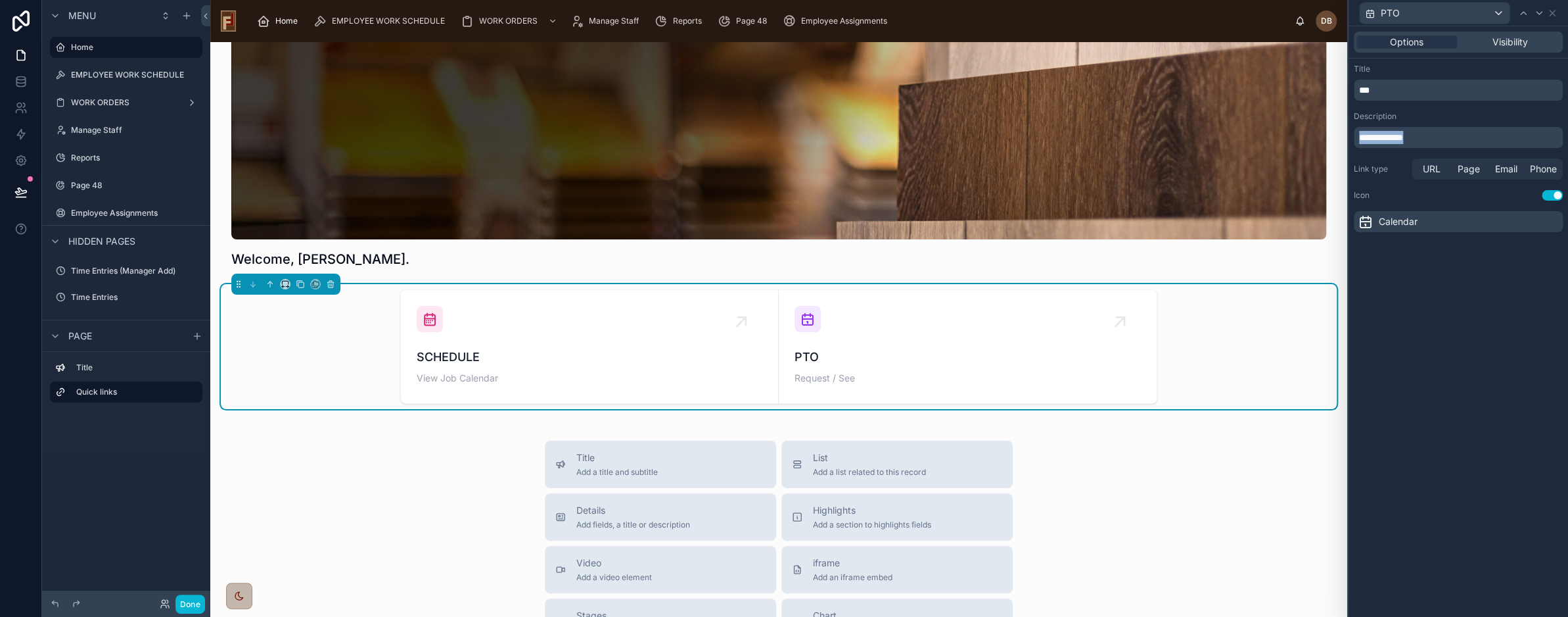
drag, startPoint x: 1444, startPoint y: 135, endPoint x: 1357, endPoint y: 133, distance: 87.0
click at [1357, 133] on div "**********" at bounding box center [1458, 138] width 209 height 21
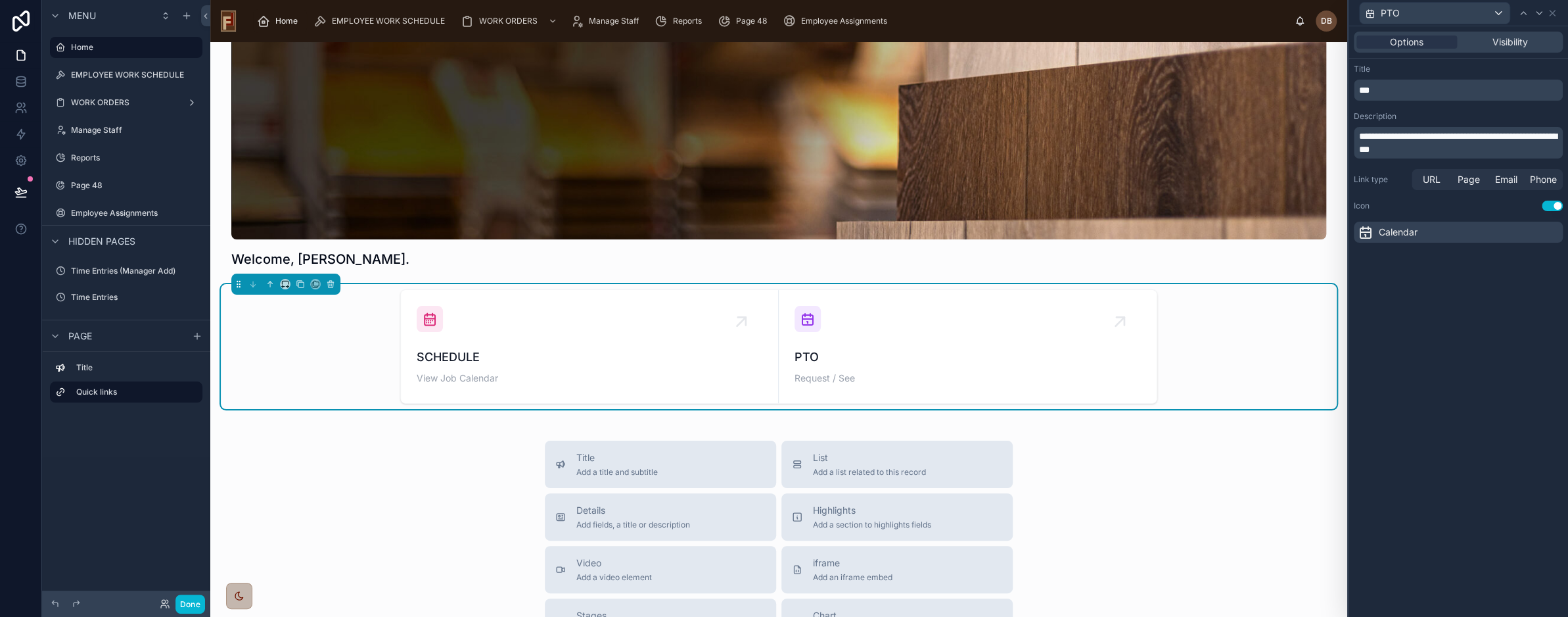
scroll to position [0, 0]
click at [1475, 365] on div "**********" at bounding box center [1458, 321] width 220 height 591
click at [1415, 87] on p "***" at bounding box center [1459, 90] width 201 height 13
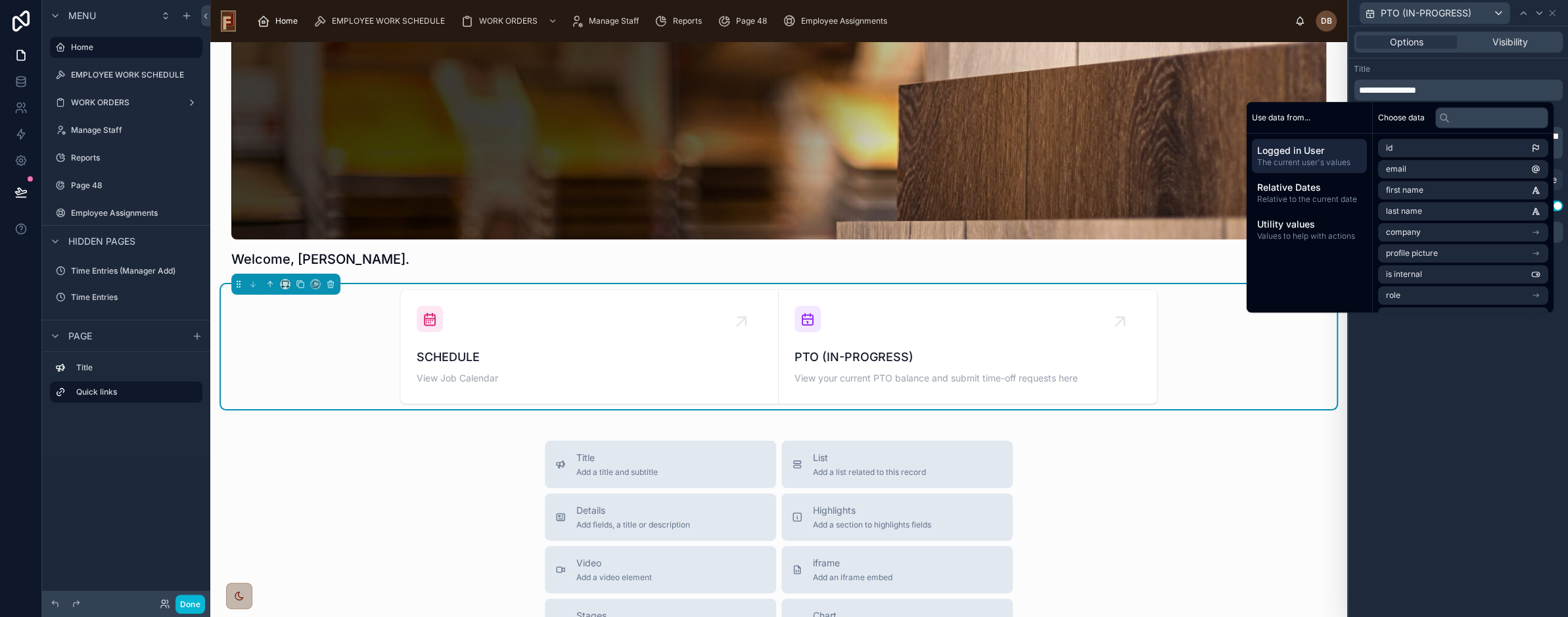
click at [1479, 384] on div "**********" at bounding box center [1458, 321] width 220 height 591
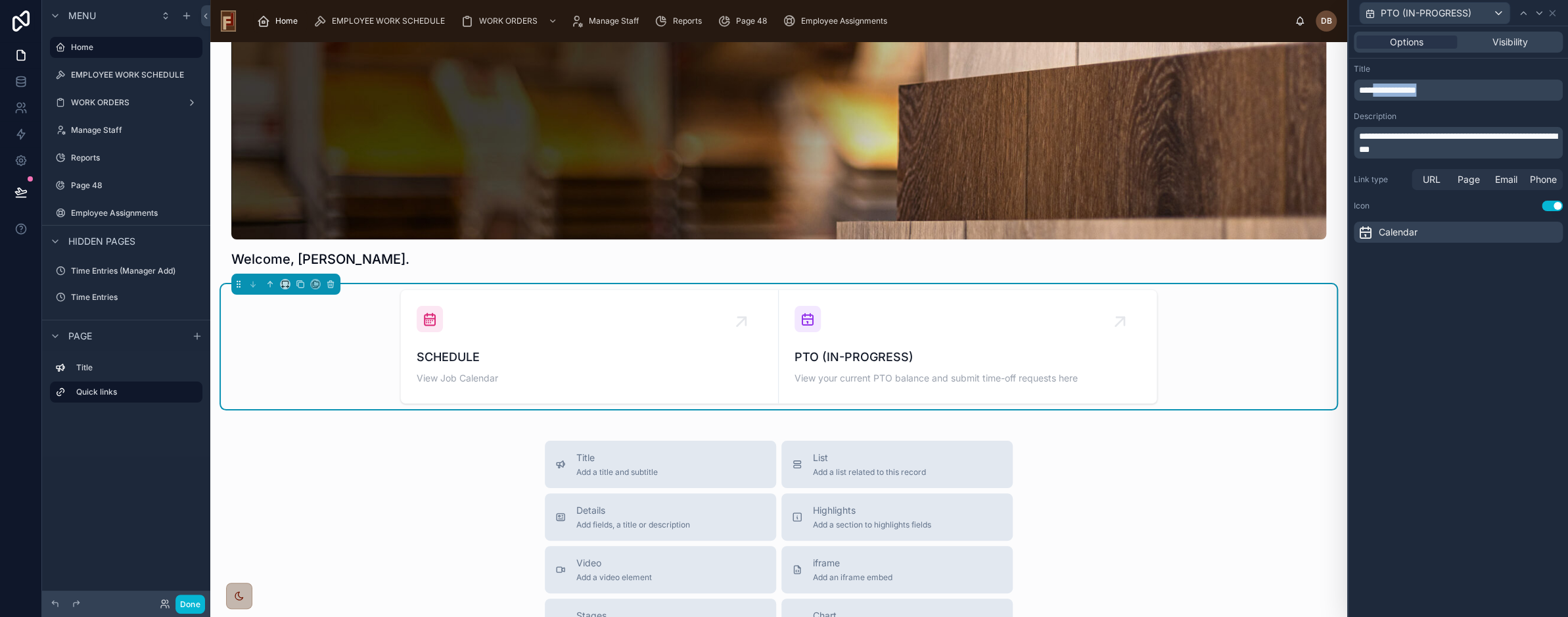
drag, startPoint x: 1468, startPoint y: 90, endPoint x: 1380, endPoint y: 90, distance: 88.0
click at [1380, 90] on p "**********" at bounding box center [1459, 90] width 201 height 13
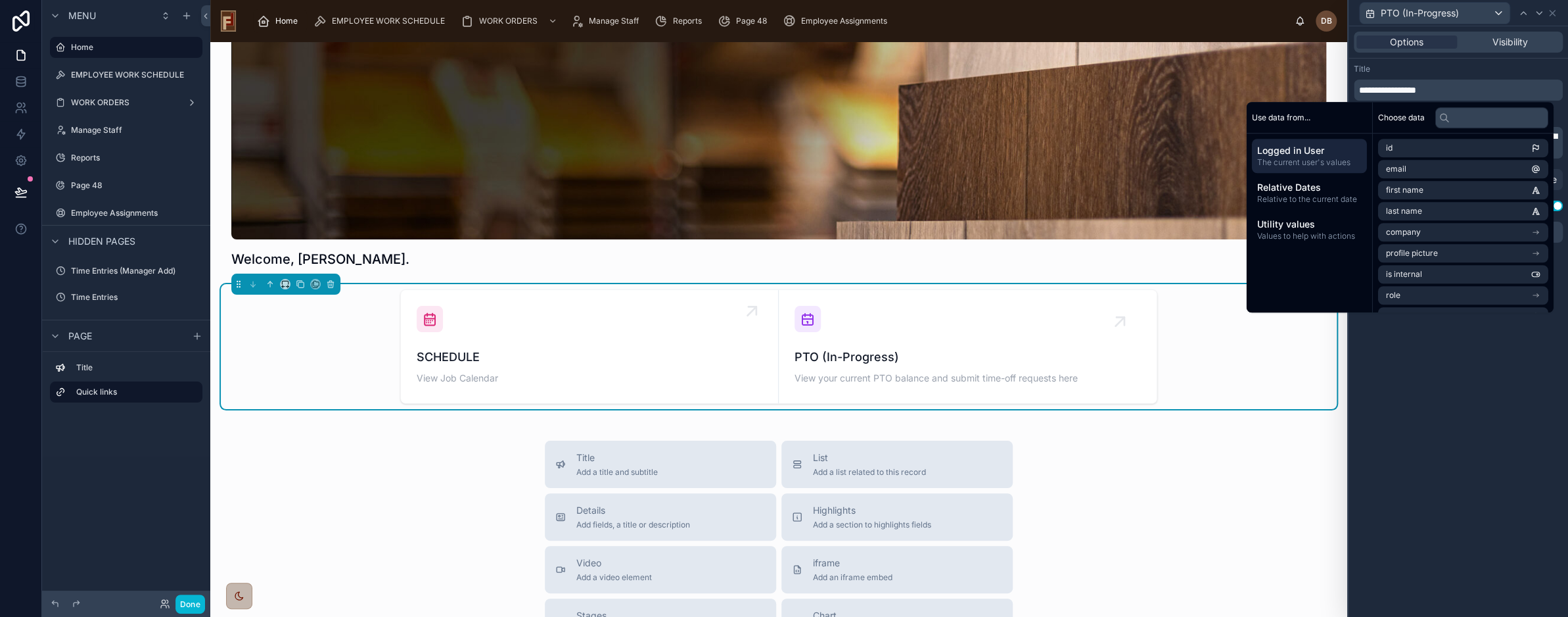
click at [536, 345] on div "SCHEDULE View Job Calendar" at bounding box center [590, 346] width 346 height 81
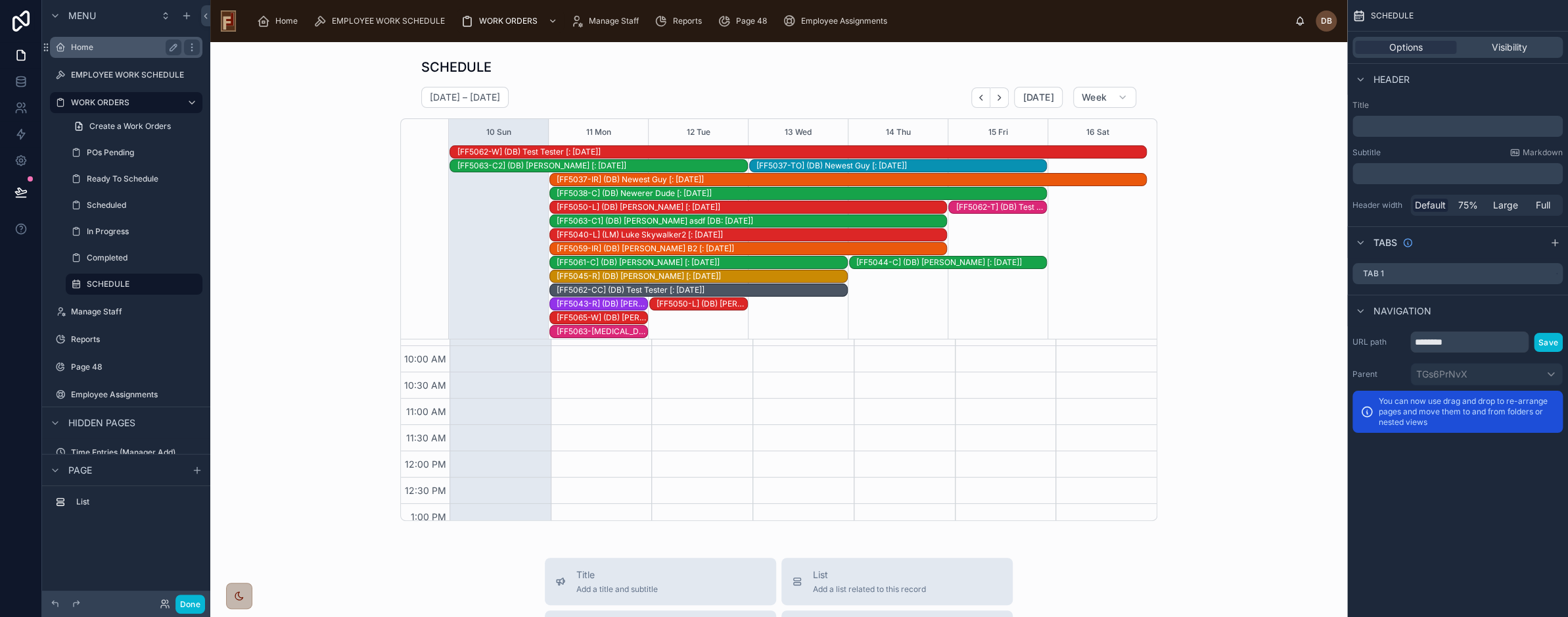
click at [78, 46] on label "Home" at bounding box center [123, 47] width 105 height 11
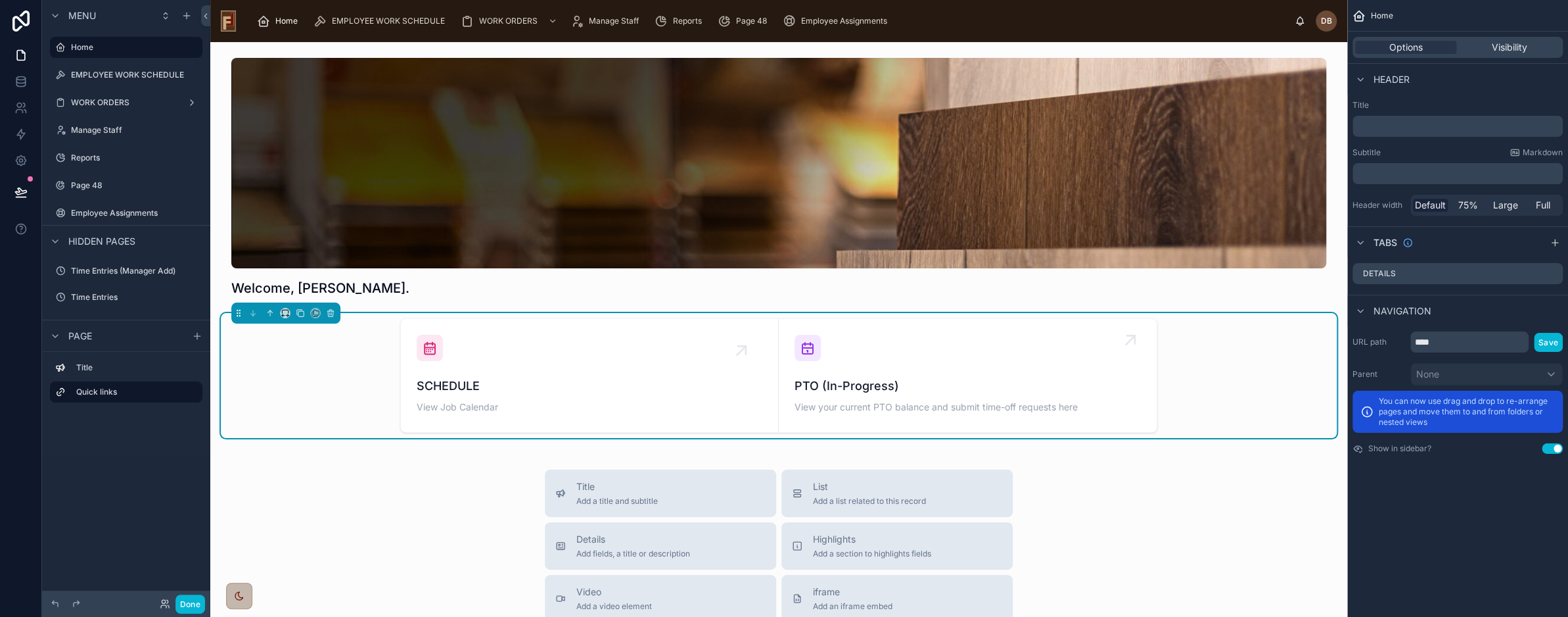
click at [911, 377] on span "PTO (In-Progress)" at bounding box center [967, 386] width 346 height 18
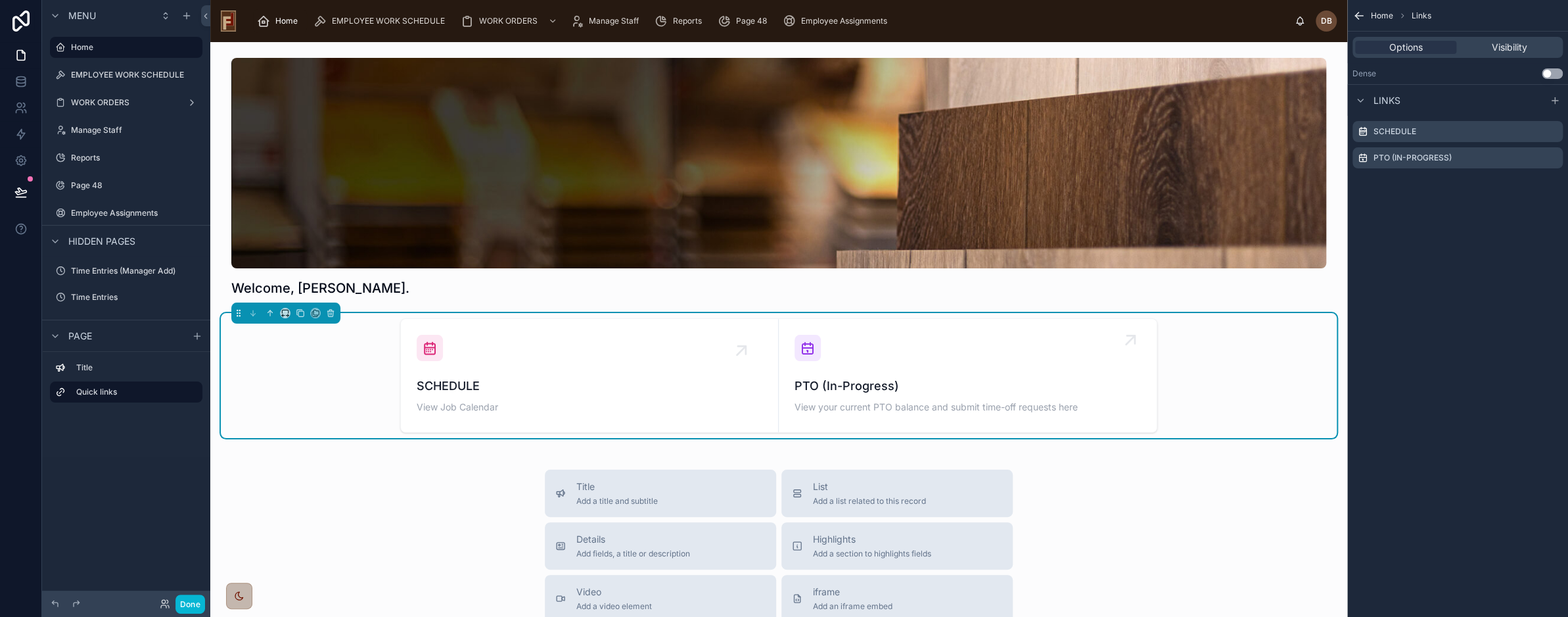
click at [911, 377] on span "PTO (In-Progress)" at bounding box center [967, 386] width 346 height 18
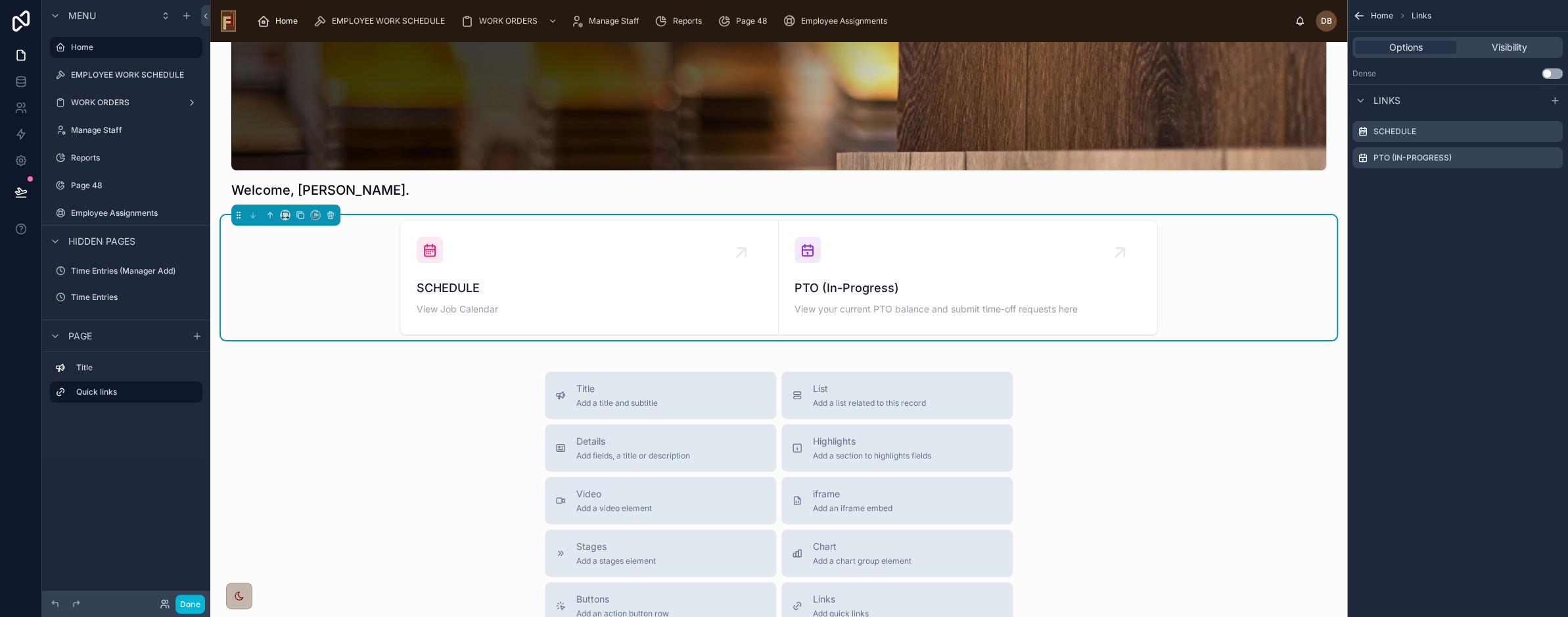
scroll to position [65, 0]
